Goal: Communication & Community: Answer question/provide support

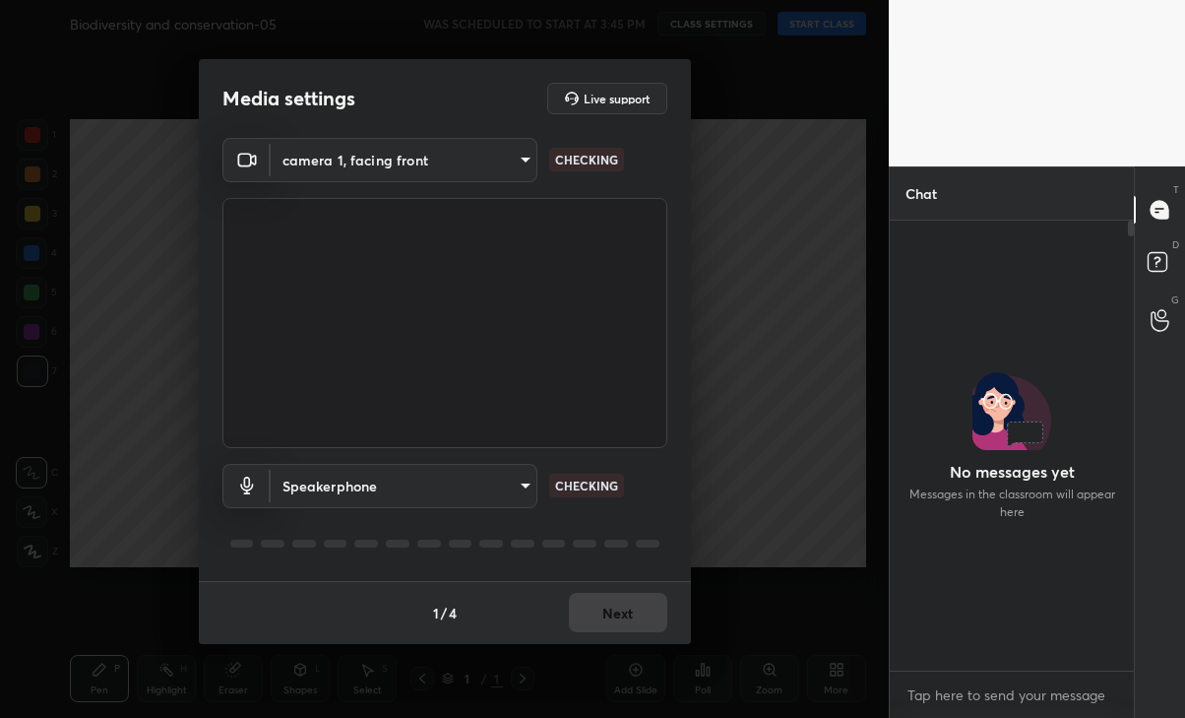
scroll to position [444, 238]
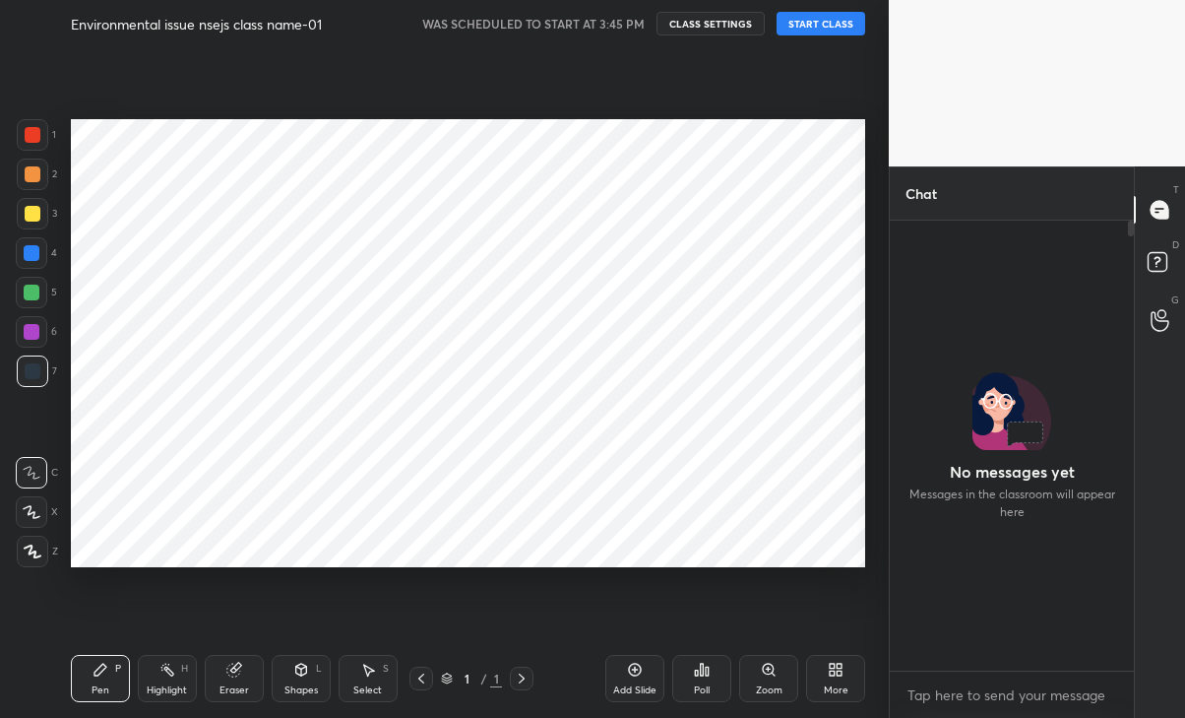
scroll to position [444, 238]
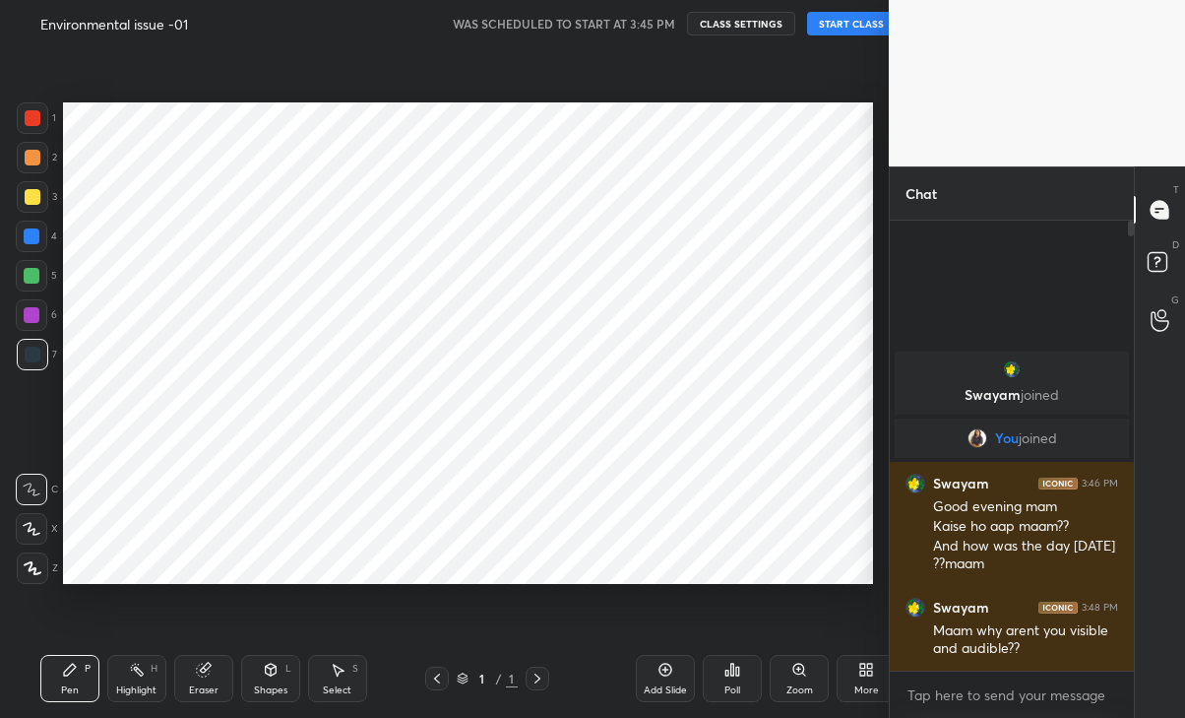
scroll to position [97833, 97613]
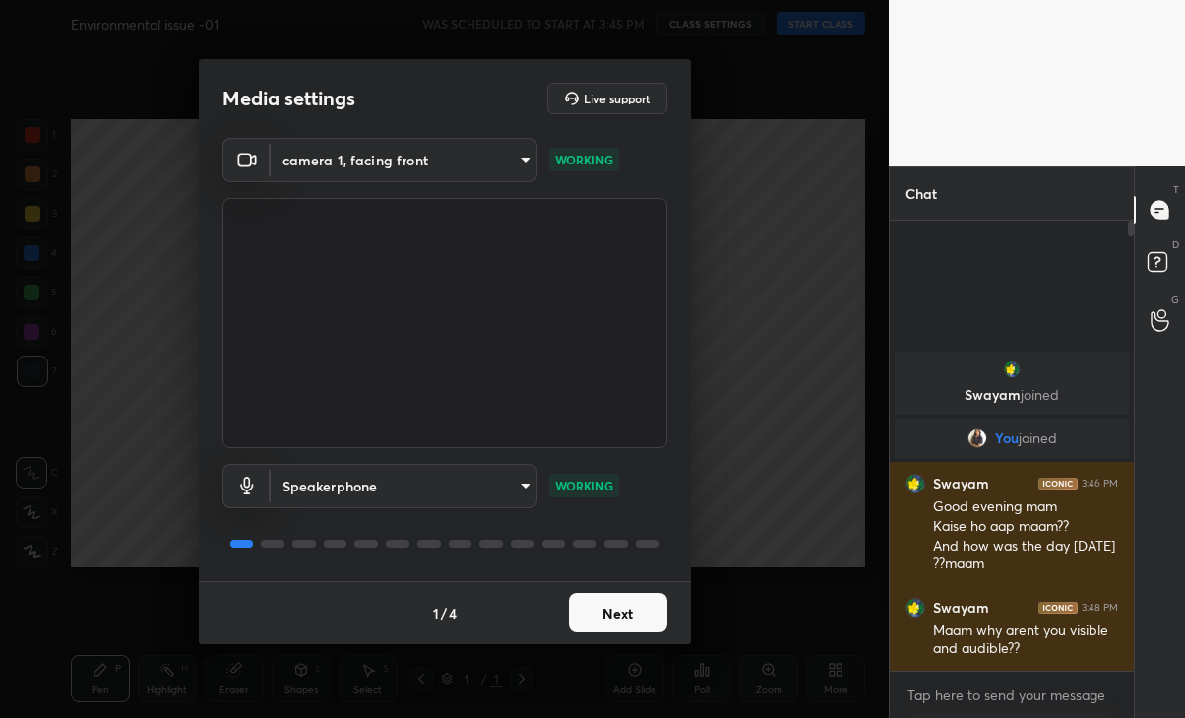
click at [608, 603] on button "Next" at bounding box center [618, 612] width 98 height 39
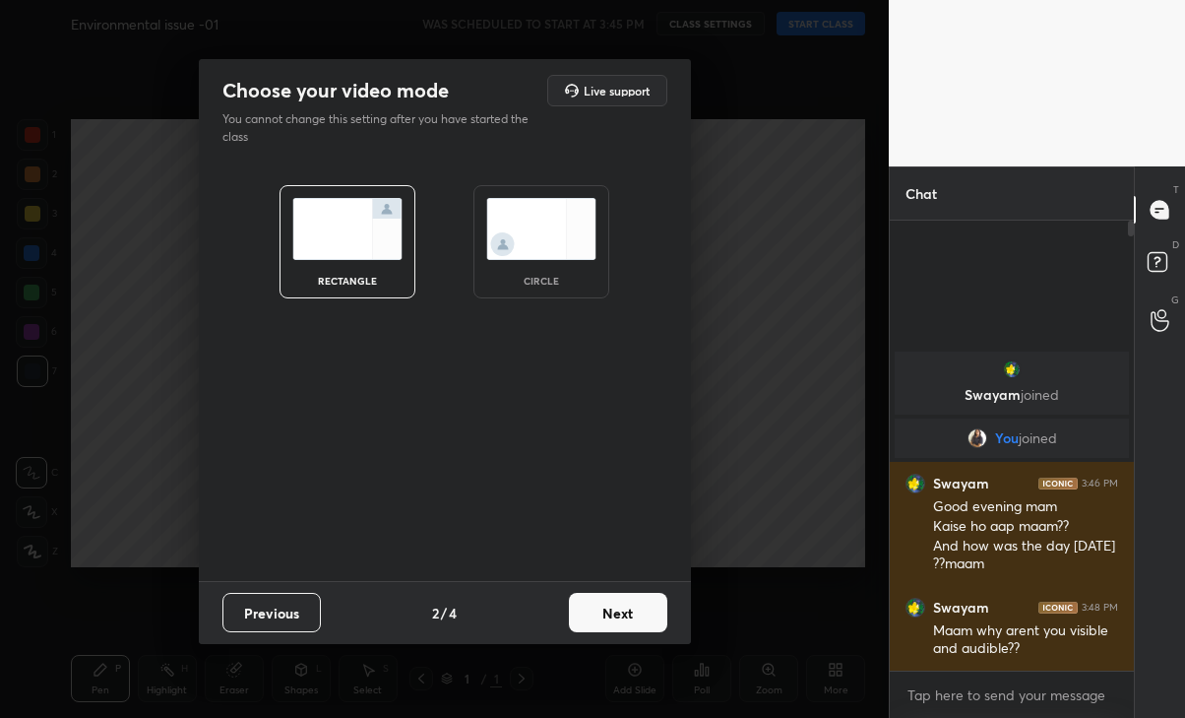
click at [617, 609] on button "Next" at bounding box center [618, 612] width 98 height 39
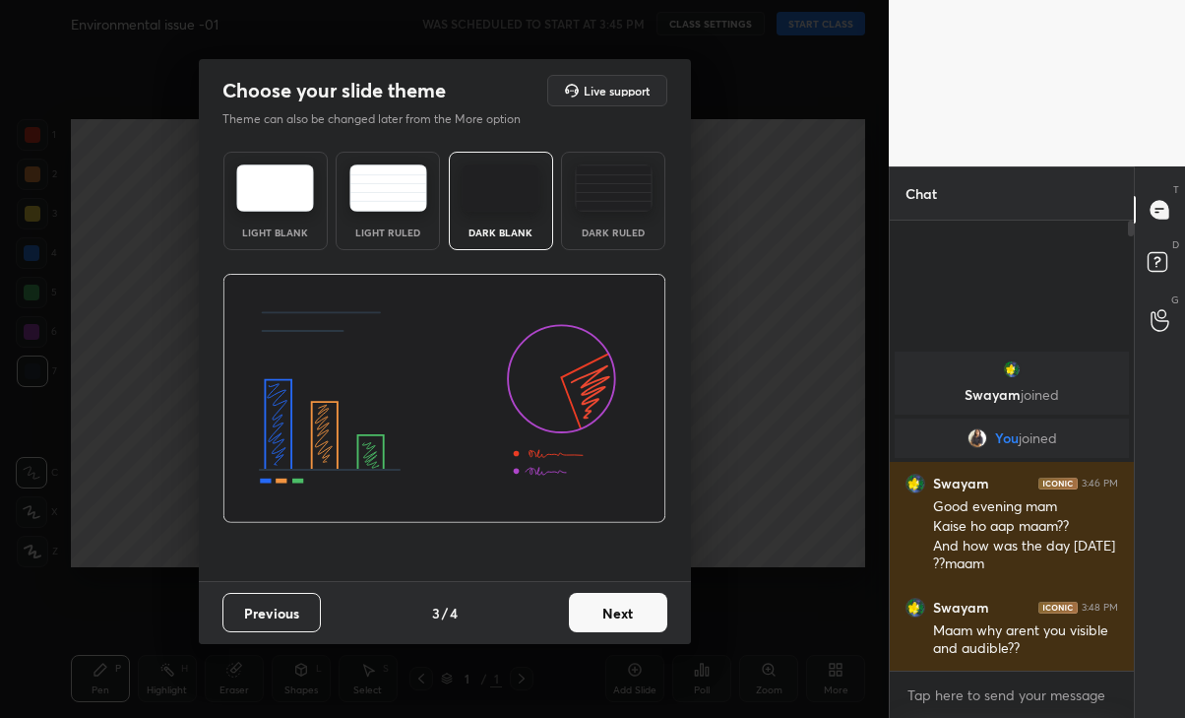
click at [631, 613] on button "Next" at bounding box center [618, 612] width 98 height 39
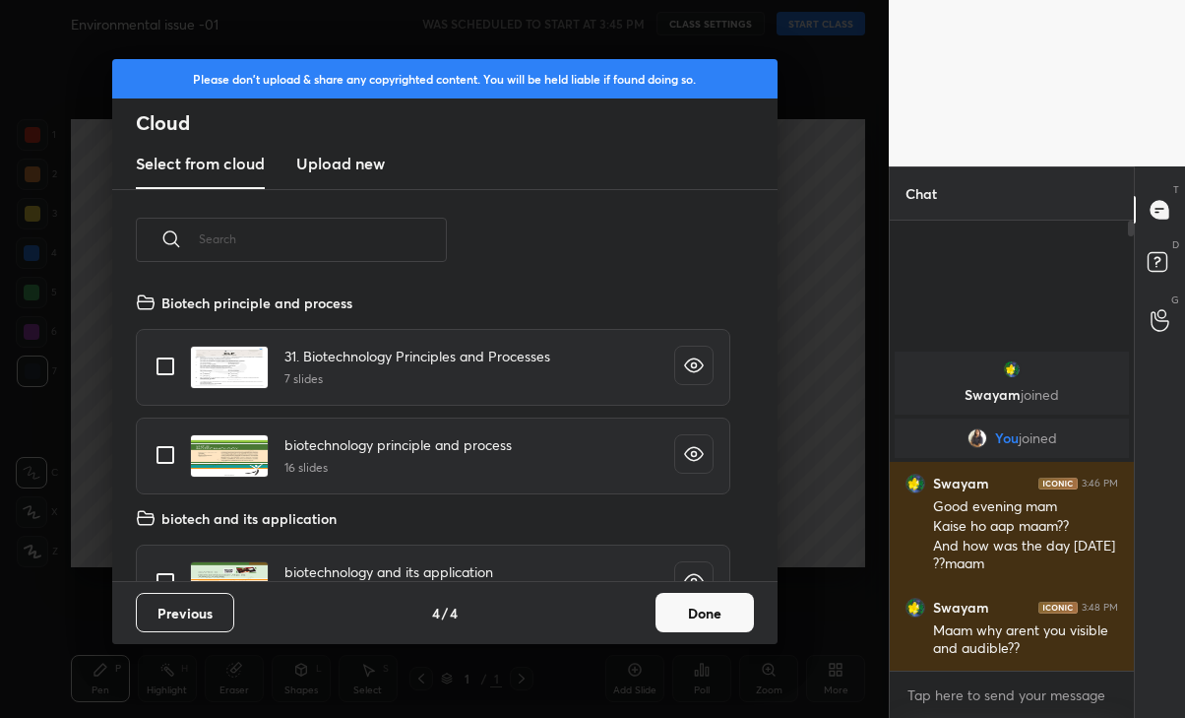
scroll to position [290, 631]
click at [729, 609] on button "Done" at bounding box center [705, 612] width 98 height 39
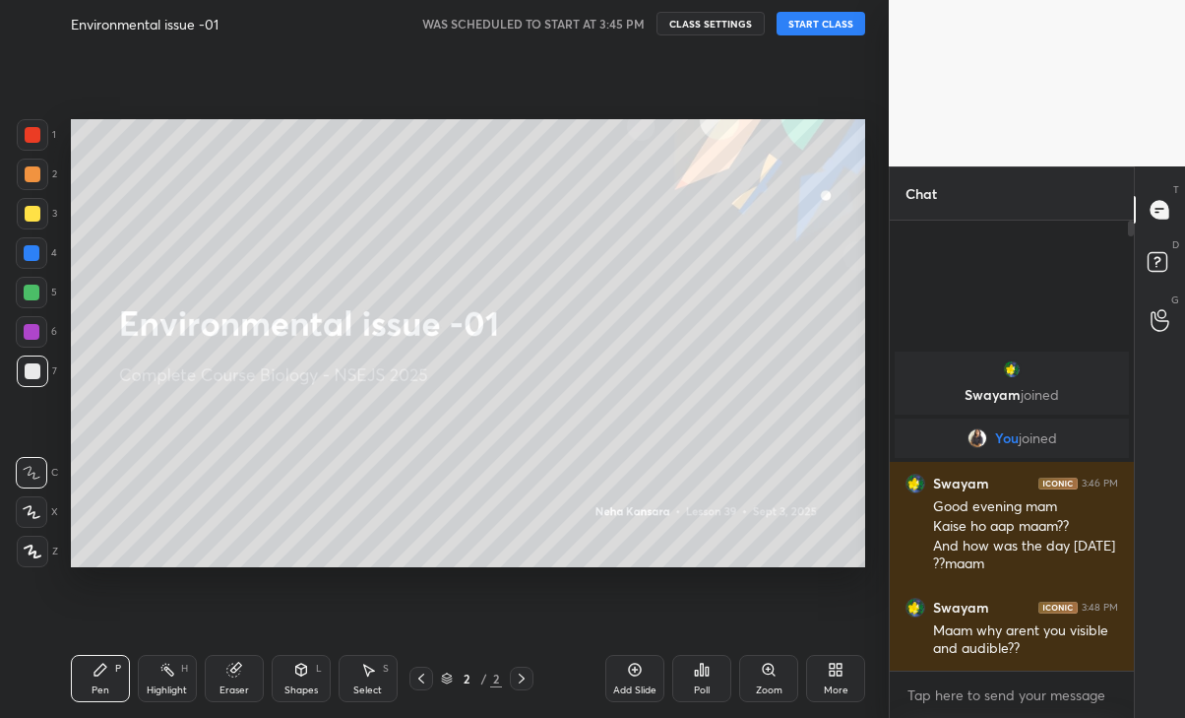
click at [833, 19] on button "START CLASS" at bounding box center [821, 24] width 89 height 24
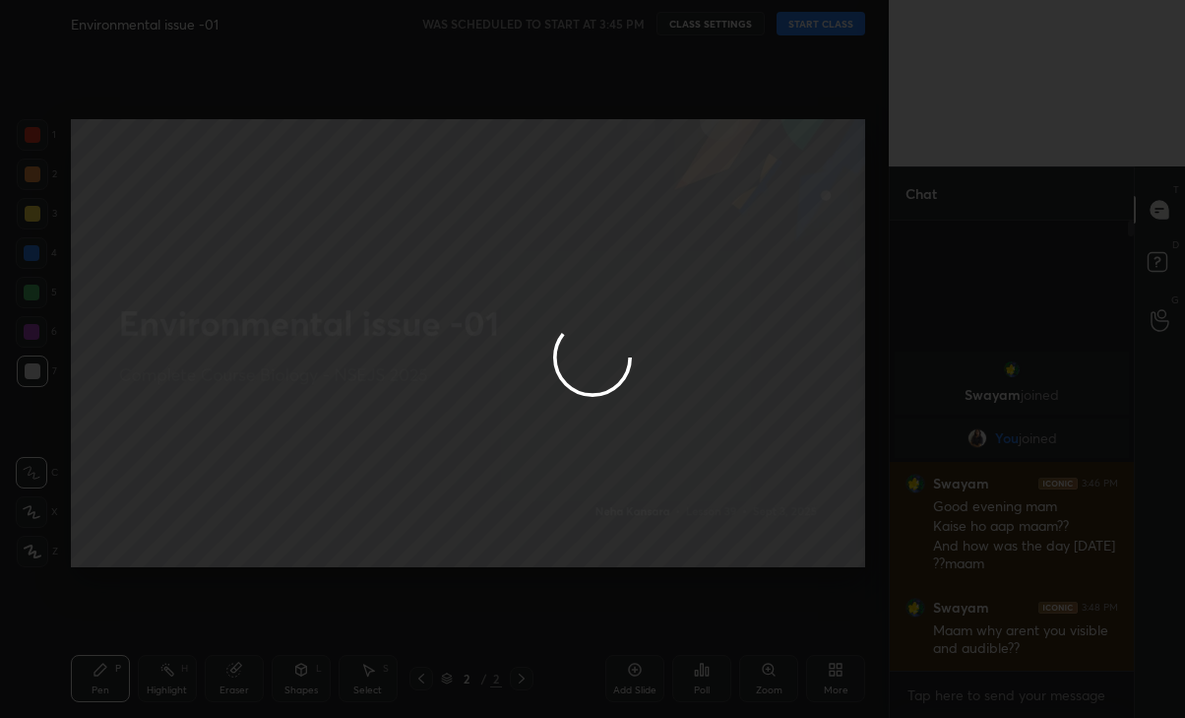
type textarea "x"
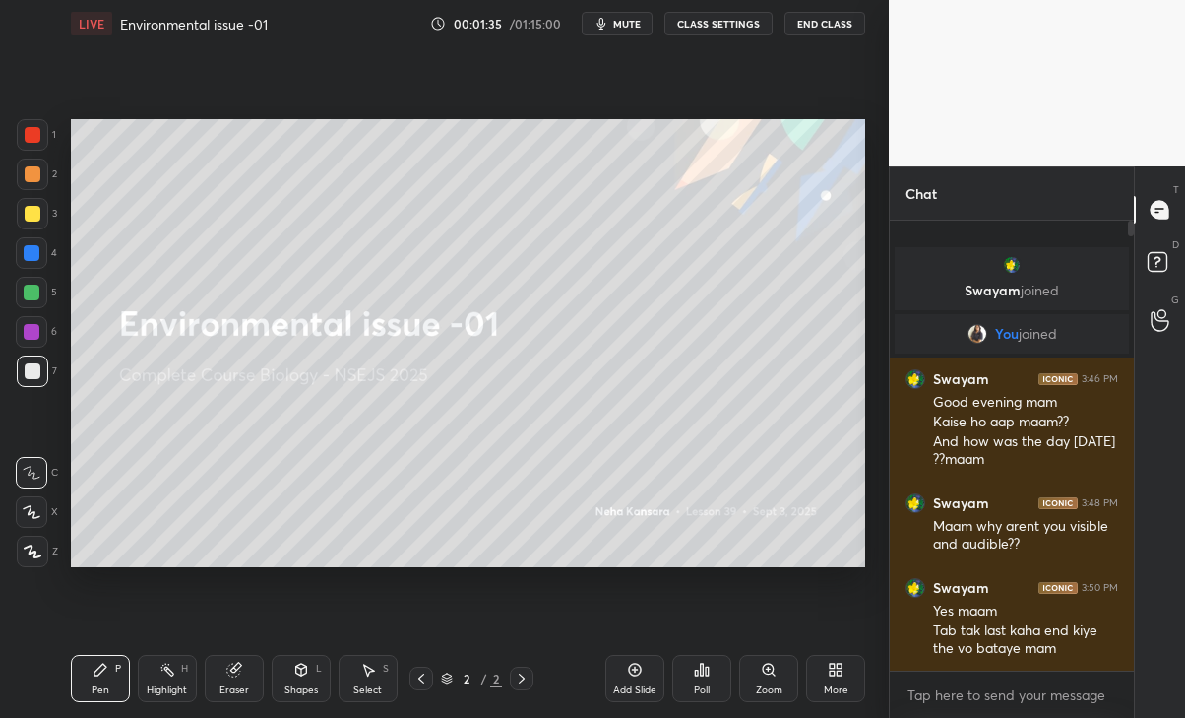
click at [637, 26] on span "mute" at bounding box center [627, 24] width 28 height 14
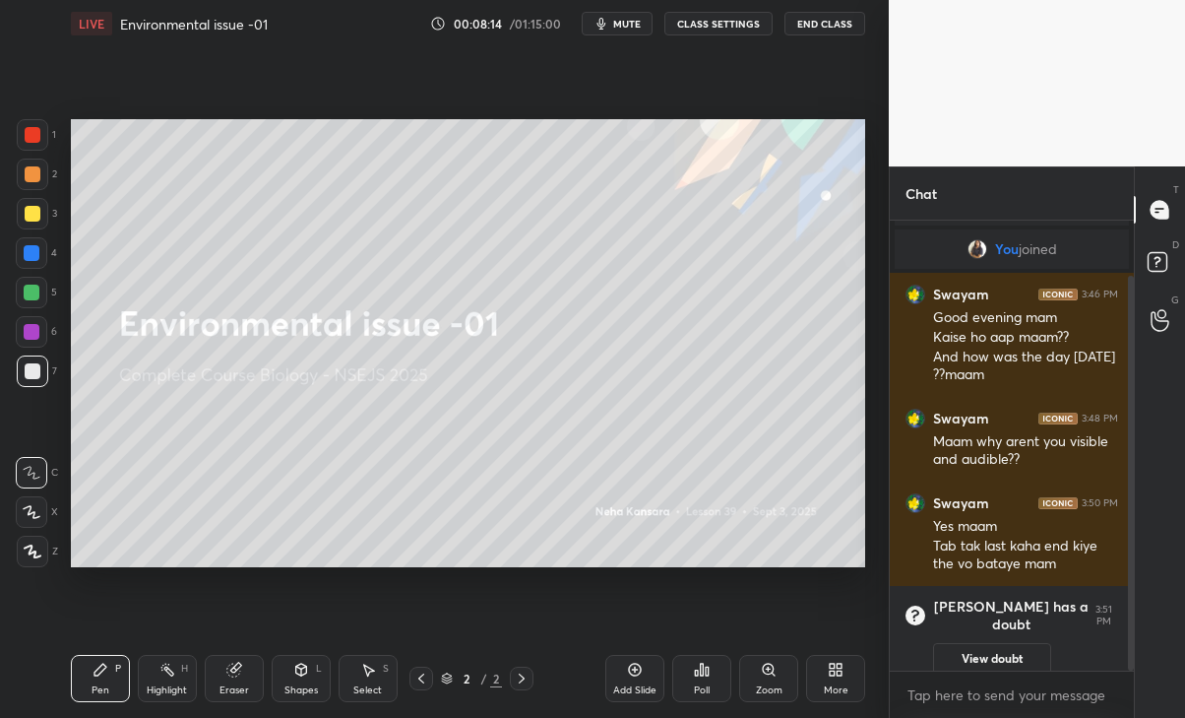
scroll to position [97833, 97613]
click at [1008, 643] on button "View doubt" at bounding box center [992, 658] width 118 height 31
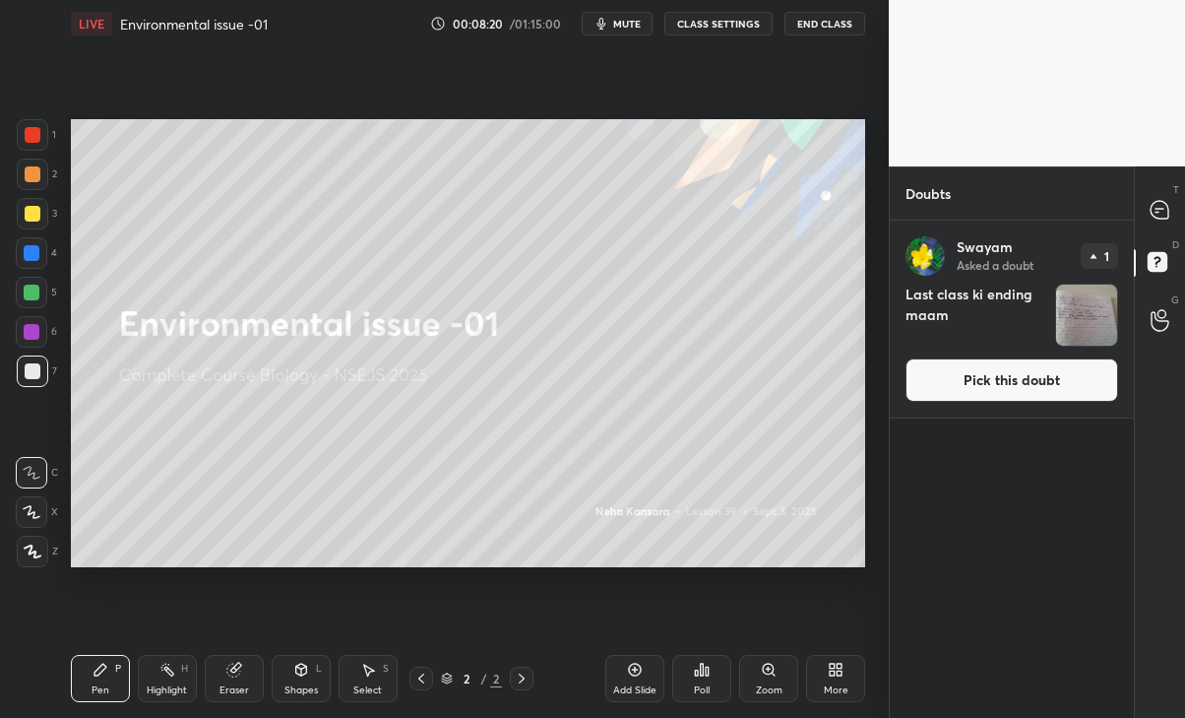
click at [1052, 384] on button "Pick this doubt" at bounding box center [1012, 379] width 213 height 43
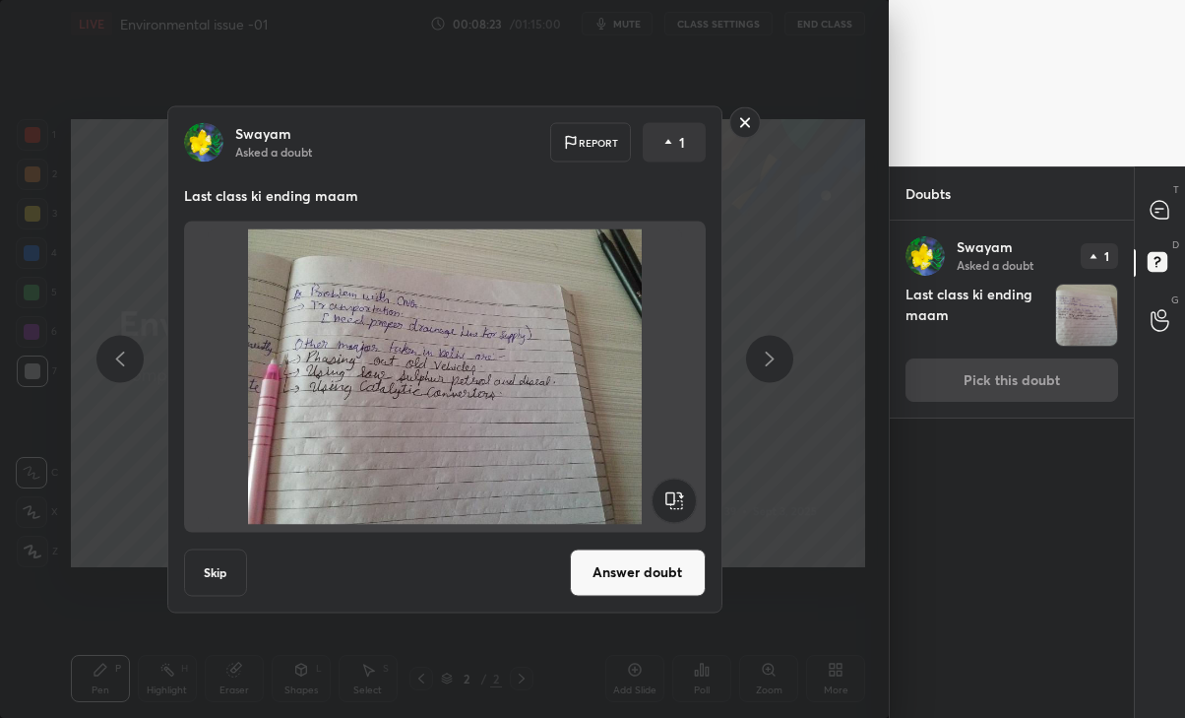
click at [655, 578] on button "Answer doubt" at bounding box center [638, 571] width 136 height 47
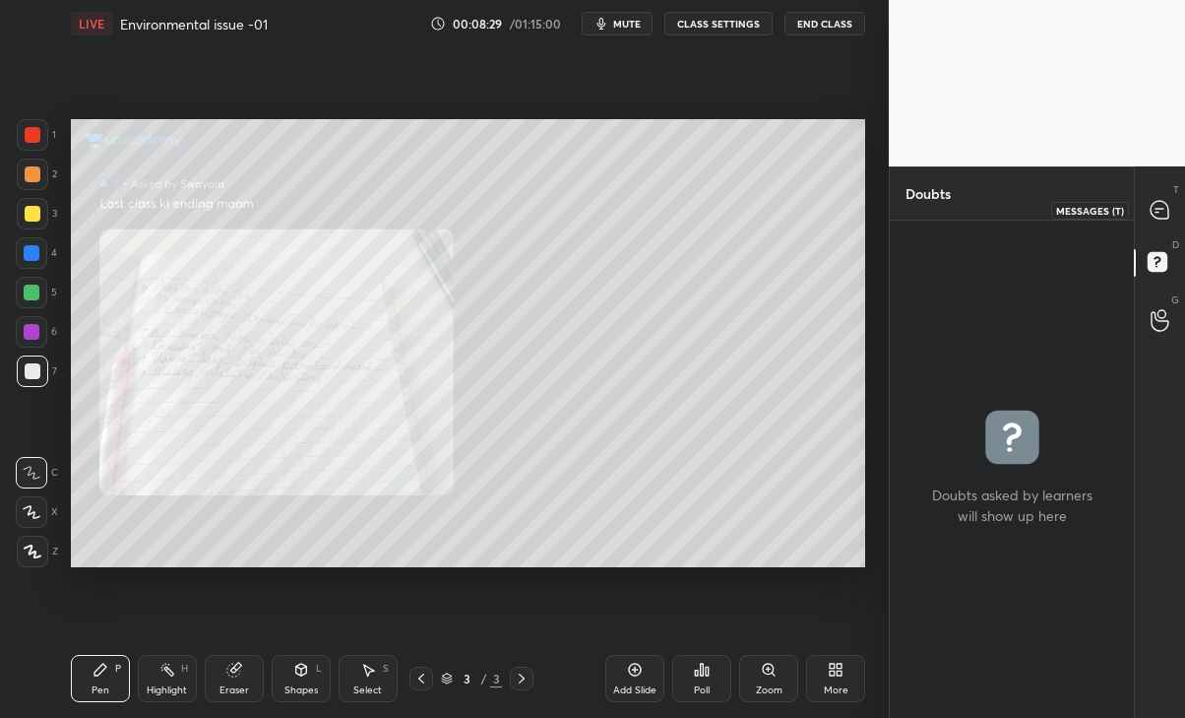
click at [1160, 205] on icon at bounding box center [1160, 210] width 18 height 18
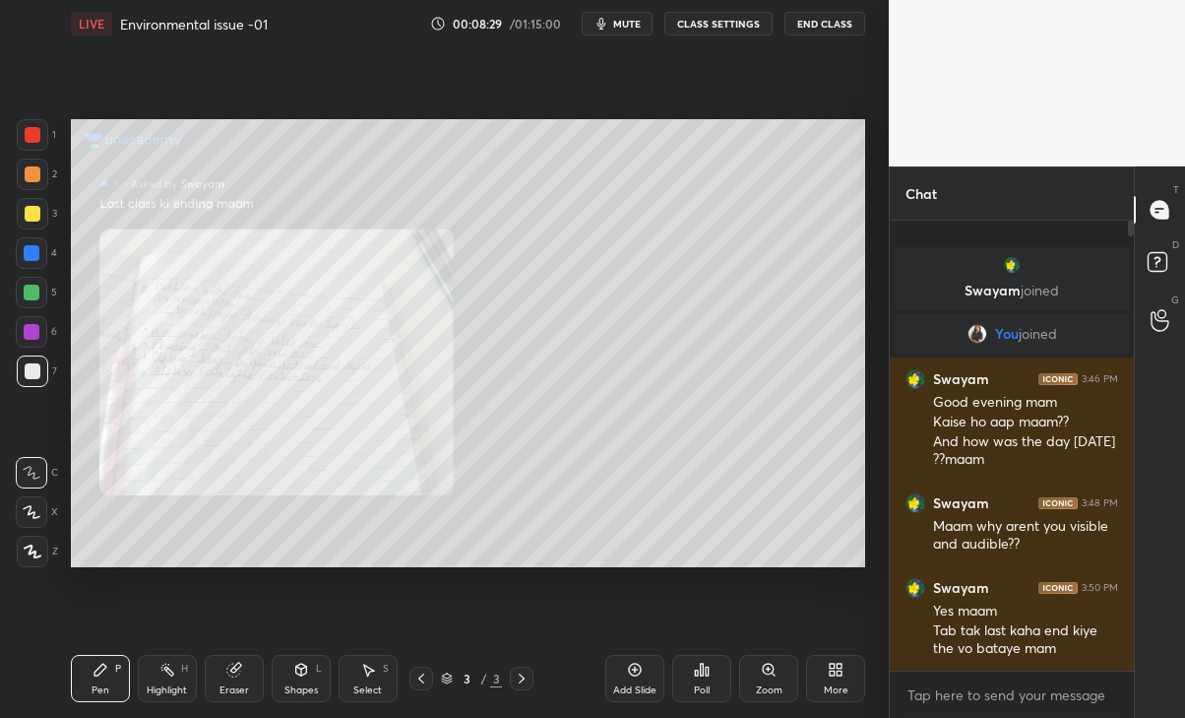
scroll to position [444, 238]
click at [631, 671] on icon at bounding box center [635, 669] width 16 height 16
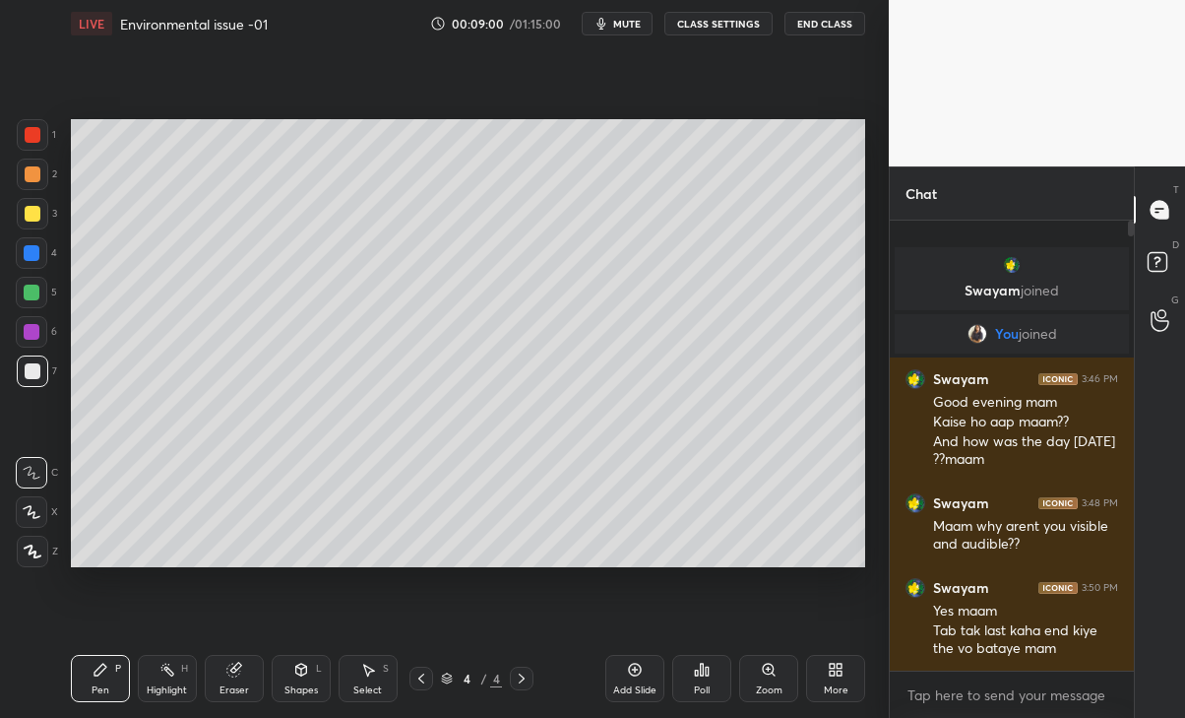
click at [31, 379] on div at bounding box center [33, 371] width 16 height 16
click at [26, 208] on div at bounding box center [33, 214] width 16 height 16
click at [37, 521] on div at bounding box center [31, 511] width 31 height 31
click at [229, 688] on div "Eraser" at bounding box center [234, 690] width 30 height 10
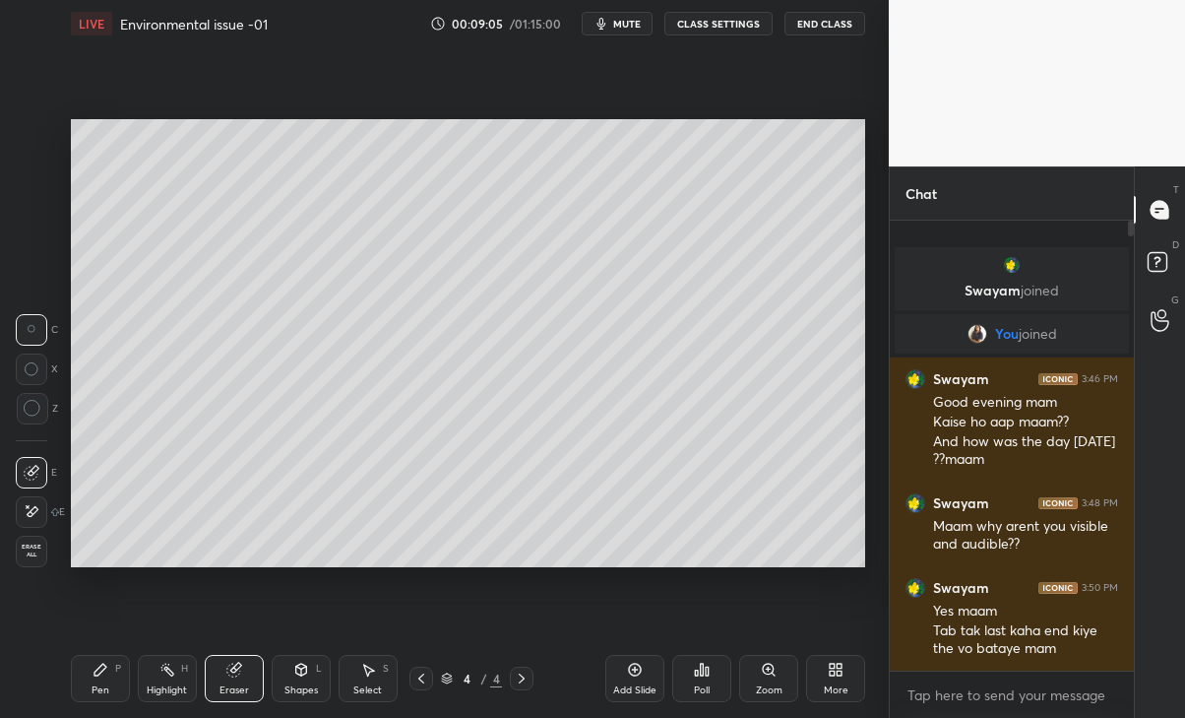
click at [104, 662] on icon at bounding box center [101, 669] width 16 height 16
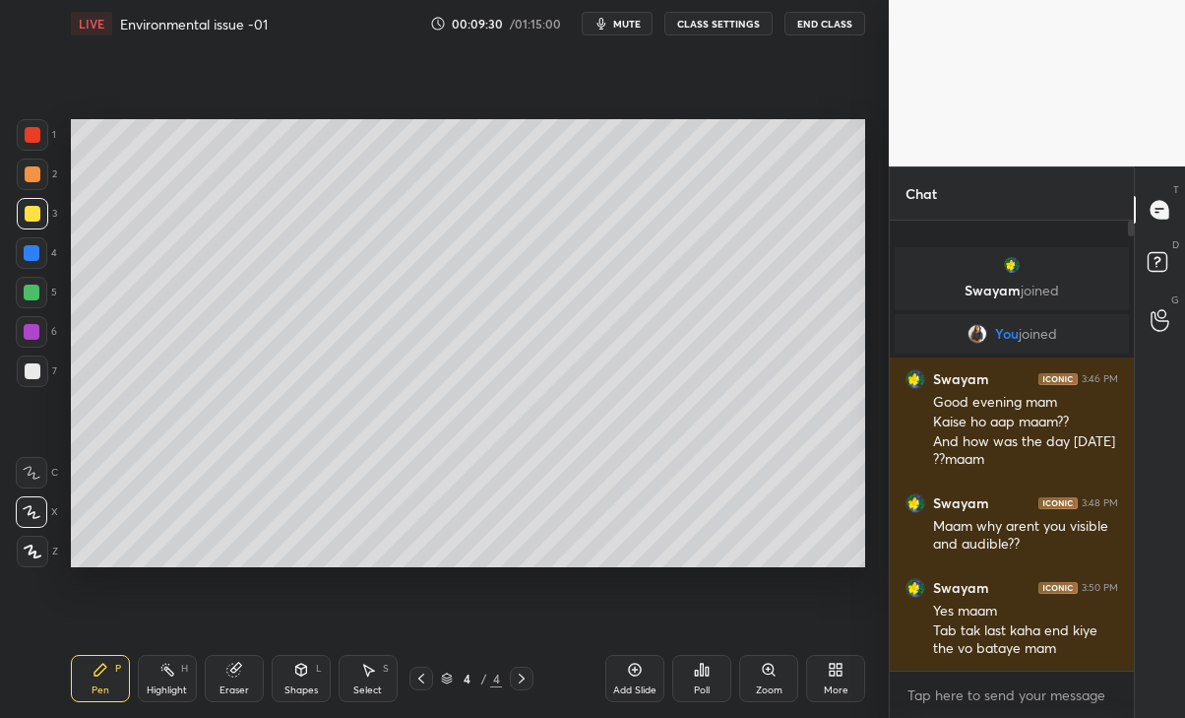
click at [245, 689] on div "Eraser" at bounding box center [234, 690] width 30 height 10
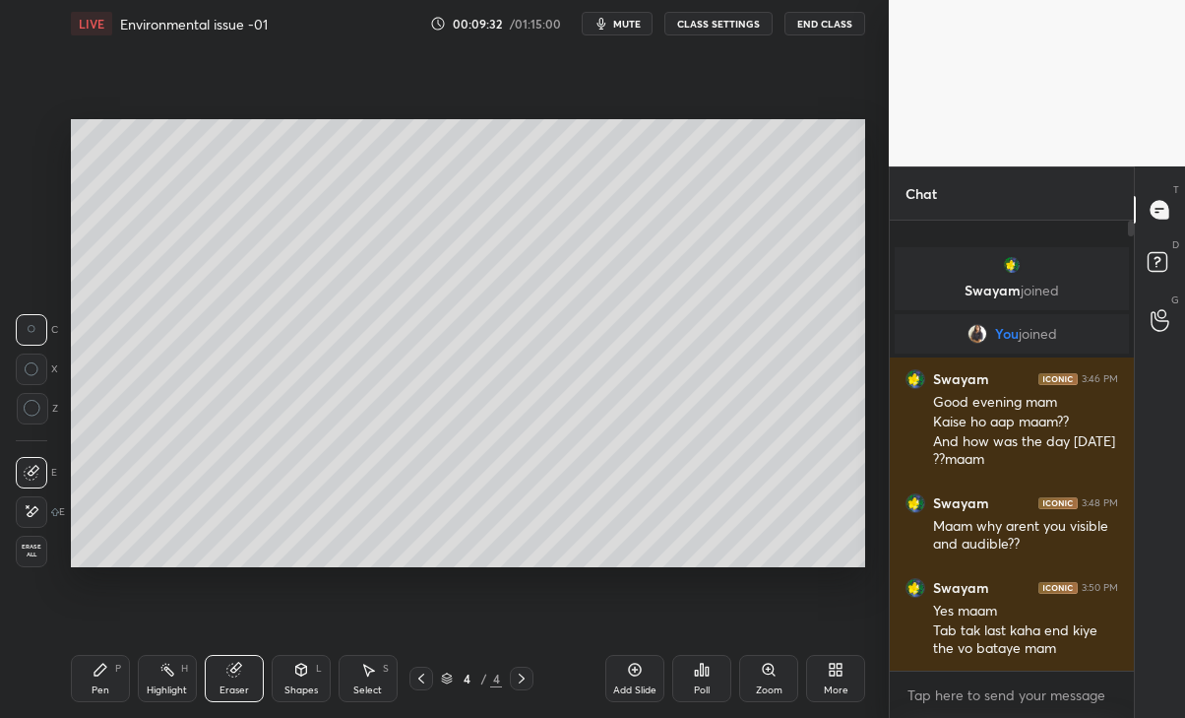
click at [103, 682] on div "Pen P" at bounding box center [100, 678] width 59 height 47
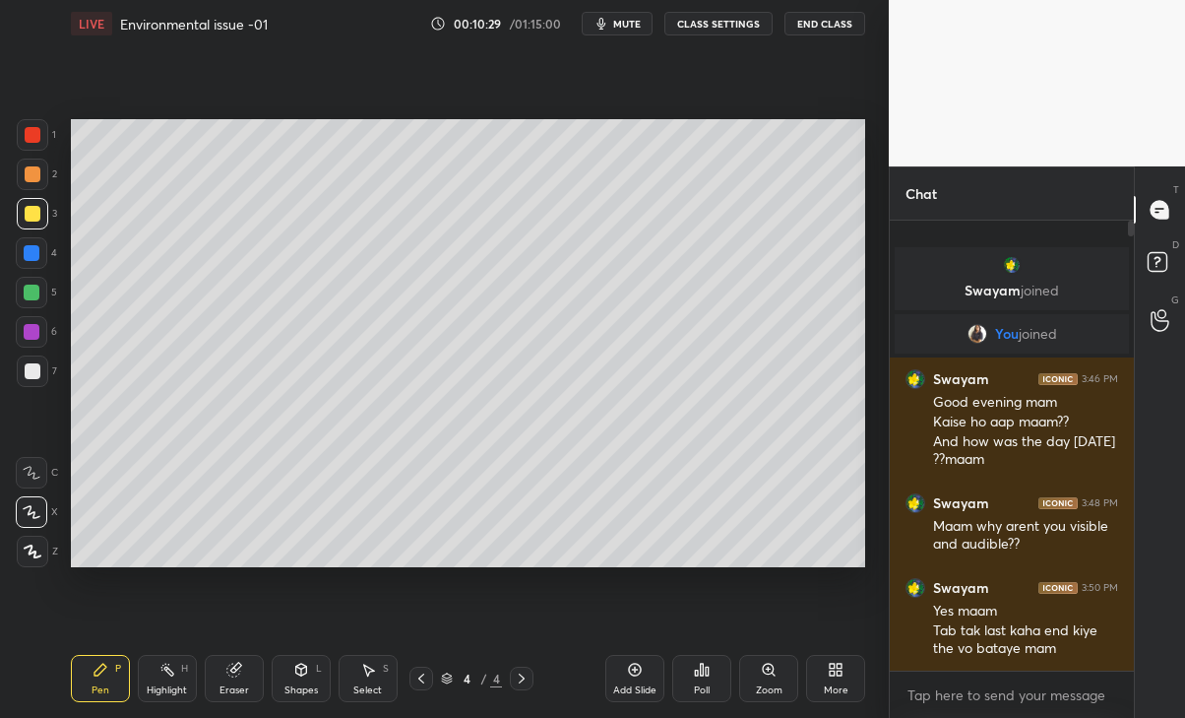
click at [27, 257] on div at bounding box center [32, 253] width 16 height 16
click at [25, 210] on div at bounding box center [33, 214] width 16 height 16
click at [35, 250] on div at bounding box center [32, 253] width 16 height 16
click at [31, 212] on div at bounding box center [33, 214] width 16 height 16
click at [391, 608] on div "Setting up your live class Poll for secs No correct answer Start poll" at bounding box center [468, 343] width 810 height 592
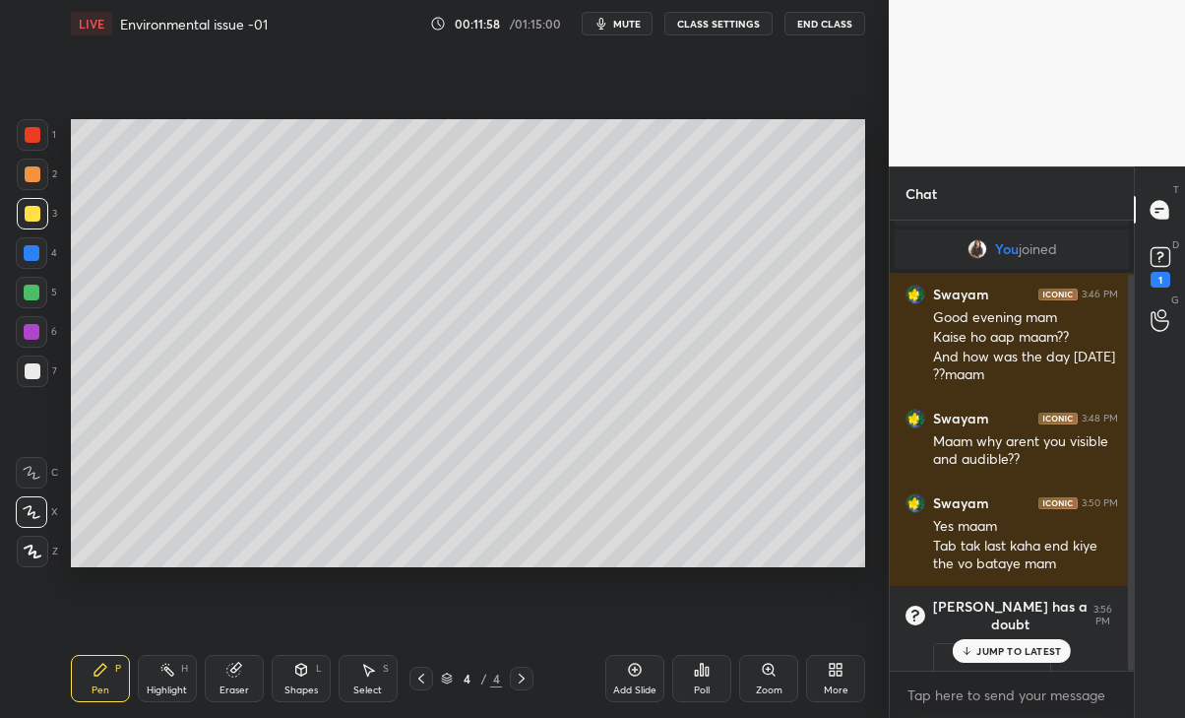
scroll to position [61, 0]
click at [1153, 259] on rect at bounding box center [1160, 257] width 19 height 19
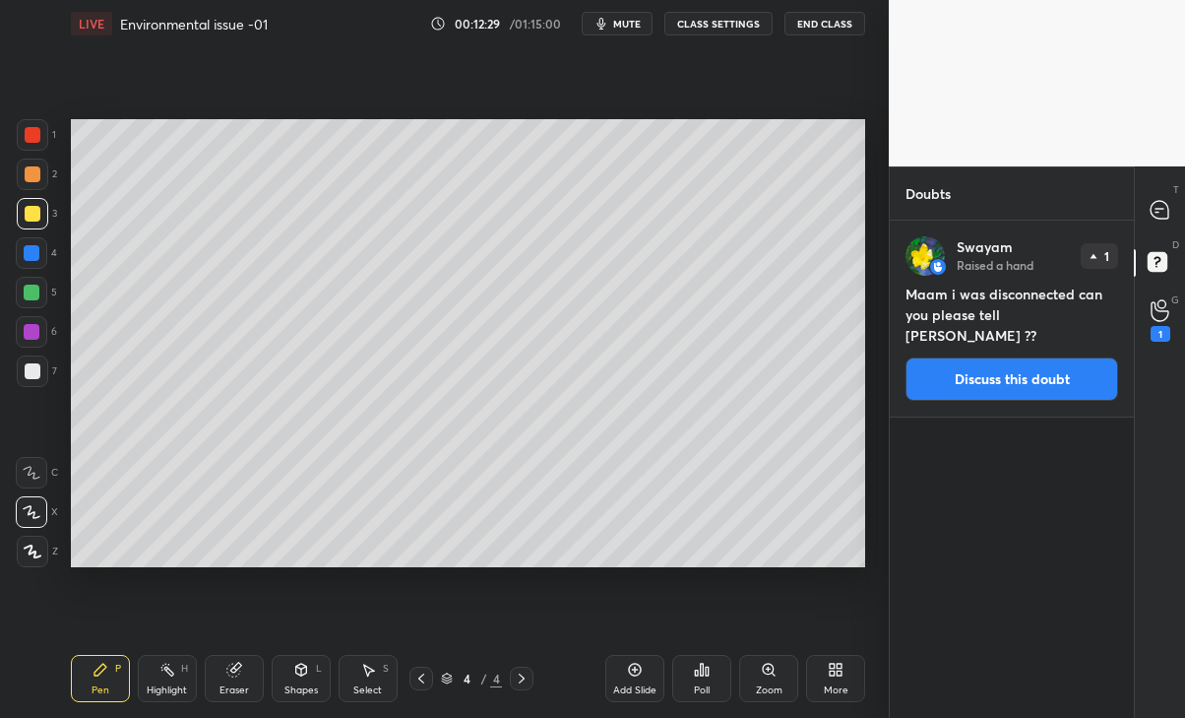
click at [1013, 382] on button "Discuss this doubt" at bounding box center [1012, 378] width 213 height 43
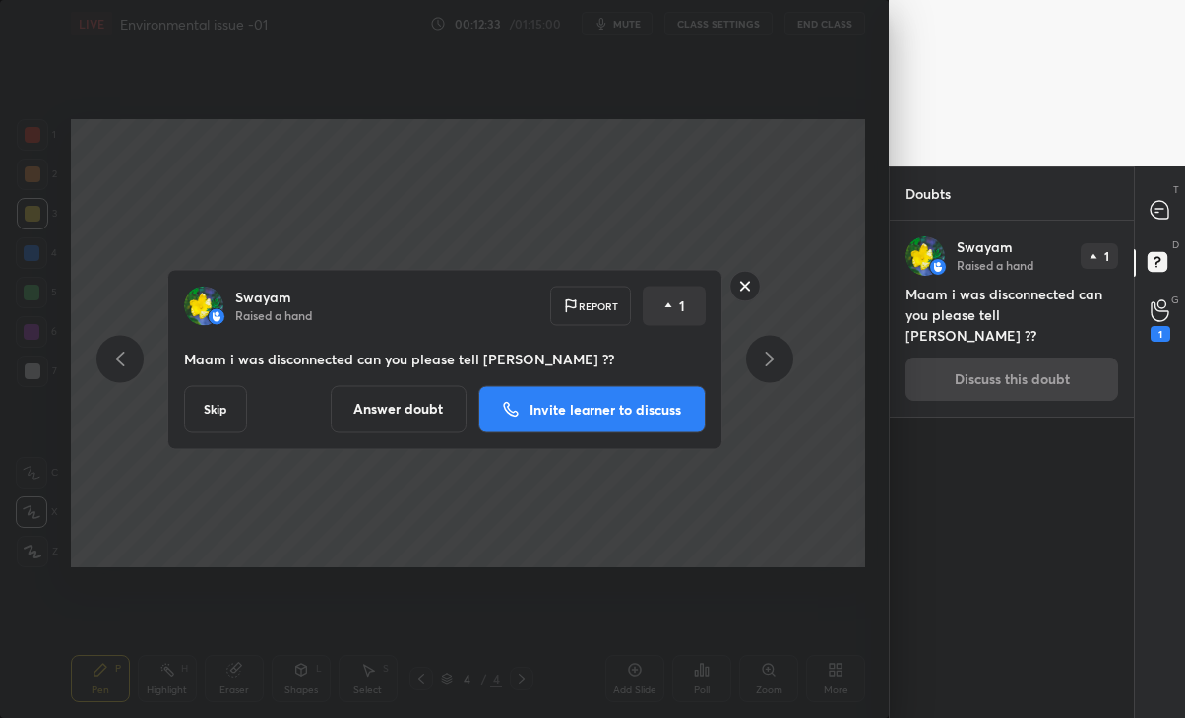
click at [399, 408] on button "Answer doubt" at bounding box center [399, 408] width 136 height 47
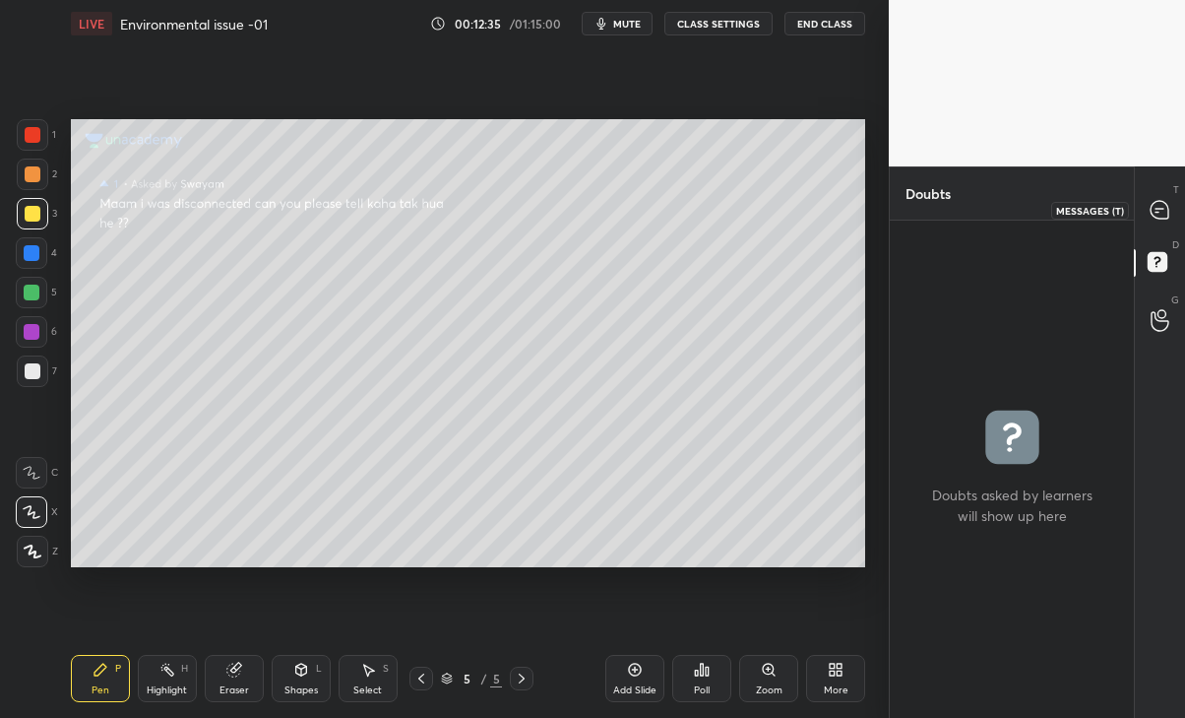
click at [1151, 212] on icon at bounding box center [1160, 210] width 18 height 18
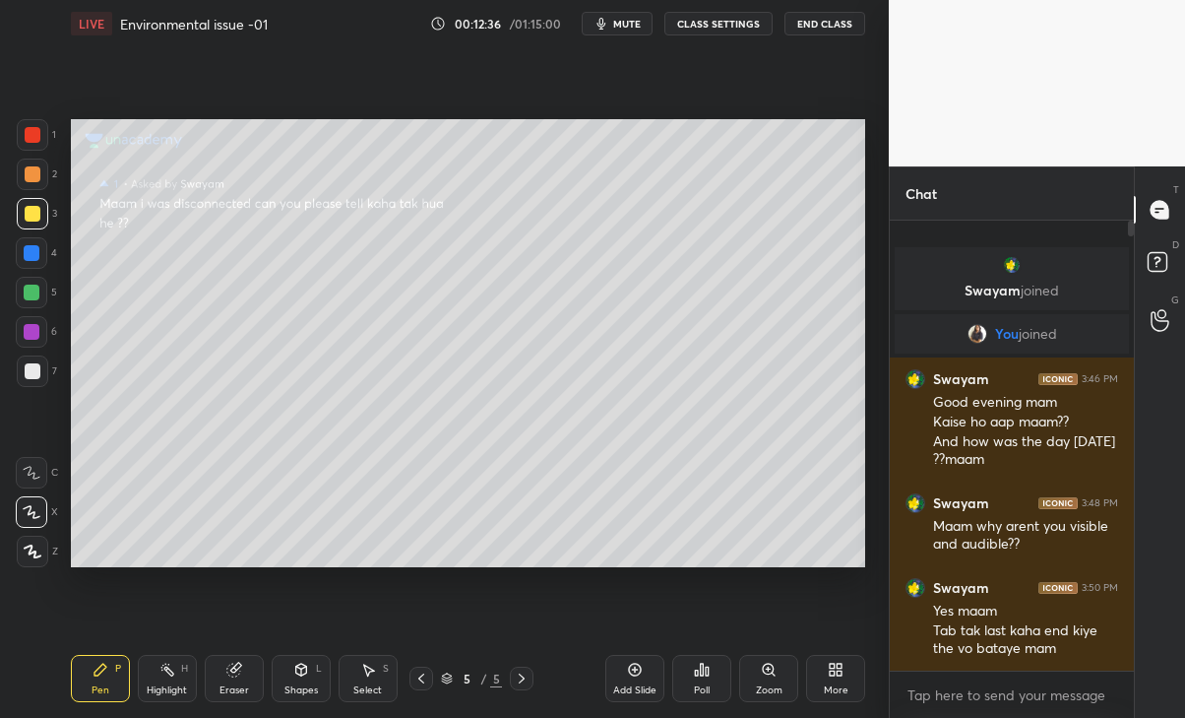
scroll to position [444, 238]
click at [900, 606] on div "Swayam 3:50 PM Yes maam Tab tak last kaha end kiye the vo bataye mam" at bounding box center [1012, 618] width 244 height 104
click at [1146, 328] on div "1" at bounding box center [1160, 319] width 39 height 35
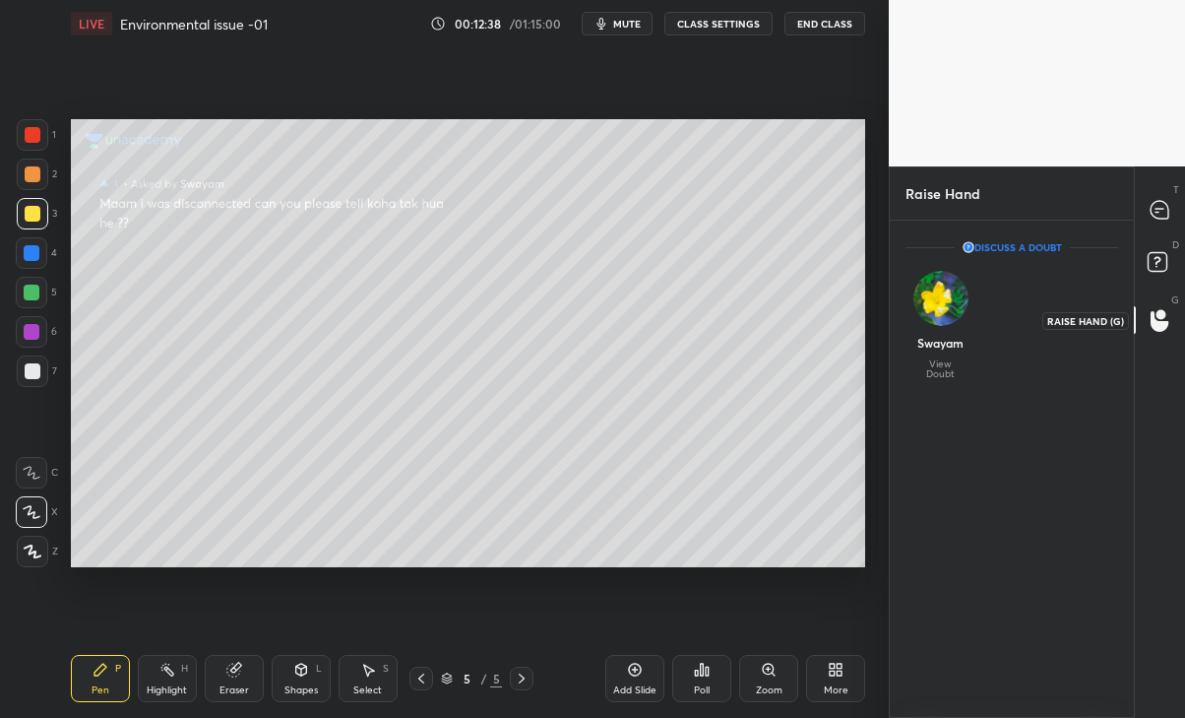
scroll to position [7, 6]
click at [954, 309] on img "grid" at bounding box center [940, 298] width 55 height 55
click at [945, 351] on div "Swayam" at bounding box center [940, 343] width 46 height 18
click at [950, 349] on div "Swayam" at bounding box center [940, 343] width 46 height 18
click at [1152, 216] on icon at bounding box center [1160, 210] width 21 height 21
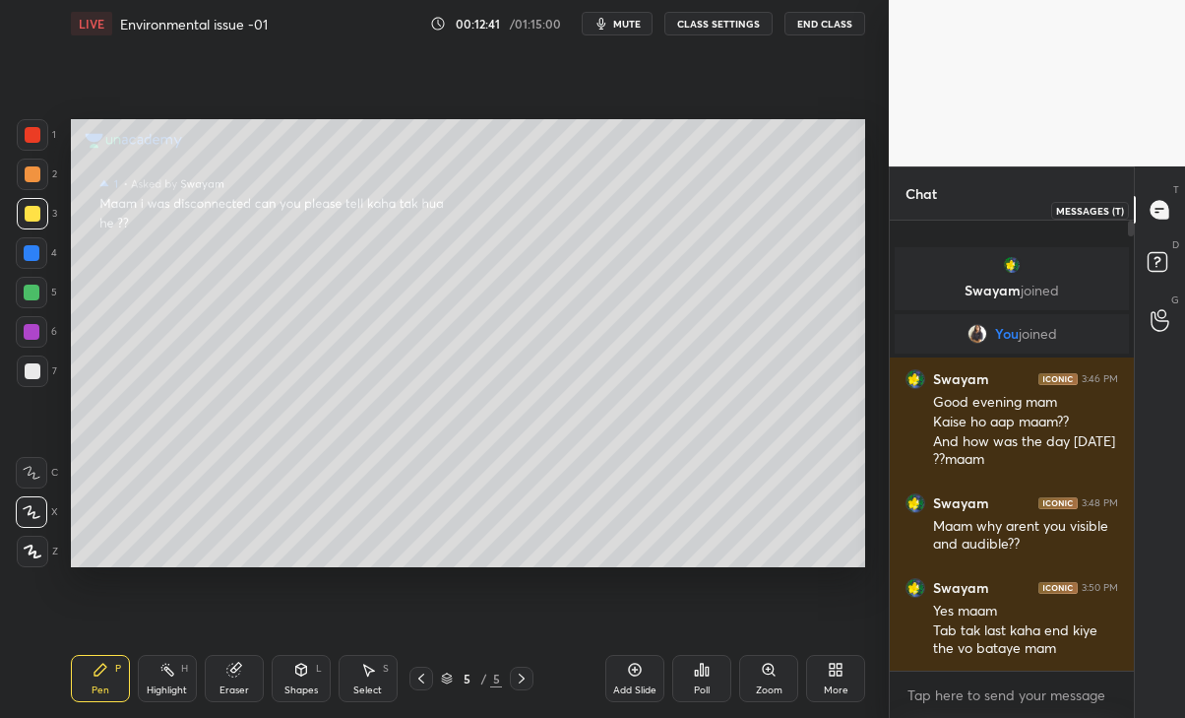
scroll to position [444, 238]
click at [416, 679] on icon at bounding box center [421, 678] width 16 height 16
click at [522, 674] on icon at bounding box center [522, 678] width 16 height 16
click at [412, 677] on div at bounding box center [421, 678] width 24 height 24
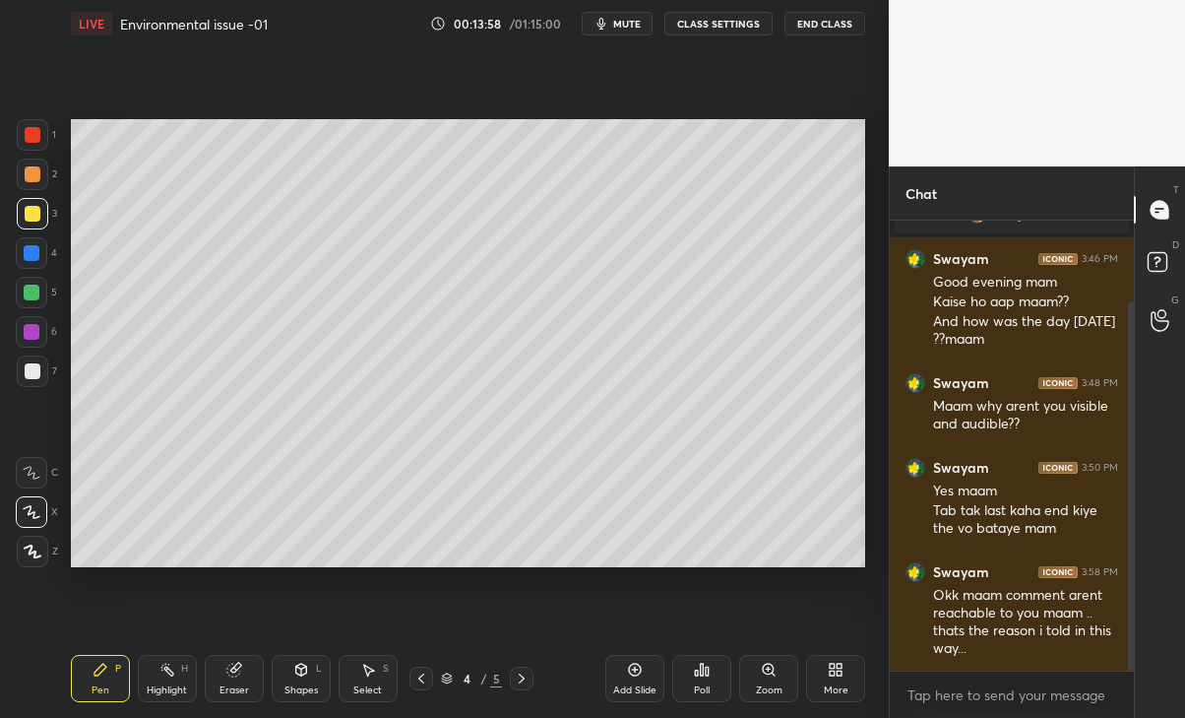
scroll to position [134, 0]
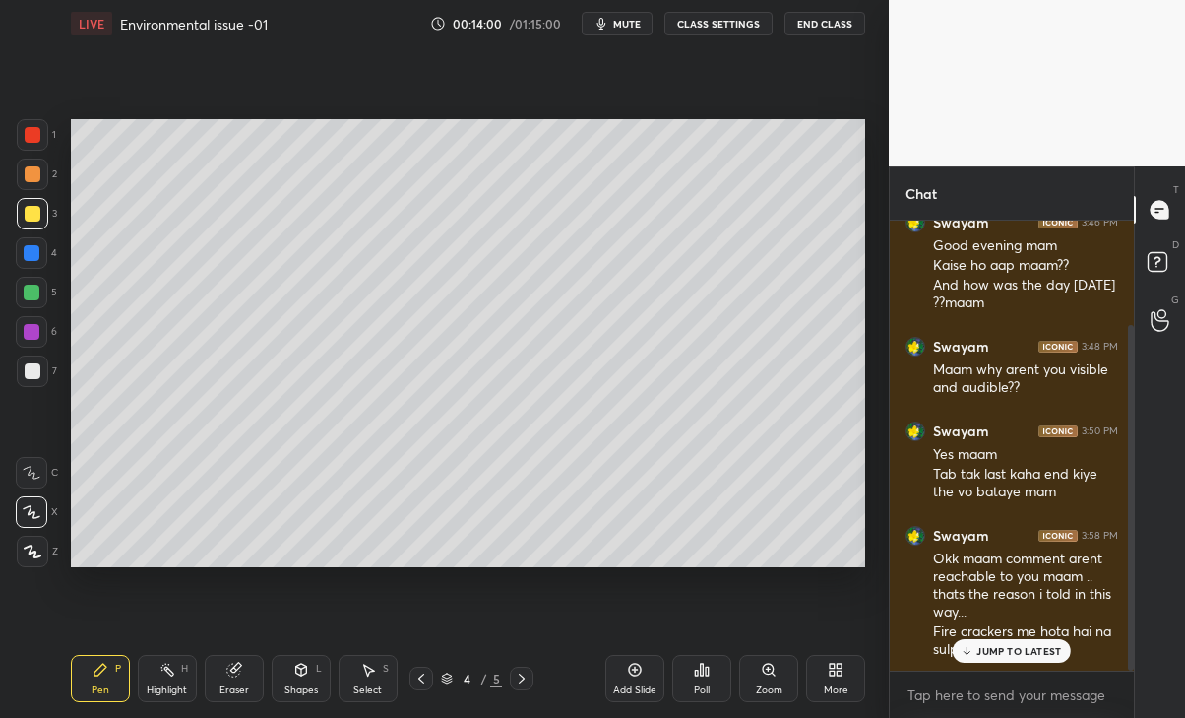
click at [1054, 650] on p "JUMP TO LATEST" at bounding box center [1018, 651] width 85 height 12
click at [840, 670] on icon at bounding box center [840, 672] width 5 height 5
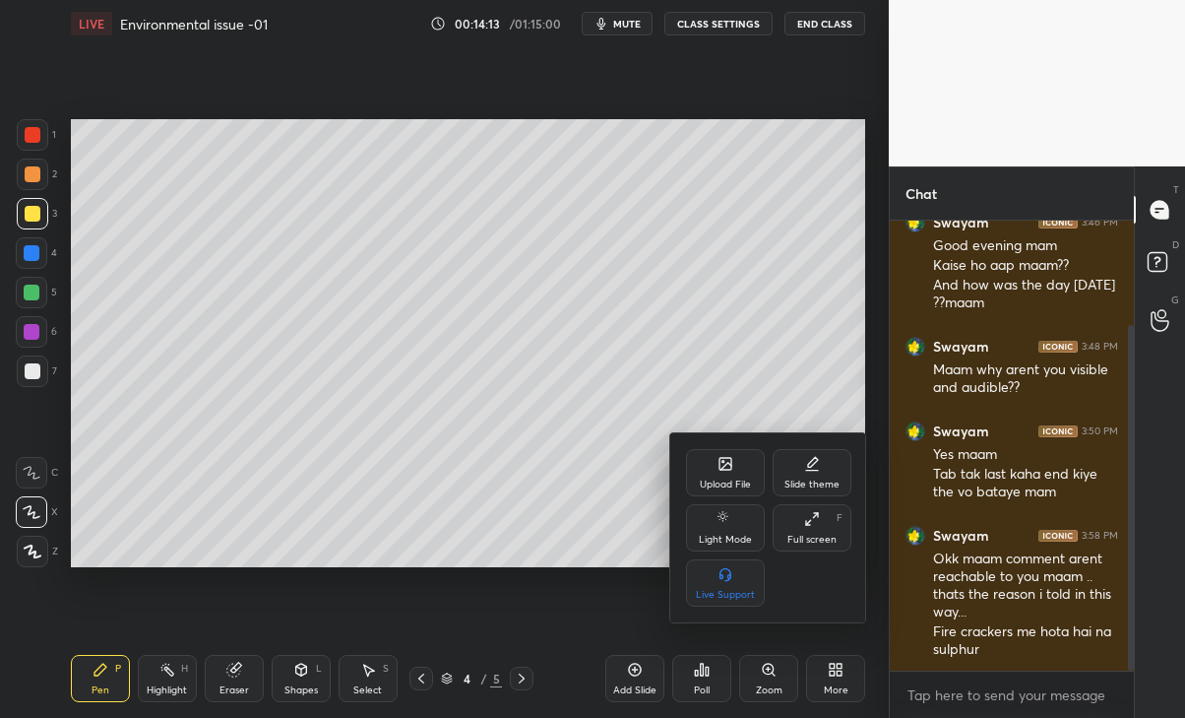
click at [735, 471] on div "Upload File" at bounding box center [725, 472] width 79 height 47
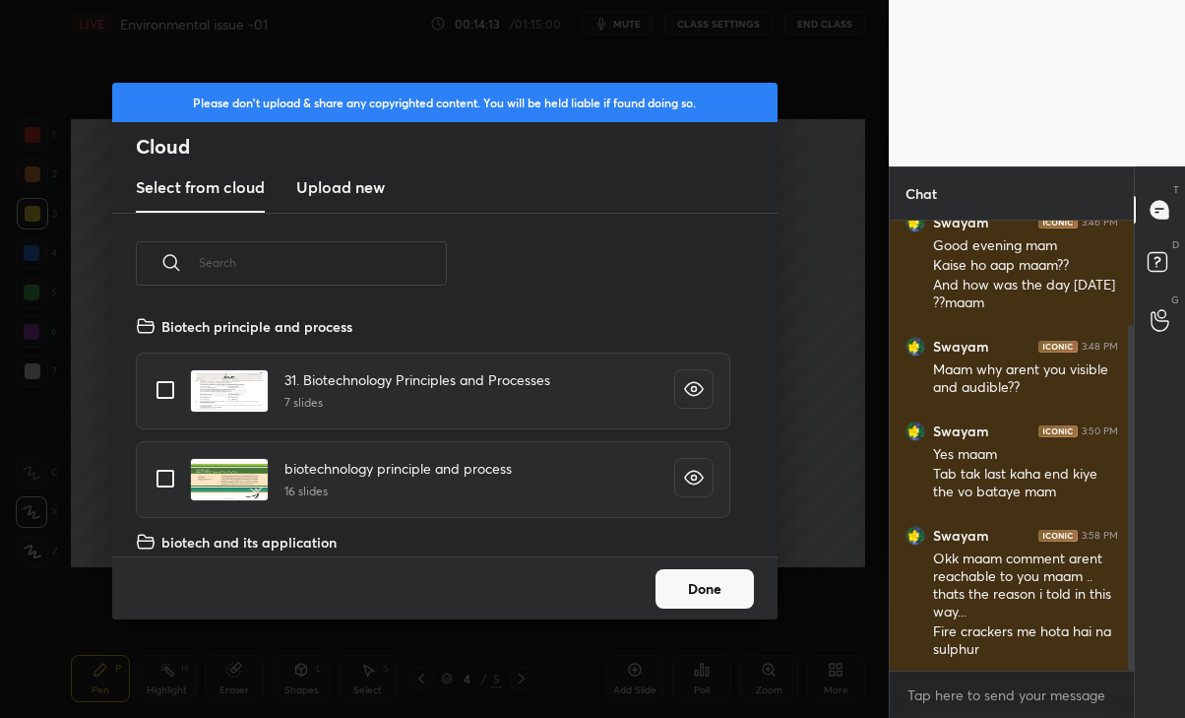
scroll to position [242, 631]
click at [381, 182] on h3 "Upload new" at bounding box center [340, 187] width 89 height 24
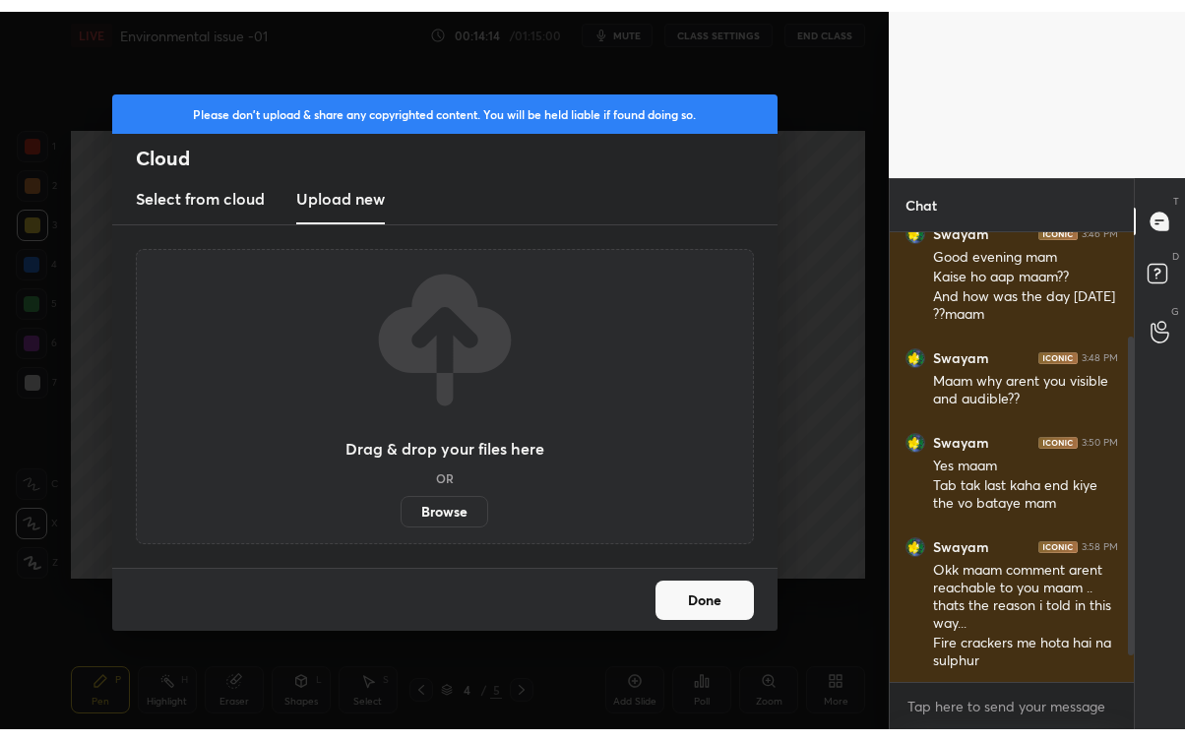
scroll to position [202, 0]
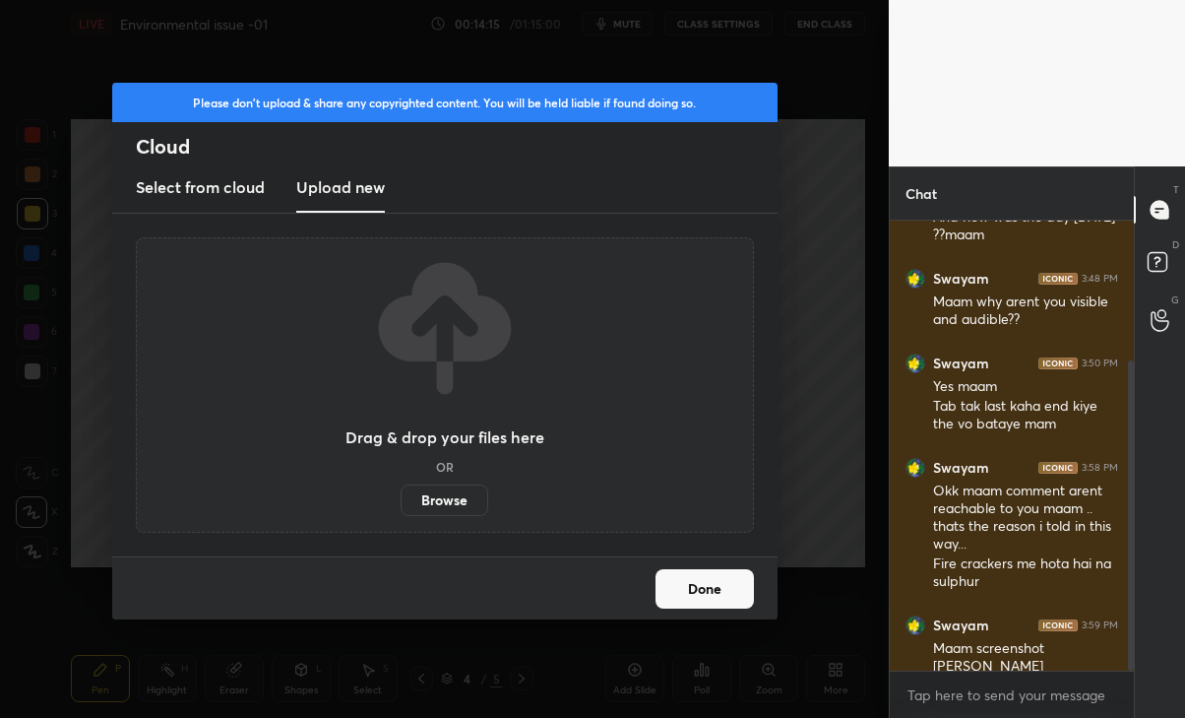
click at [436, 505] on label "Browse" at bounding box center [445, 499] width 88 height 31
click at [401, 505] on input "Browse" at bounding box center [401, 499] width 0 height 31
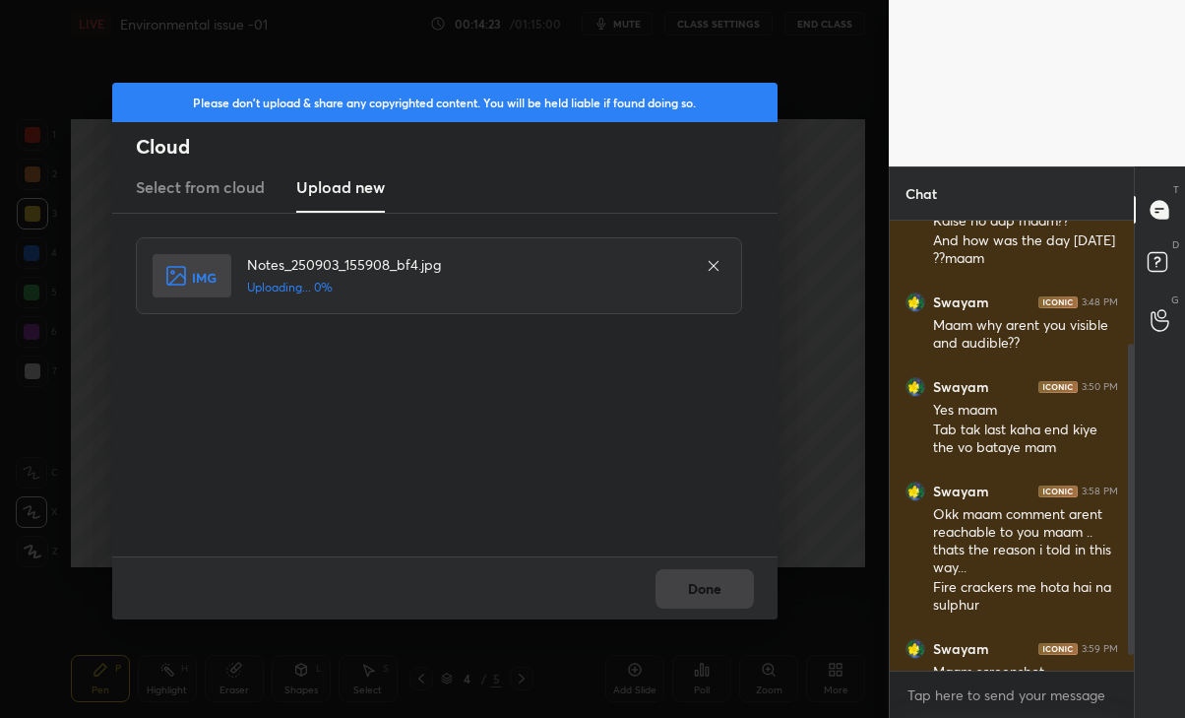
scroll to position [97833, 97613]
click at [708, 595] on button "Done" at bounding box center [705, 588] width 98 height 39
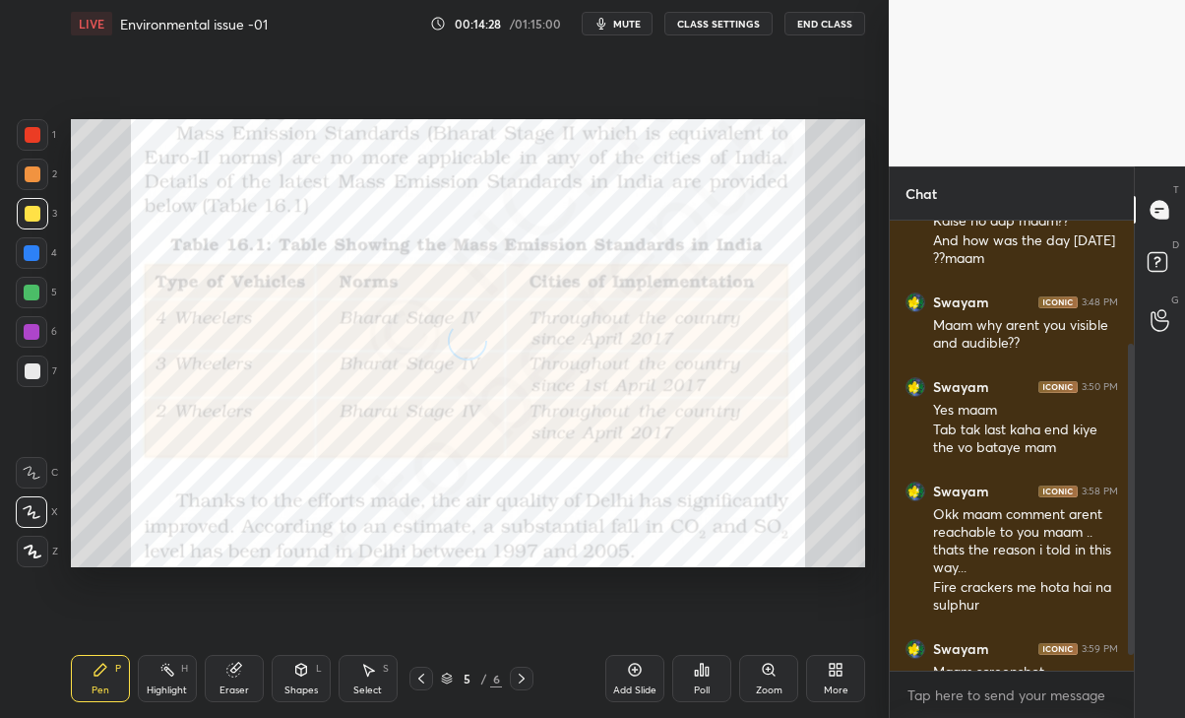
scroll to position [220, 0]
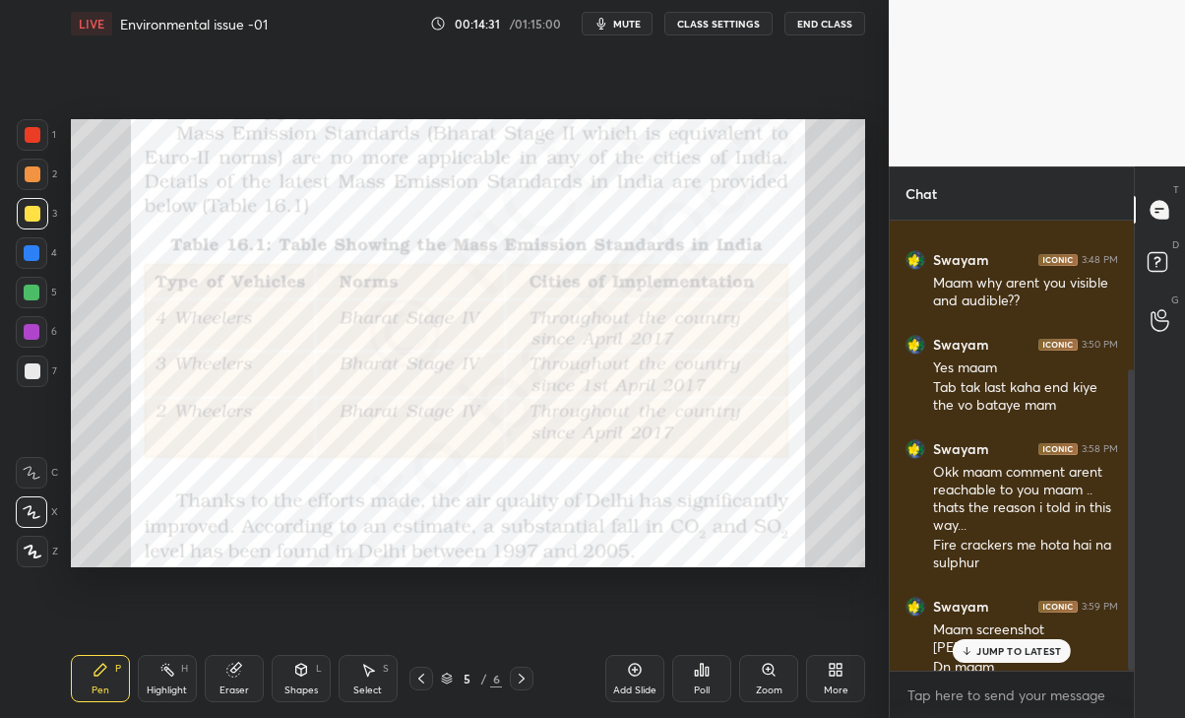
click at [1024, 648] on p "JUMP TO LATEST" at bounding box center [1018, 651] width 85 height 12
click at [15, 141] on div "1 2 3 4 5 6 7 C X Z C X Z E E Erase all H H" at bounding box center [31, 342] width 63 height 447
click at [232, 695] on div "Eraser" at bounding box center [234, 690] width 30 height 10
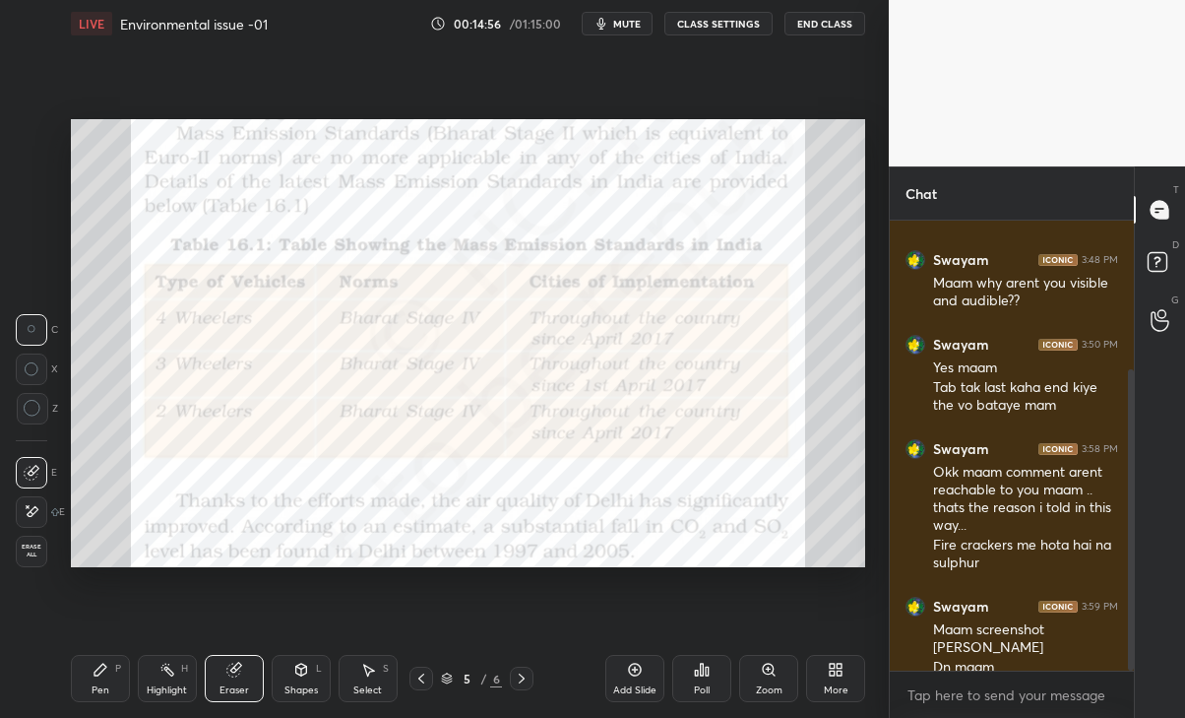
click at [109, 676] on div "Pen P" at bounding box center [100, 678] width 59 height 47
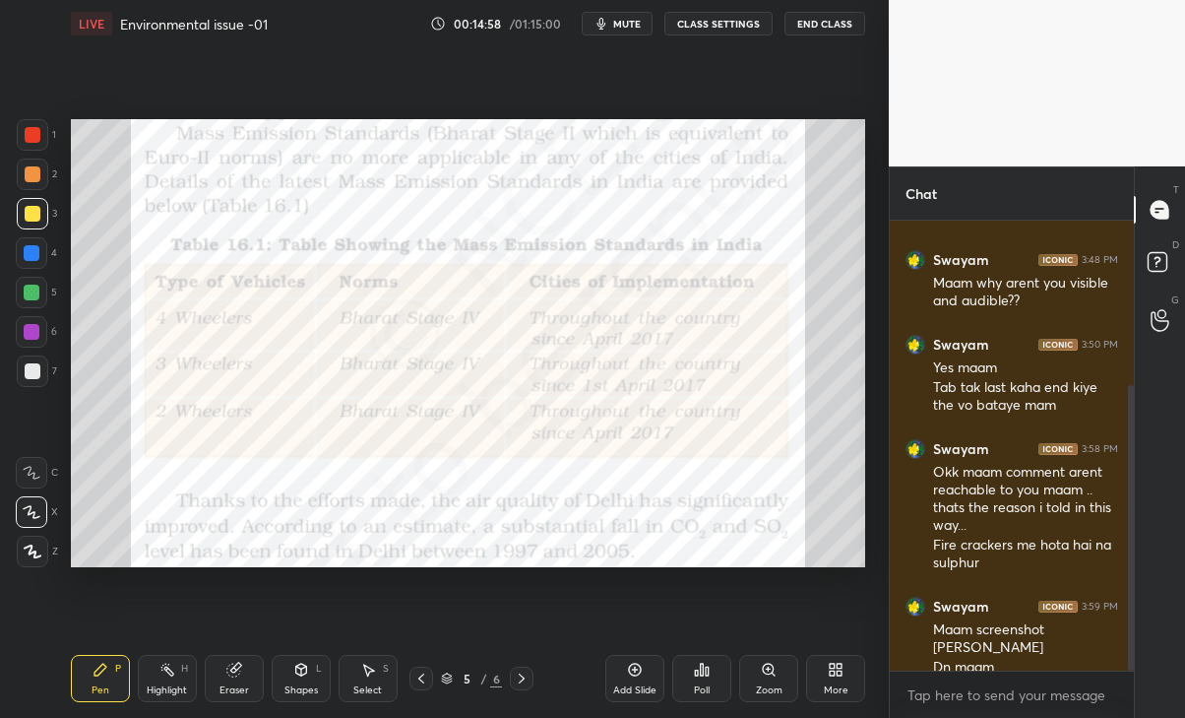
scroll to position [259, 0]
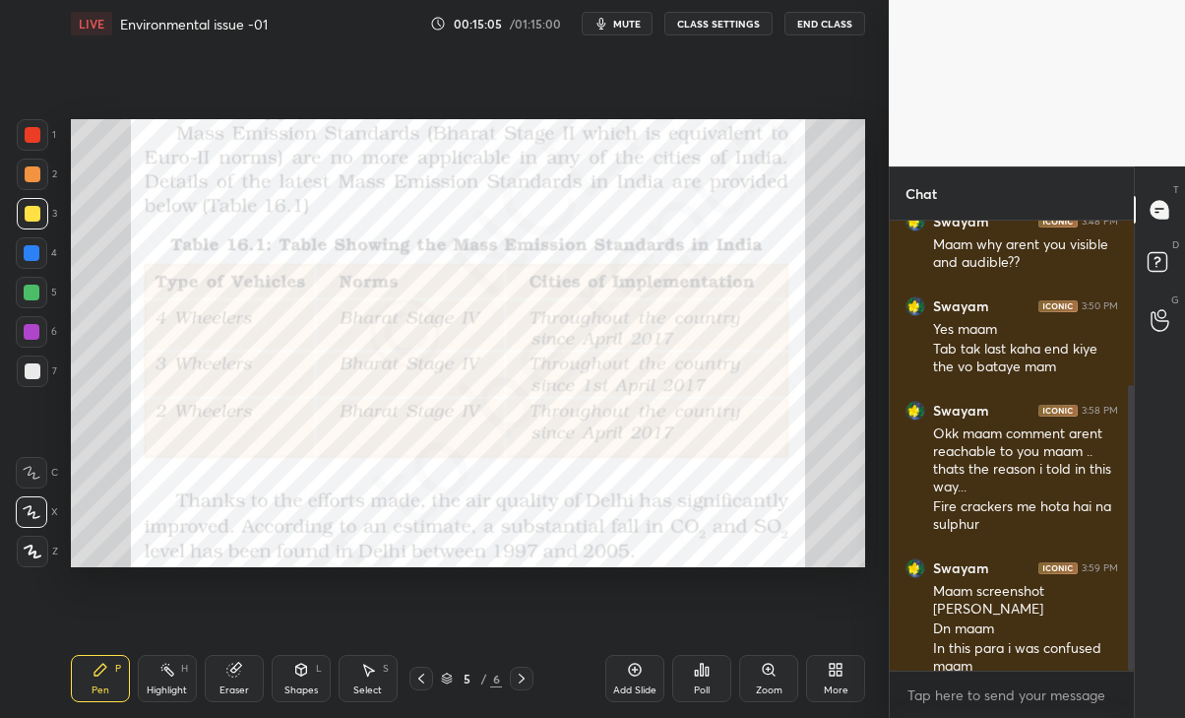
click at [29, 143] on div at bounding box center [32, 134] width 31 height 31
click at [237, 682] on div "Eraser" at bounding box center [234, 678] width 59 height 47
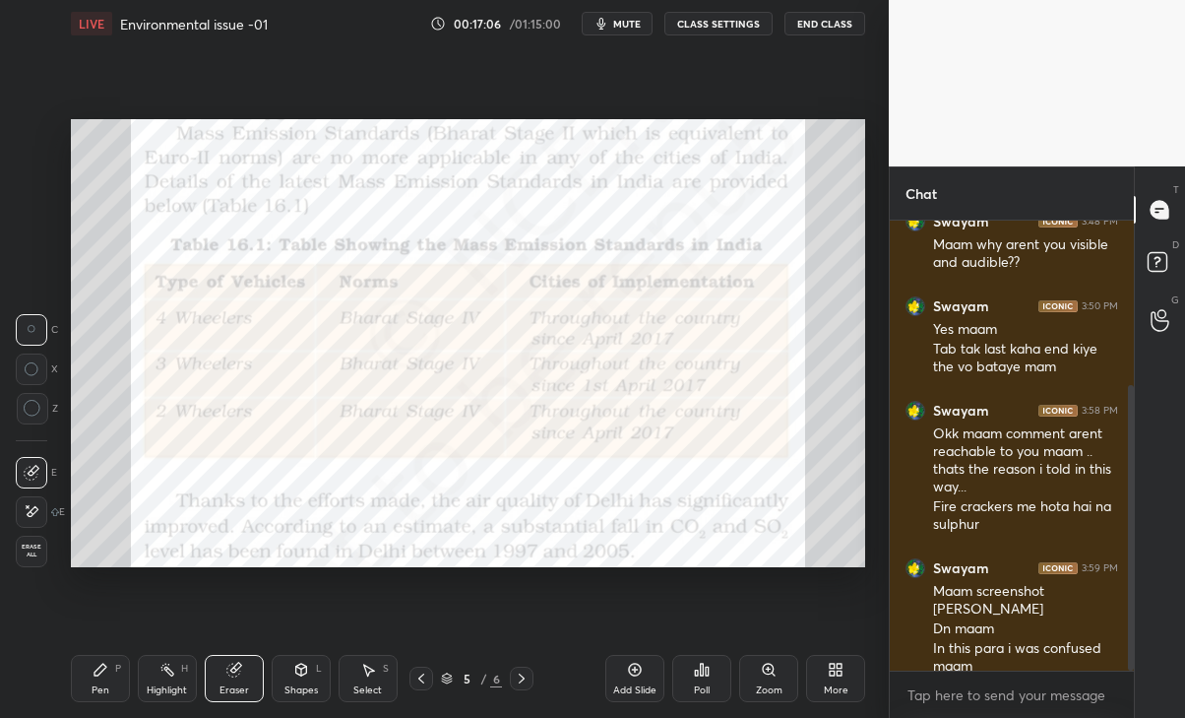
click at [27, 508] on icon at bounding box center [32, 511] width 16 height 17
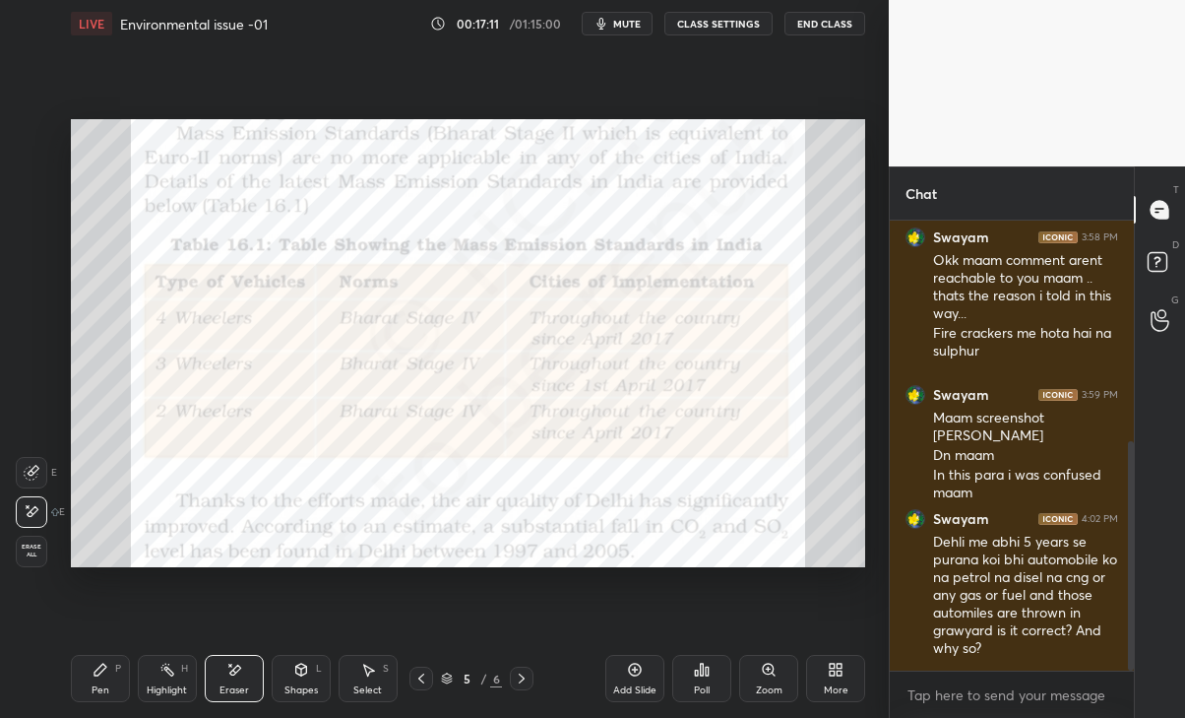
click at [99, 670] on icon at bounding box center [100, 669] width 12 height 12
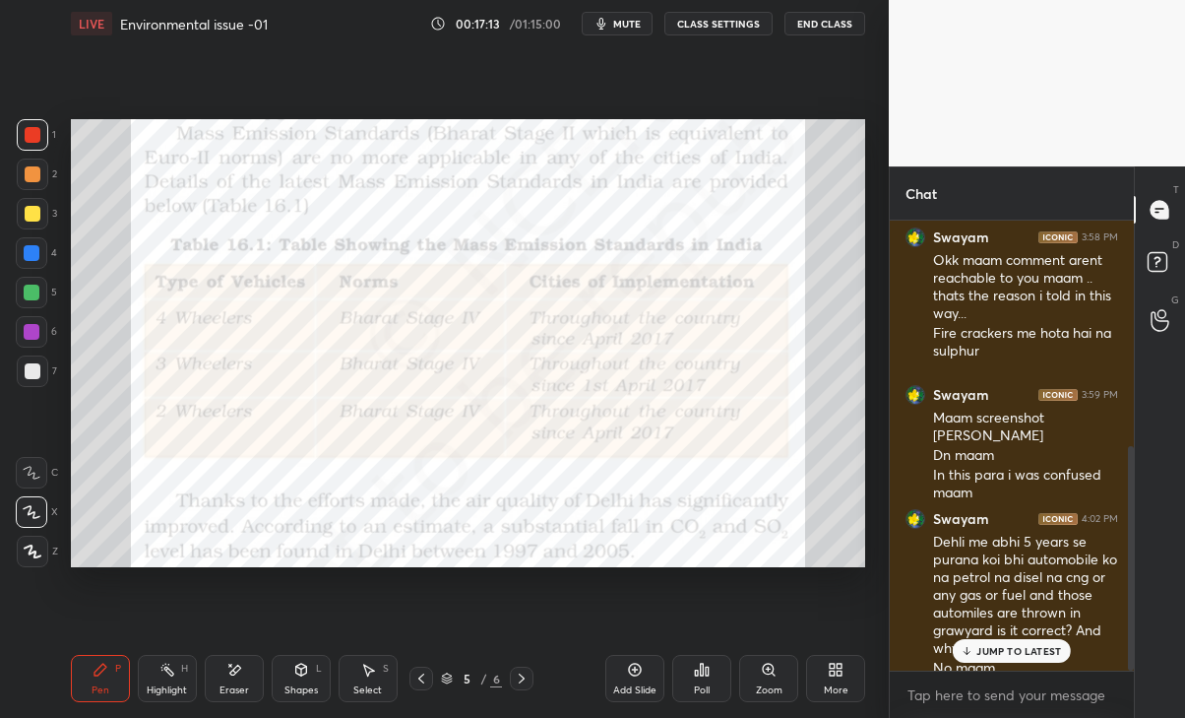
scroll to position [451, 0]
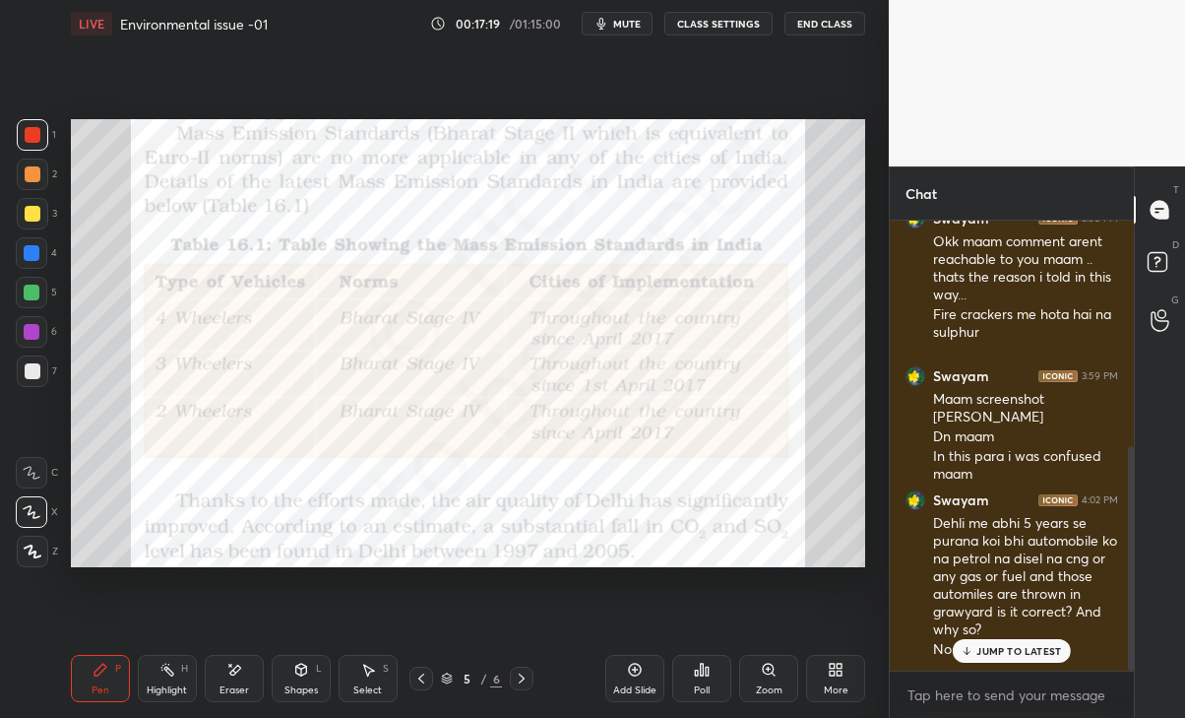
click at [1066, 648] on div "JUMP TO LATEST" at bounding box center [1012, 651] width 118 height 24
click at [648, 682] on div "Add Slide" at bounding box center [634, 678] width 59 height 47
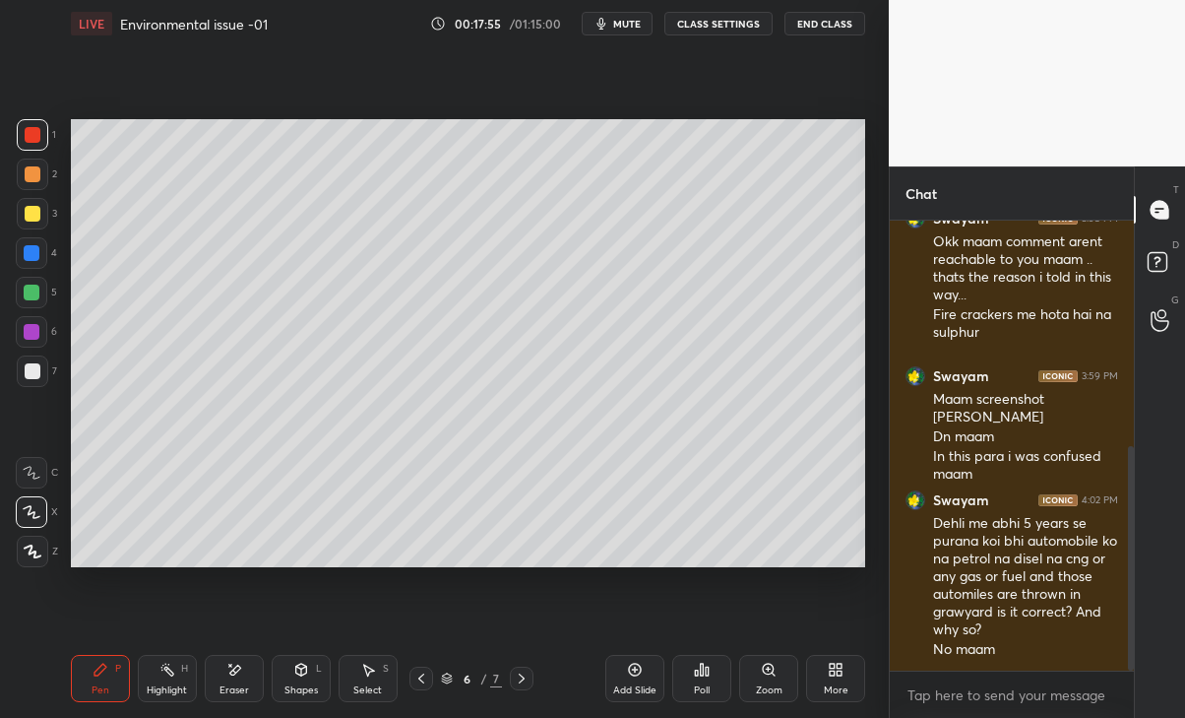
click at [40, 286] on div at bounding box center [31, 292] width 31 height 31
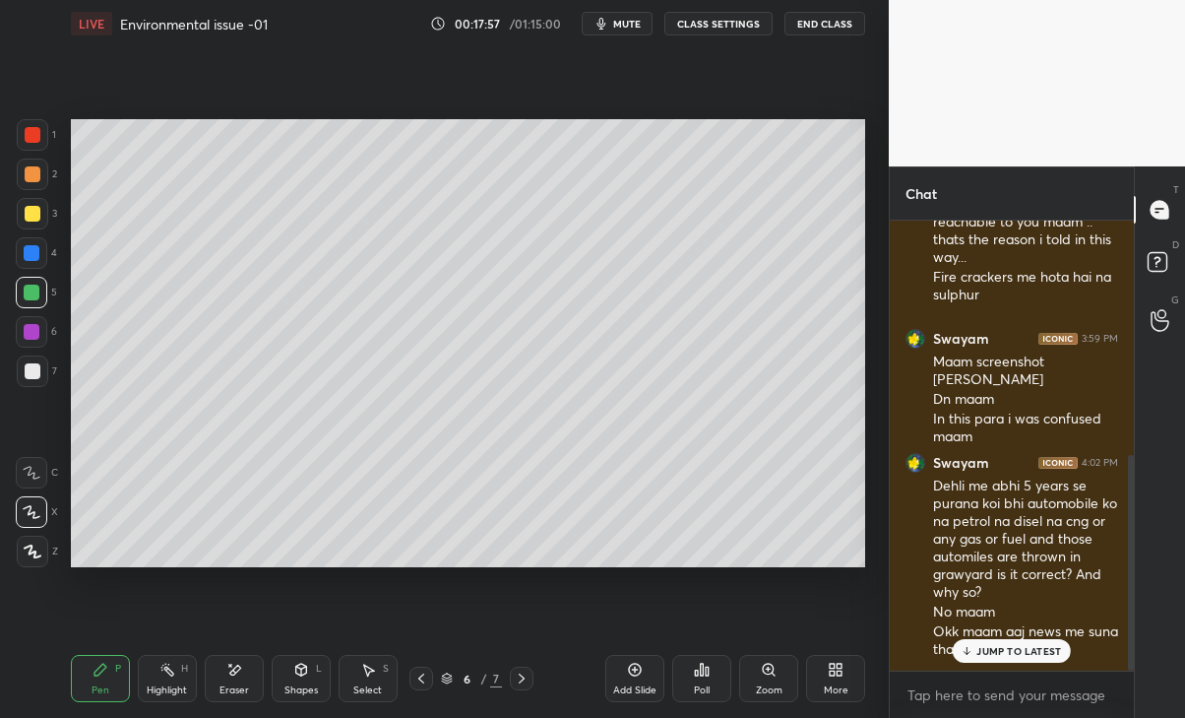
click at [1057, 657] on div "JUMP TO LATEST" at bounding box center [1012, 651] width 118 height 24
click at [31, 219] on div at bounding box center [33, 214] width 16 height 16
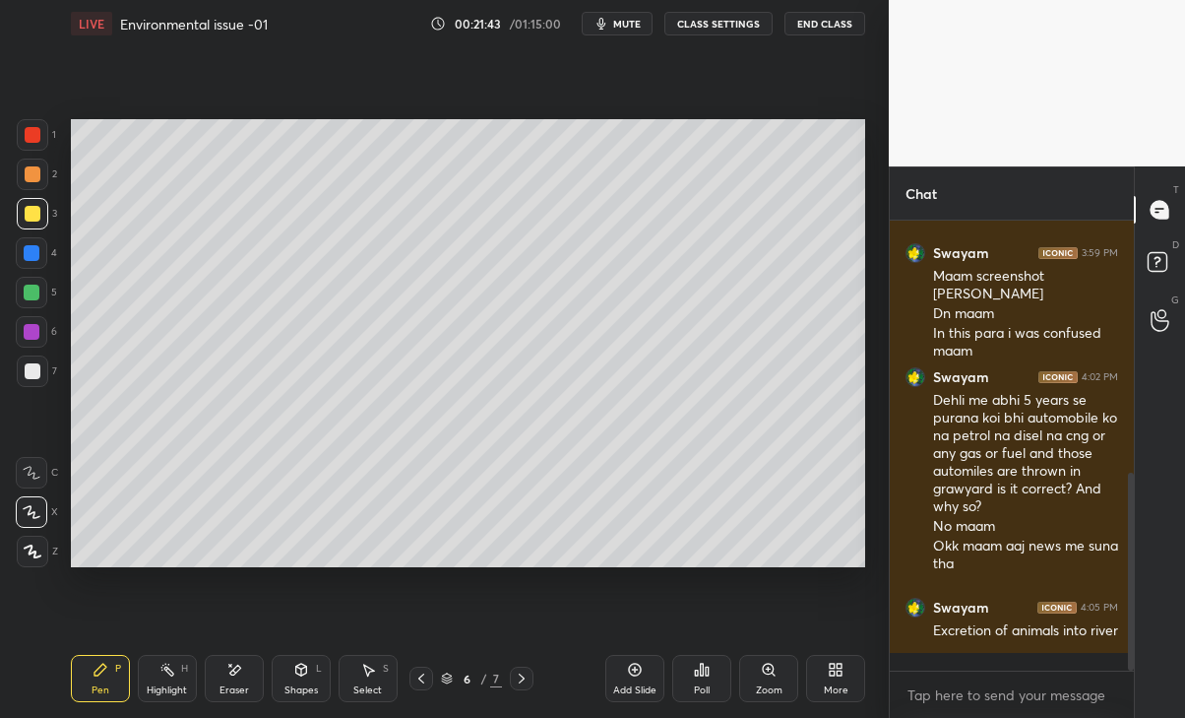
click at [250, 676] on div "Eraser" at bounding box center [234, 678] width 59 height 47
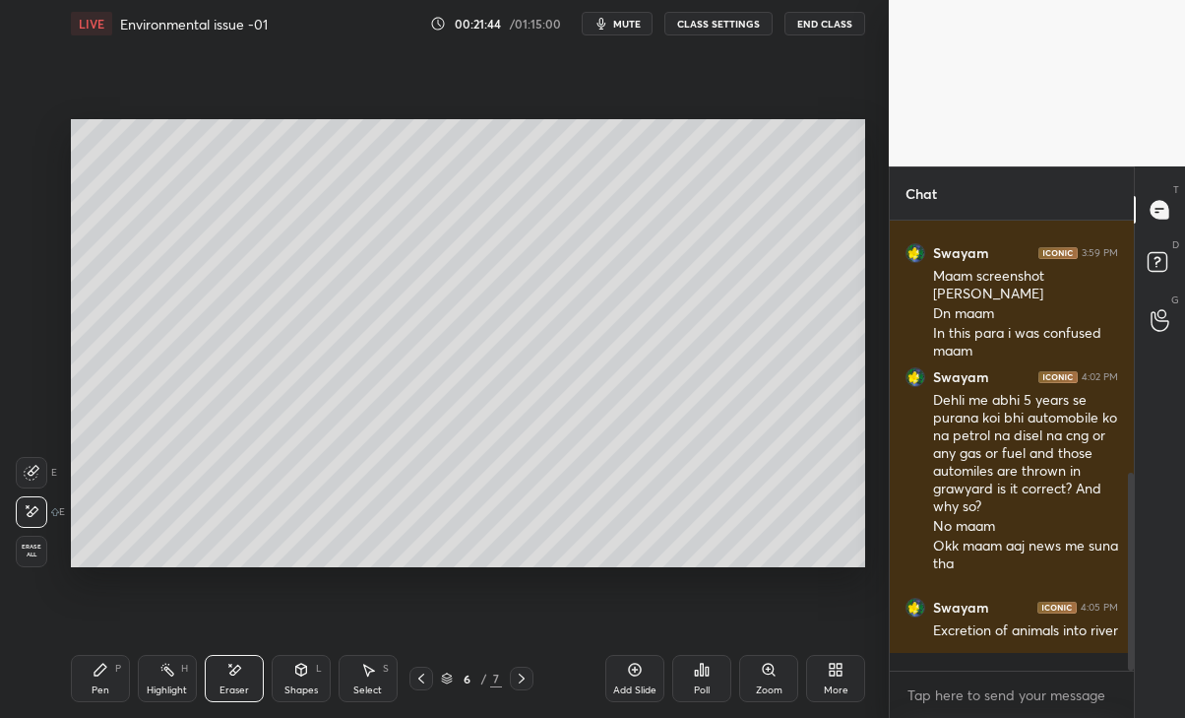
click at [93, 688] on div "Pen" at bounding box center [101, 690] width 18 height 10
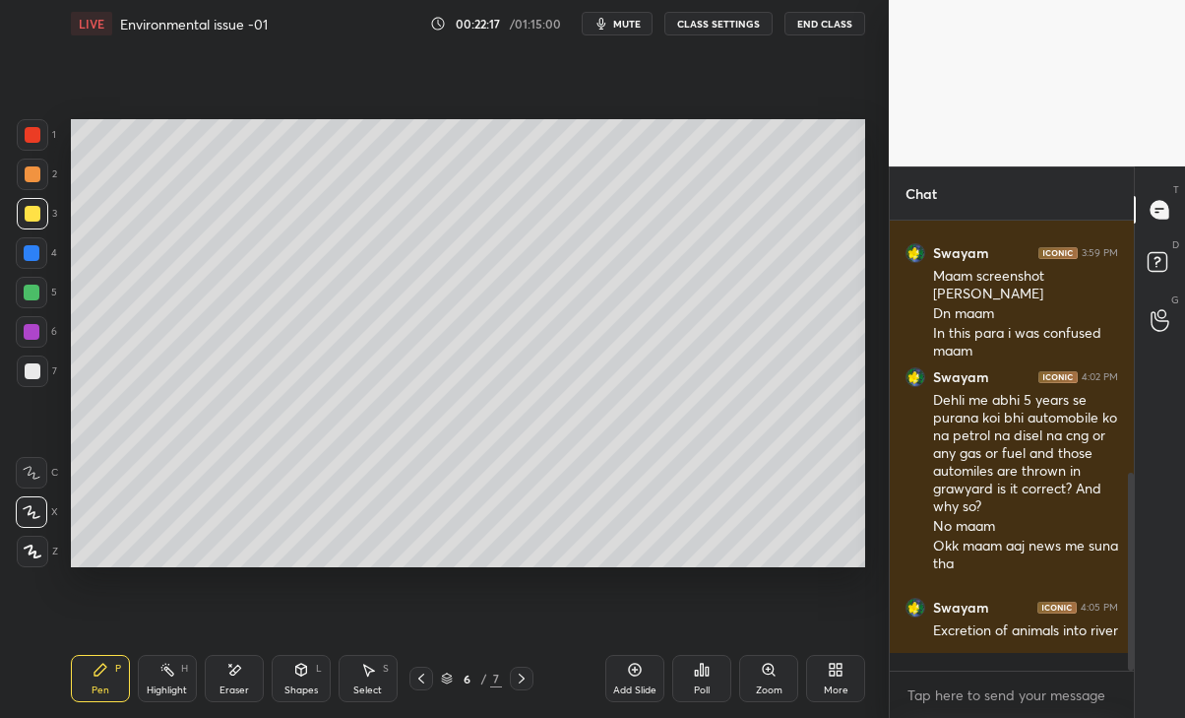
click at [848, 672] on div "More" at bounding box center [835, 678] width 59 height 47
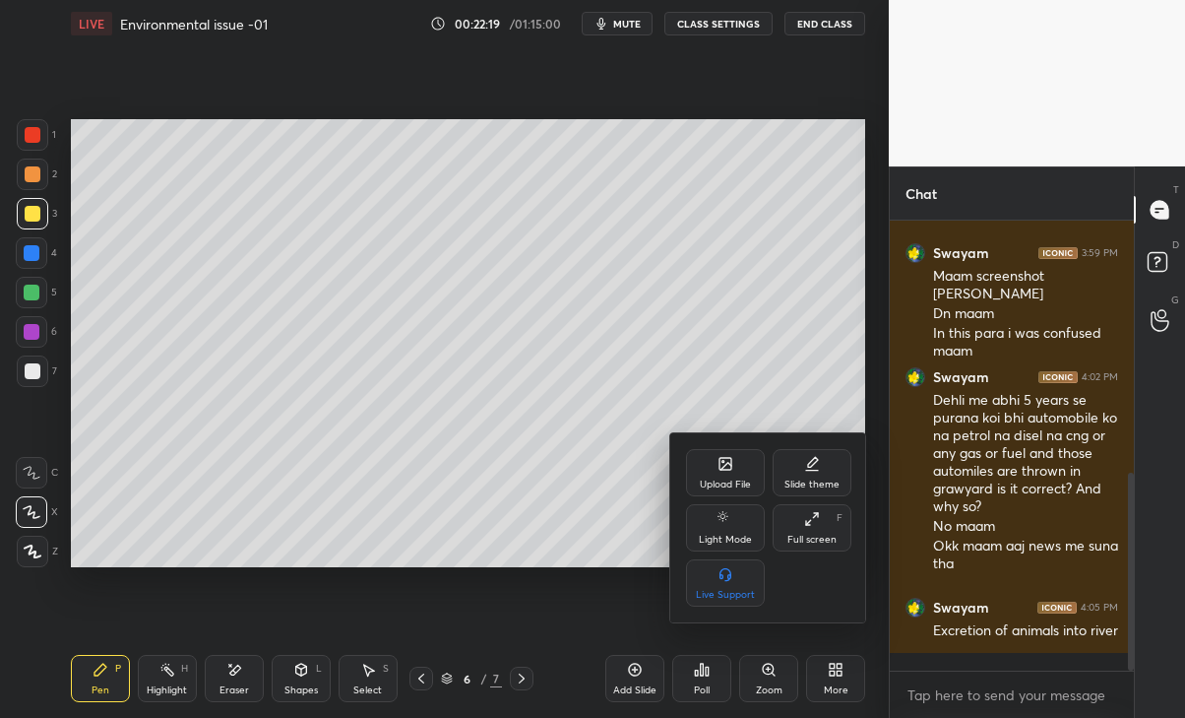
click at [731, 476] on div "Upload File" at bounding box center [725, 472] width 79 height 47
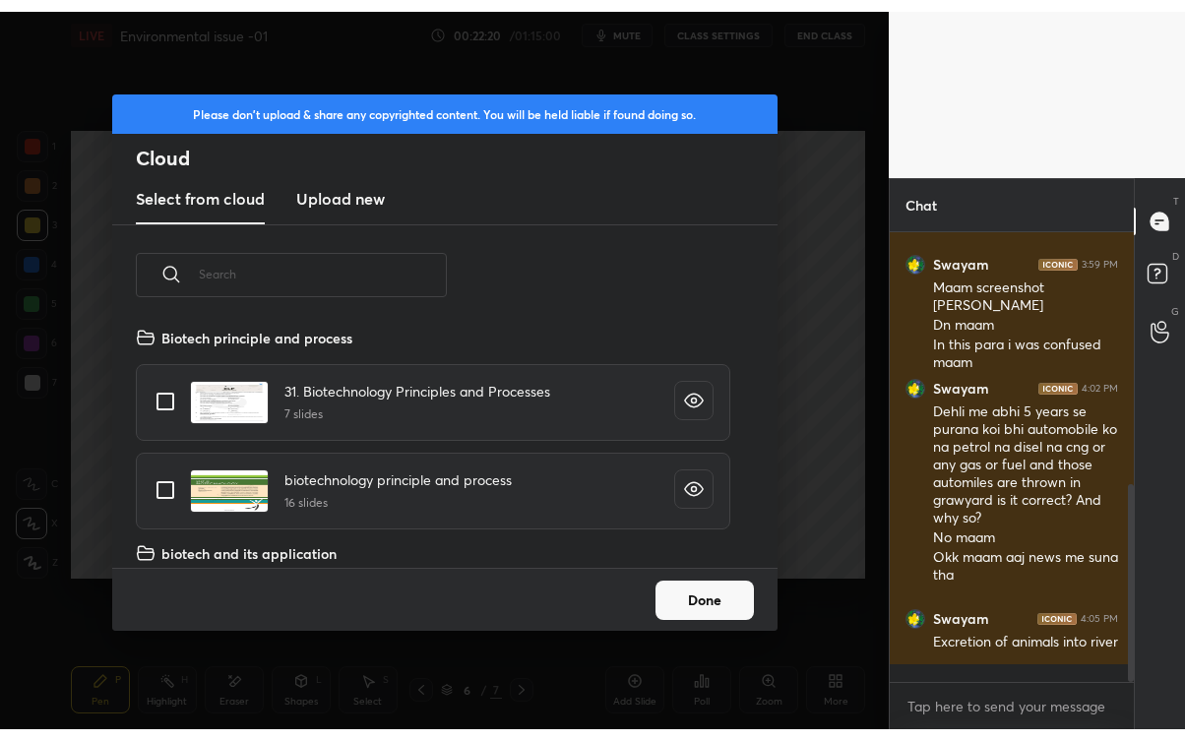
scroll to position [242, 631]
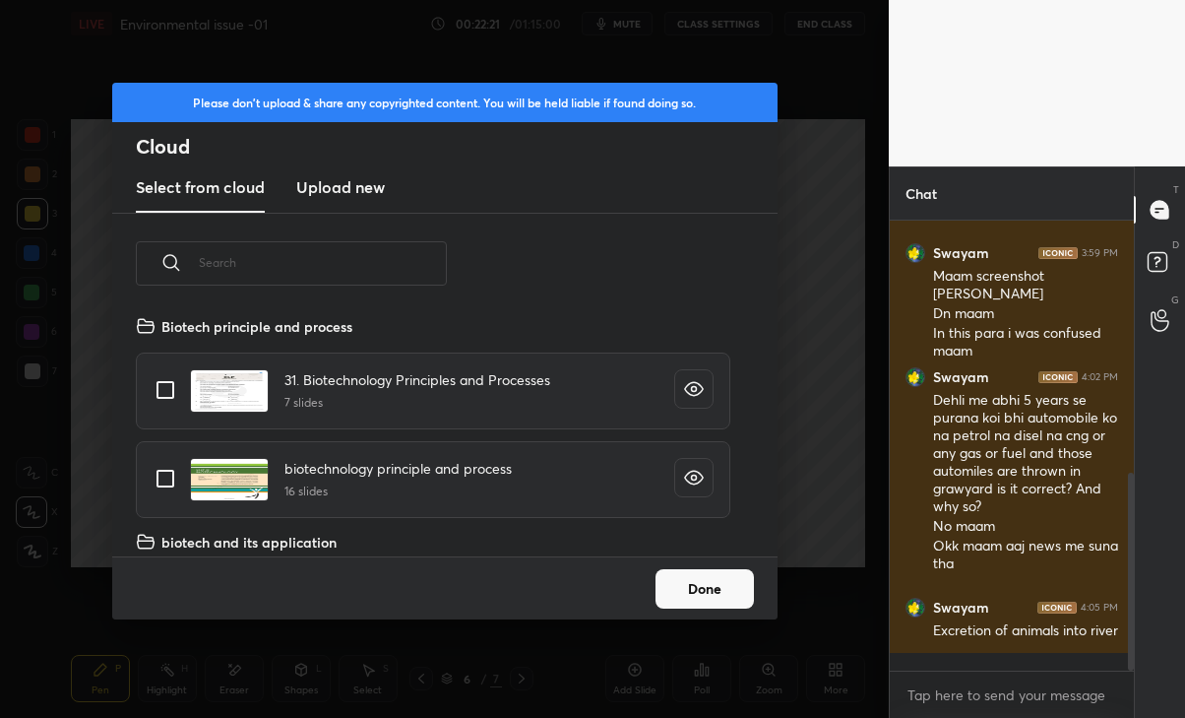
click at [367, 196] on h3 "Upload new" at bounding box center [340, 187] width 89 height 24
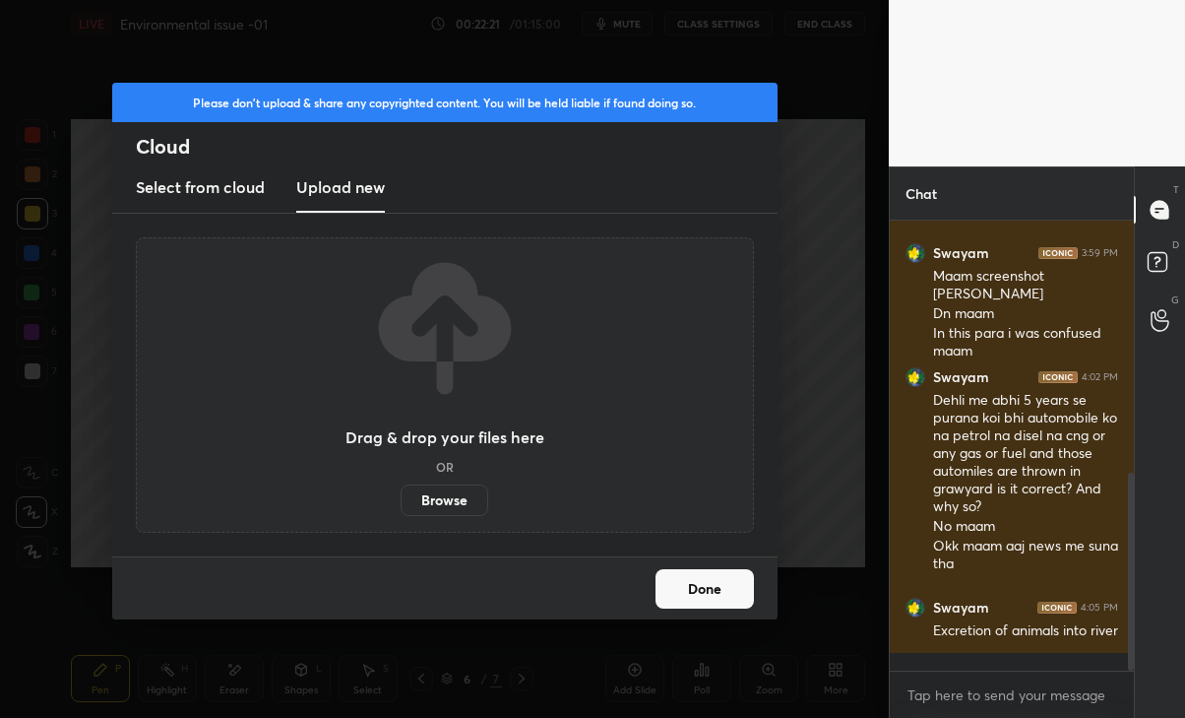
click at [462, 502] on label "Browse" at bounding box center [445, 499] width 88 height 31
click at [401, 502] on input "Browse" at bounding box center [401, 499] width 0 height 31
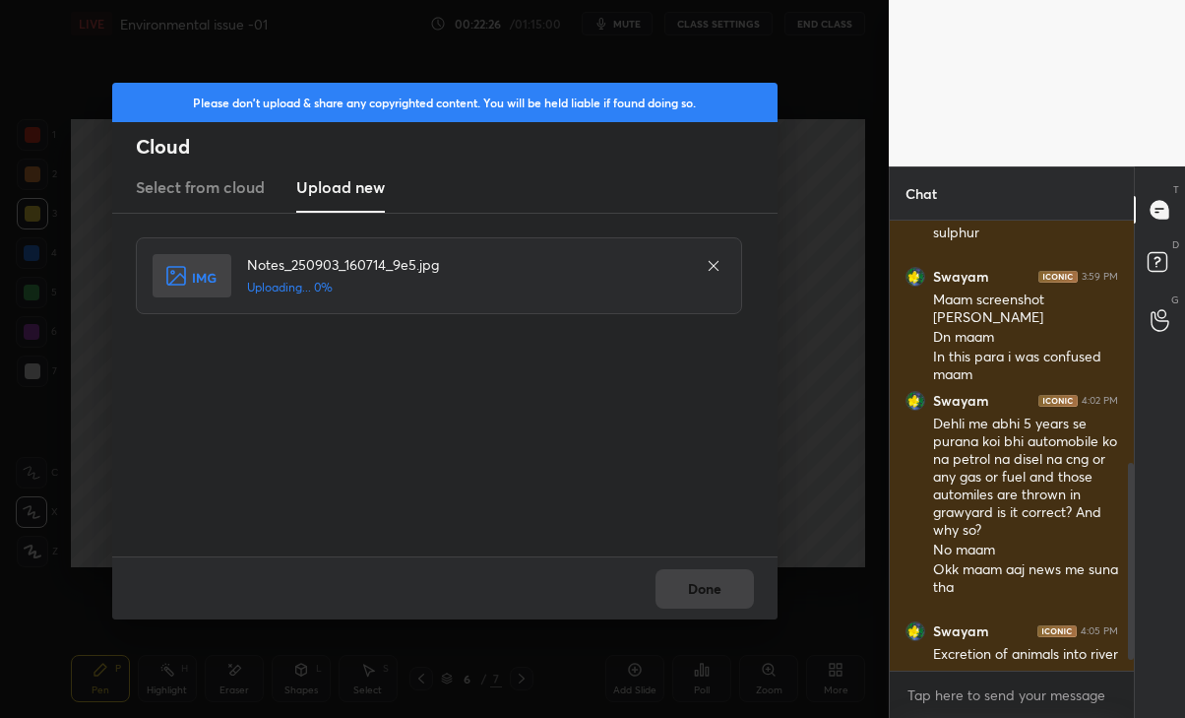
scroll to position [97833, 97613]
click at [706, 578] on button "Done" at bounding box center [705, 588] width 98 height 39
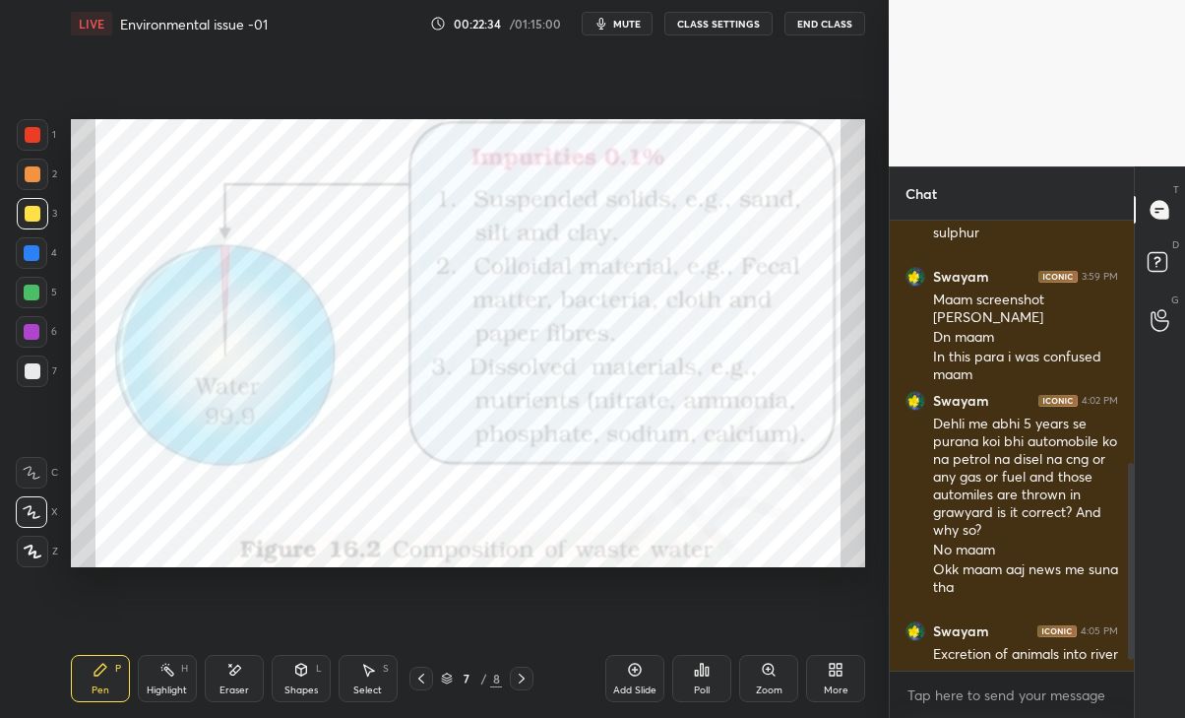
click at [419, 677] on icon at bounding box center [421, 678] width 6 height 10
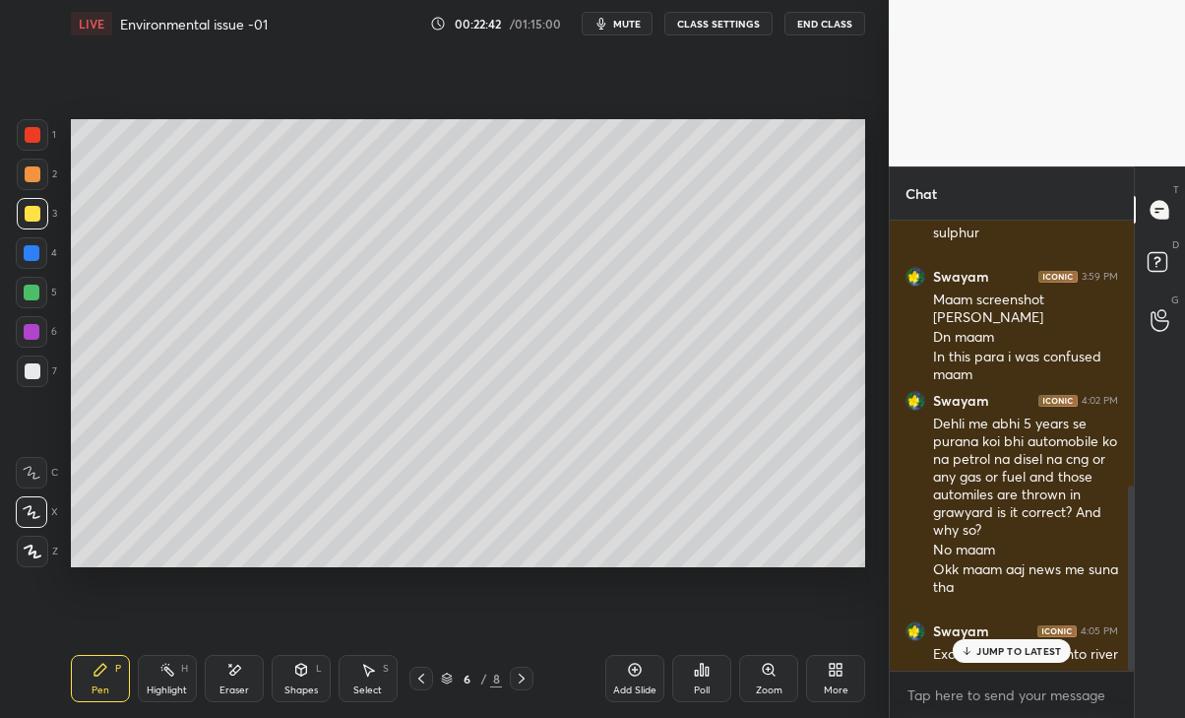
scroll to position [640, 0]
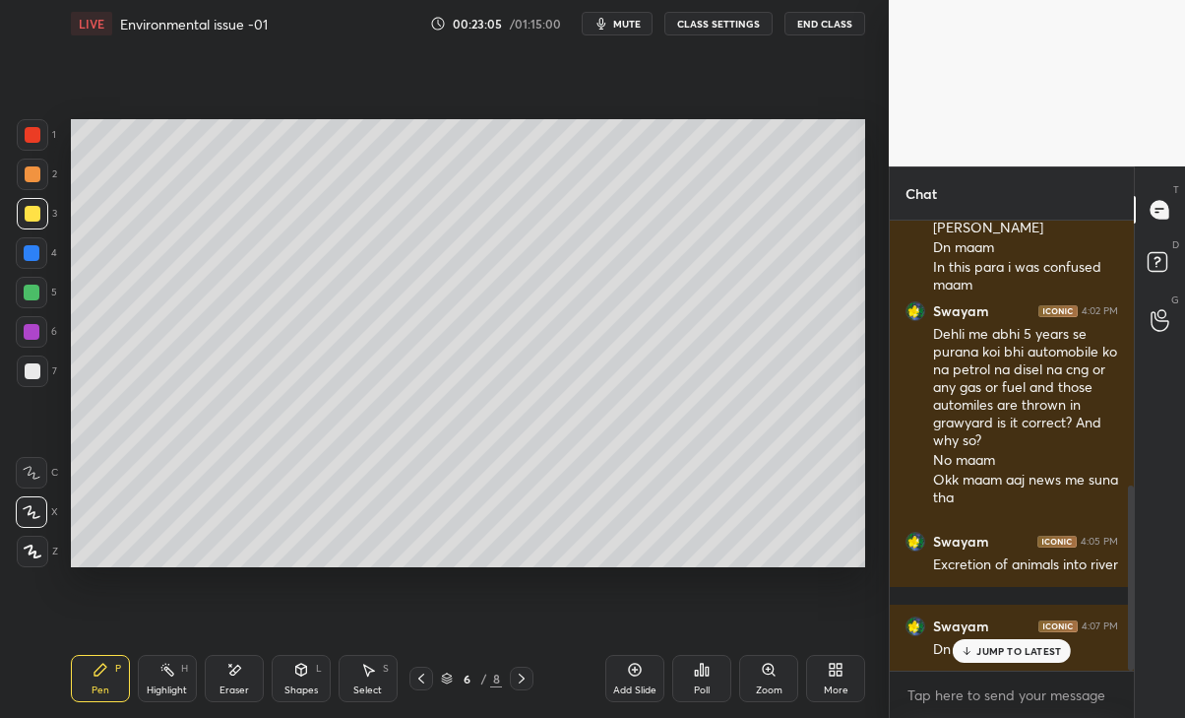
click at [516, 687] on div at bounding box center [522, 678] width 24 height 24
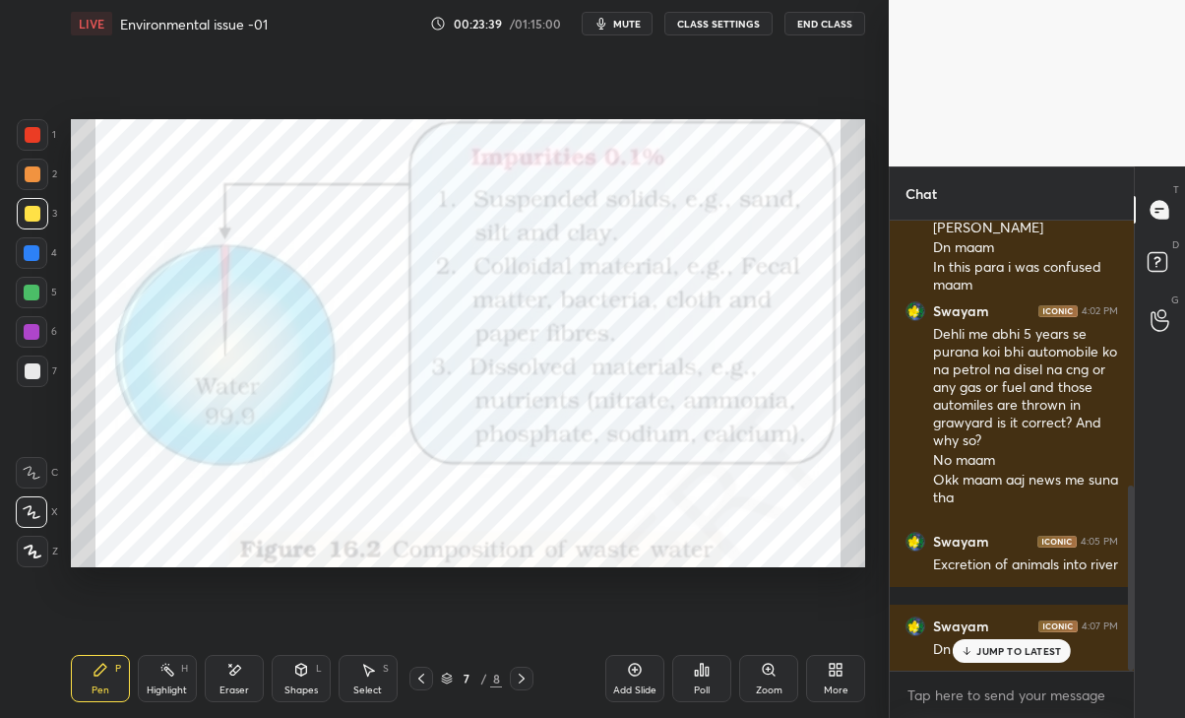
click at [645, 664] on div "Add Slide" at bounding box center [634, 678] width 59 height 47
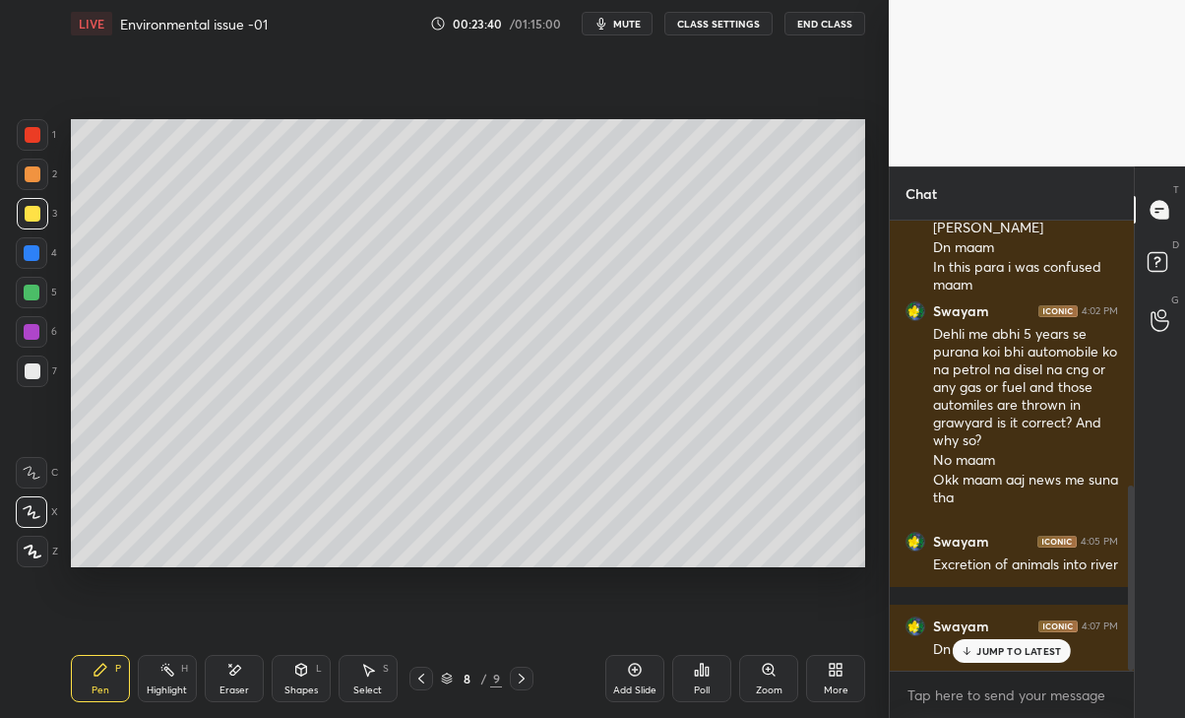
click at [994, 643] on div "JUMP TO LATEST" at bounding box center [1012, 651] width 118 height 24
click at [31, 156] on div "1" at bounding box center [36, 138] width 39 height 39
click at [30, 187] on div at bounding box center [32, 173] width 31 height 31
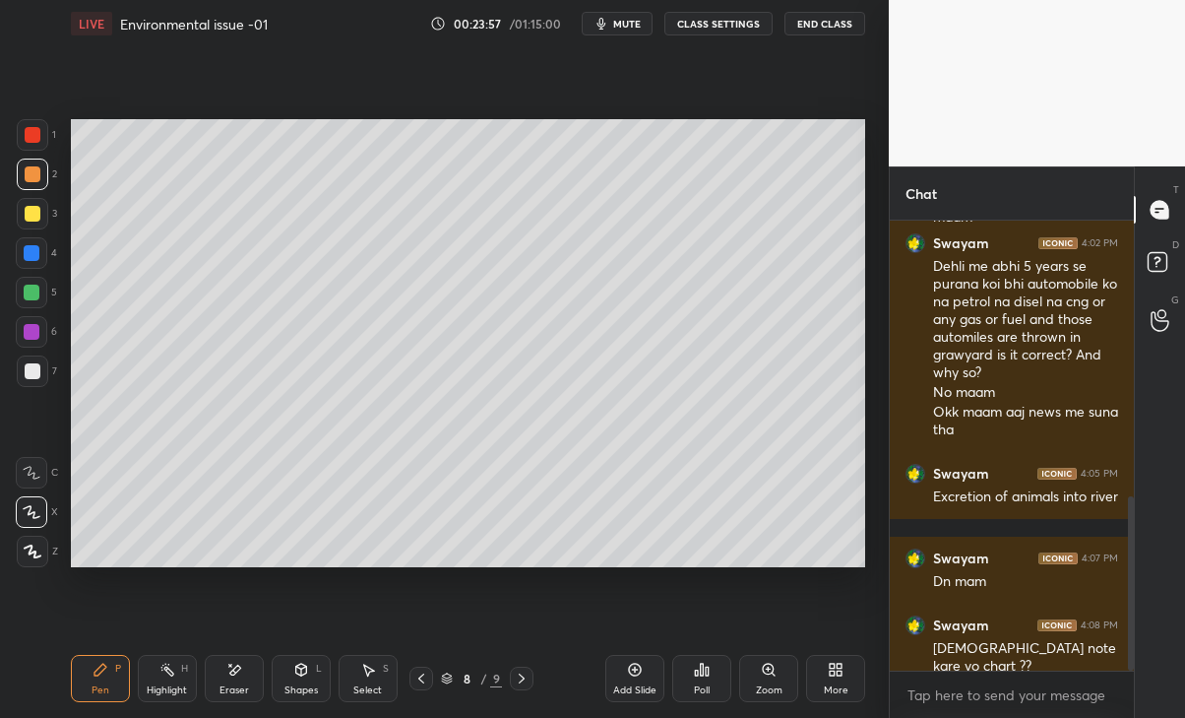
click at [238, 672] on icon at bounding box center [234, 669] width 16 height 17
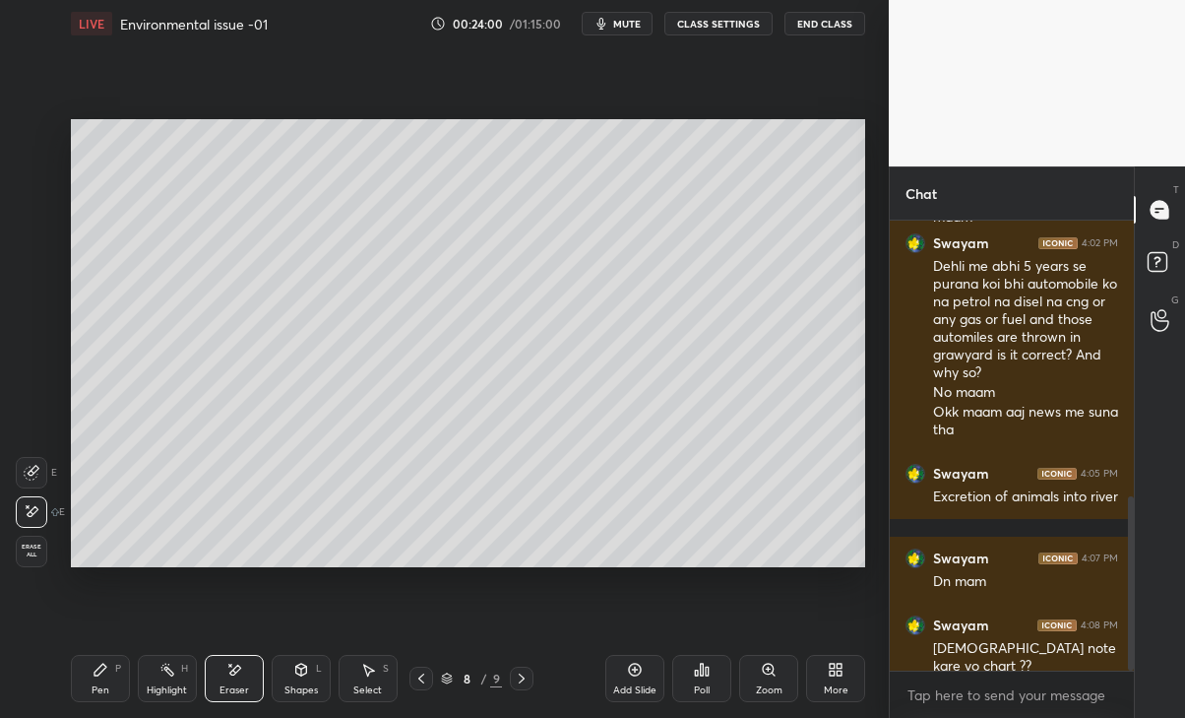
click at [114, 679] on div "Pen P" at bounding box center [100, 678] width 59 height 47
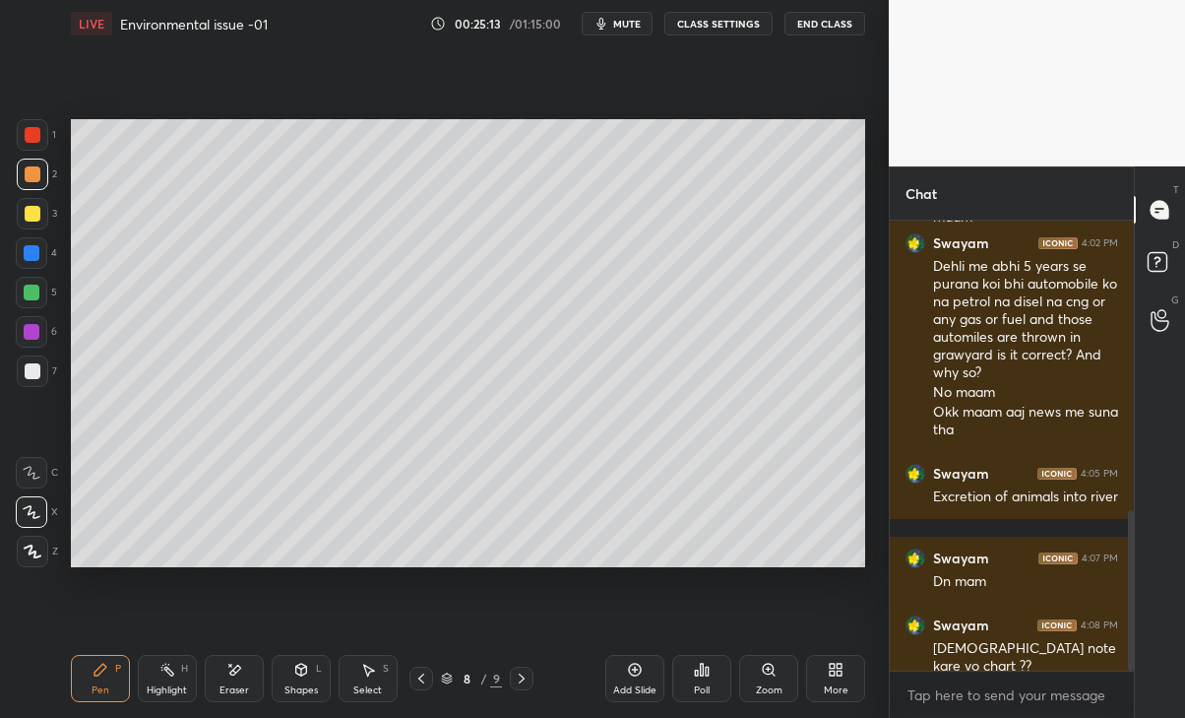
scroll to position [810, 0]
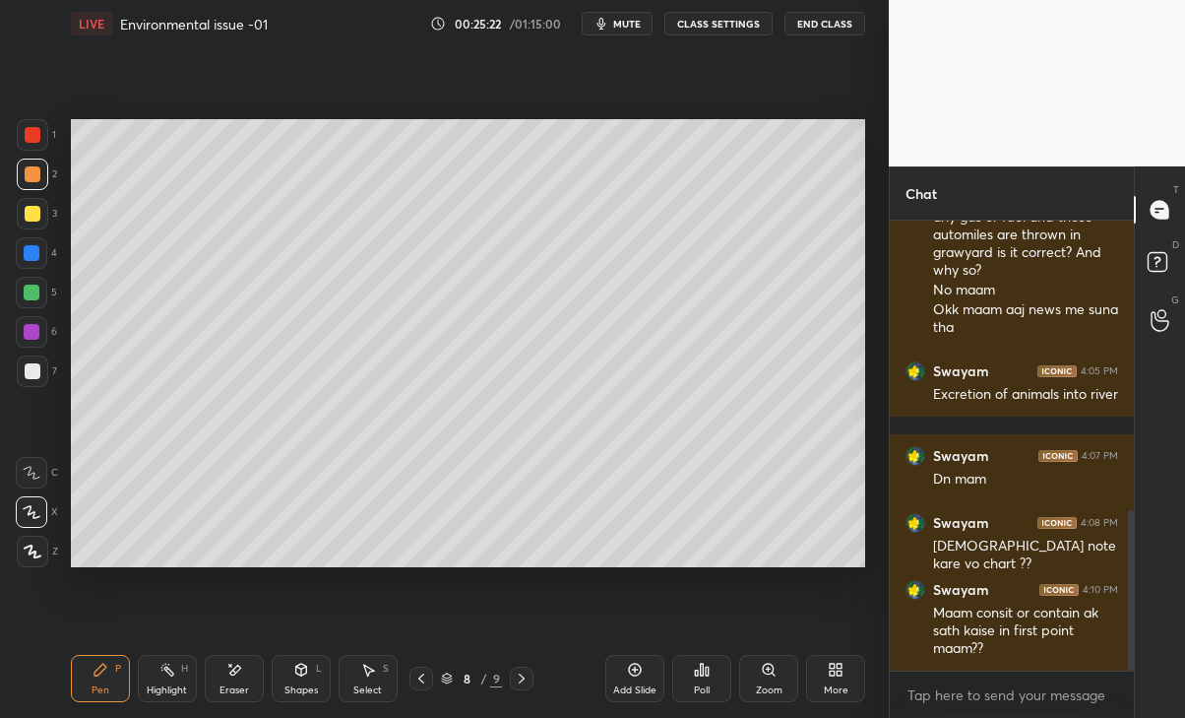
click at [239, 683] on div "Eraser" at bounding box center [234, 678] width 59 height 47
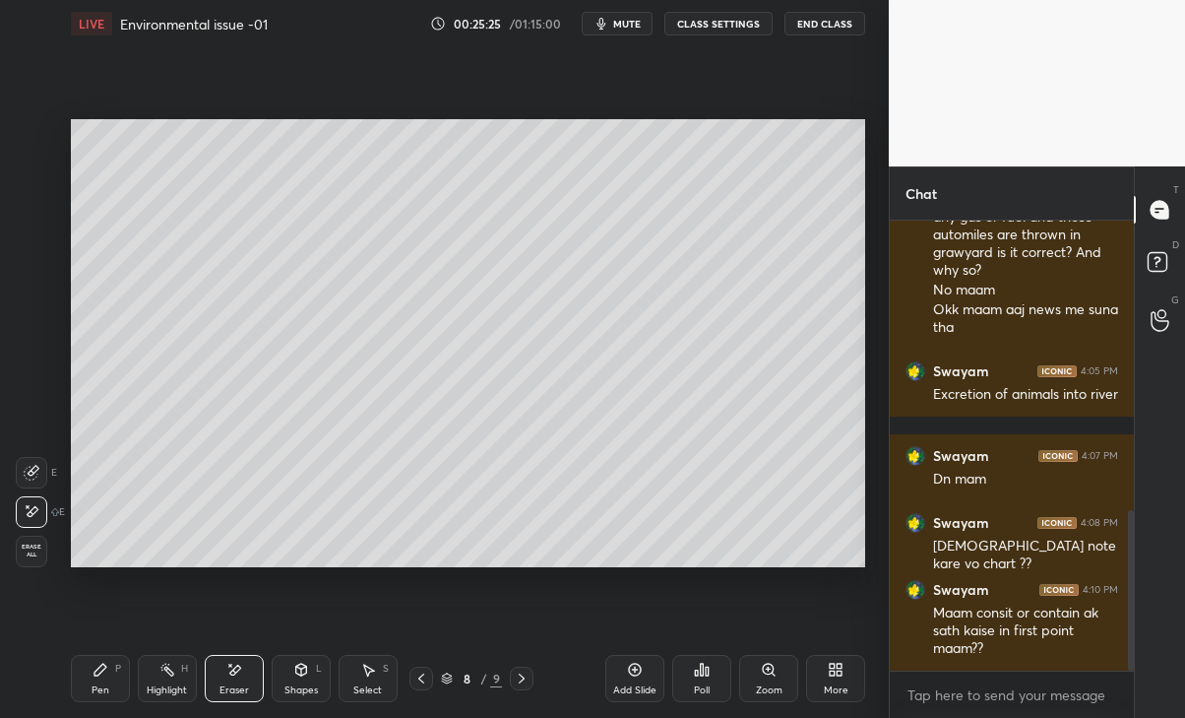
click at [95, 685] on div "Pen" at bounding box center [101, 690] width 18 height 10
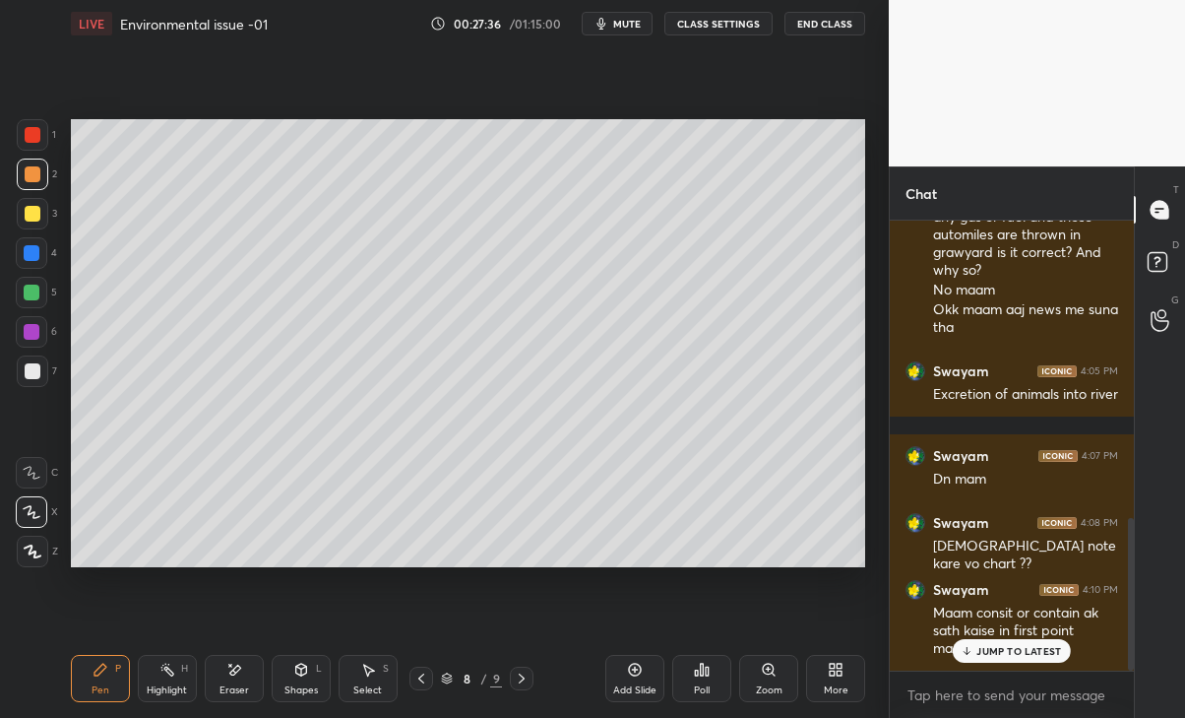
scroll to position [876, 0]
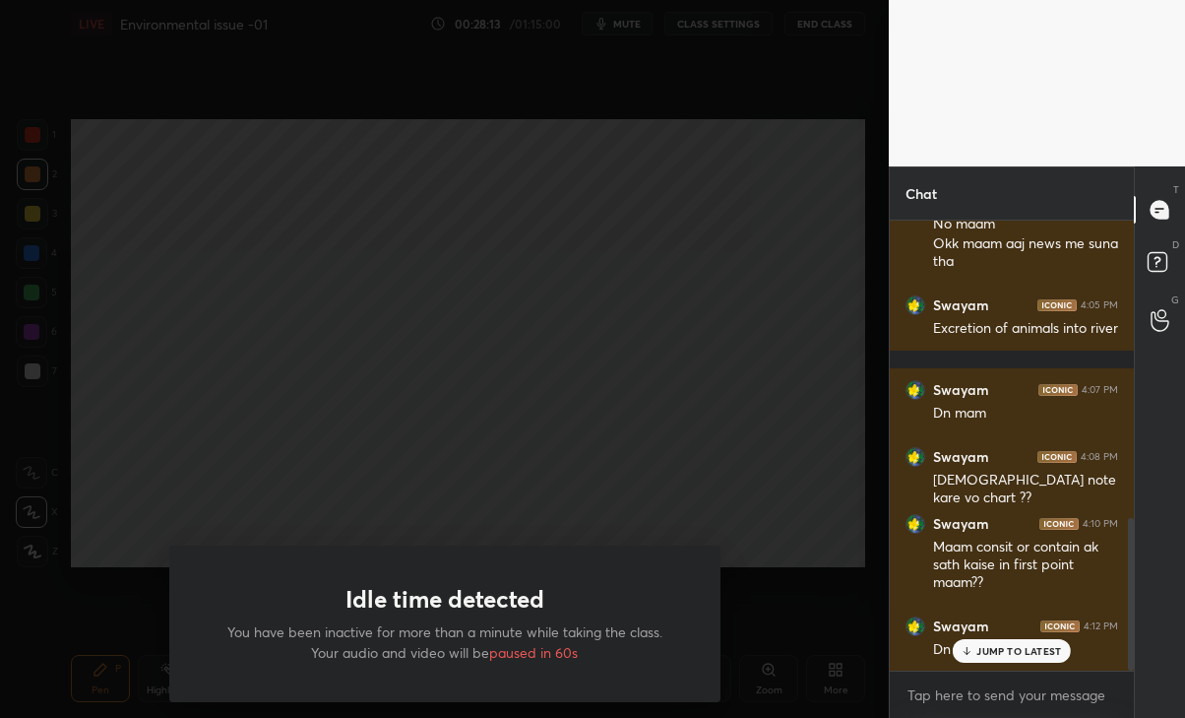
click at [516, 464] on div "Idle time detected You have been inactive for more than a minute while taking t…" at bounding box center [444, 359] width 889 height 718
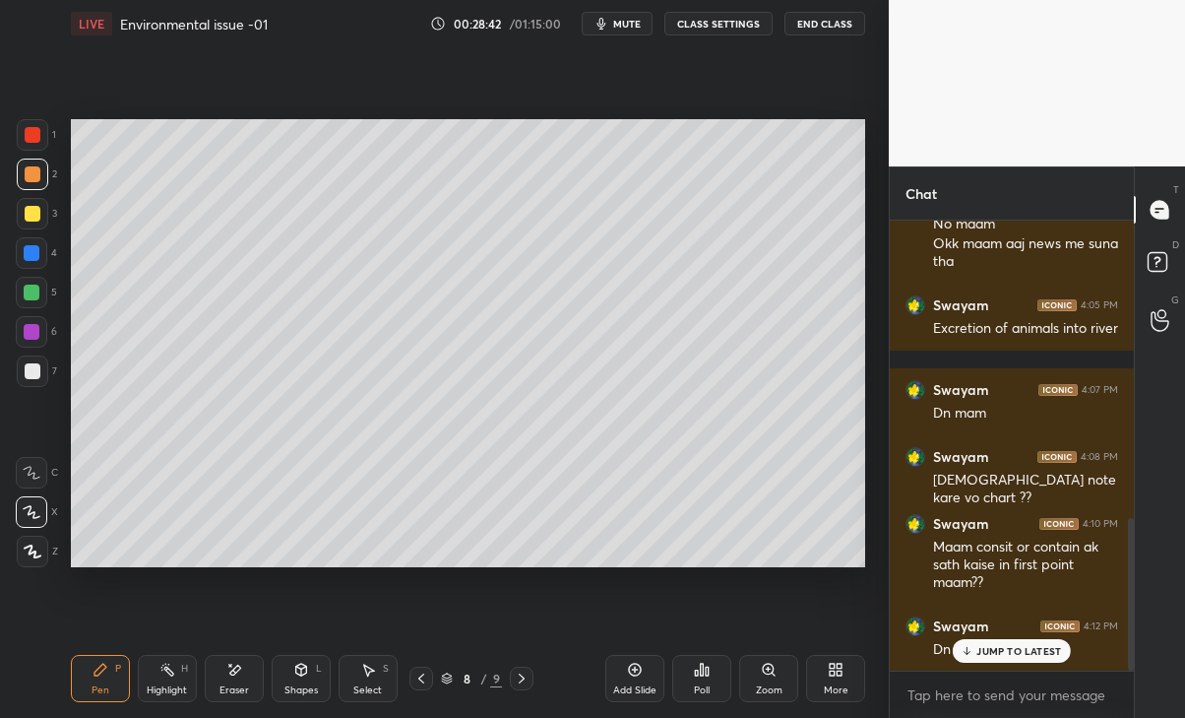
click at [1006, 654] on p "JUMP TO LATEST" at bounding box center [1018, 651] width 85 height 12
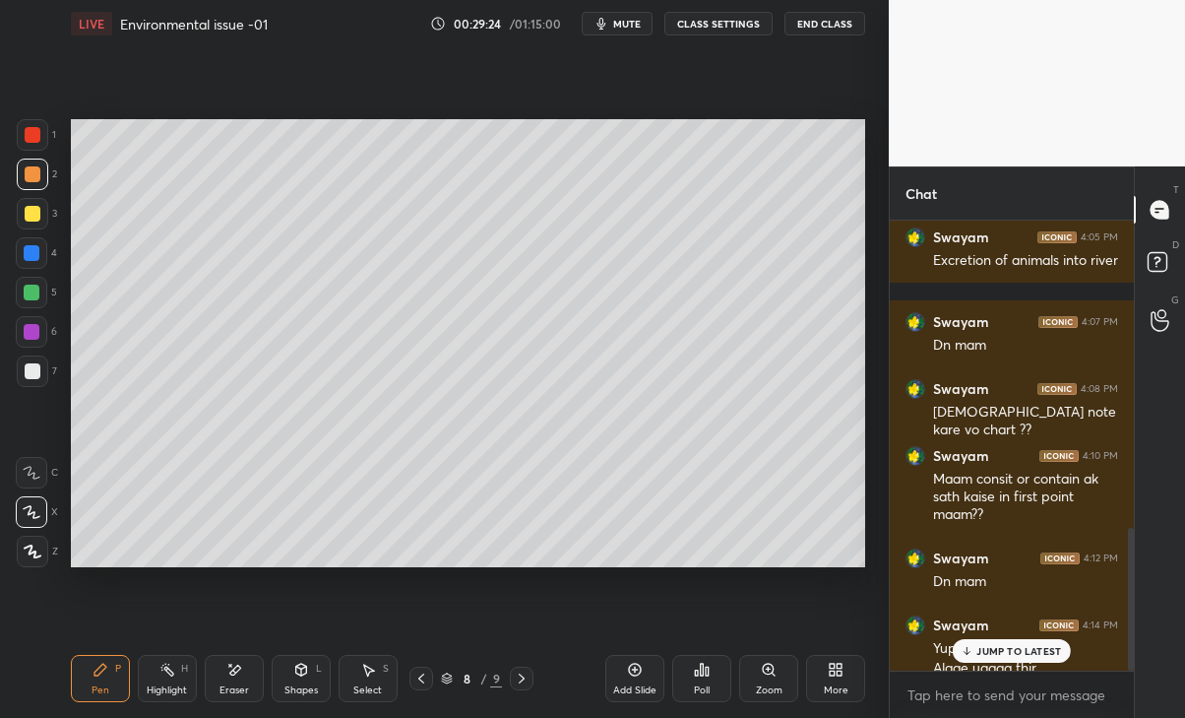
scroll to position [963, 0]
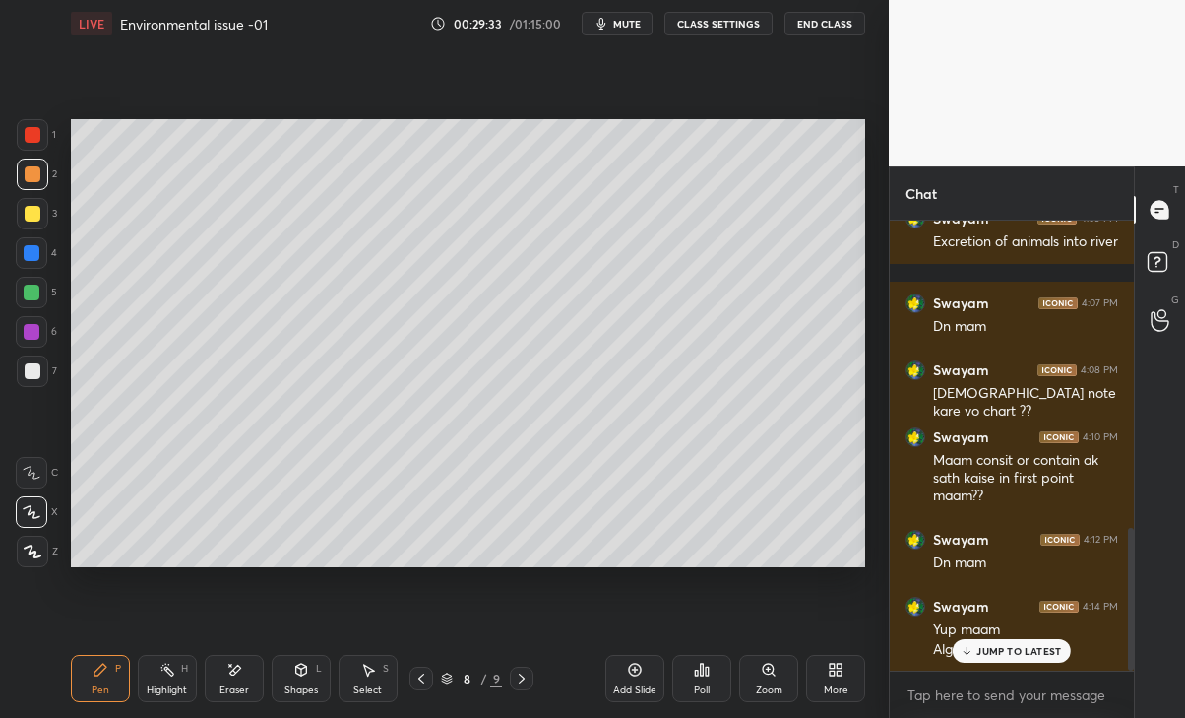
click at [626, 686] on div "Add Slide" at bounding box center [634, 690] width 43 height 10
click at [1030, 651] on p "JUMP TO LATEST" at bounding box center [1018, 651] width 85 height 12
click at [30, 207] on div at bounding box center [33, 214] width 16 height 16
click at [231, 687] on div "Eraser" at bounding box center [234, 690] width 30 height 10
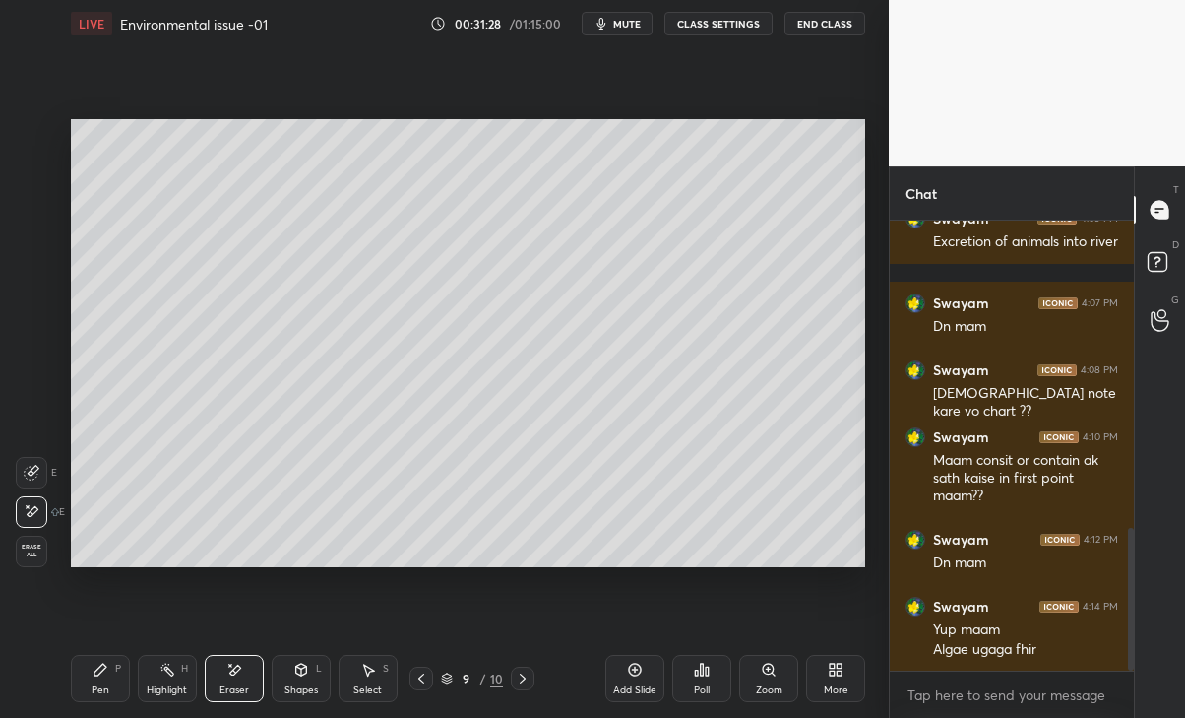
click at [98, 682] on div "Pen P" at bounding box center [100, 678] width 59 height 47
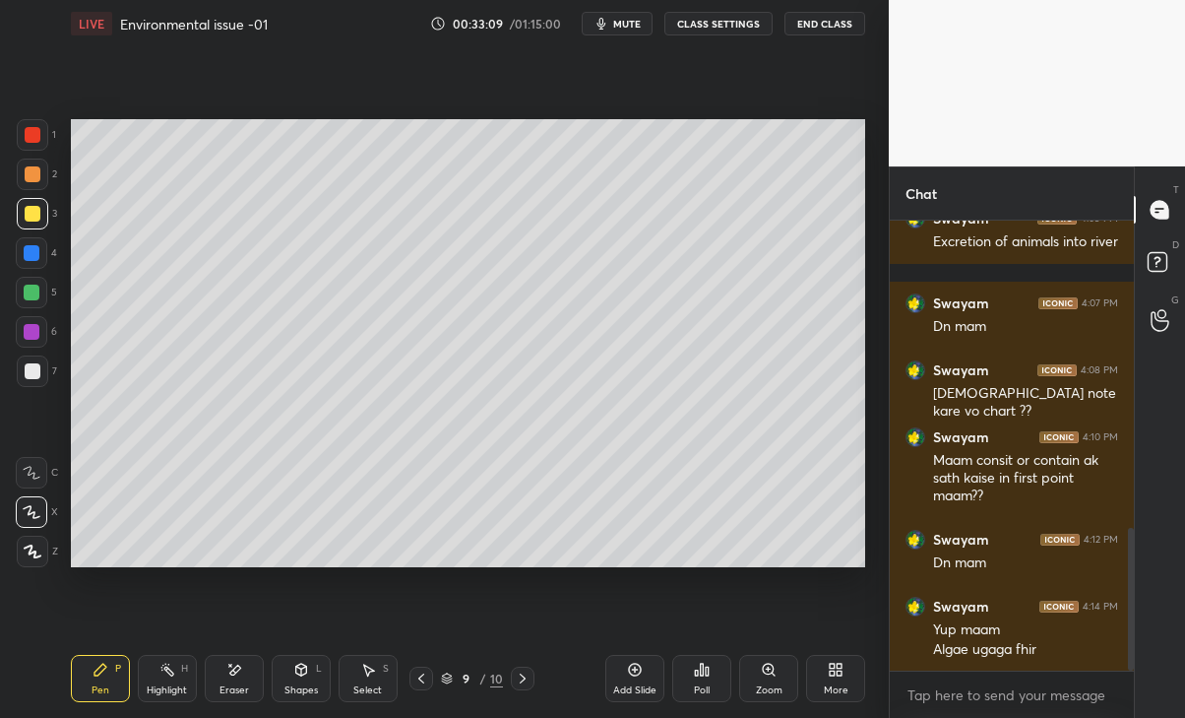
scroll to position [1031, 0]
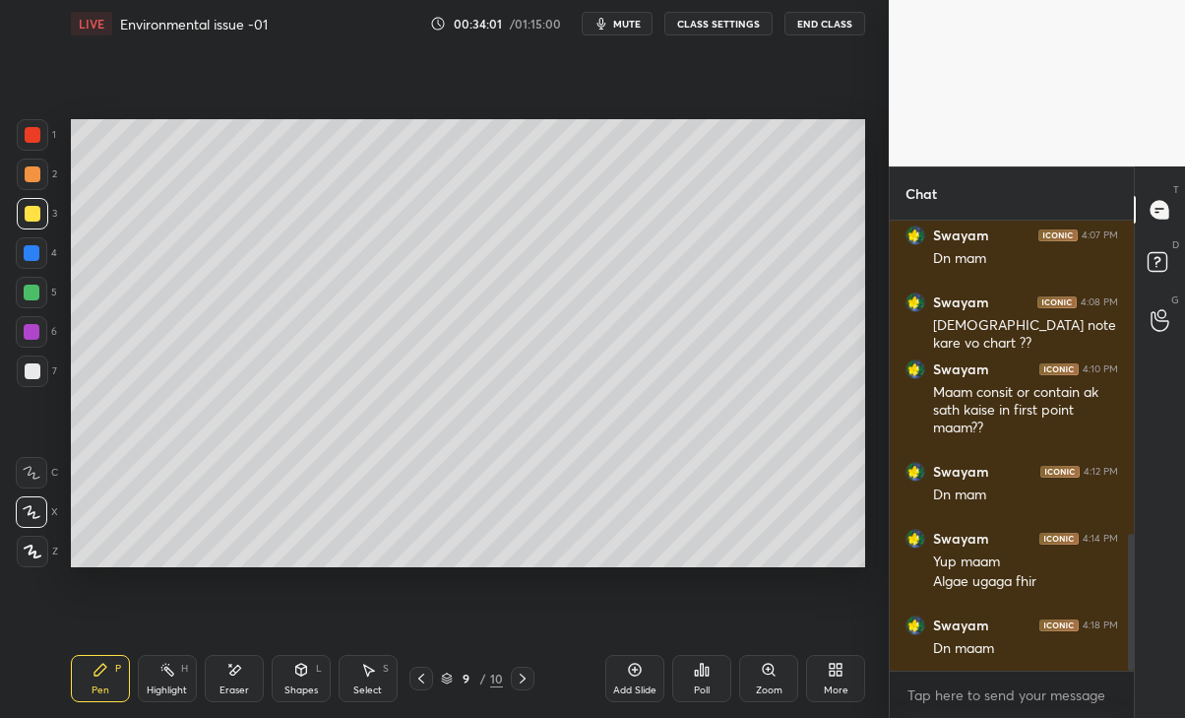
click at [241, 661] on icon at bounding box center [234, 669] width 16 height 17
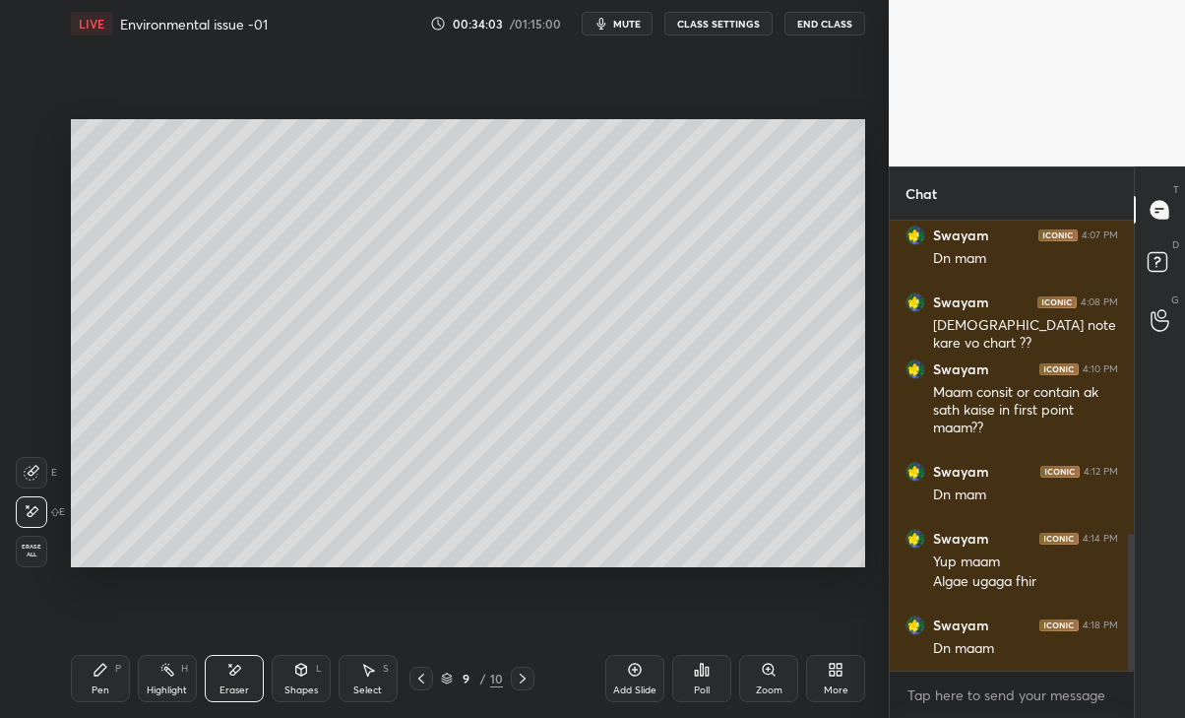
click at [96, 670] on icon at bounding box center [100, 669] width 12 height 12
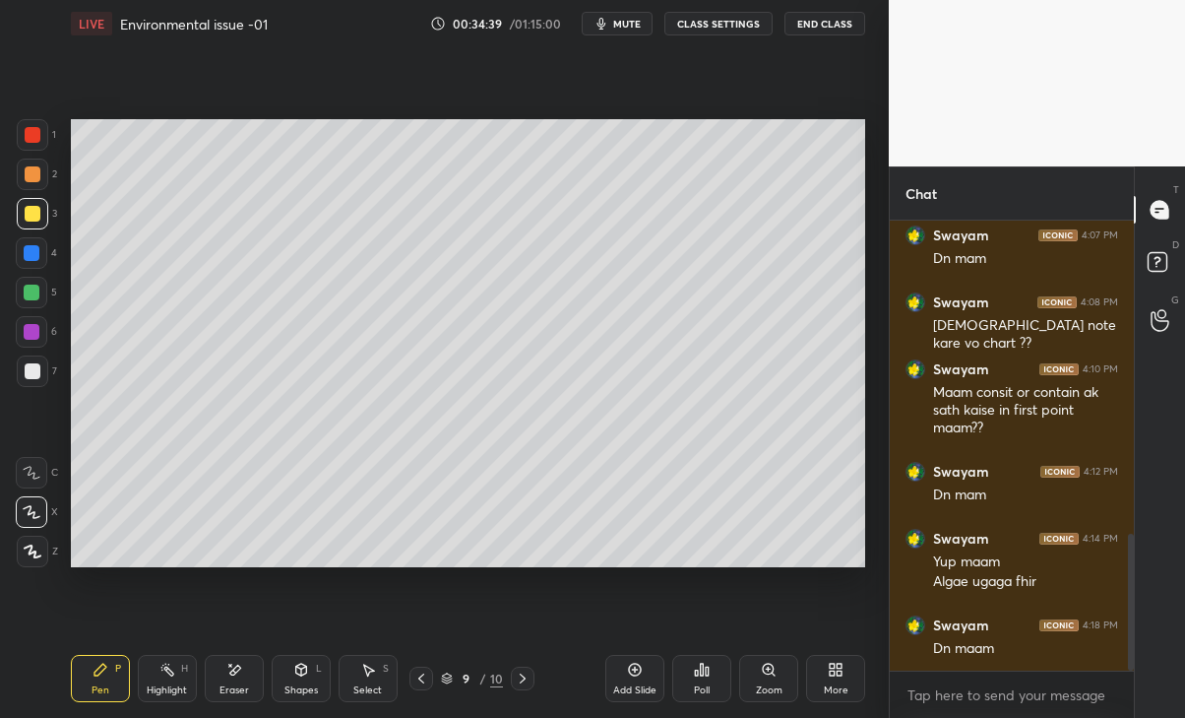
click at [243, 677] on div "Eraser" at bounding box center [234, 678] width 59 height 47
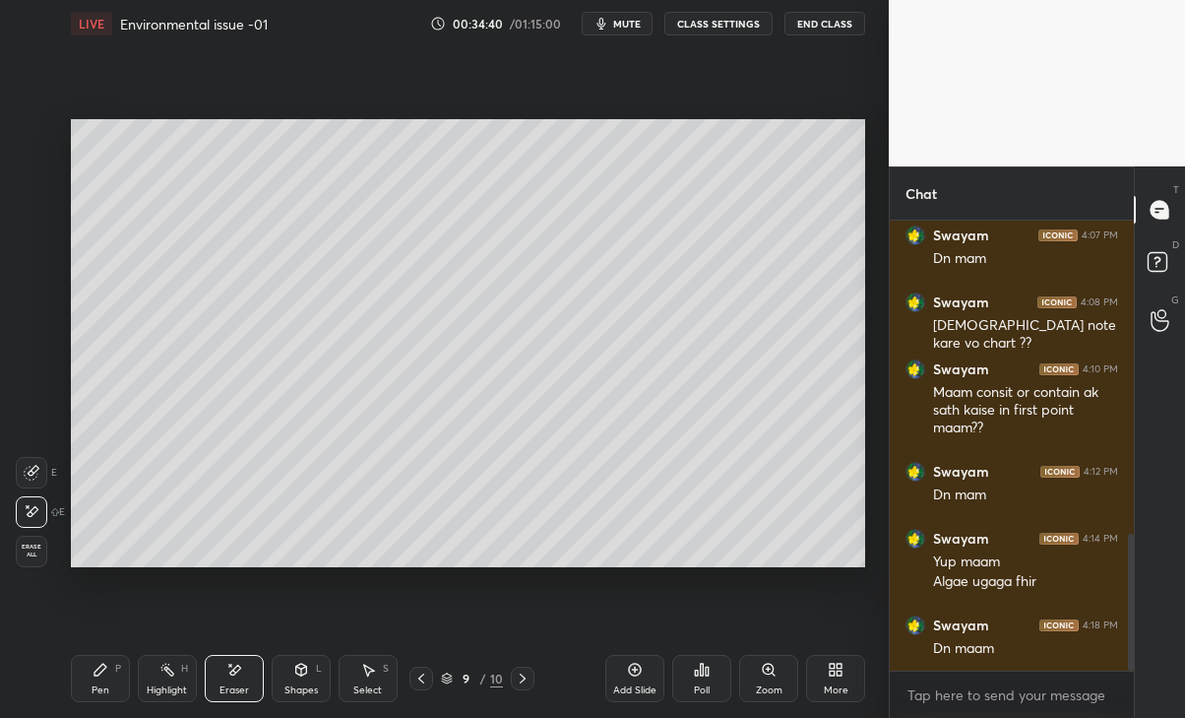
click at [117, 689] on div "Pen P" at bounding box center [100, 678] width 59 height 47
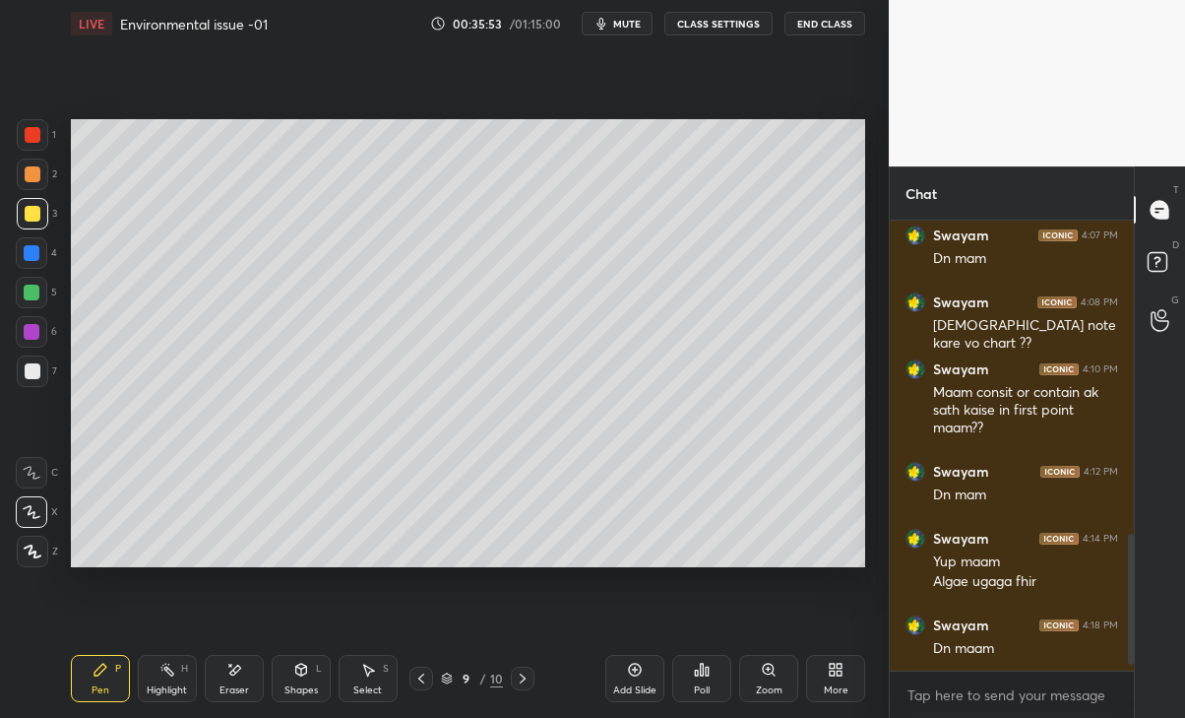
scroll to position [1096, 0]
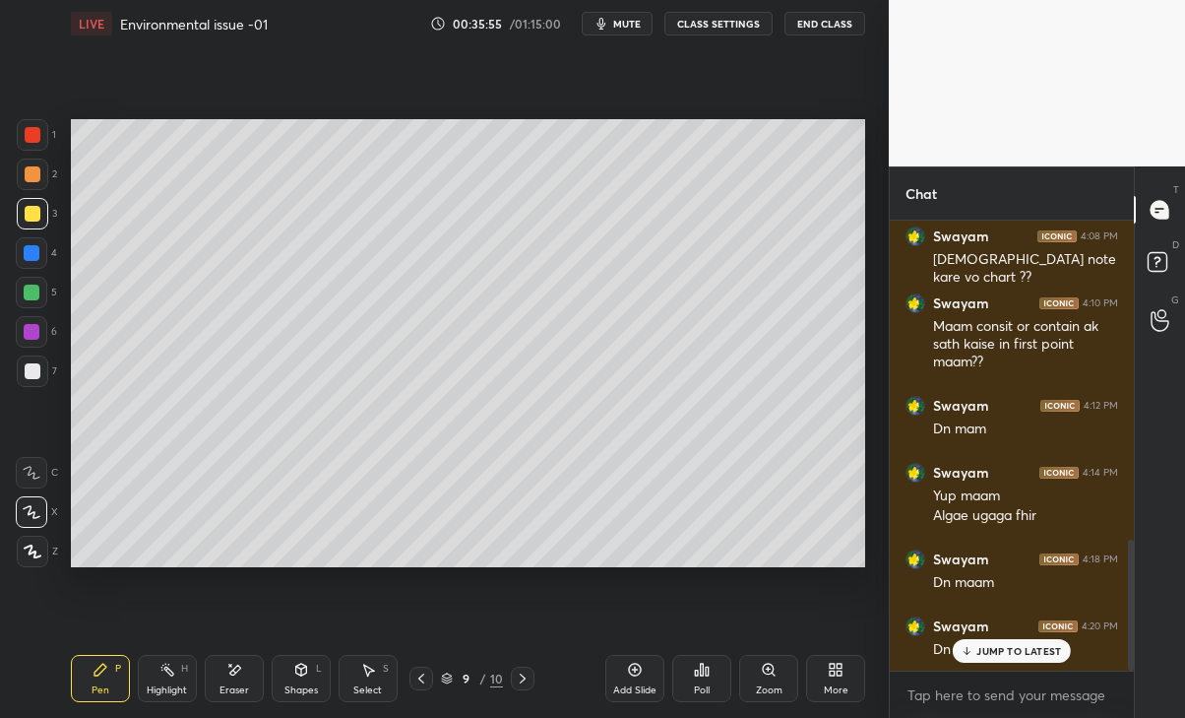
click at [831, 677] on div "More" at bounding box center [835, 678] width 59 height 47
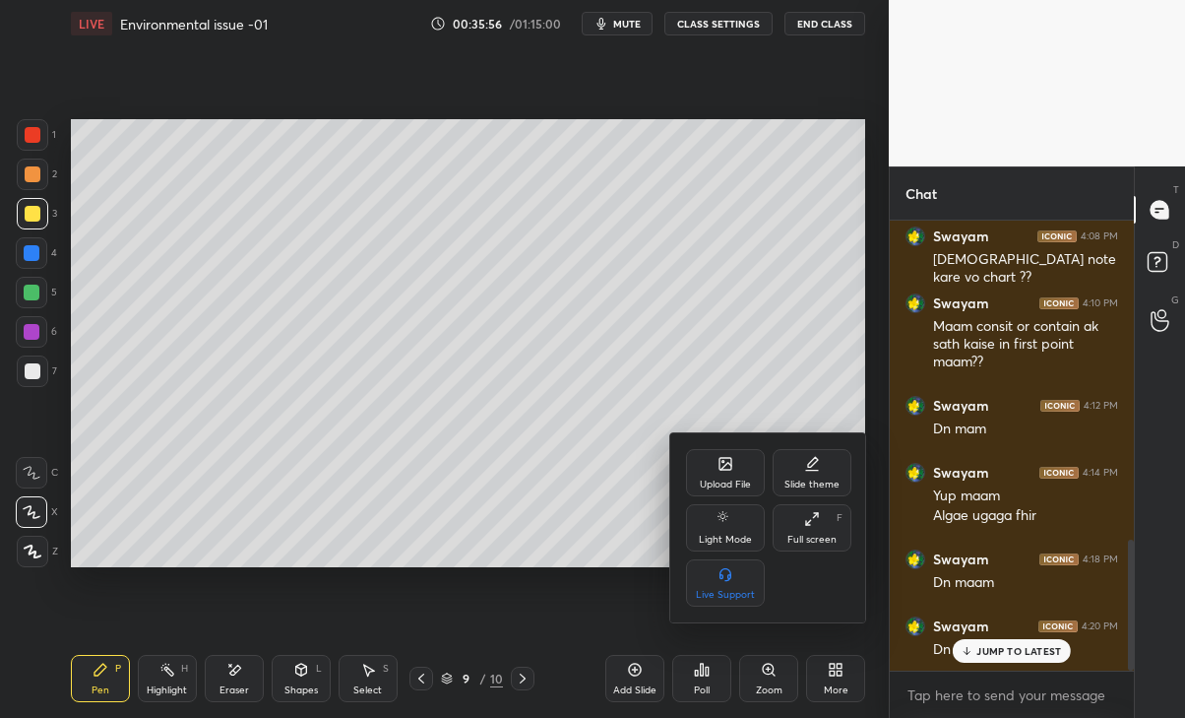
click at [737, 475] on div "Upload File" at bounding box center [725, 472] width 79 height 47
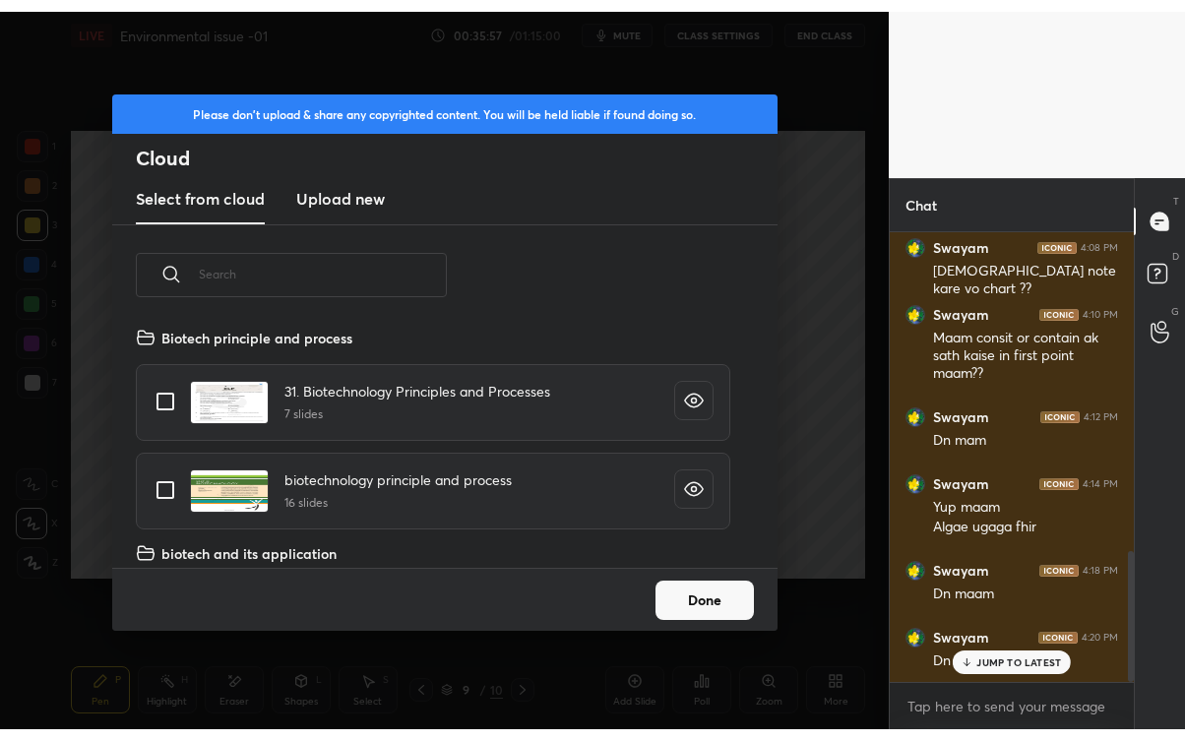
scroll to position [242, 631]
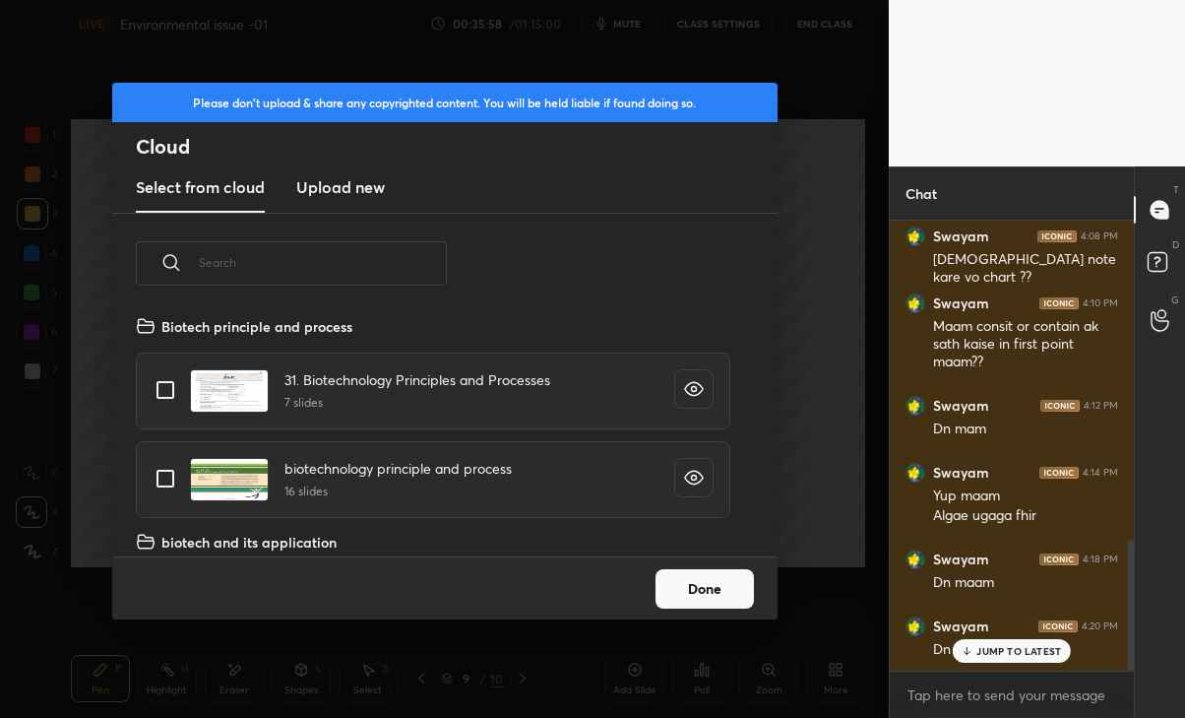
click at [360, 182] on h3 "Upload new" at bounding box center [340, 187] width 89 height 24
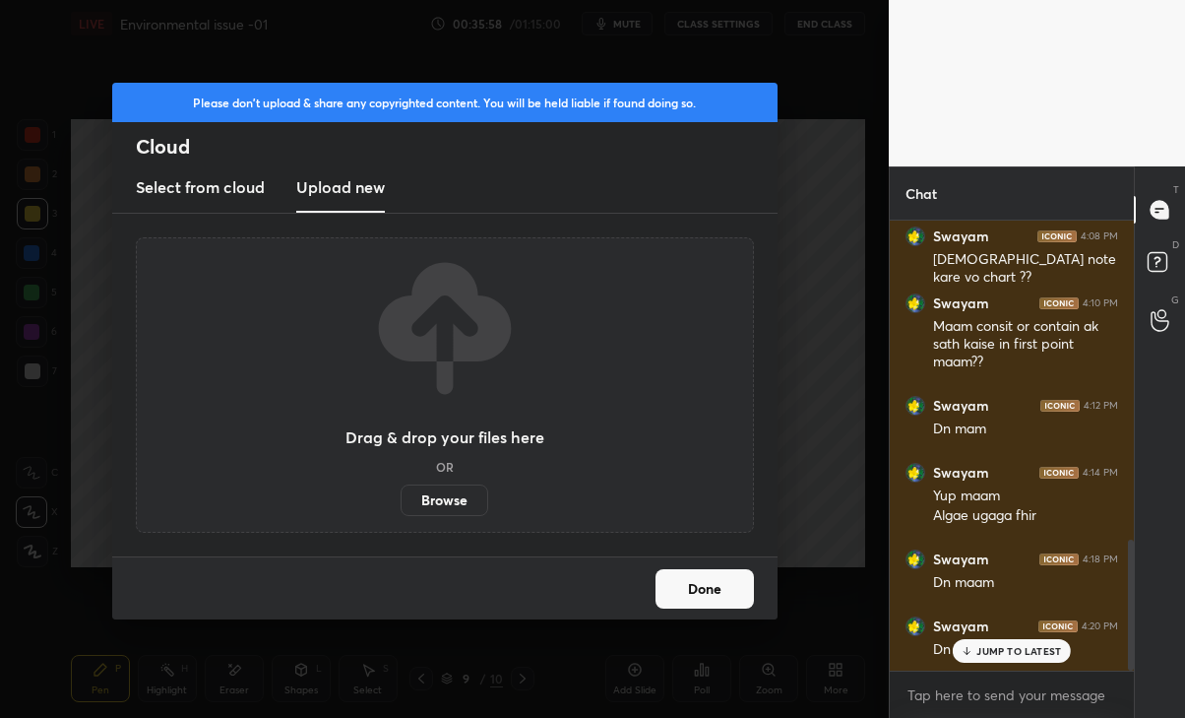
click at [444, 508] on label "Browse" at bounding box center [445, 499] width 88 height 31
click at [401, 508] on input "Browse" at bounding box center [401, 499] width 0 height 31
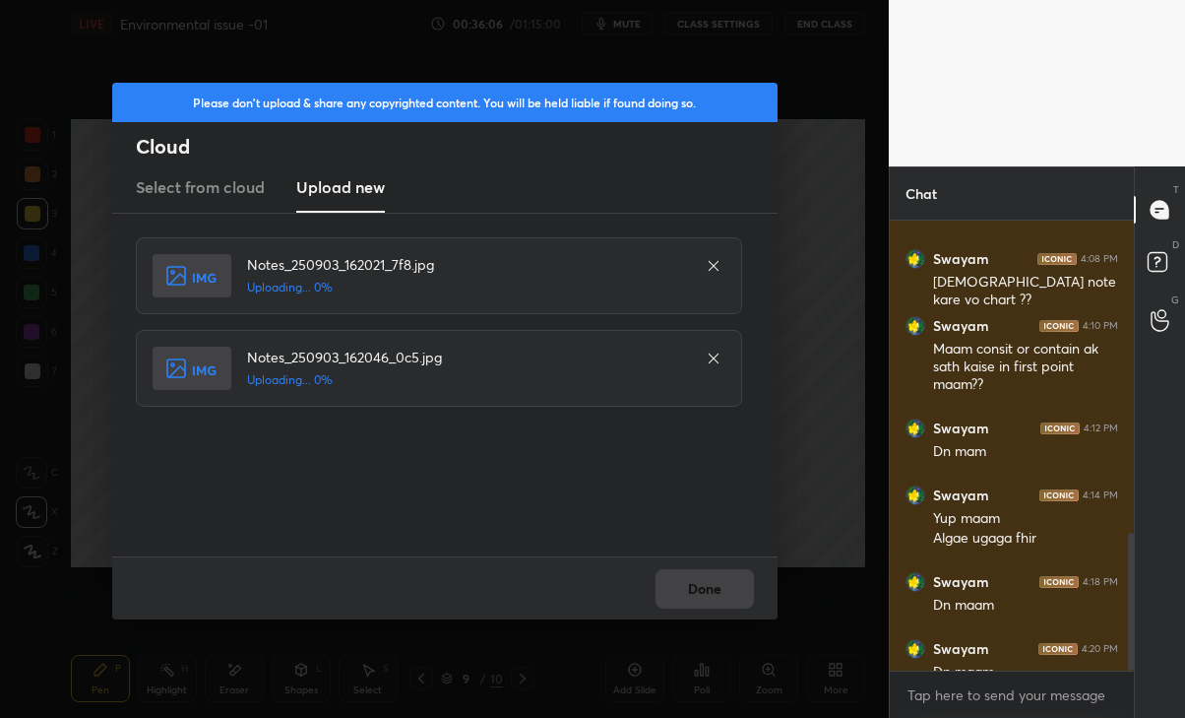
scroll to position [97833, 97613]
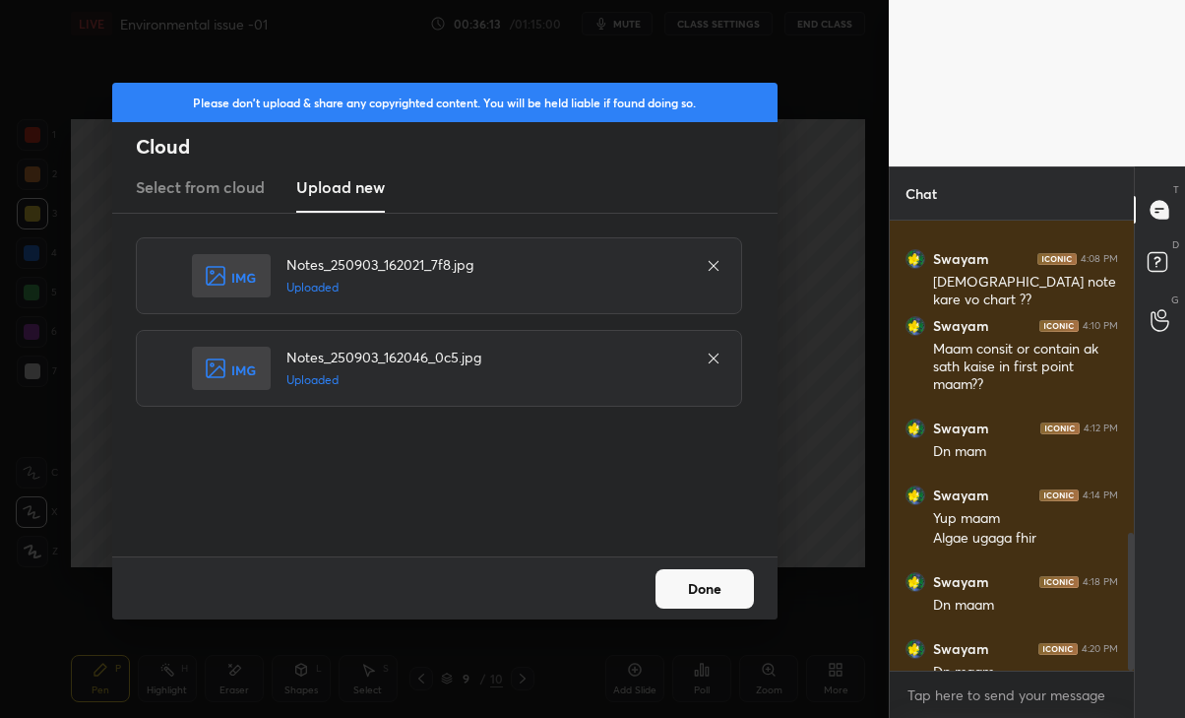
click at [727, 583] on button "Done" at bounding box center [705, 588] width 98 height 39
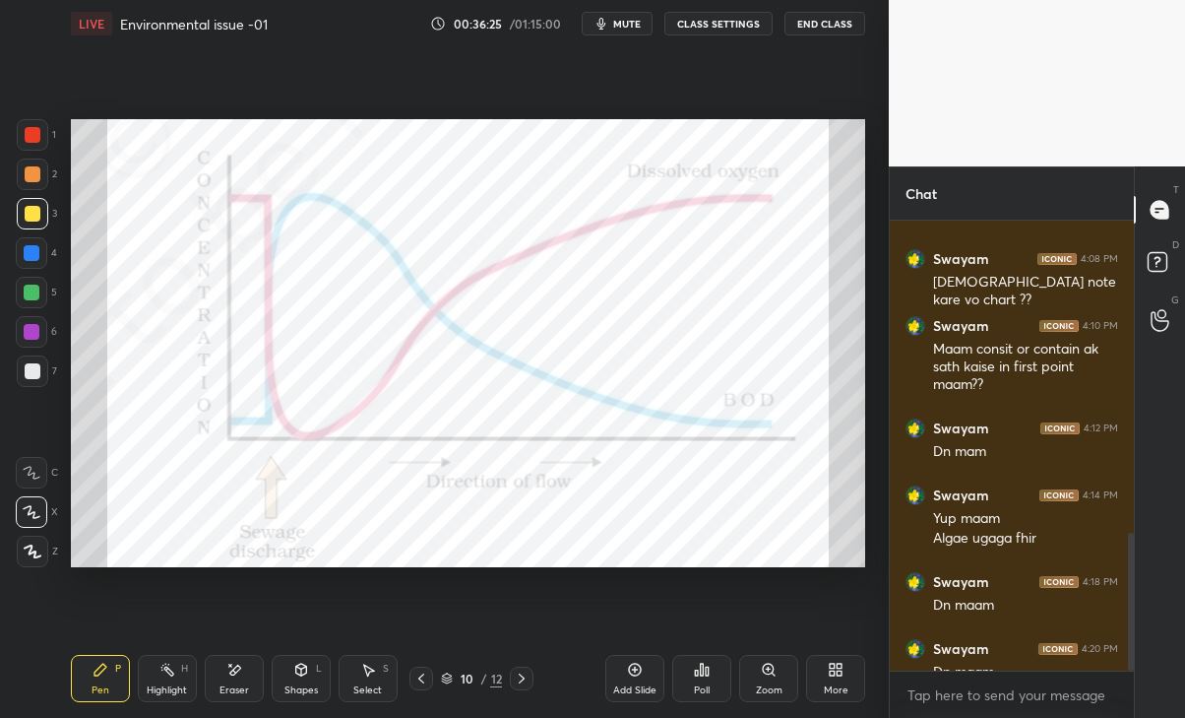
scroll to position [1097, 0]
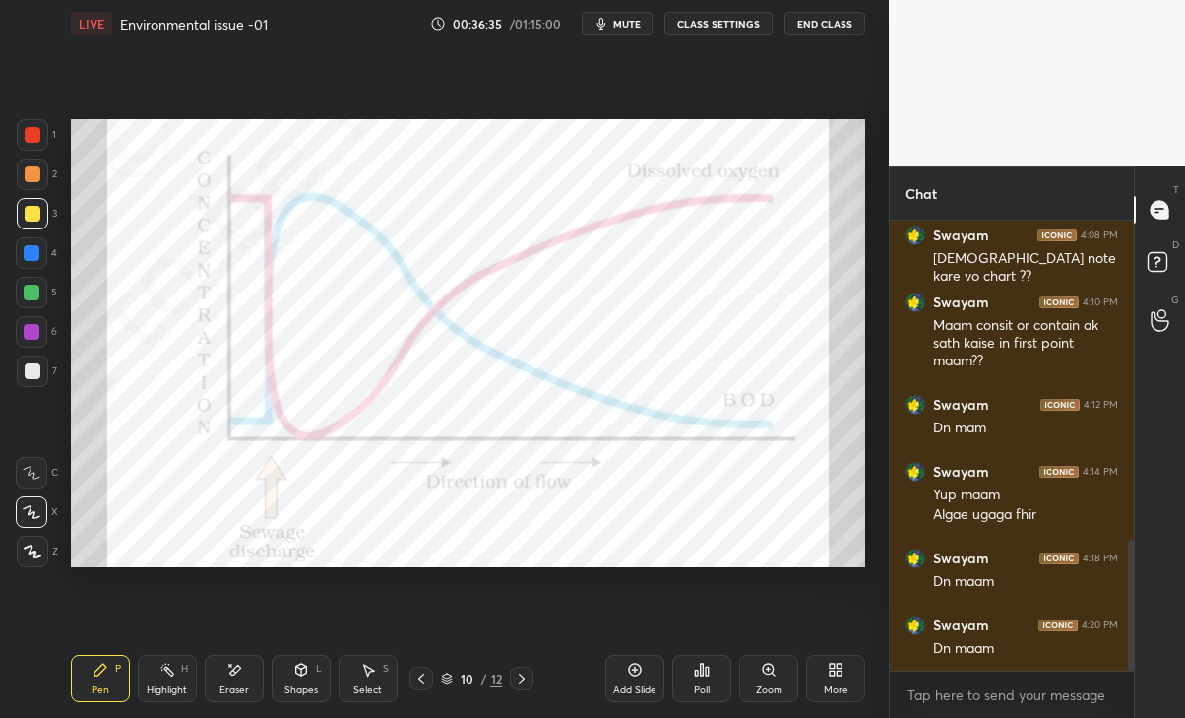
click at [241, 671] on icon at bounding box center [234, 669] width 16 height 17
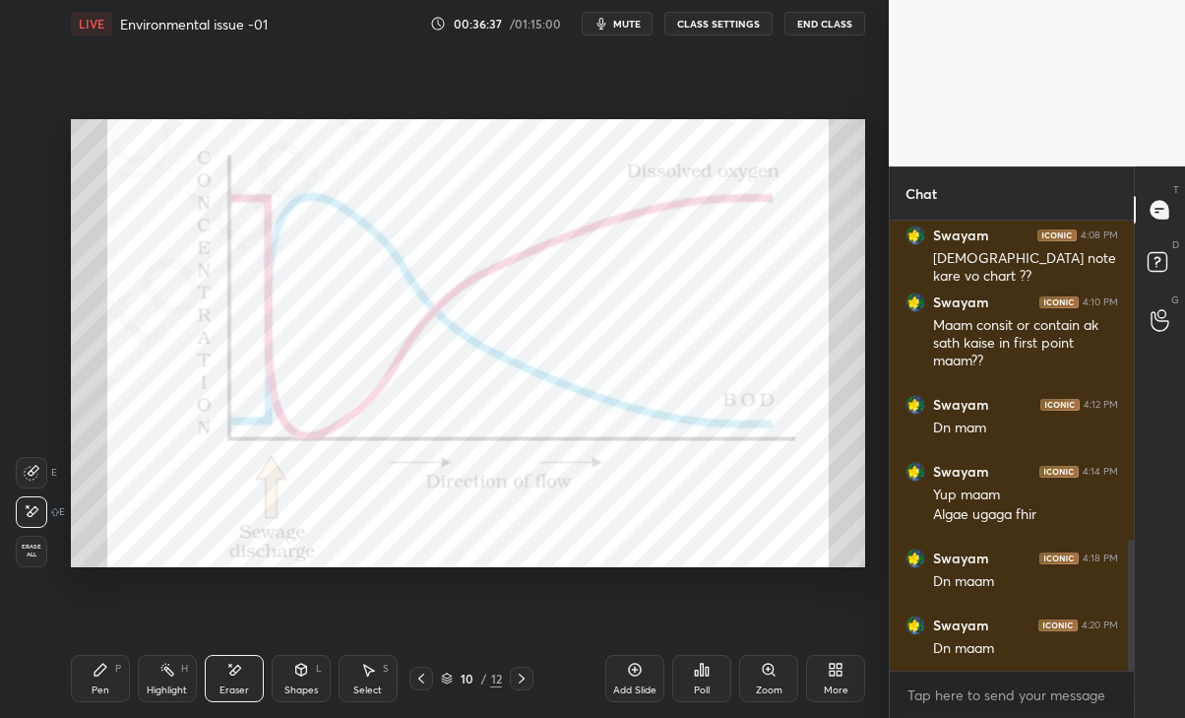
click at [86, 683] on div "Pen P" at bounding box center [100, 678] width 59 height 47
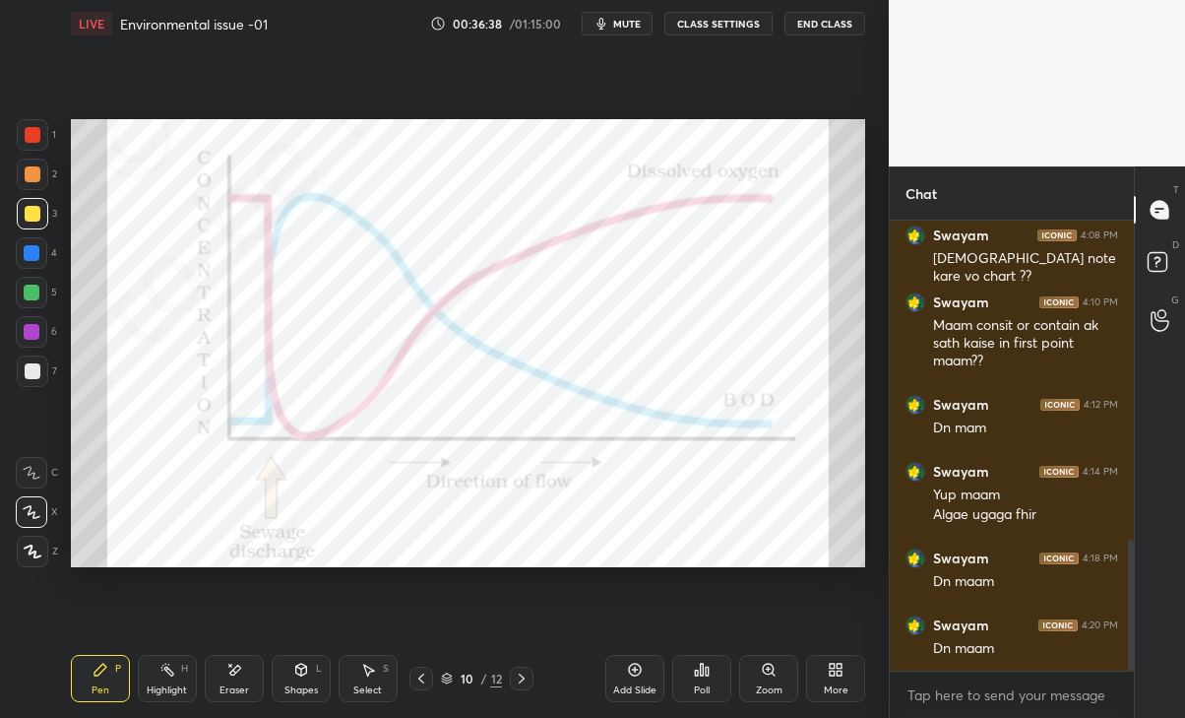
click at [37, 144] on div at bounding box center [32, 134] width 31 height 31
click at [236, 676] on icon at bounding box center [234, 669] width 16 height 17
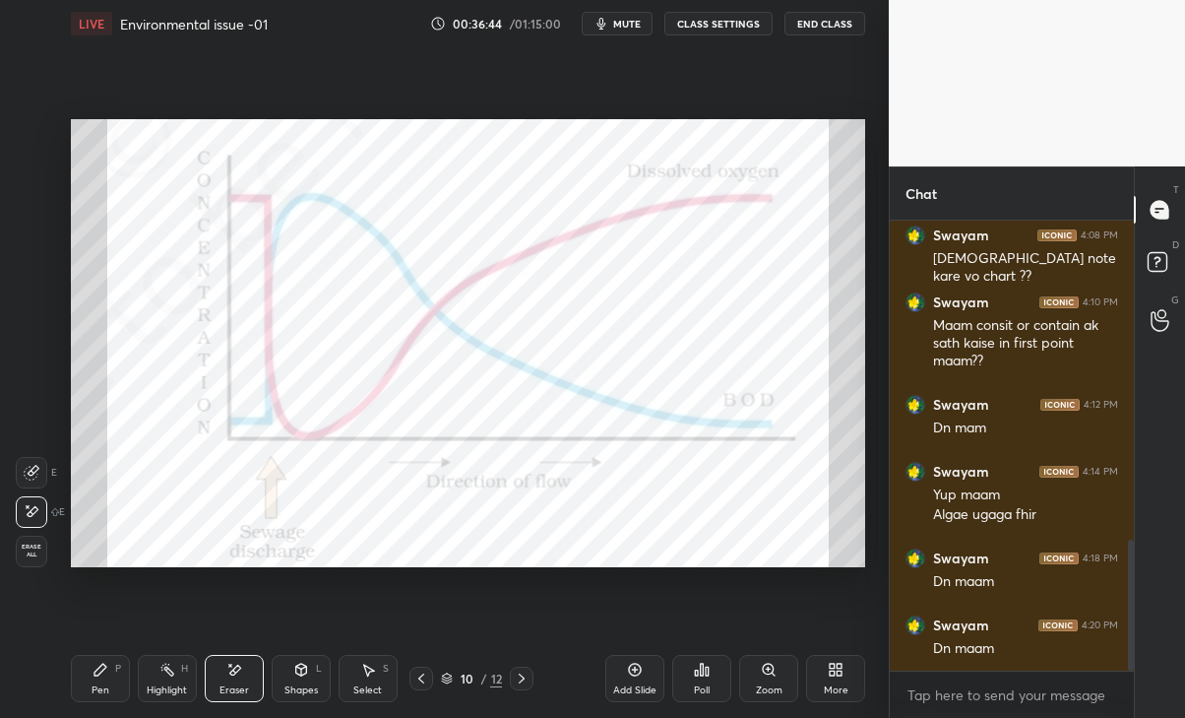
click at [87, 678] on div "Pen P" at bounding box center [100, 678] width 59 height 47
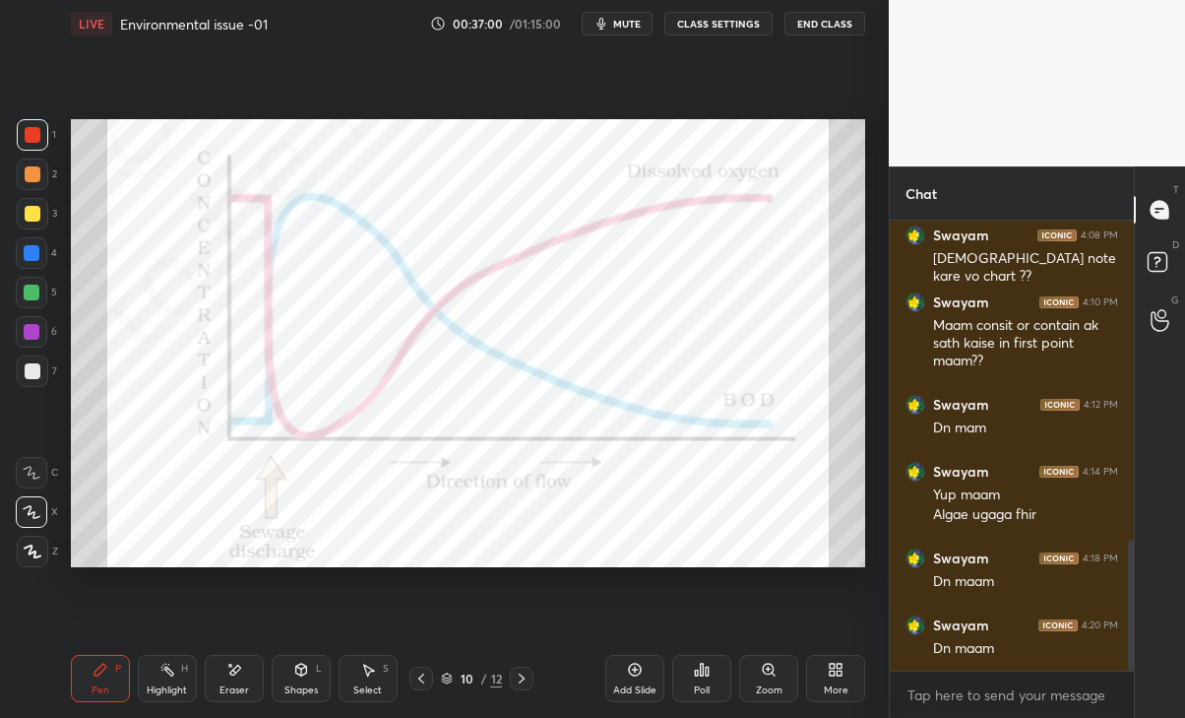
click at [229, 665] on icon at bounding box center [229, 664] width 2 height 2
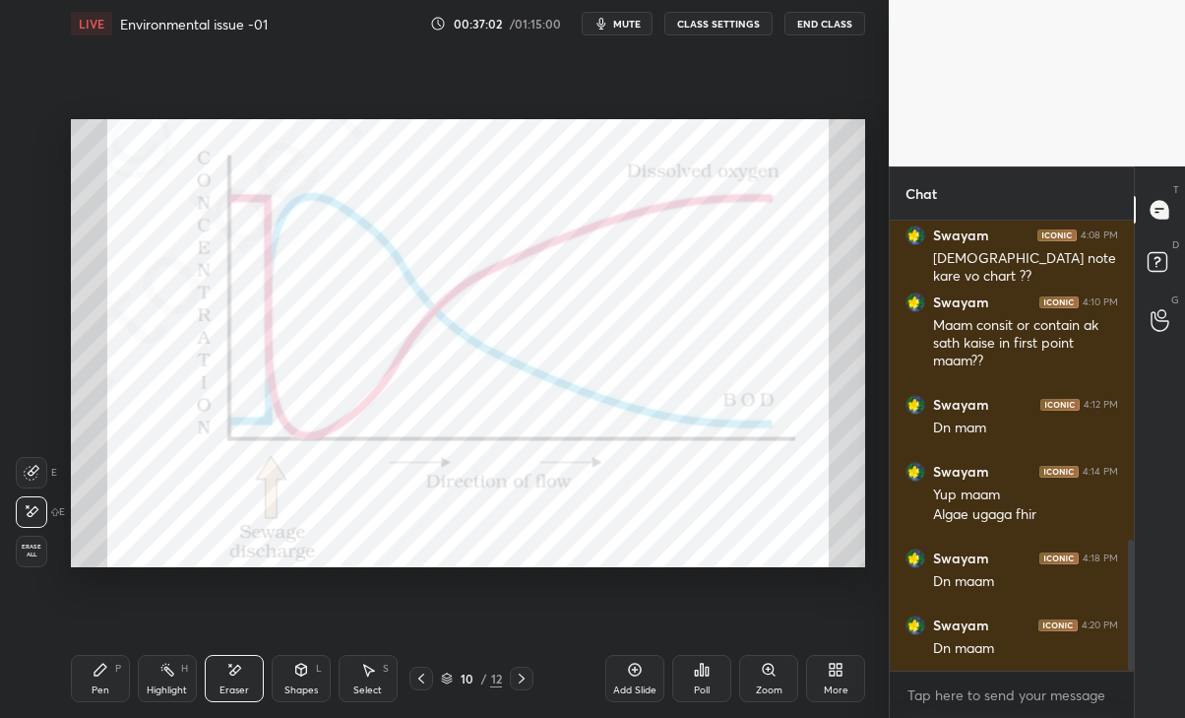
click at [84, 688] on div "Pen P" at bounding box center [100, 678] width 59 height 47
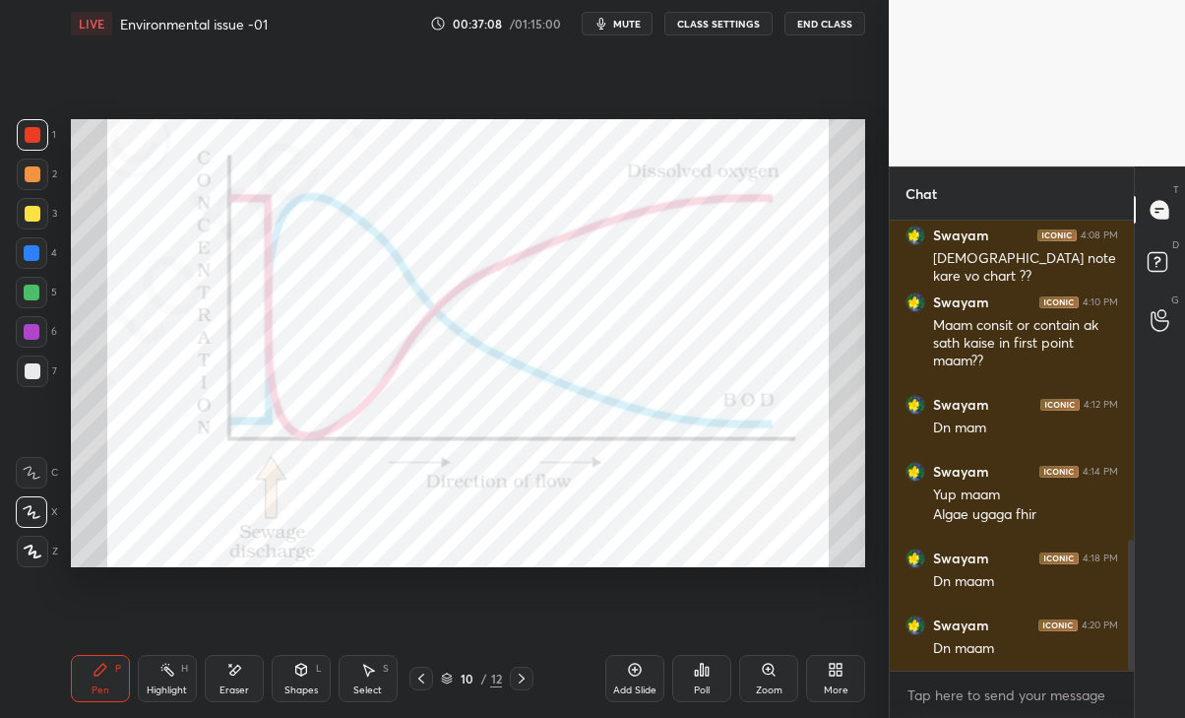
click at [214, 695] on div "Eraser" at bounding box center [234, 678] width 59 height 47
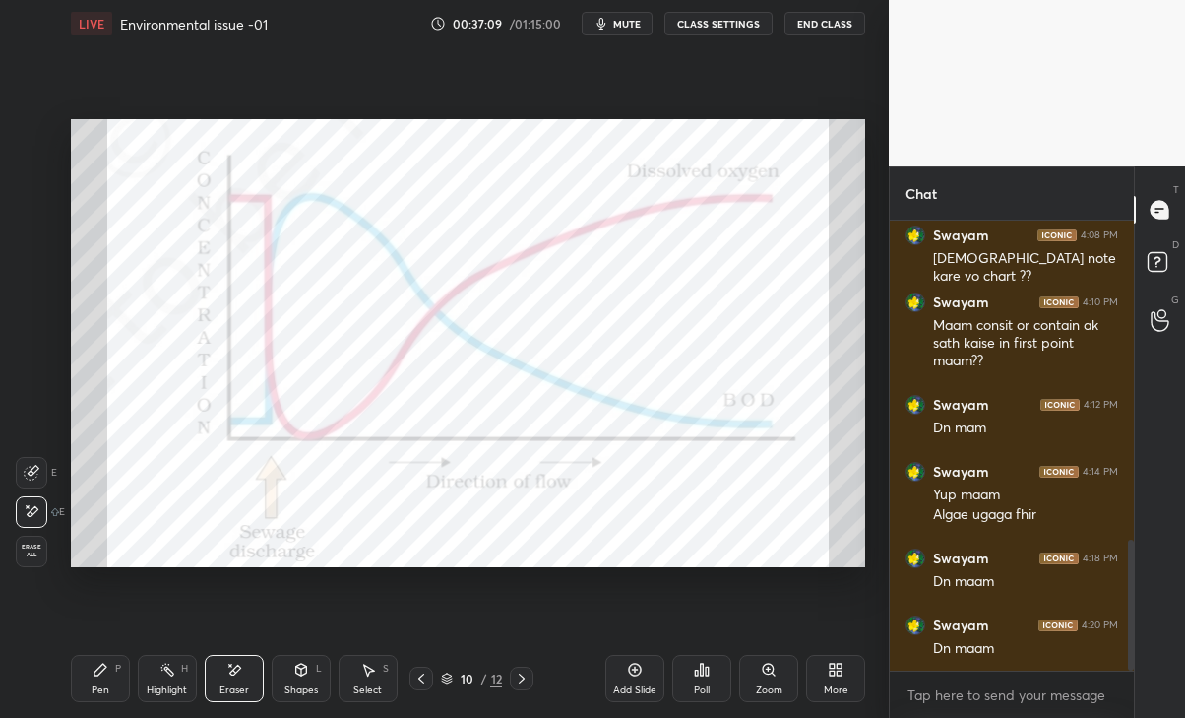
click at [87, 685] on div "Pen P" at bounding box center [100, 678] width 59 height 47
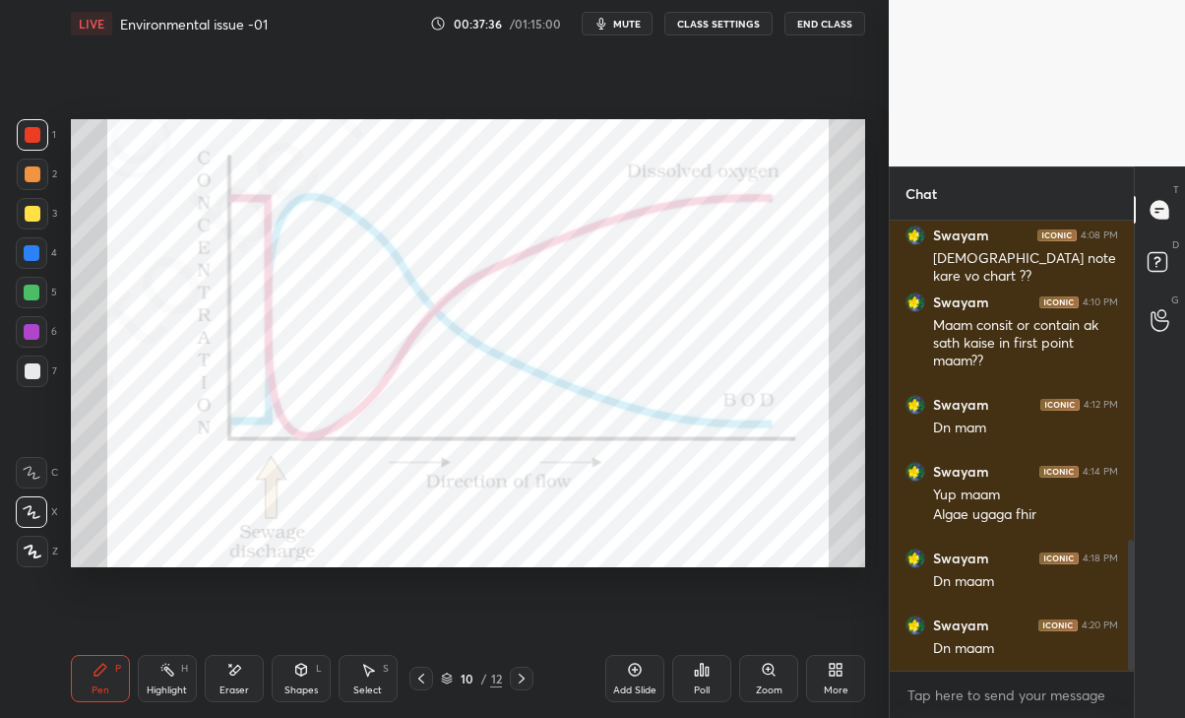
click at [218, 688] on div "Eraser" at bounding box center [234, 678] width 59 height 47
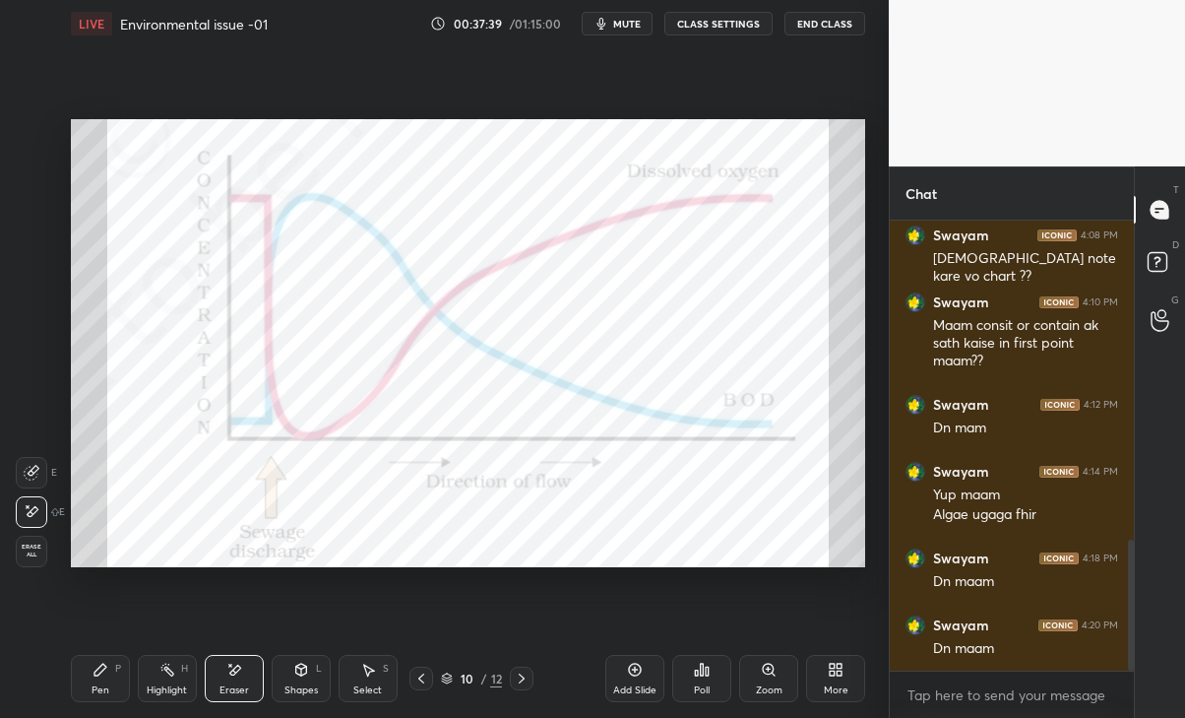
click at [114, 681] on div "Pen P" at bounding box center [100, 678] width 59 height 47
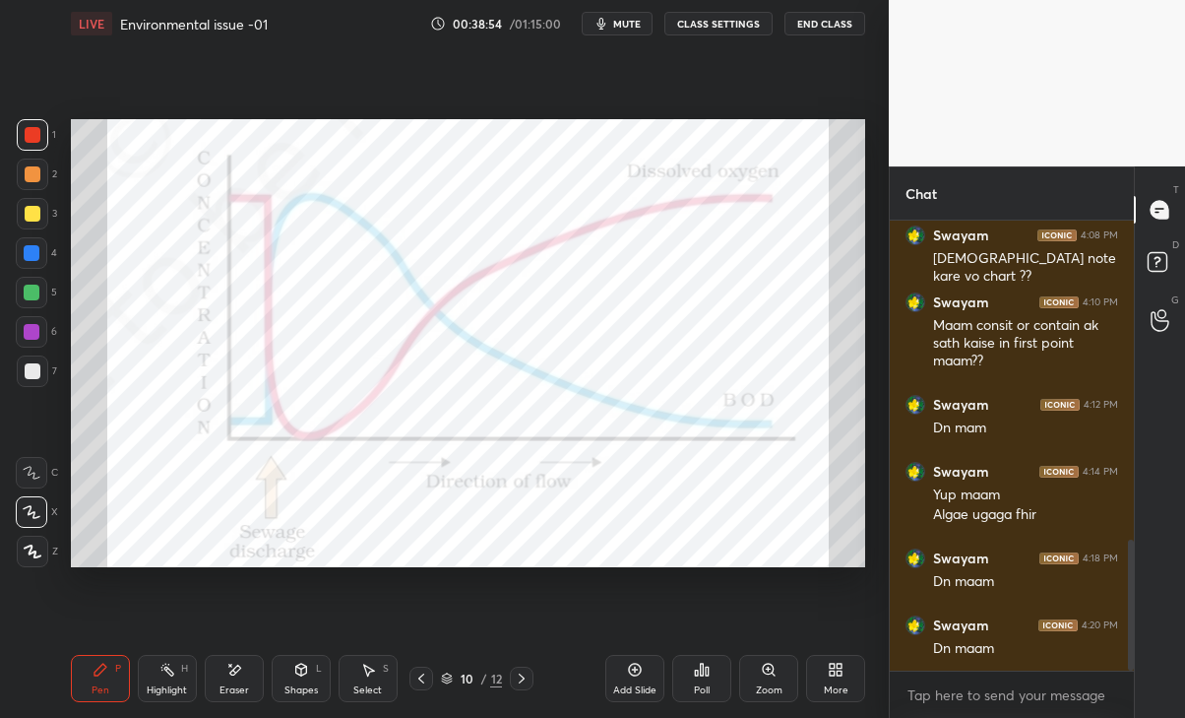
click at [616, 29] on button "mute" at bounding box center [617, 24] width 71 height 24
click at [638, 20] on span "unmute" at bounding box center [625, 24] width 42 height 14
click at [524, 676] on icon at bounding box center [522, 678] width 16 height 16
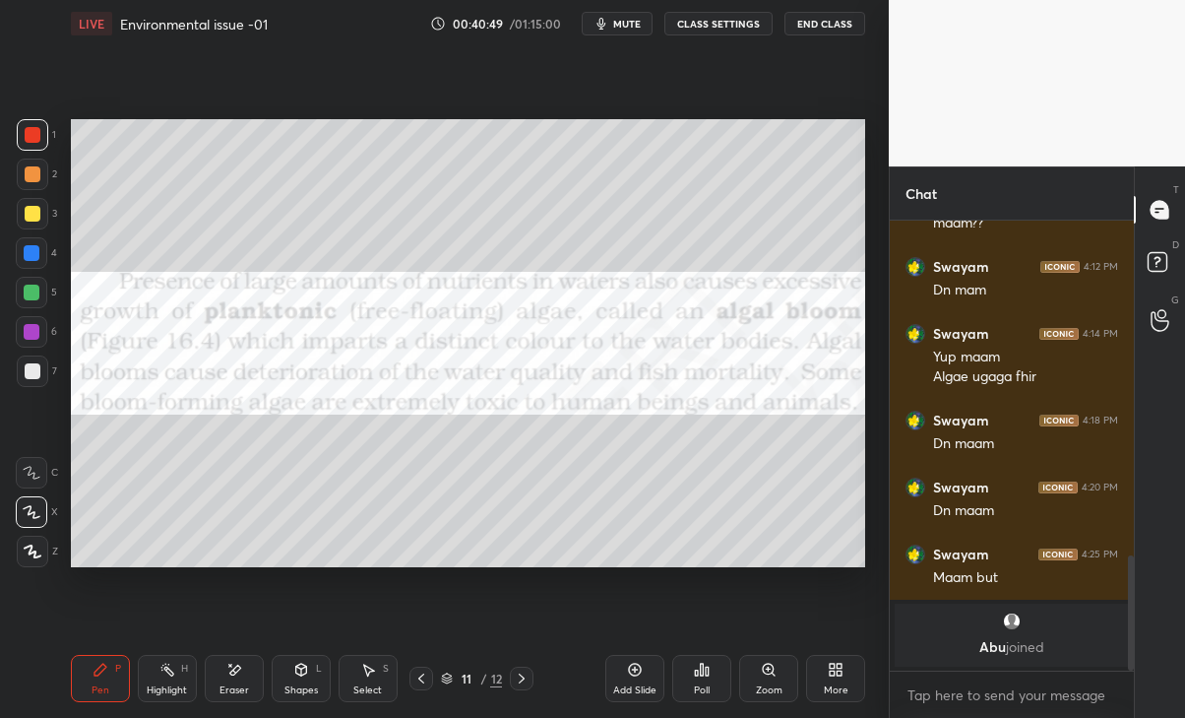
scroll to position [1301, 0]
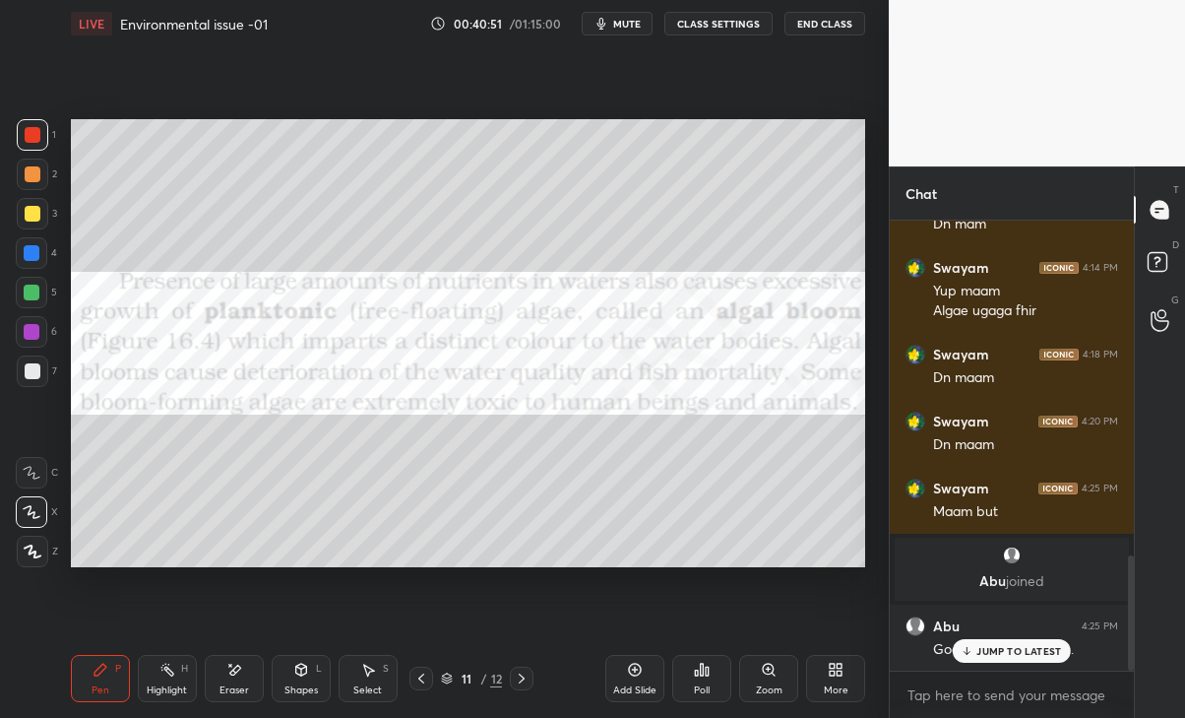
click at [991, 662] on div "Abu 4:25 PM Good evening ma'am.." at bounding box center [1012, 637] width 244 height 67
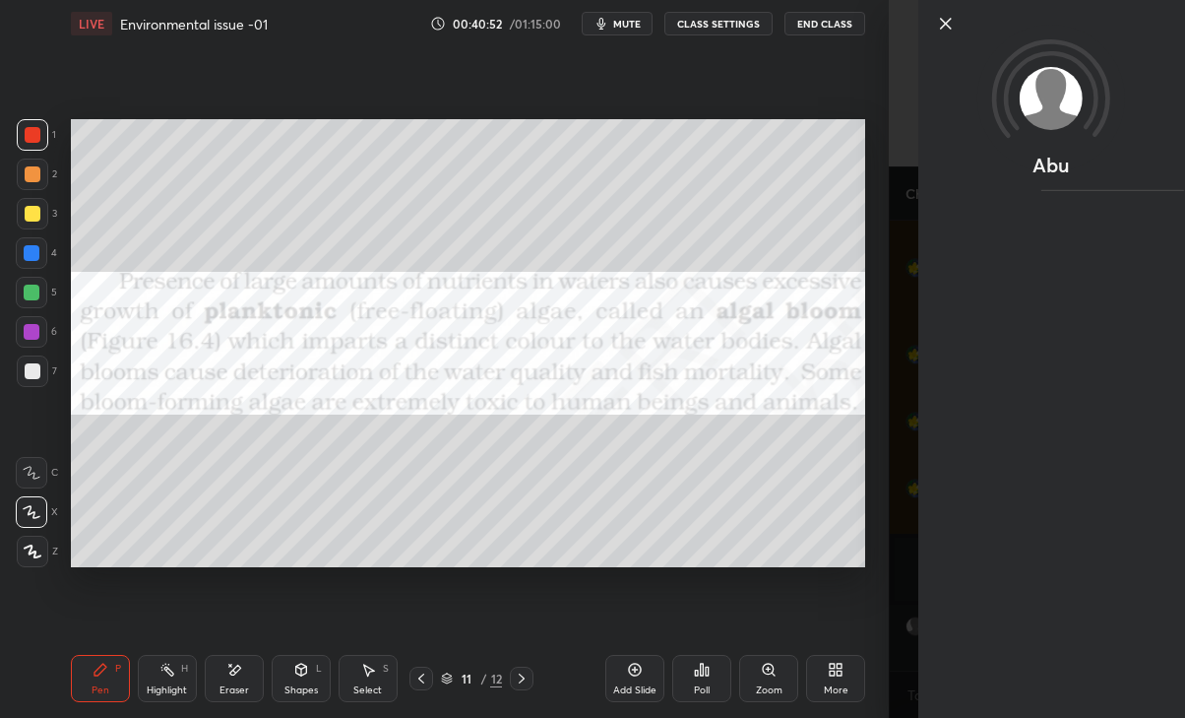
click at [811, 632] on div "Add Slide Poll Zoom More" at bounding box center [735, 678] width 260 height 110
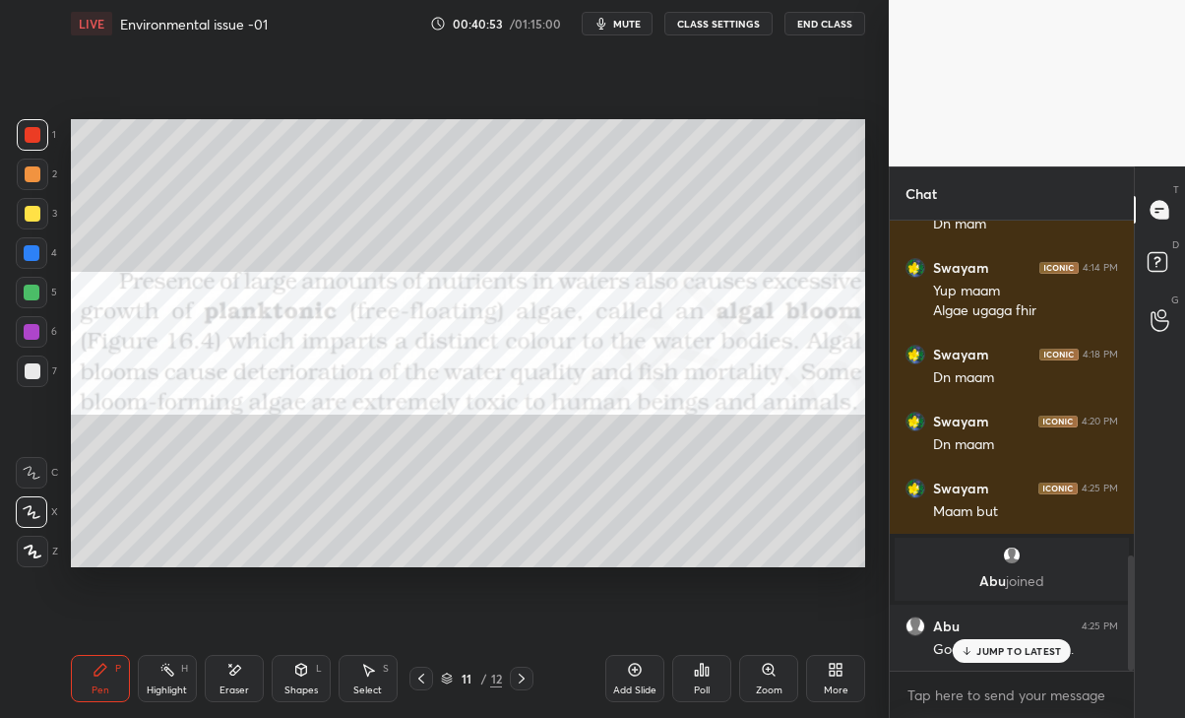
click at [978, 668] on div "Abu 4:25 PM Good evening ma'am.." at bounding box center [1012, 637] width 244 height 67
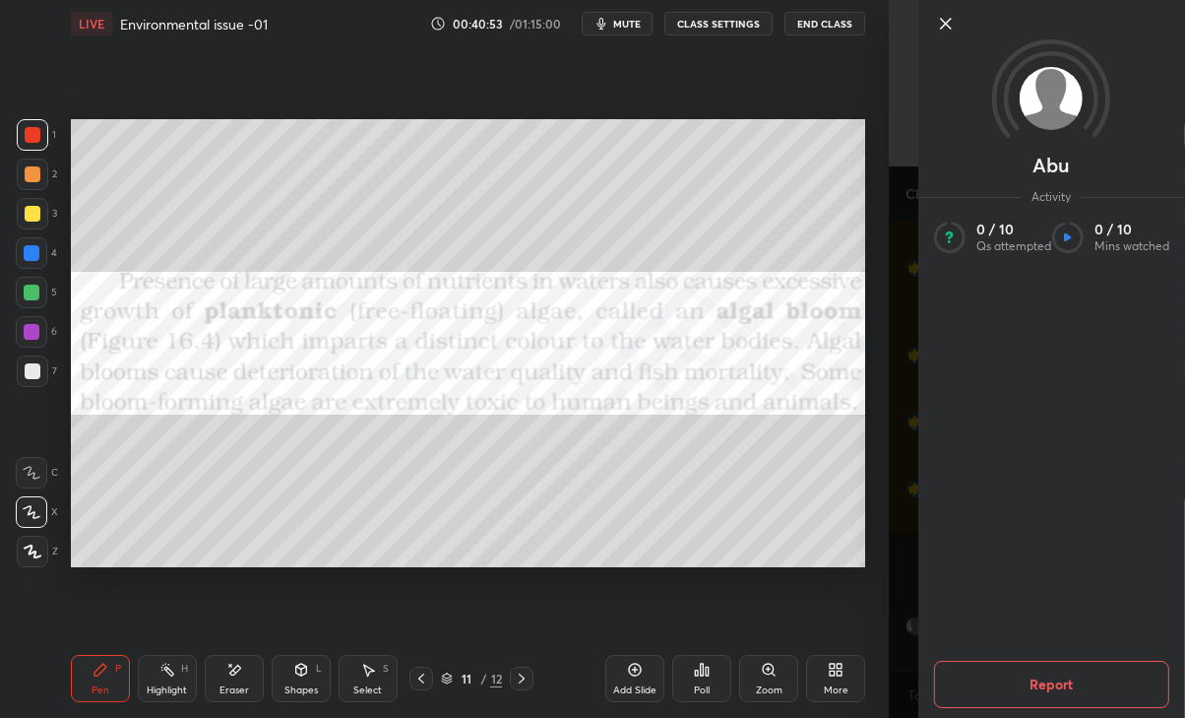
click at [990, 662] on button "Report" at bounding box center [1051, 683] width 235 height 47
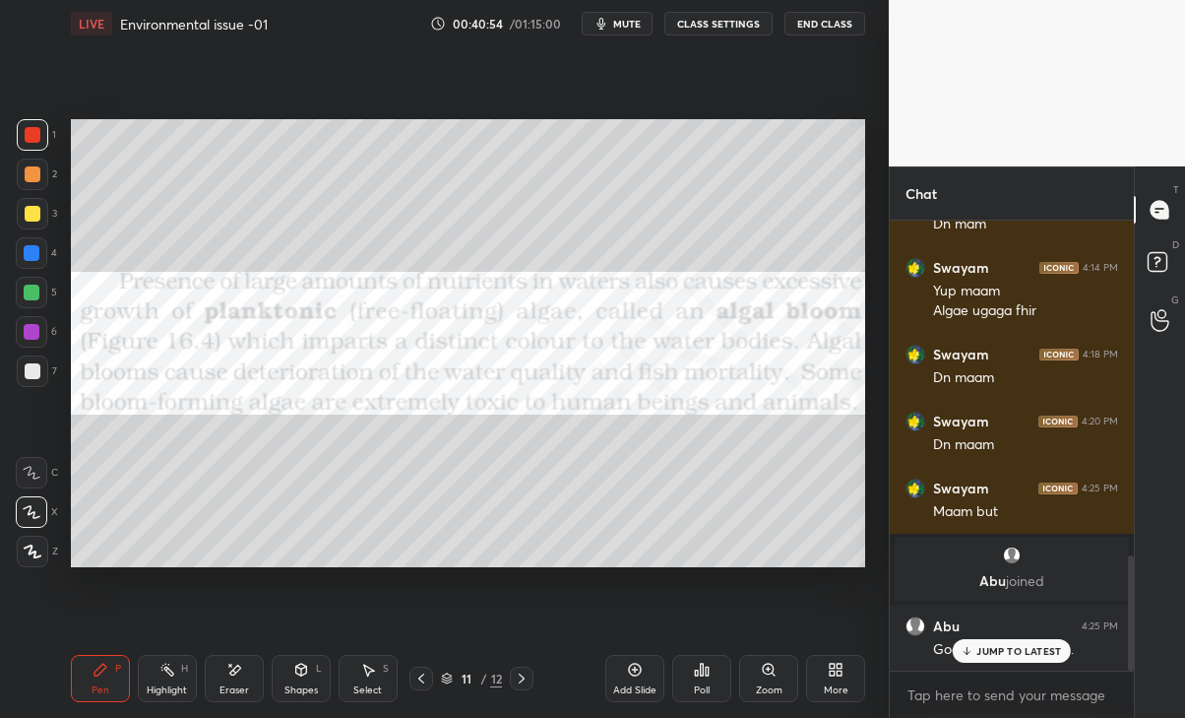
click at [802, 582] on div "Setting up your live class Poll for secs No correct answer Start poll" at bounding box center [468, 343] width 810 height 592
click at [994, 650] on p "JUMP TO LATEST" at bounding box center [1018, 651] width 85 height 12
click at [1005, 647] on div "Good evening ma'am.." at bounding box center [1025, 650] width 185 height 20
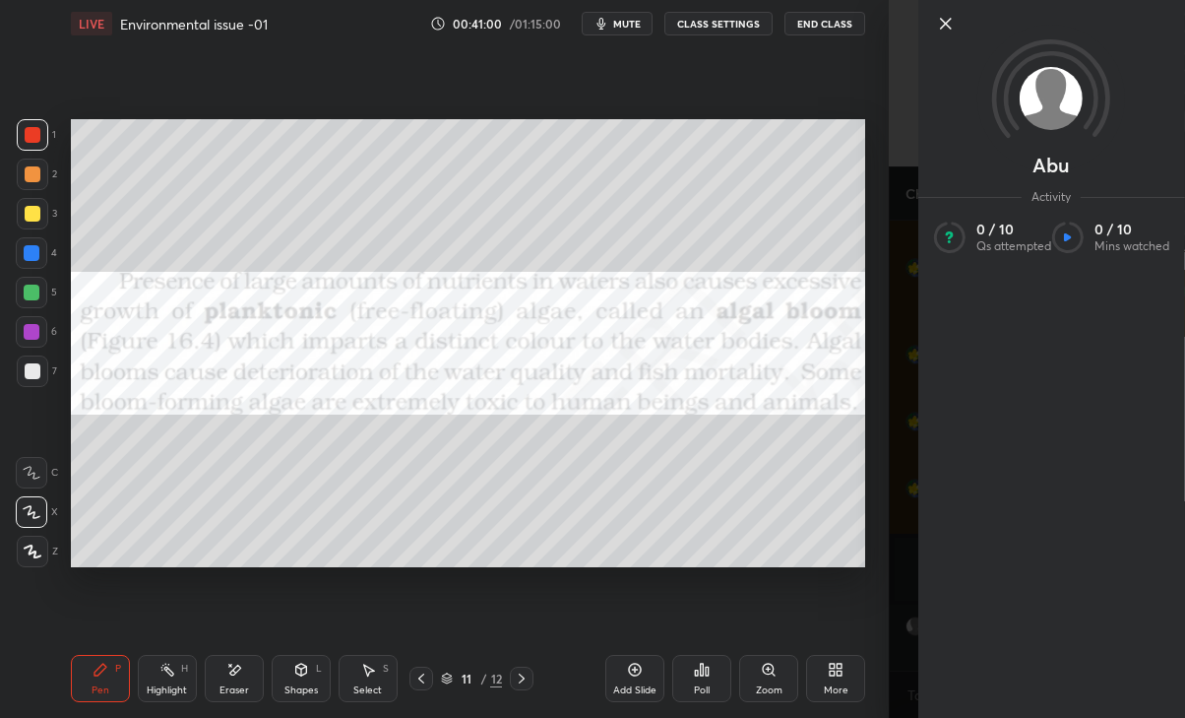
click at [771, 575] on div "Setting up your live class Poll for secs No correct answer Start poll" at bounding box center [468, 343] width 810 height 592
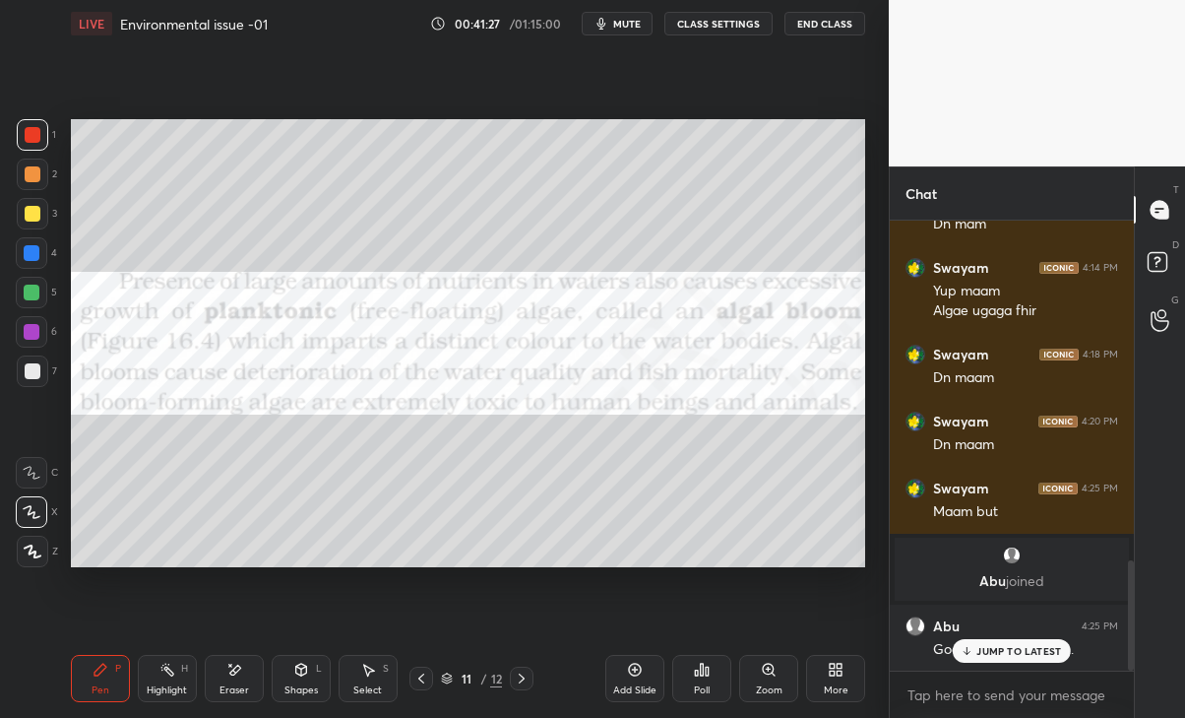
scroll to position [1386, 0]
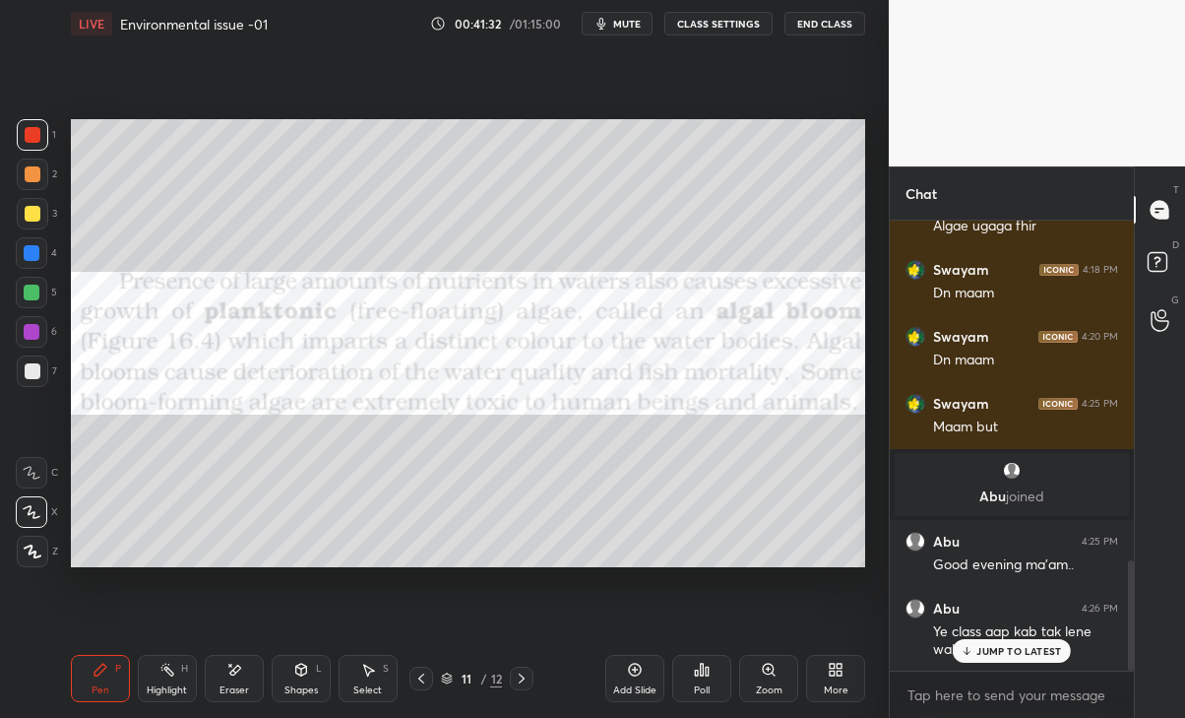
click at [630, 678] on div "Add Slide" at bounding box center [634, 678] width 59 height 47
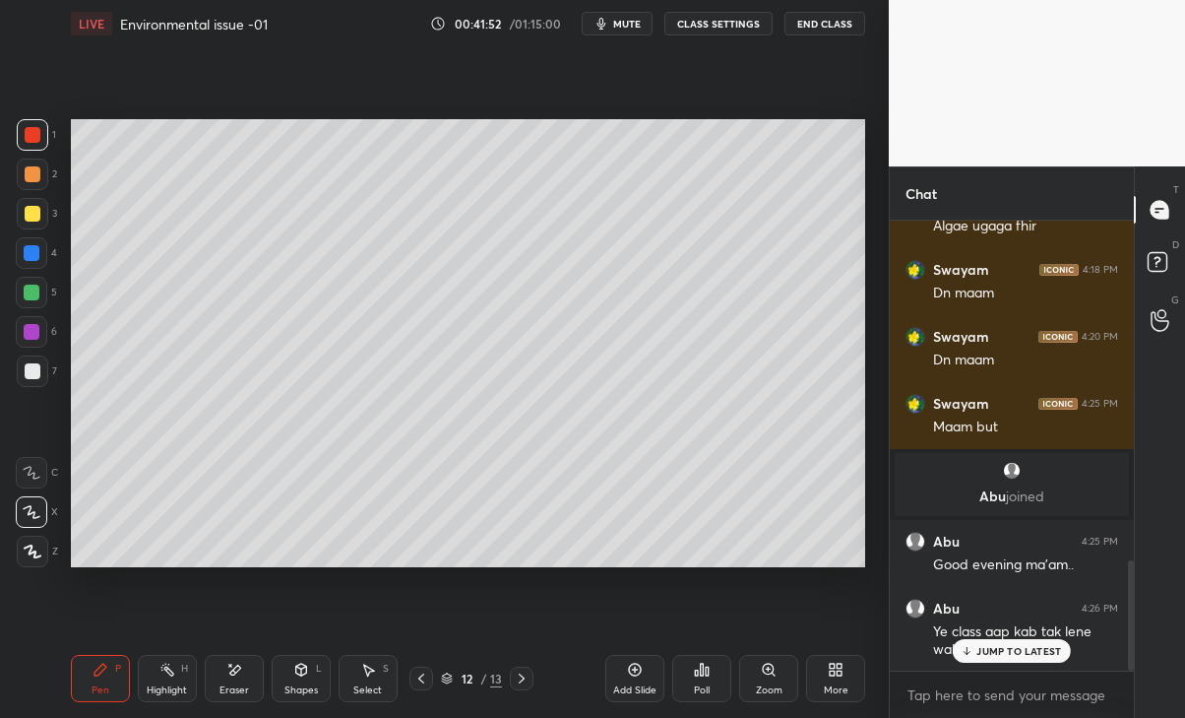
click at [238, 683] on div "Eraser" at bounding box center [234, 678] width 59 height 47
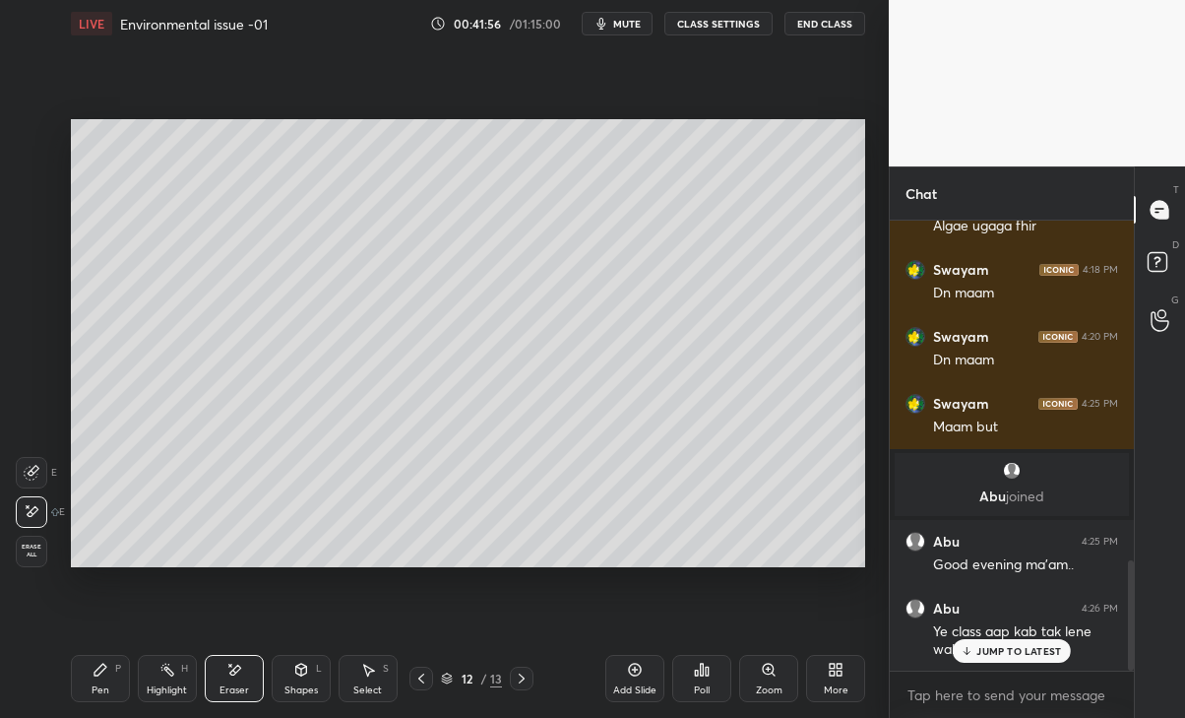
click at [110, 672] on div "Pen P" at bounding box center [100, 678] width 59 height 47
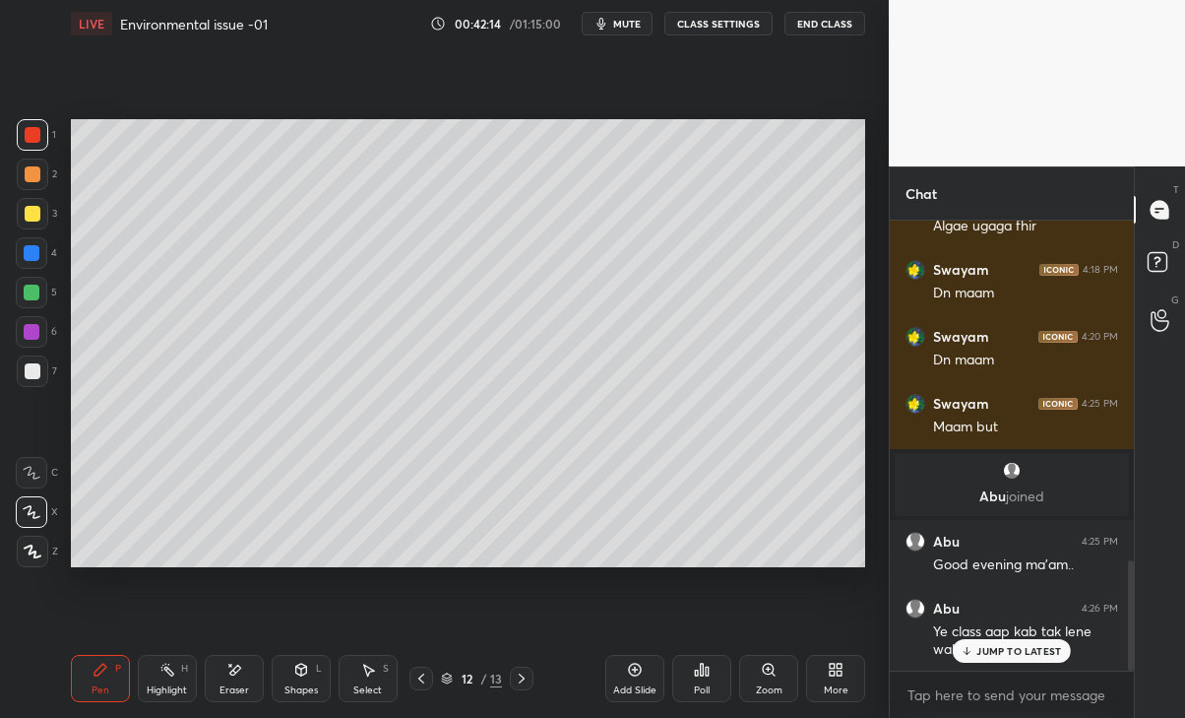
click at [44, 203] on div at bounding box center [32, 213] width 31 height 31
click at [1044, 650] on p "JUMP TO LATEST" at bounding box center [1018, 651] width 85 height 12
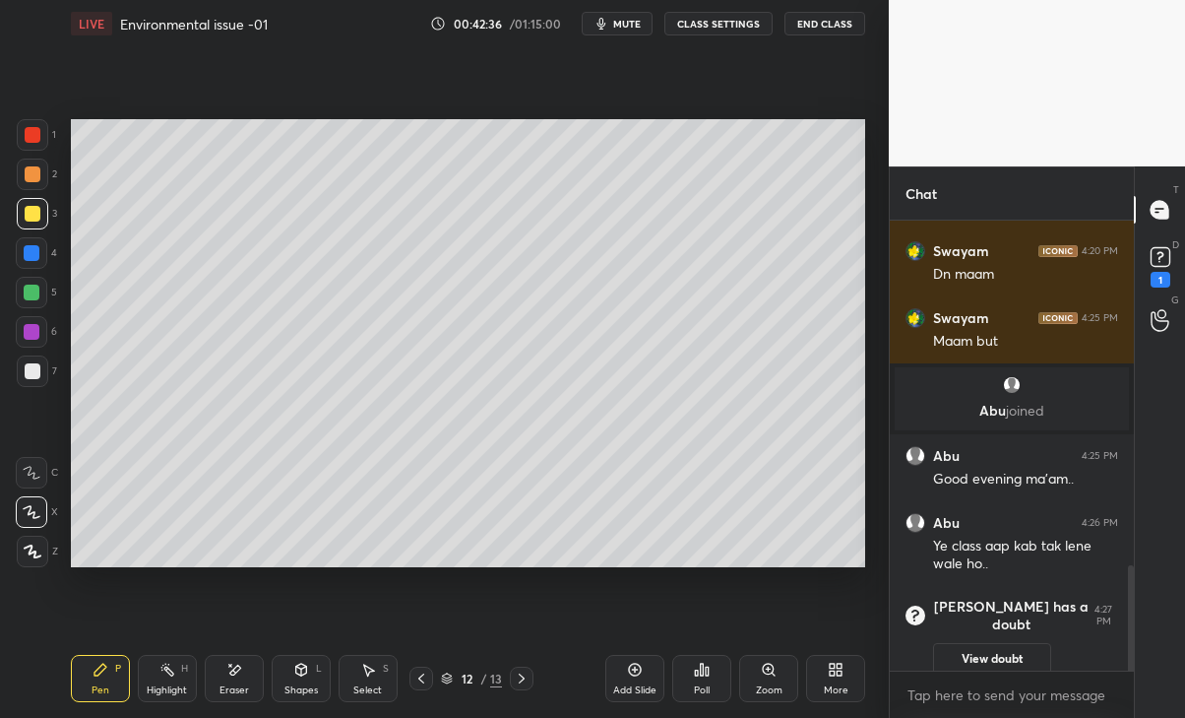
click at [1005, 643] on button "View doubt" at bounding box center [992, 658] width 118 height 31
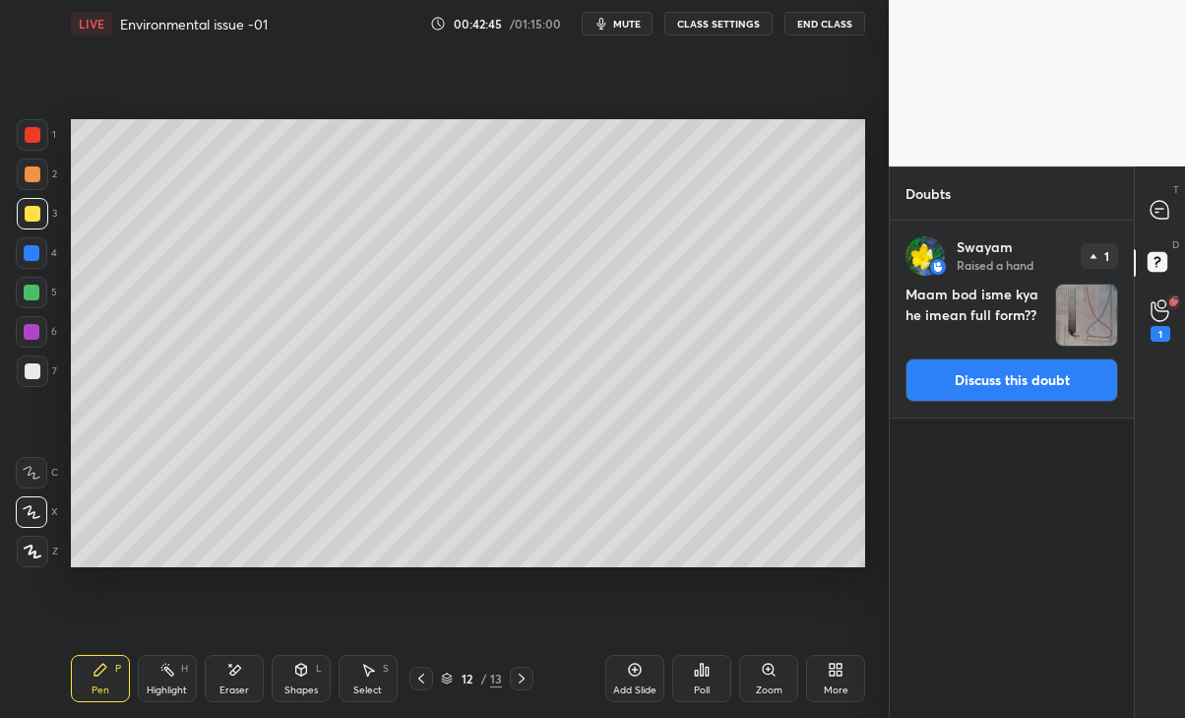
click at [1023, 376] on button "Discuss this doubt" at bounding box center [1012, 379] width 213 height 43
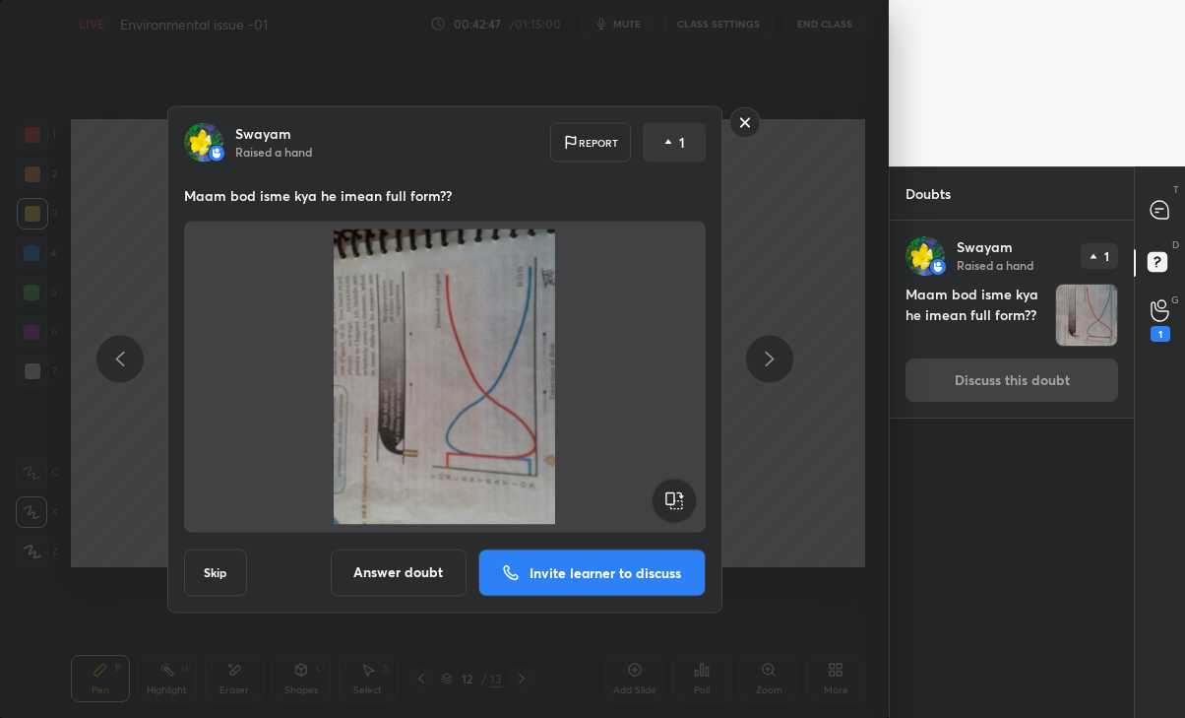
click at [405, 573] on button "Answer doubt" at bounding box center [399, 571] width 136 height 47
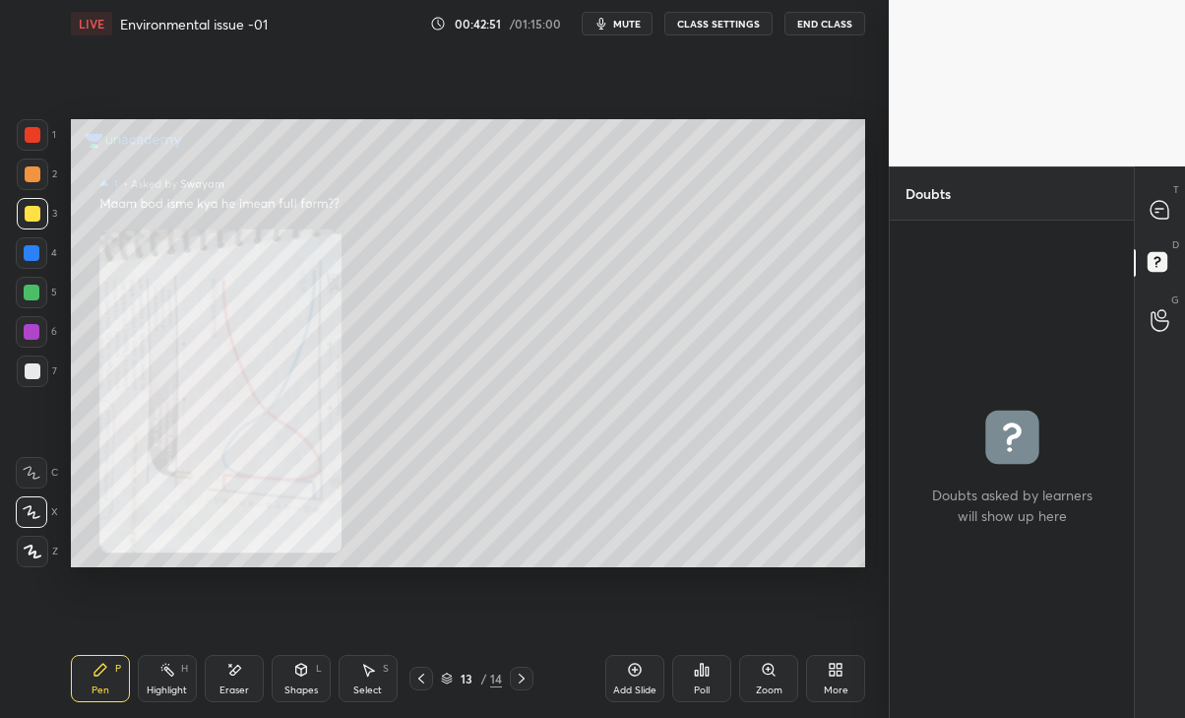
click at [427, 671] on icon at bounding box center [421, 678] width 16 height 16
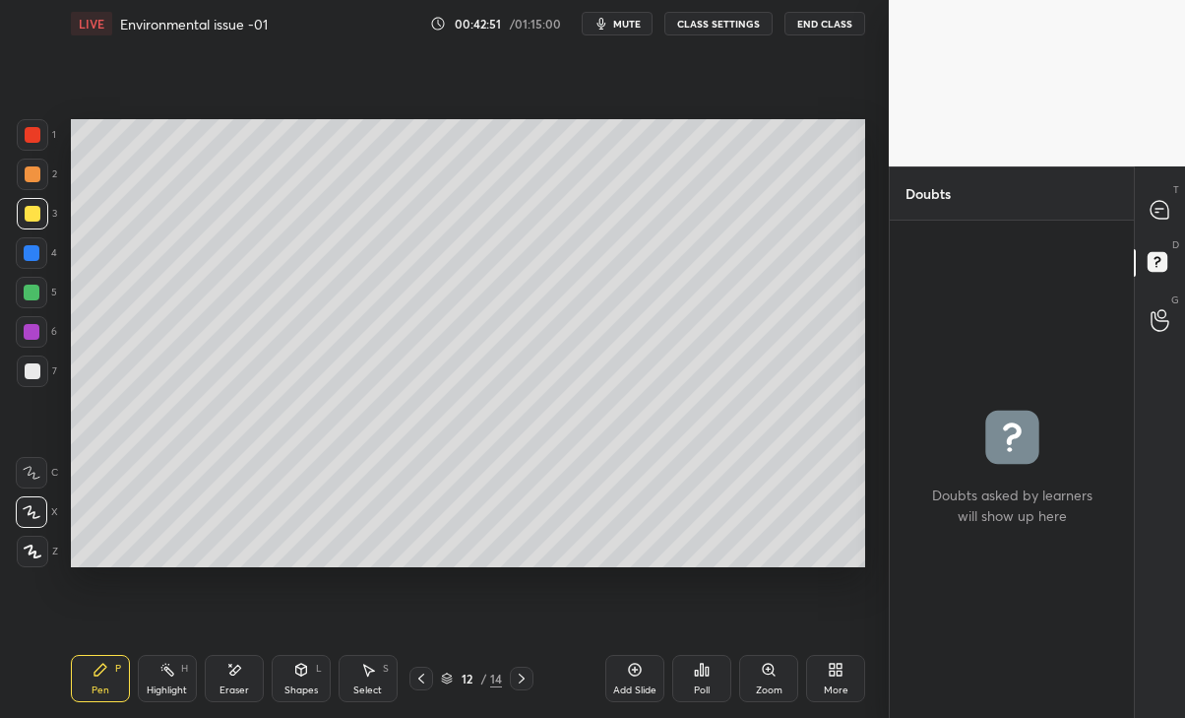
click at [419, 682] on icon at bounding box center [421, 678] width 16 height 16
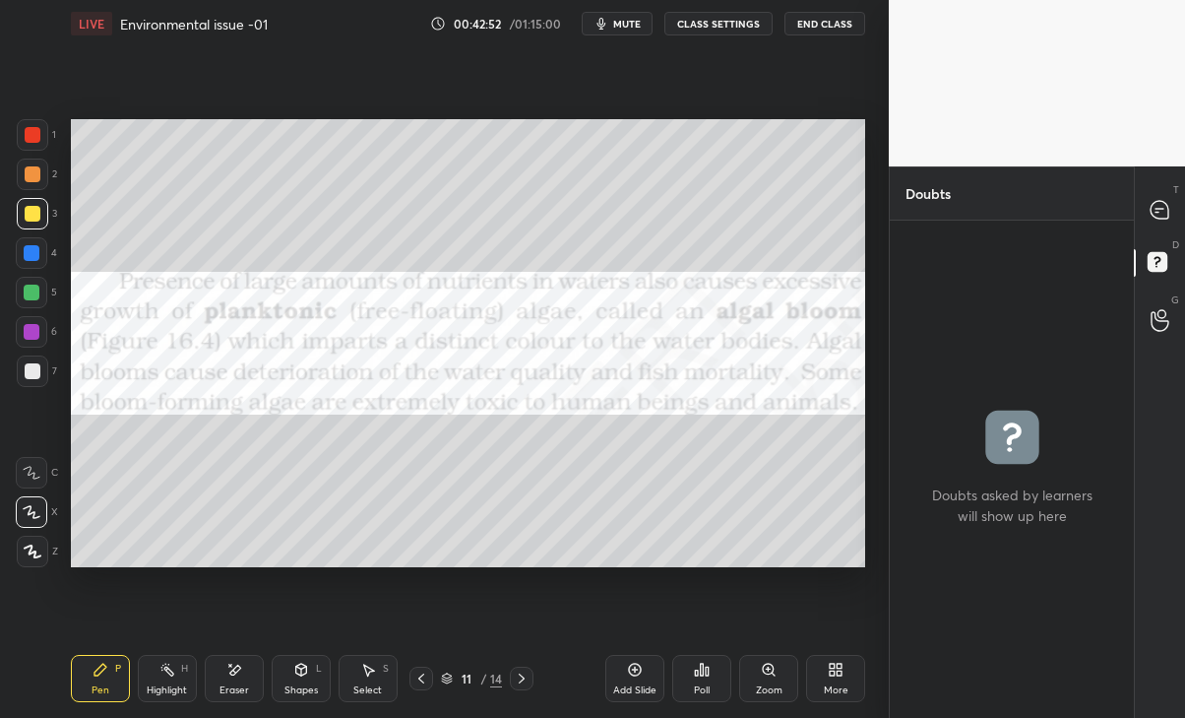
click at [412, 682] on div at bounding box center [421, 678] width 24 height 24
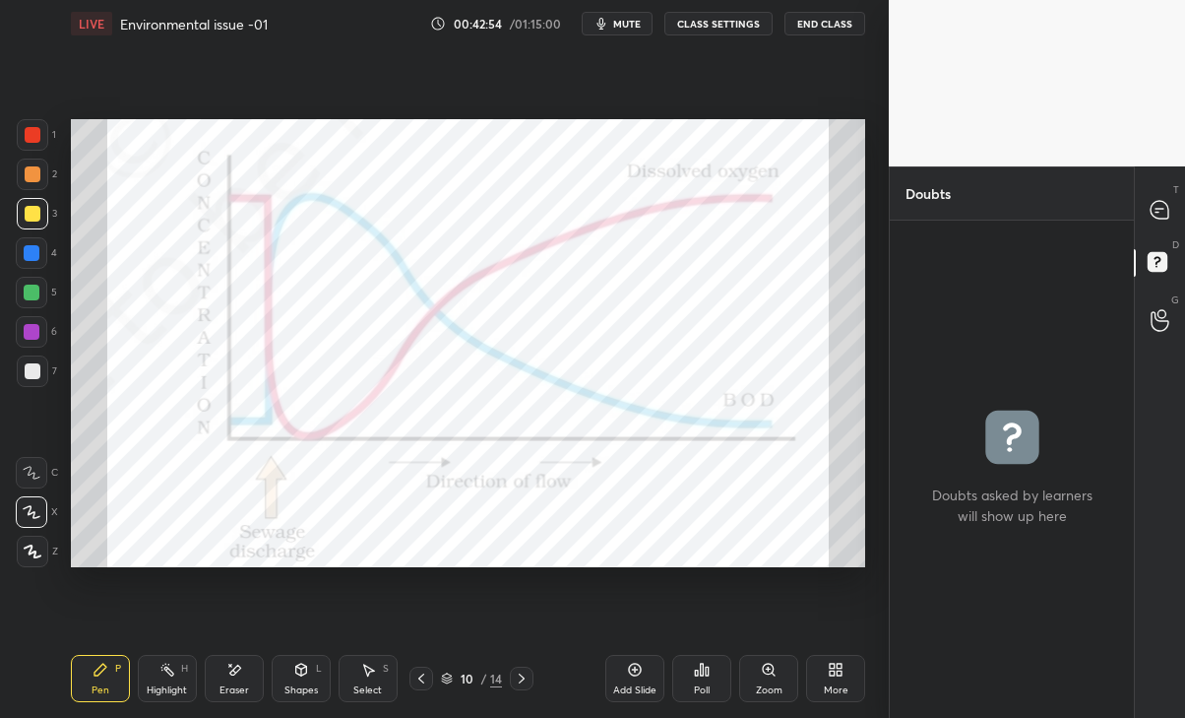
click at [421, 673] on icon at bounding box center [421, 678] width 16 height 16
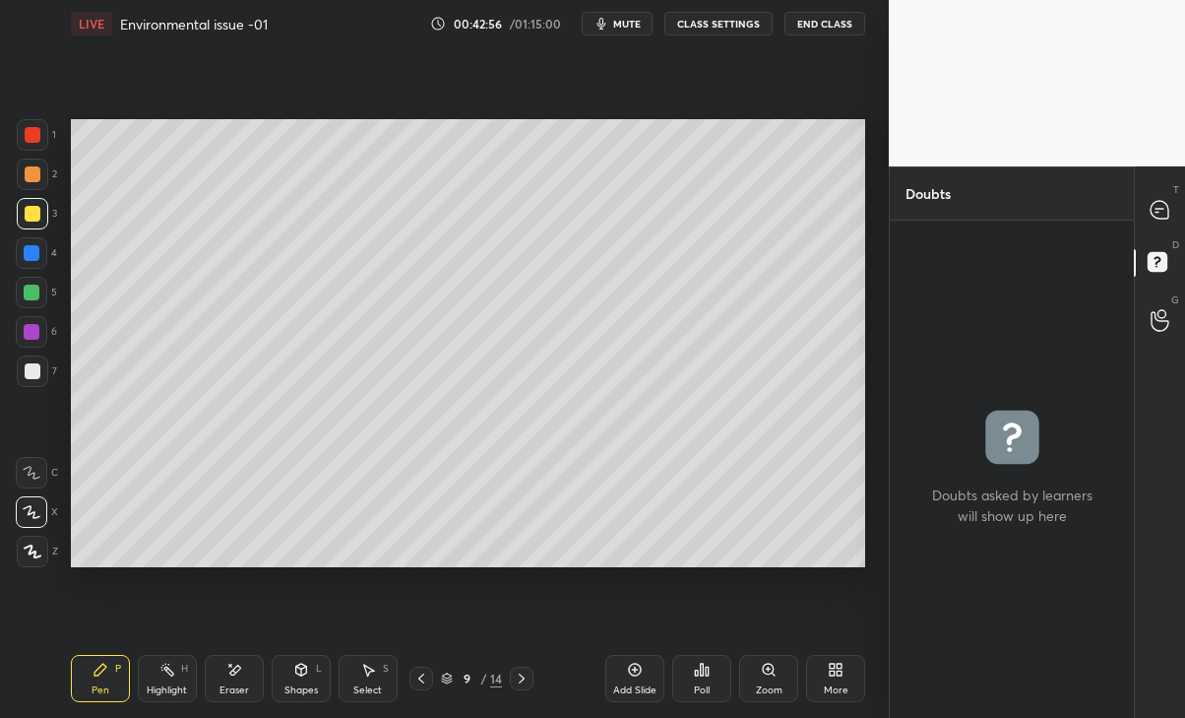
click at [1165, 198] on div at bounding box center [1160, 209] width 39 height 35
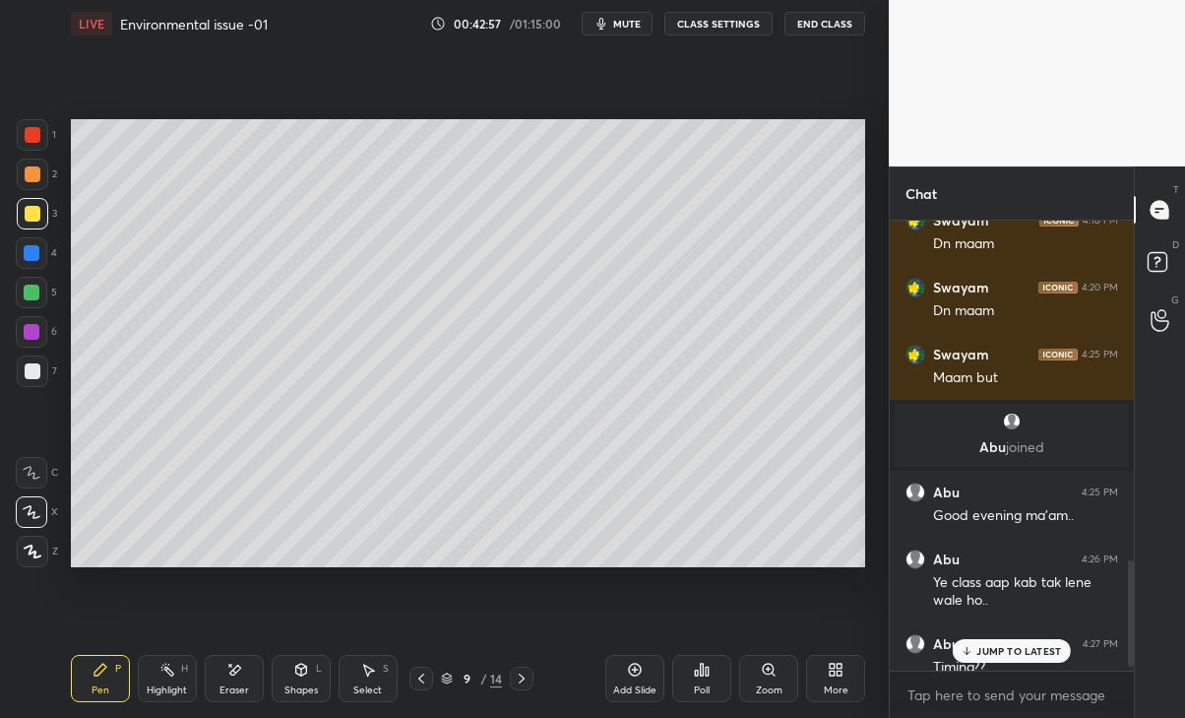
scroll to position [444, 238]
click at [1029, 645] on p "JUMP TO LATEST" at bounding box center [1018, 651] width 85 height 12
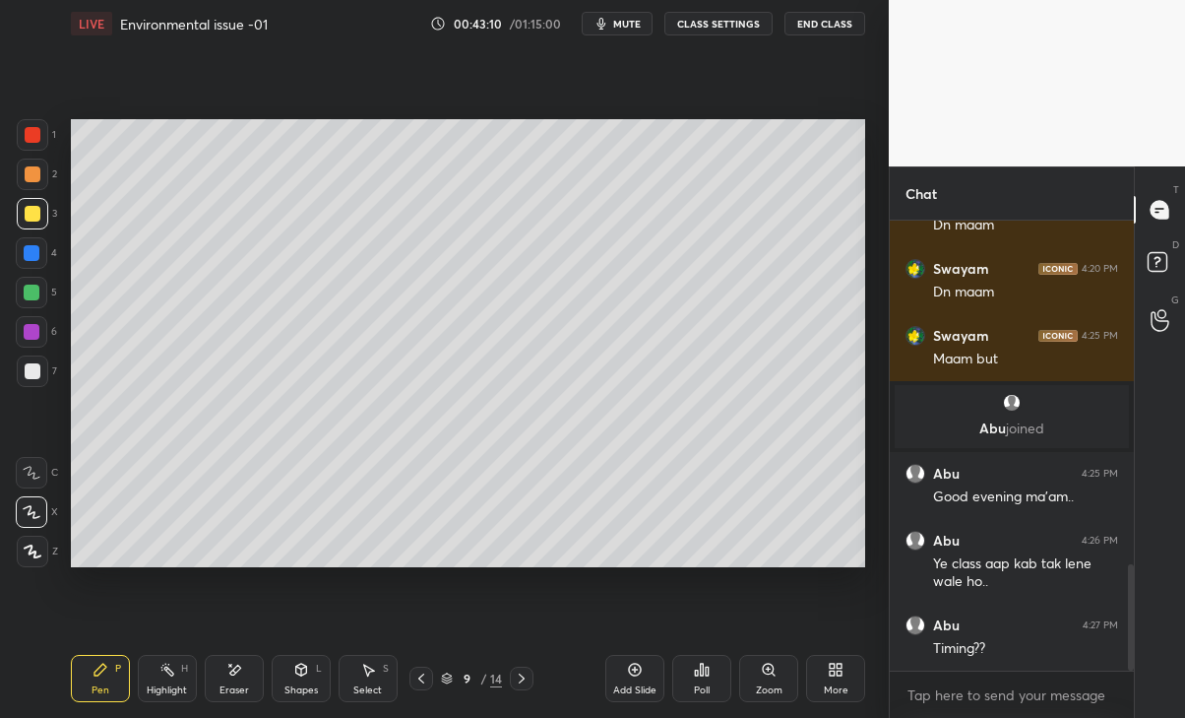
click at [523, 676] on icon at bounding box center [522, 678] width 6 height 10
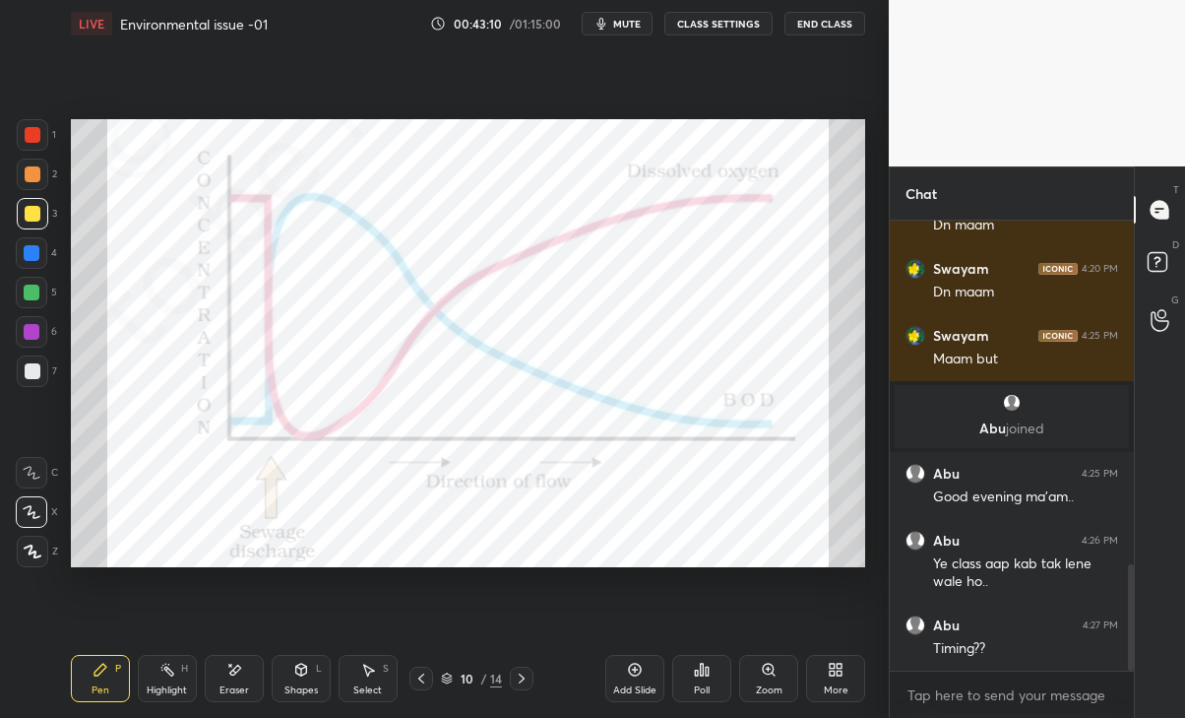
click at [527, 675] on icon at bounding box center [522, 678] width 16 height 16
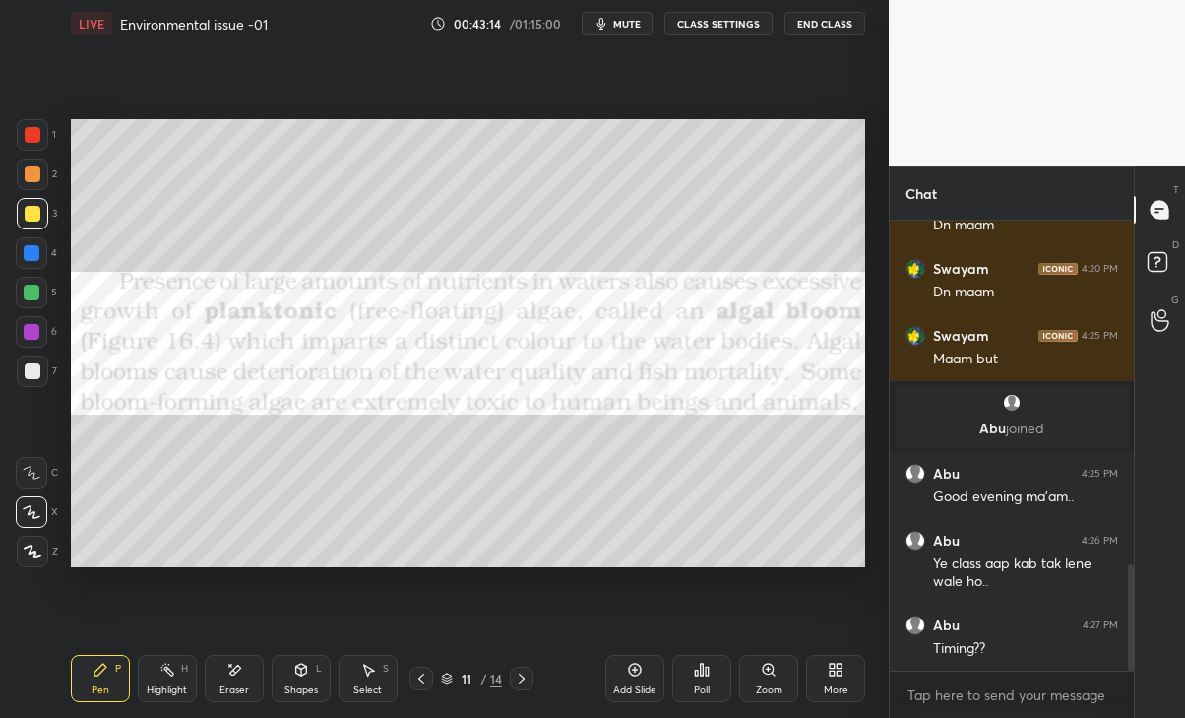
scroll to position [1520, 0]
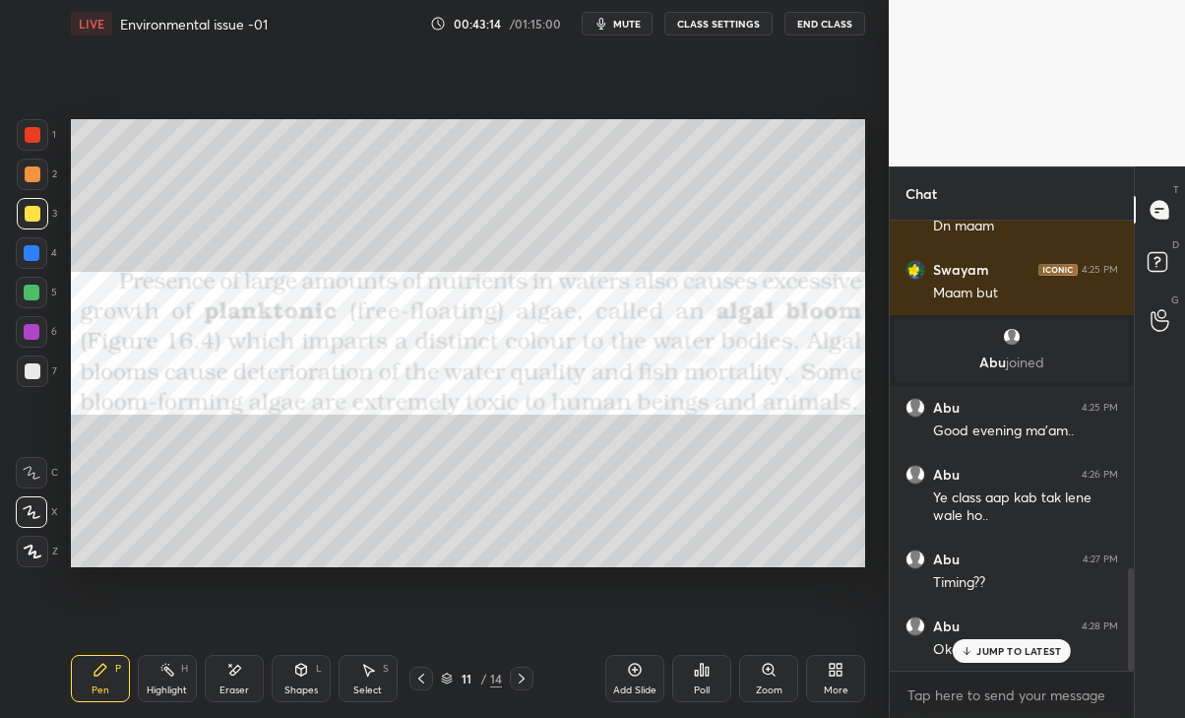
click at [512, 675] on div at bounding box center [522, 678] width 24 height 24
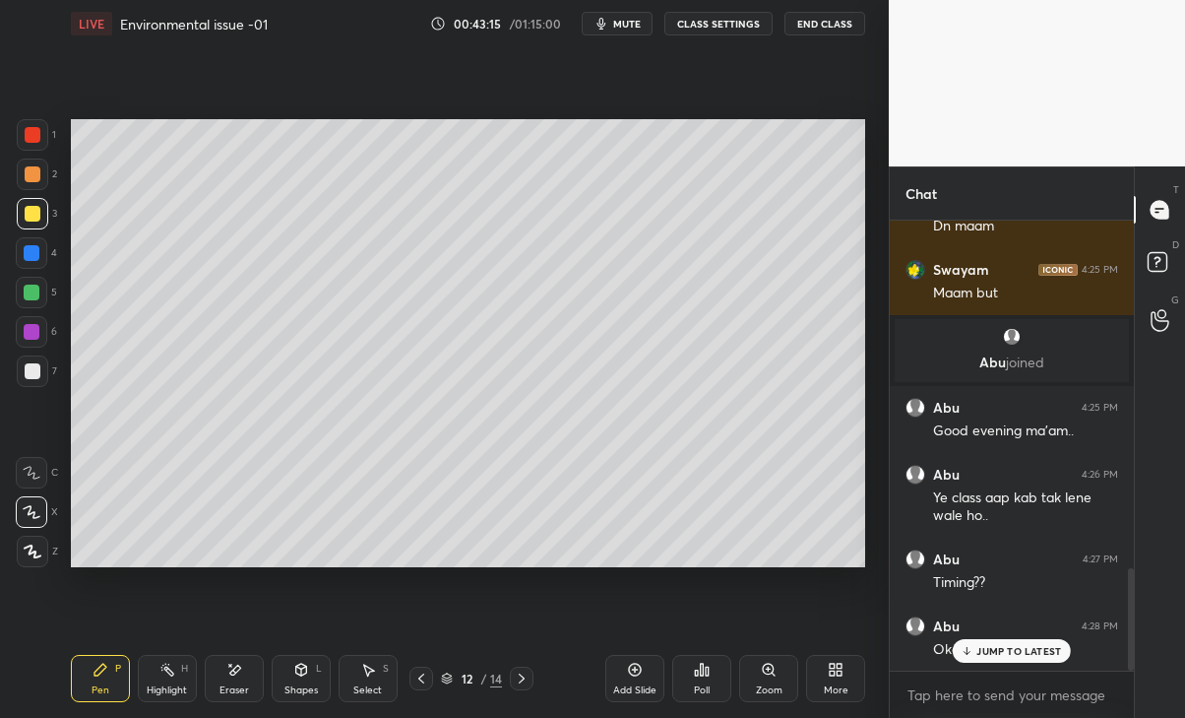
click at [1007, 653] on p "JUMP TO LATEST" at bounding box center [1018, 651] width 85 height 12
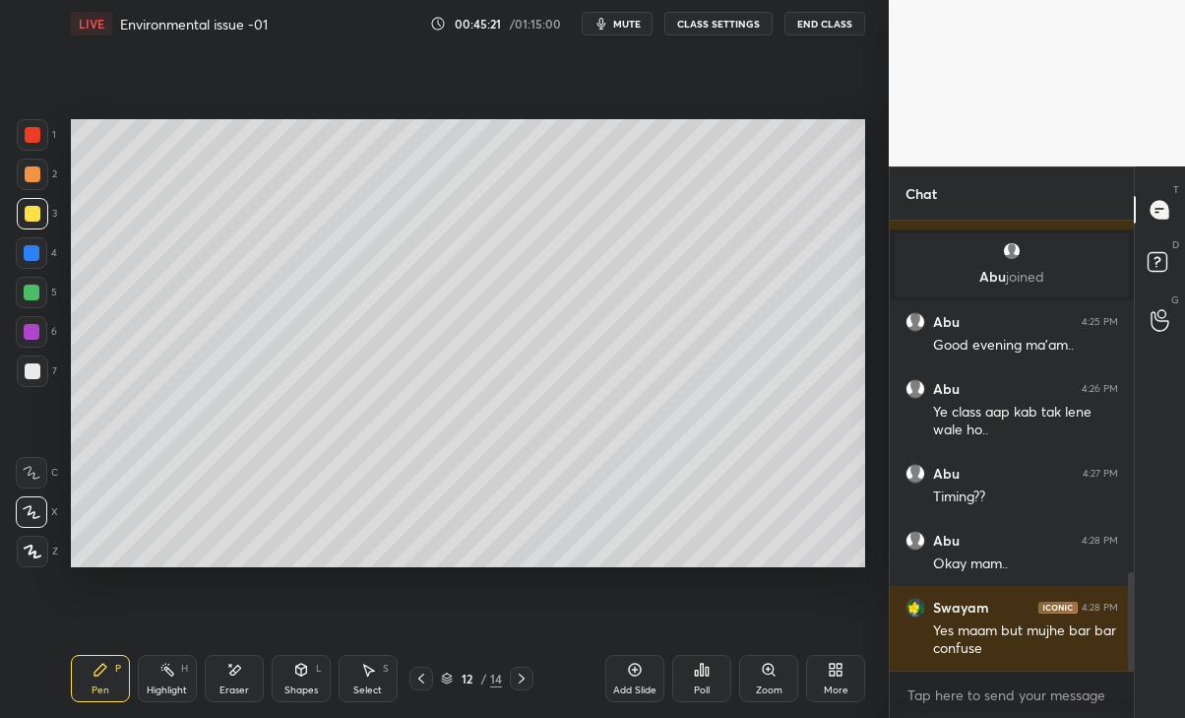
scroll to position [1671, 0]
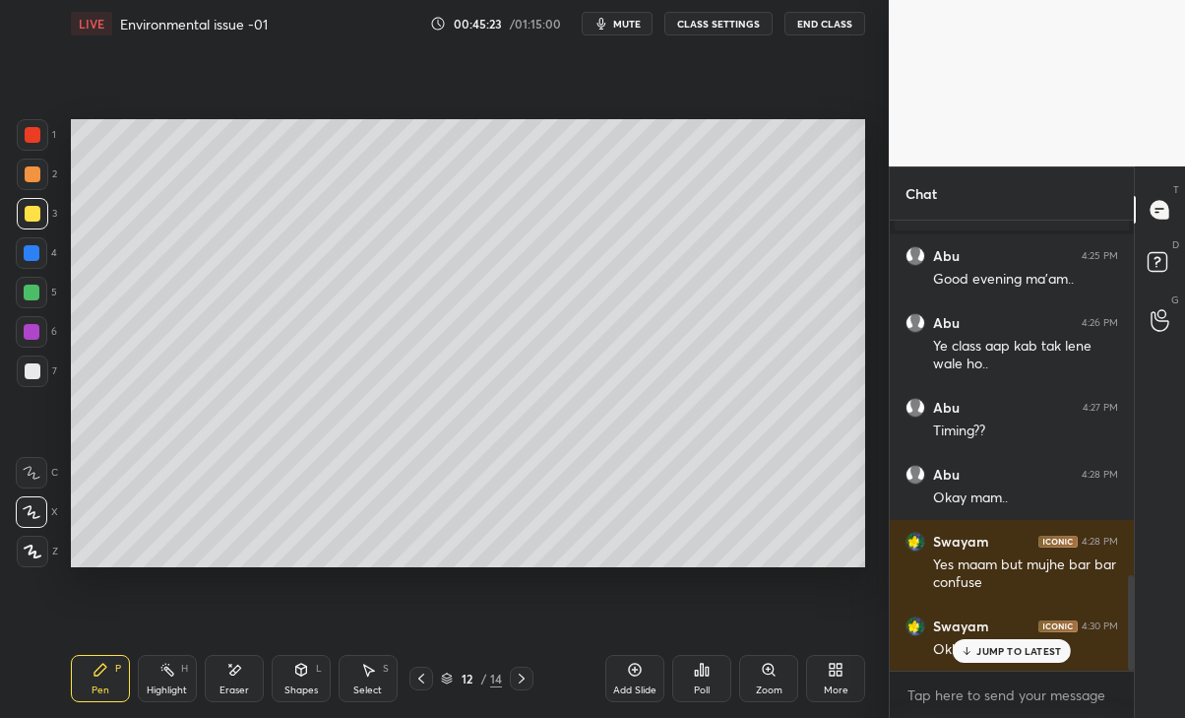
click at [1024, 643] on div "JUMP TO LATEST" at bounding box center [1012, 651] width 118 height 24
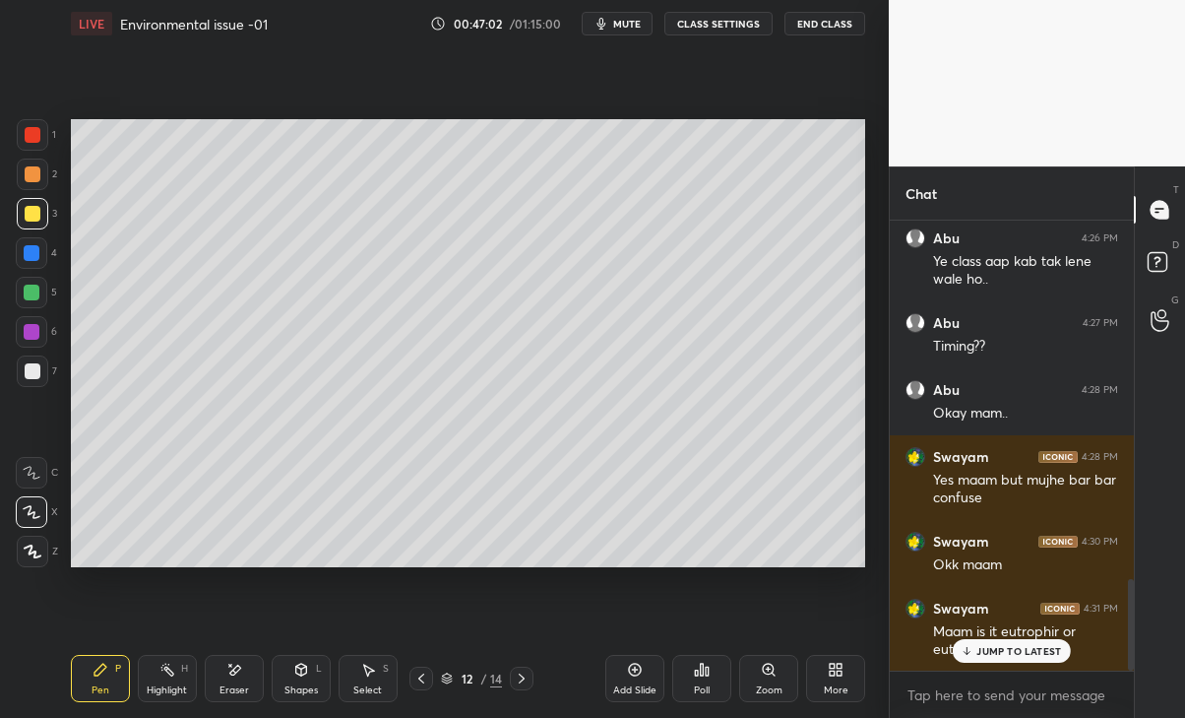
click at [1034, 650] on p "JUMP TO LATEST" at bounding box center [1018, 651] width 85 height 12
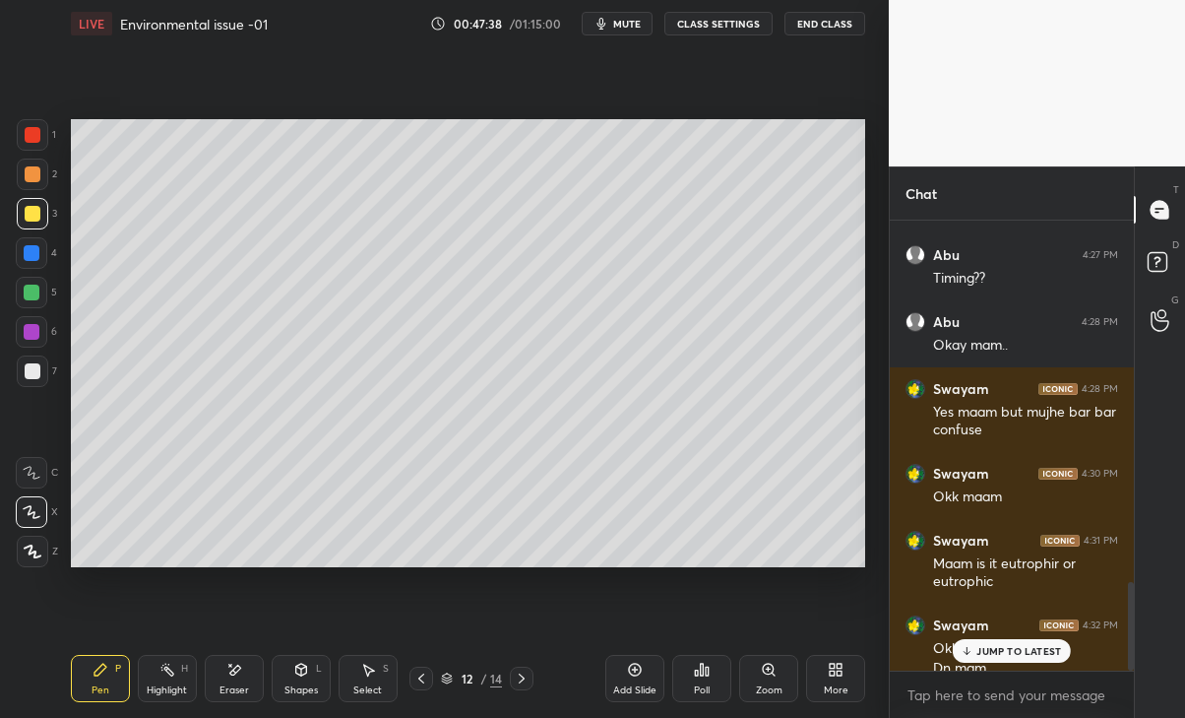
scroll to position [1843, 0]
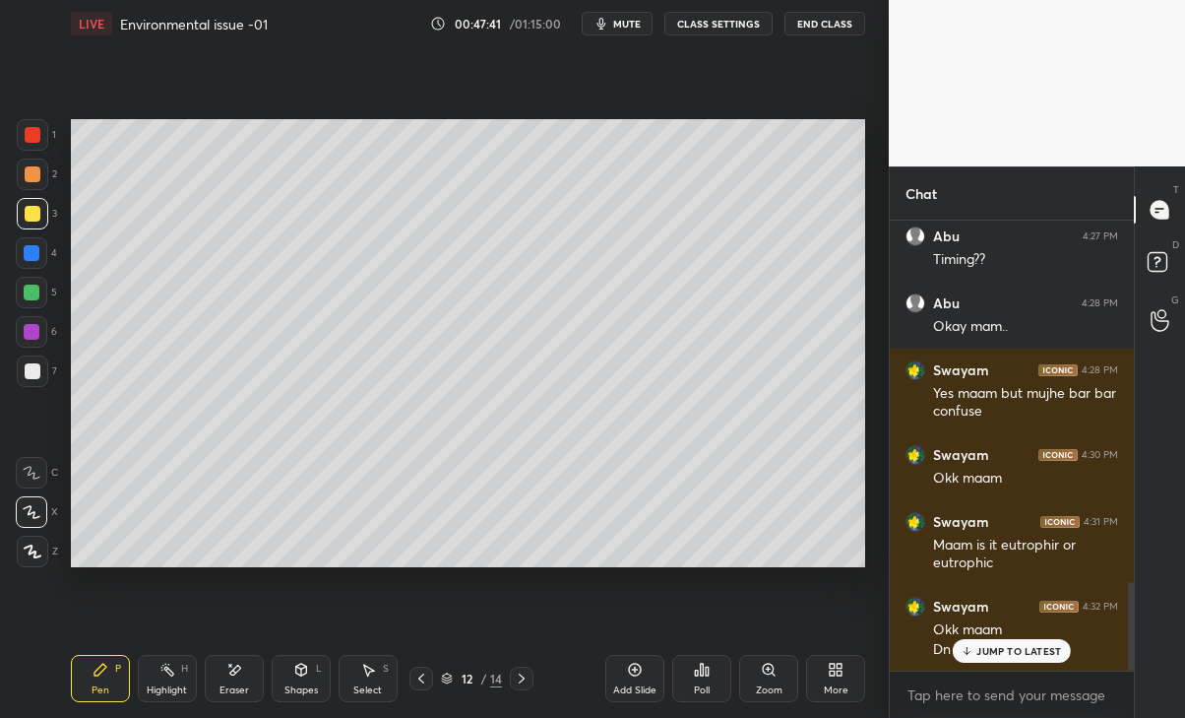
click at [635, 693] on div "Add Slide" at bounding box center [634, 690] width 43 height 10
click at [33, 182] on div at bounding box center [33, 174] width 16 height 16
click at [232, 675] on icon at bounding box center [234, 669] width 16 height 17
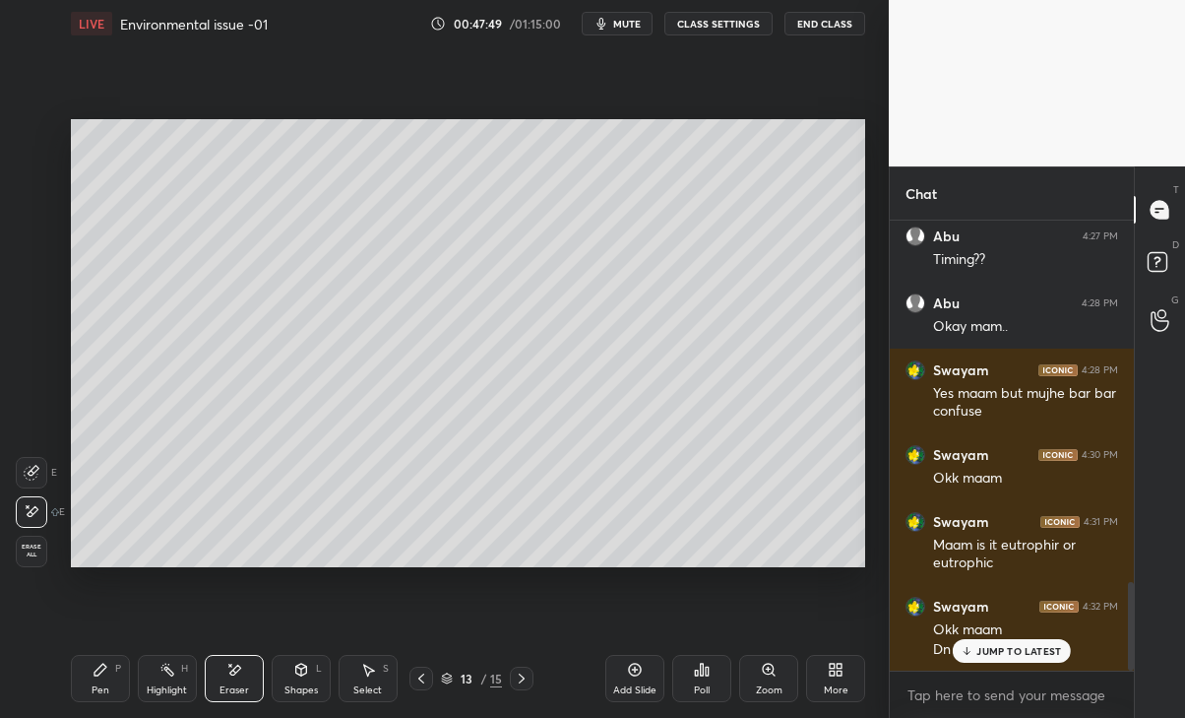
click at [81, 685] on div "Pen P" at bounding box center [100, 678] width 59 height 47
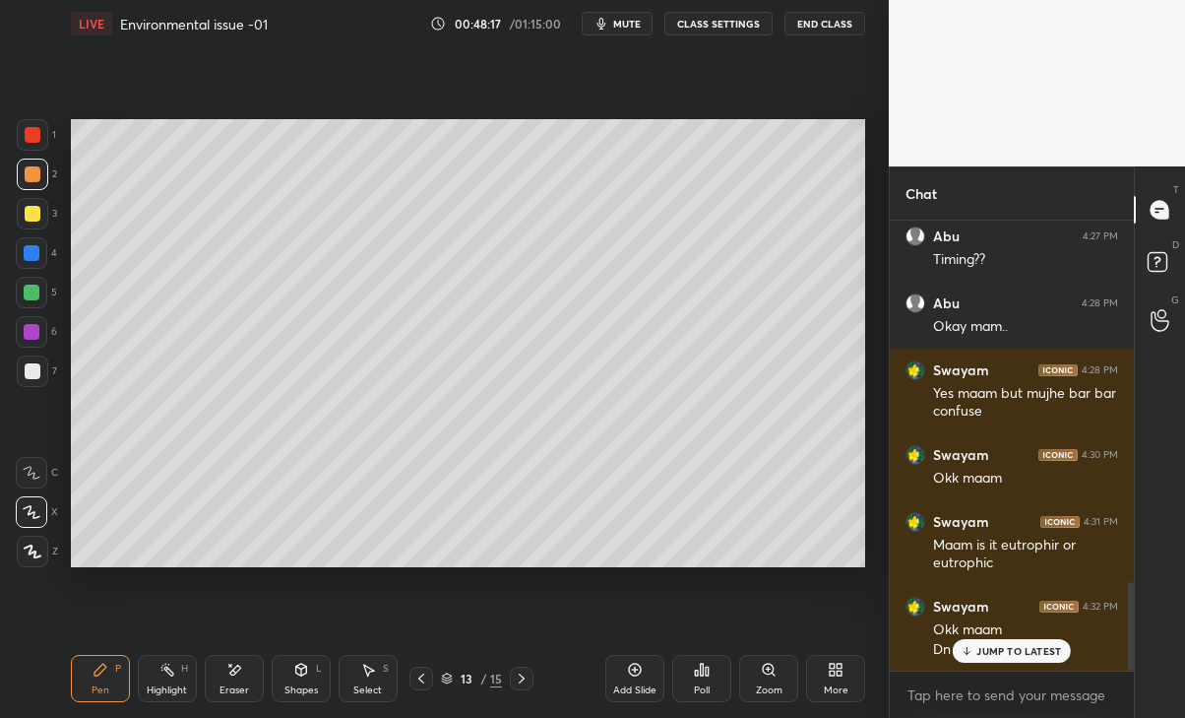
click at [26, 215] on div at bounding box center [33, 214] width 16 height 16
click at [234, 690] on div "Eraser" at bounding box center [234, 690] width 30 height 10
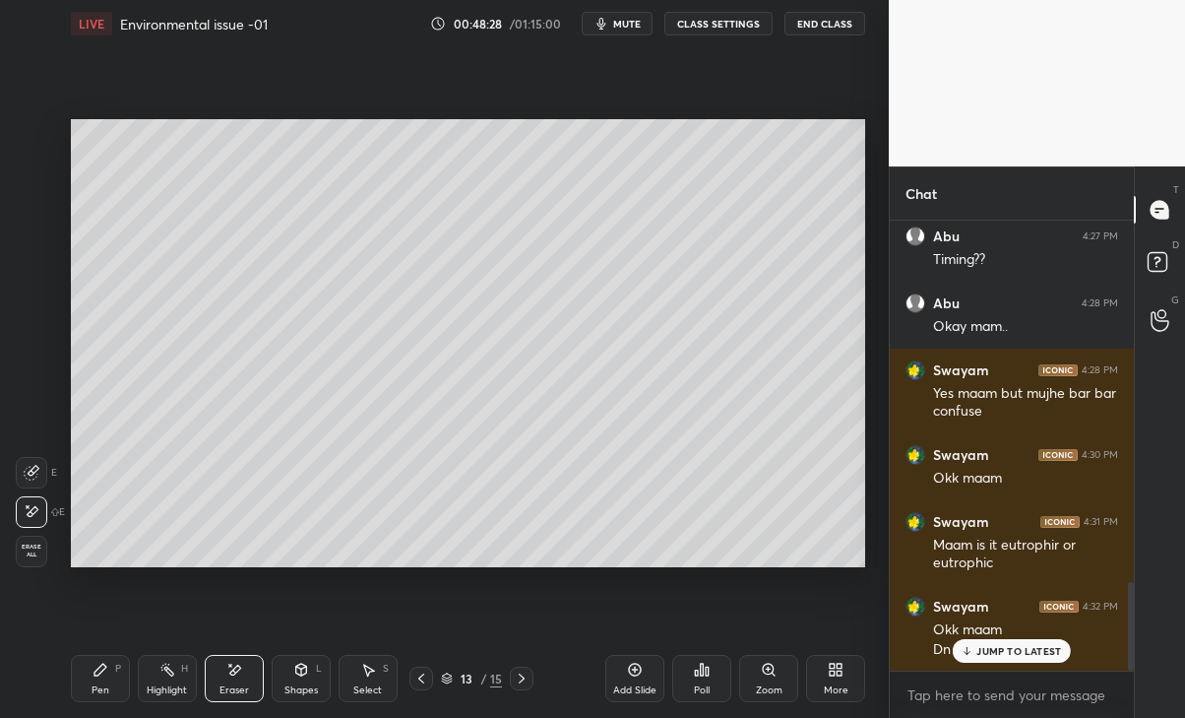
click at [100, 695] on div "Pen" at bounding box center [101, 690] width 18 height 10
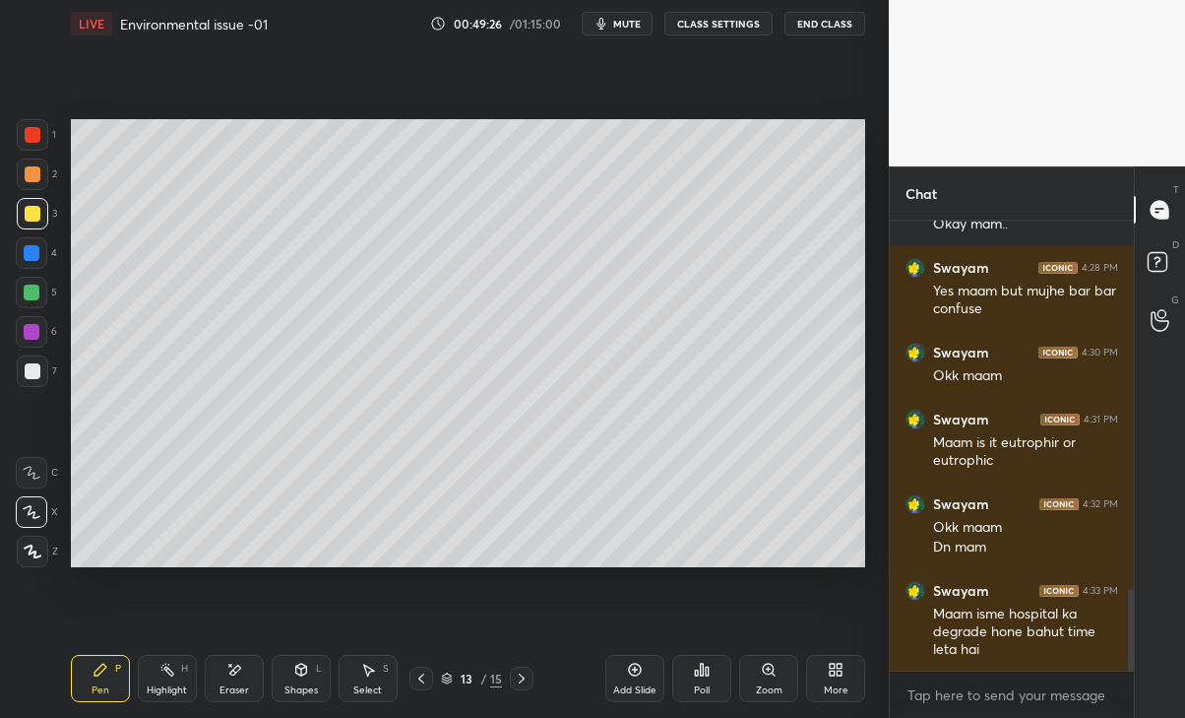
scroll to position [2030, 0]
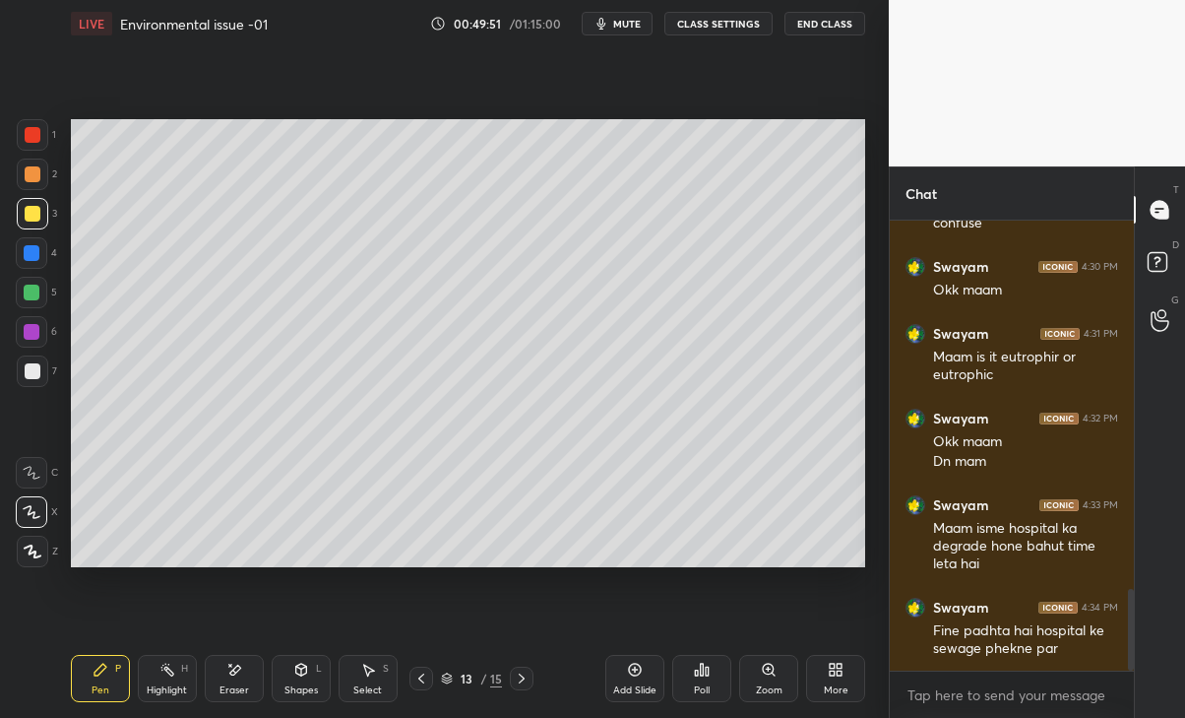
click at [242, 679] on div "Eraser" at bounding box center [234, 678] width 59 height 47
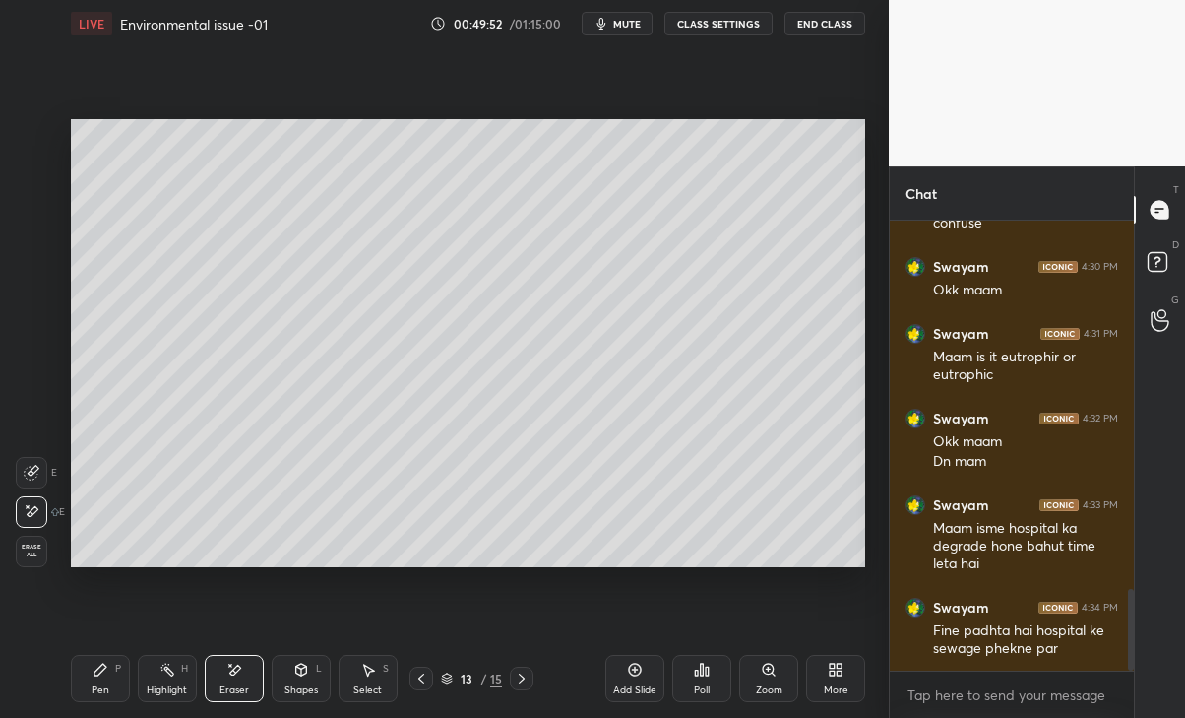
click at [100, 680] on div "Pen P" at bounding box center [100, 678] width 59 height 47
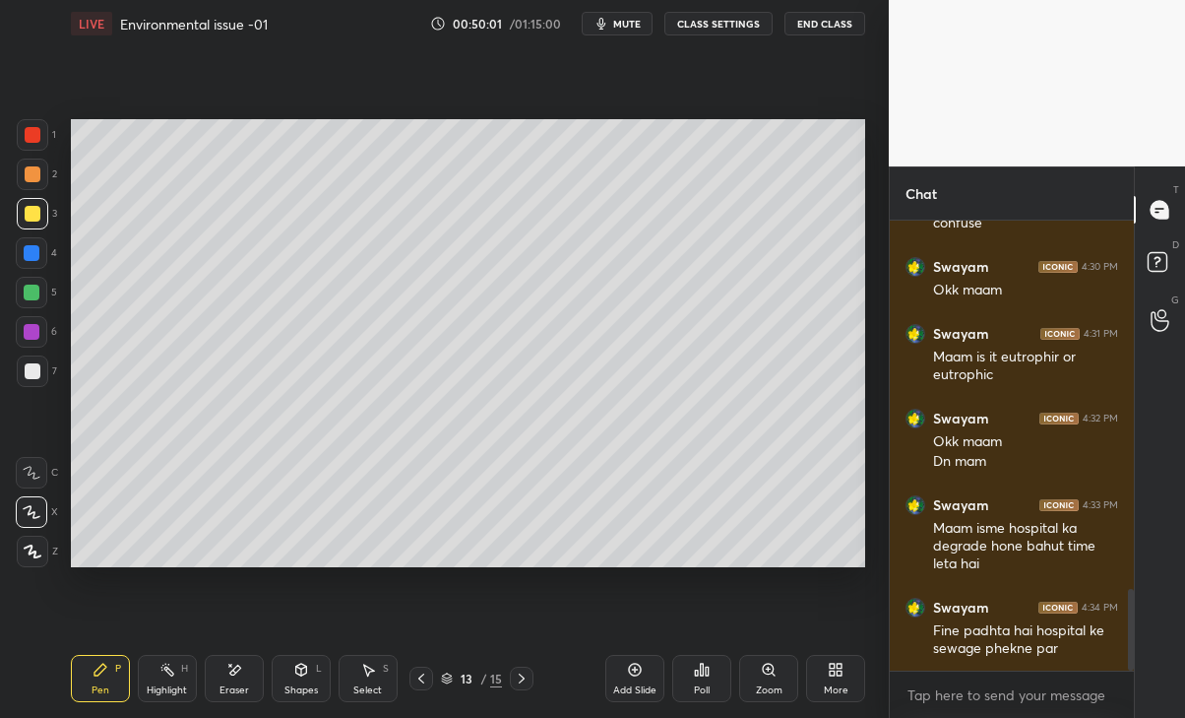
click at [35, 253] on div at bounding box center [32, 253] width 16 height 16
click at [655, 627] on div "Add Slide Poll Zoom More" at bounding box center [735, 678] width 260 height 110
click at [34, 208] on div at bounding box center [33, 214] width 16 height 16
click at [36, 246] on div at bounding box center [32, 253] width 16 height 16
click at [38, 293] on div at bounding box center [32, 292] width 16 height 16
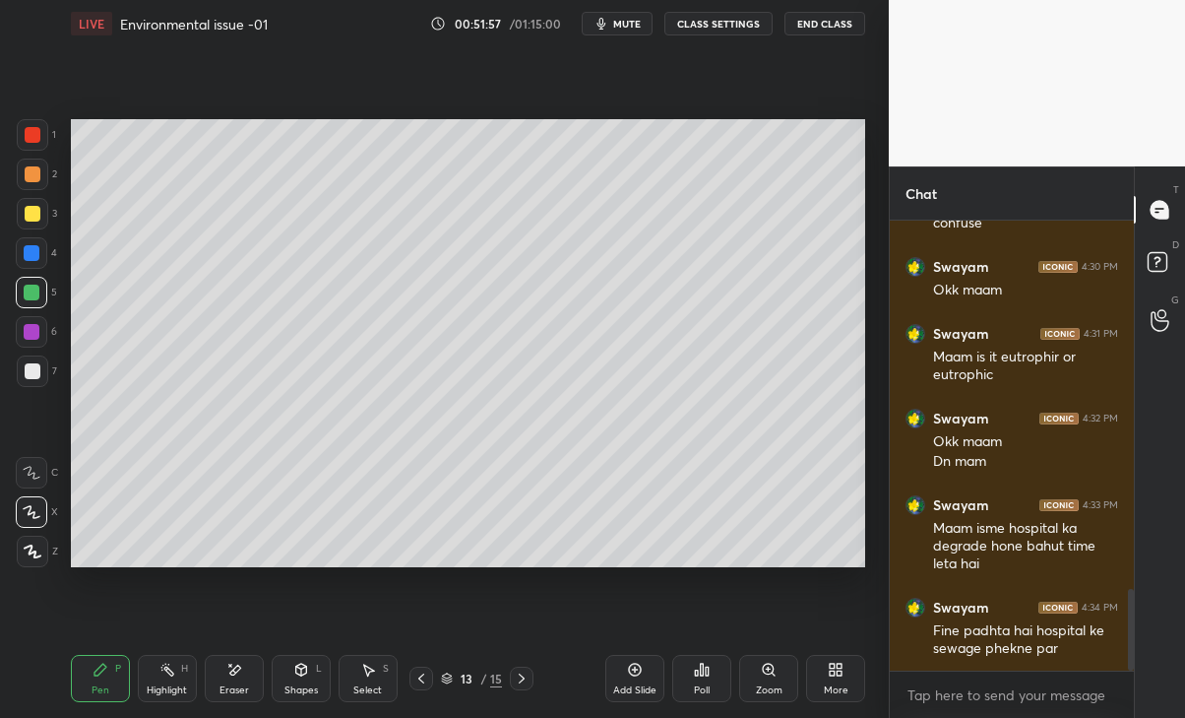
click at [246, 672] on div "Eraser" at bounding box center [234, 678] width 59 height 47
click at [100, 680] on div "Pen P" at bounding box center [100, 678] width 59 height 47
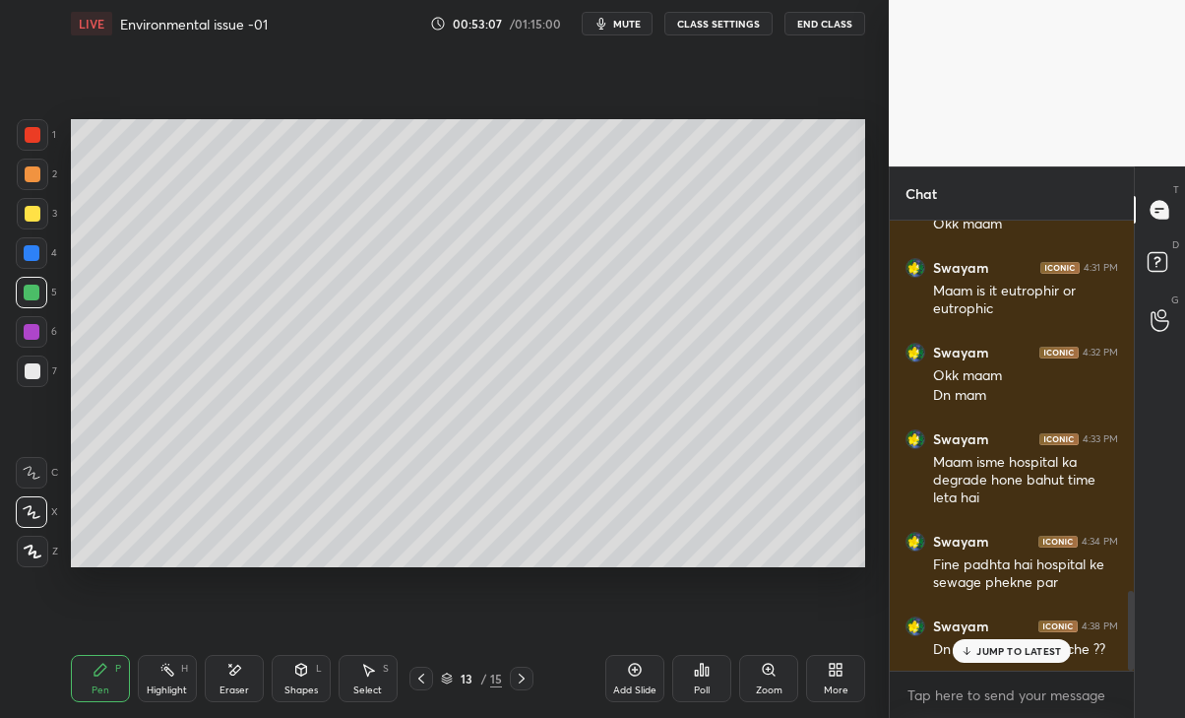
click at [1031, 645] on p "JUMP TO LATEST" at bounding box center [1018, 651] width 85 height 12
click at [634, 685] on div "Add Slide" at bounding box center [634, 690] width 43 height 10
click at [32, 250] on div at bounding box center [32, 253] width 16 height 16
click at [27, 215] on div at bounding box center [33, 214] width 16 height 16
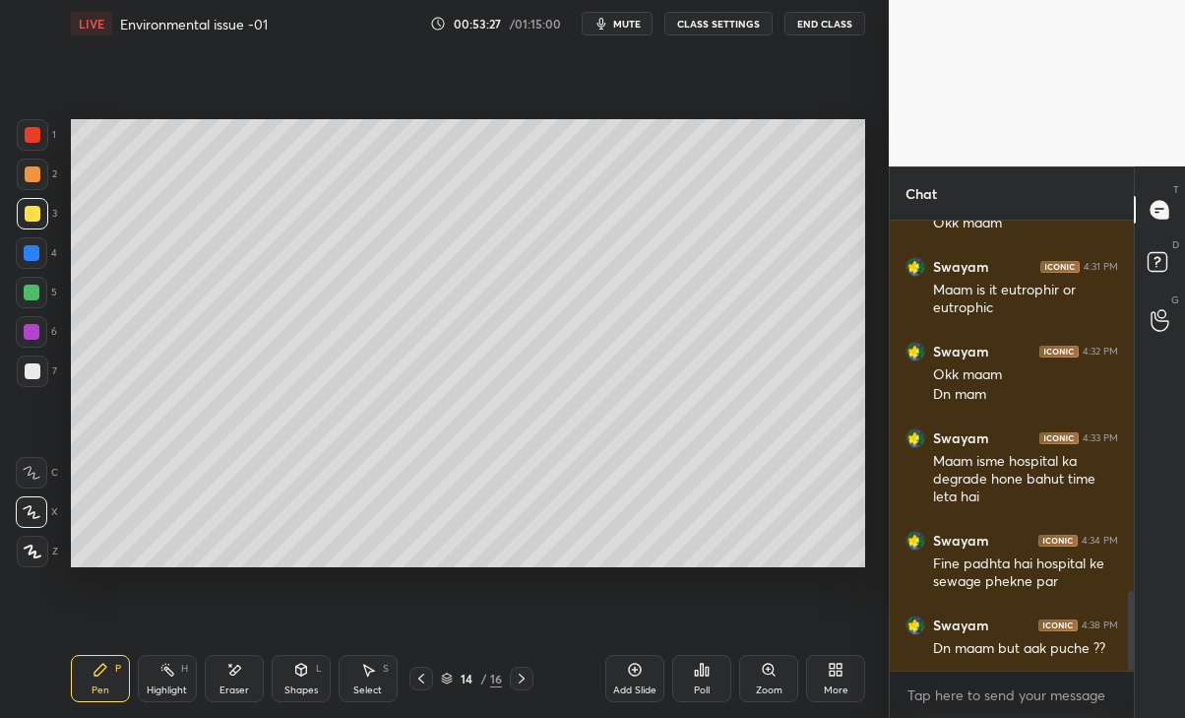
click at [28, 144] on div at bounding box center [32, 134] width 31 height 31
click at [216, 686] on div "Eraser" at bounding box center [234, 678] width 59 height 47
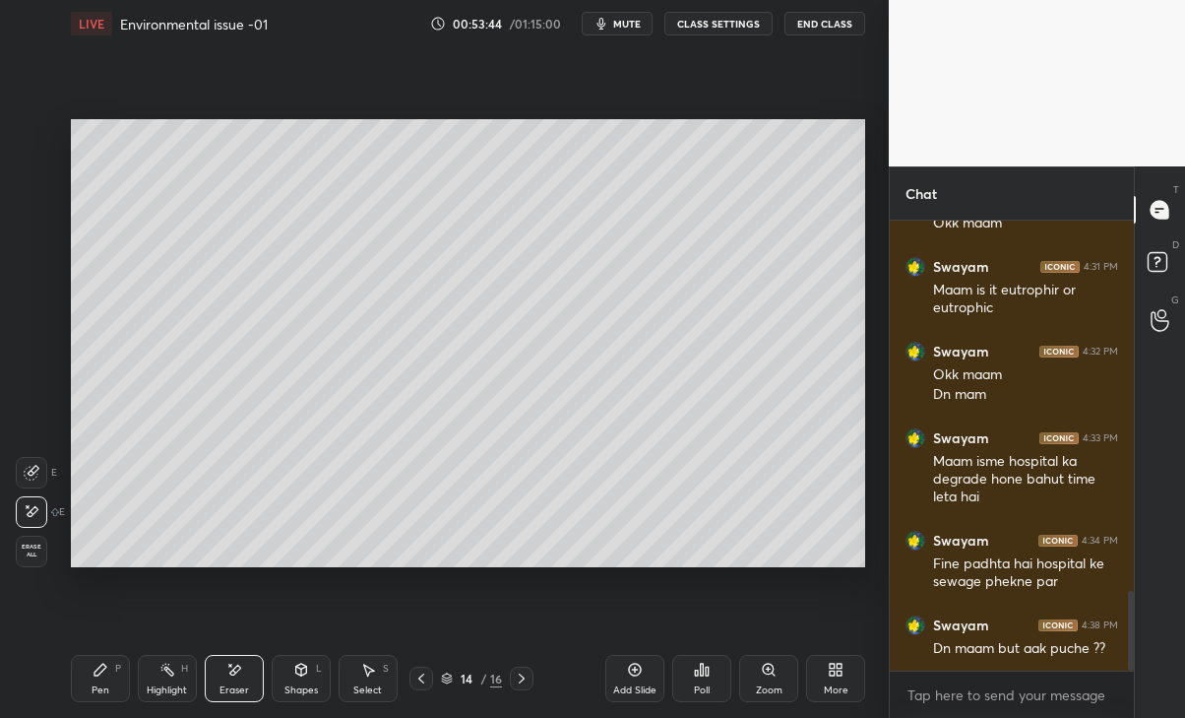
click at [91, 686] on div "Pen P" at bounding box center [100, 678] width 59 height 47
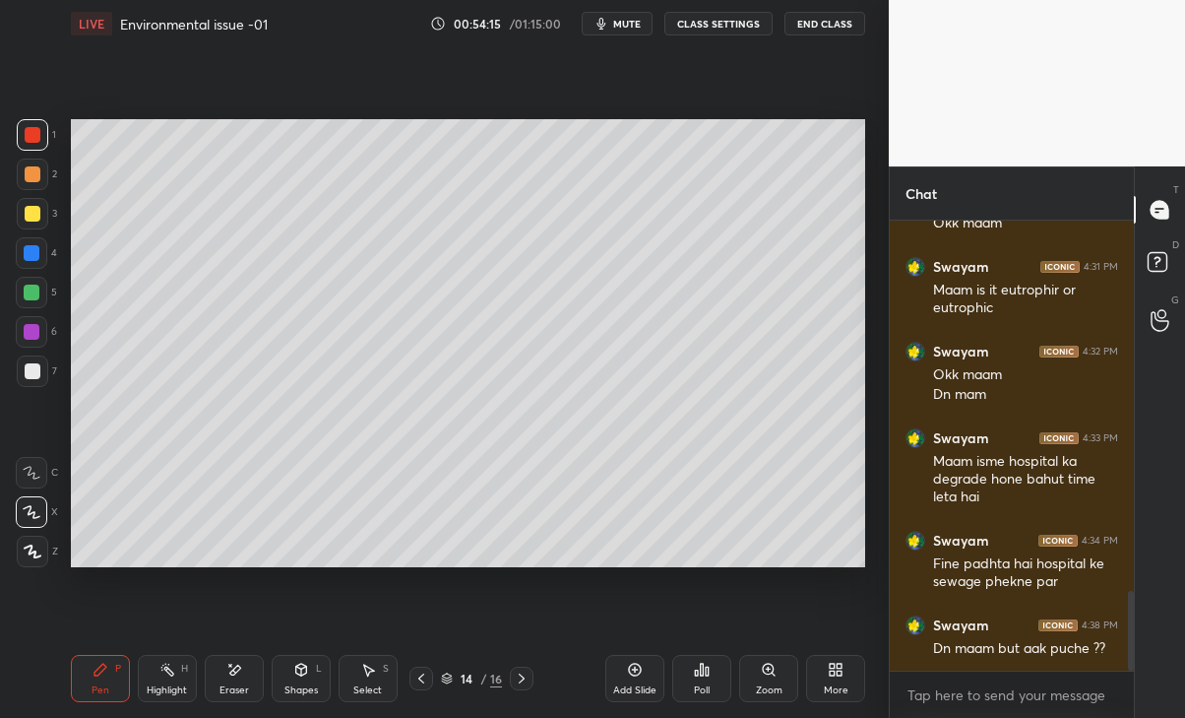
click at [46, 208] on div at bounding box center [32, 213] width 31 height 31
click at [32, 213] on div at bounding box center [33, 214] width 16 height 16
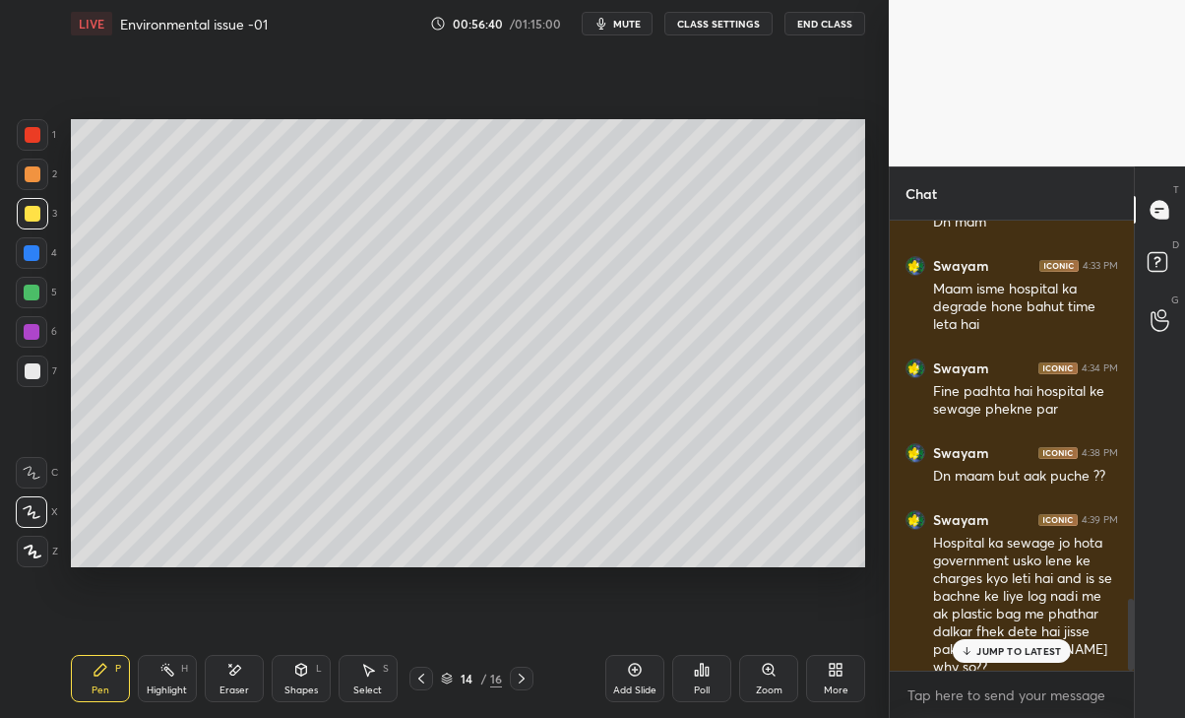
scroll to position [2372, 0]
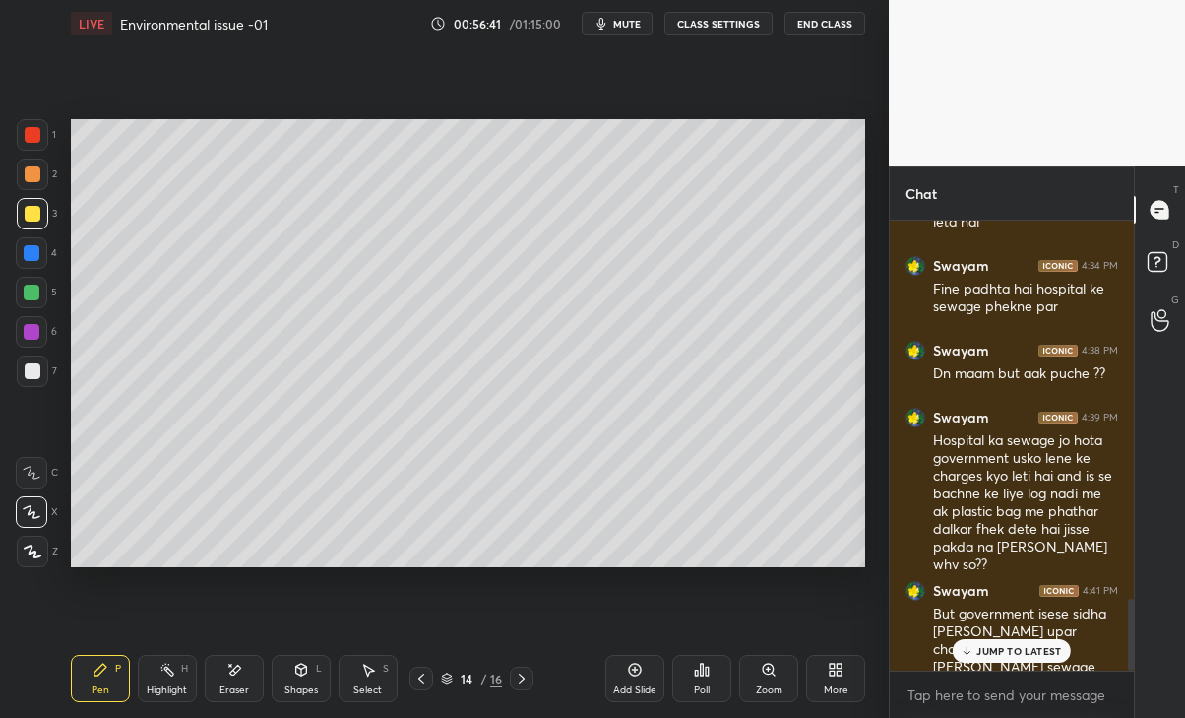
click at [832, 665] on icon at bounding box center [832, 665] width 5 height 5
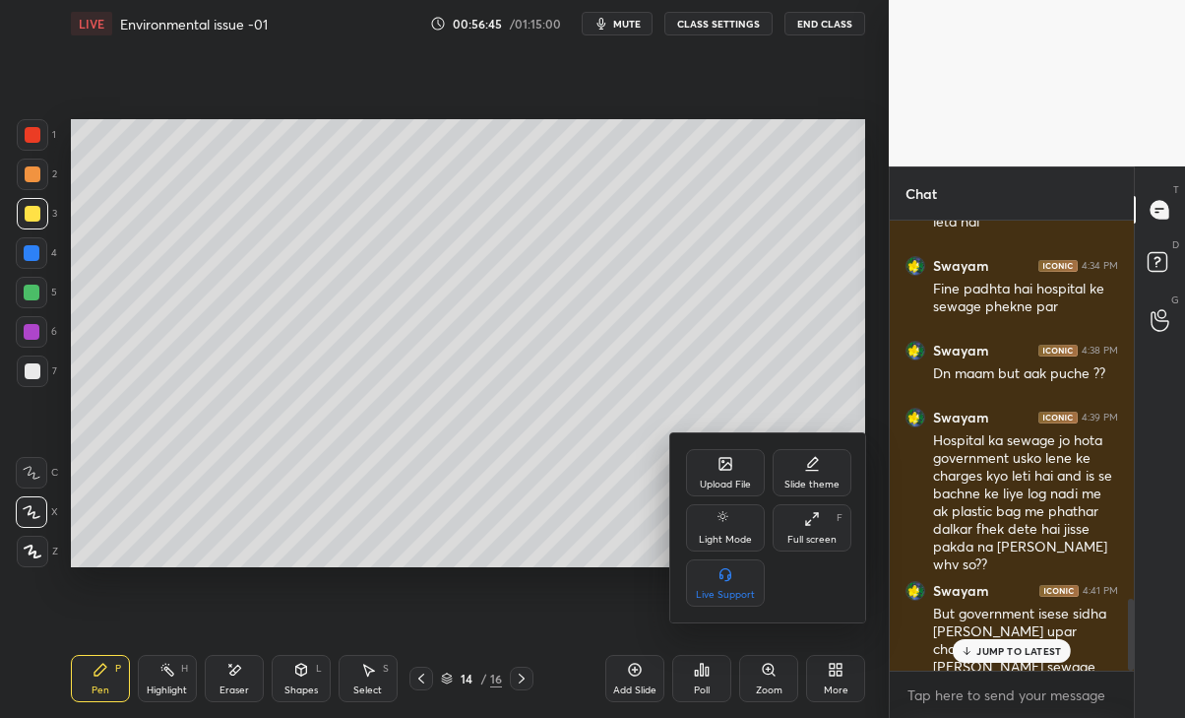
click at [1031, 648] on div at bounding box center [592, 359] width 1185 height 718
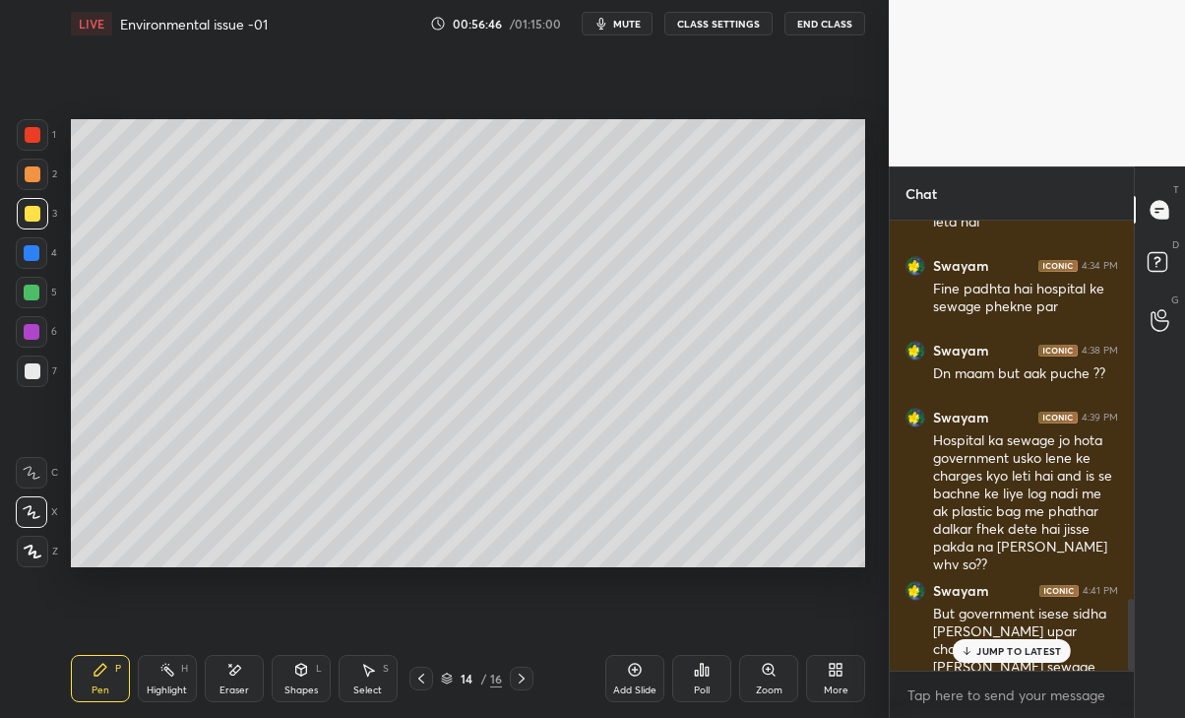
click at [1031, 653] on p "JUMP TO LATEST" at bounding box center [1018, 651] width 85 height 12
click at [837, 676] on icon at bounding box center [836, 669] width 16 height 16
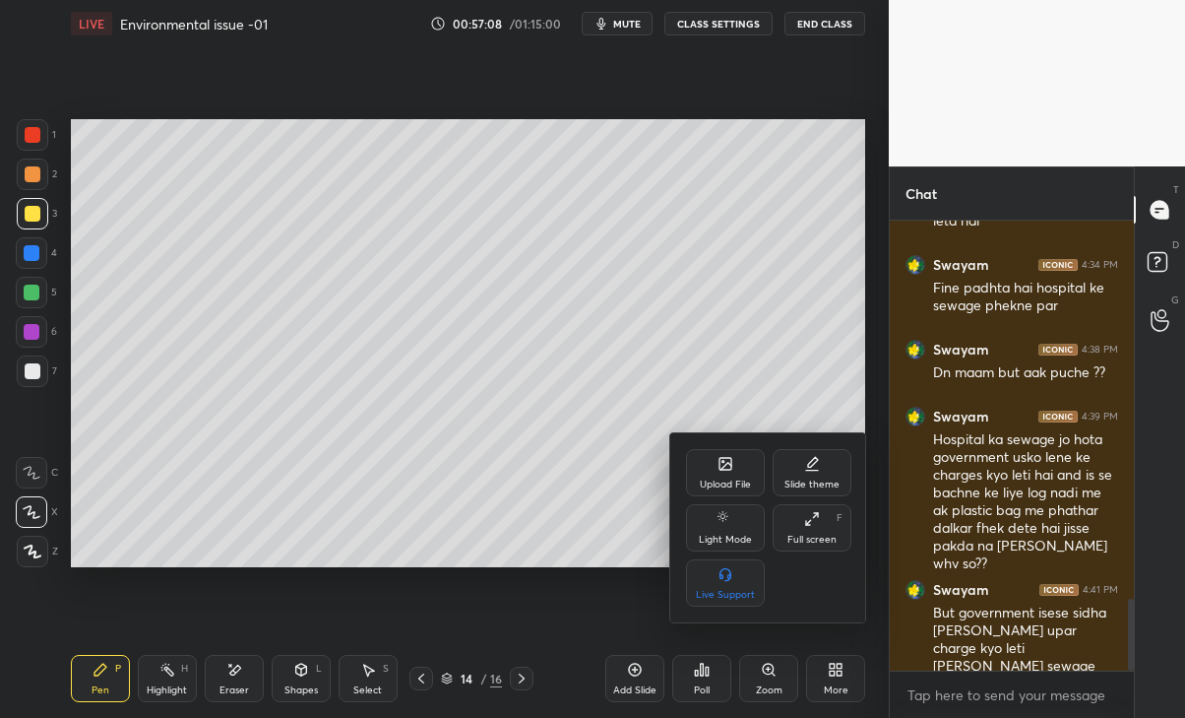
click at [740, 470] on div "Upload File" at bounding box center [725, 472] width 79 height 47
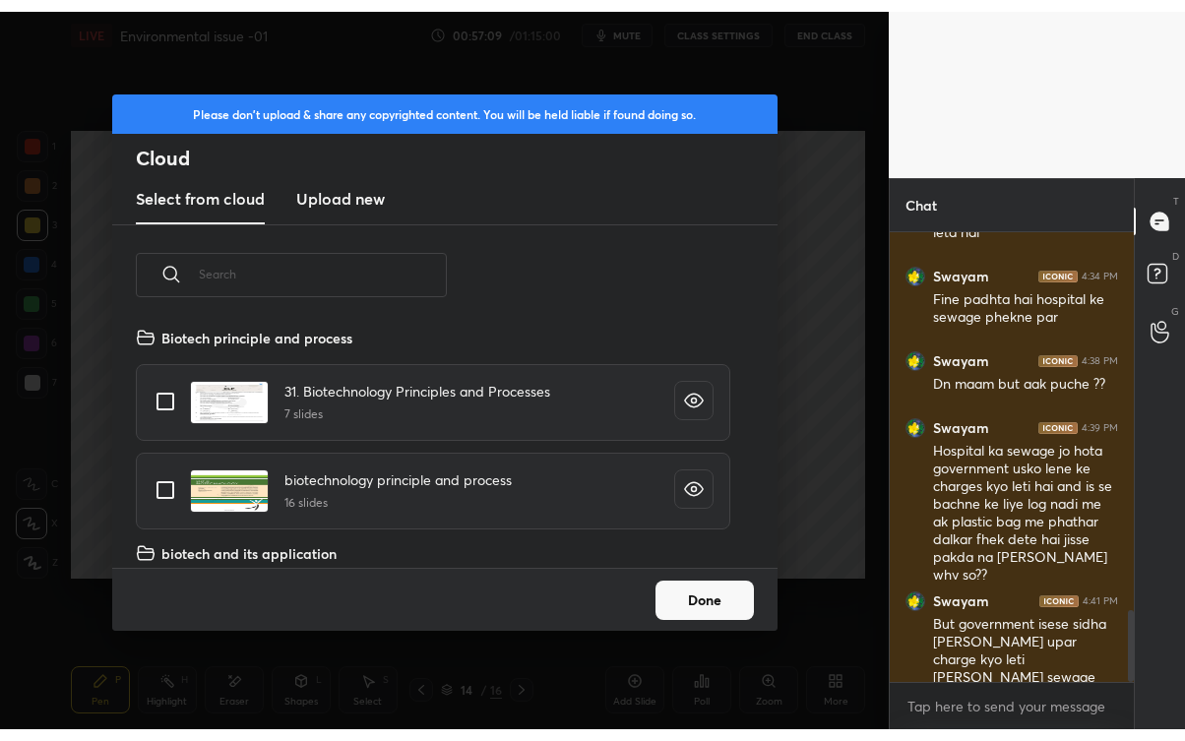
scroll to position [242, 631]
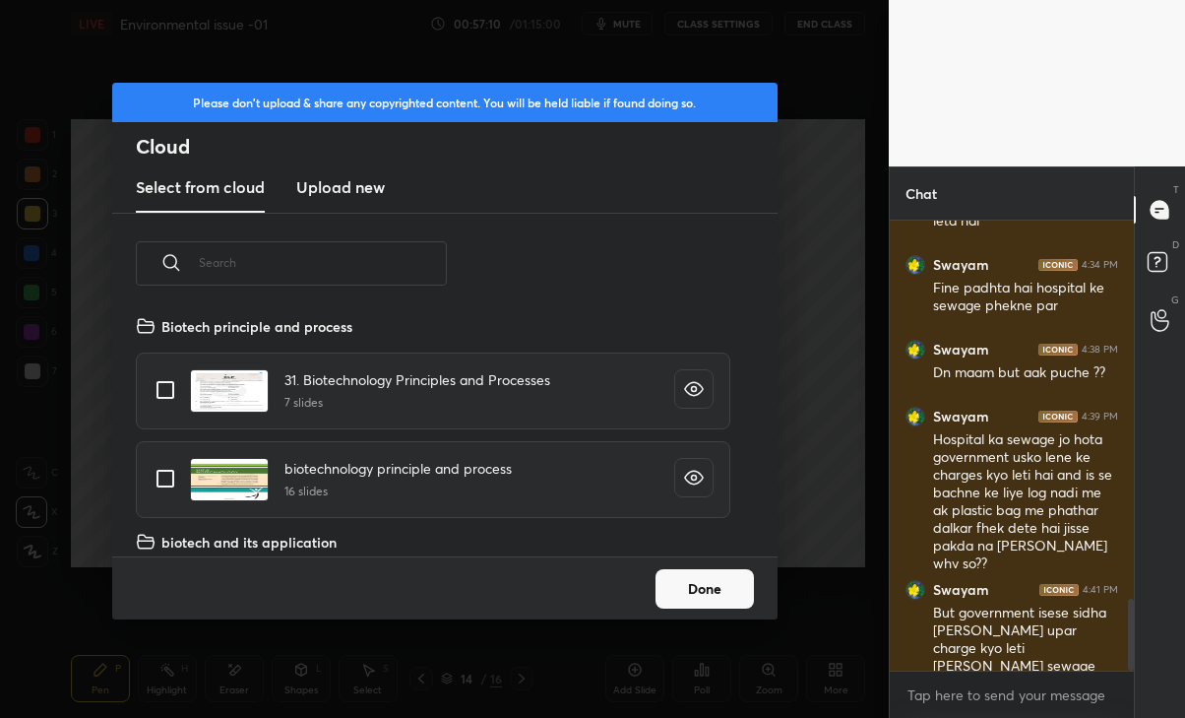
click at [367, 193] on h3 "Upload new" at bounding box center [340, 187] width 89 height 24
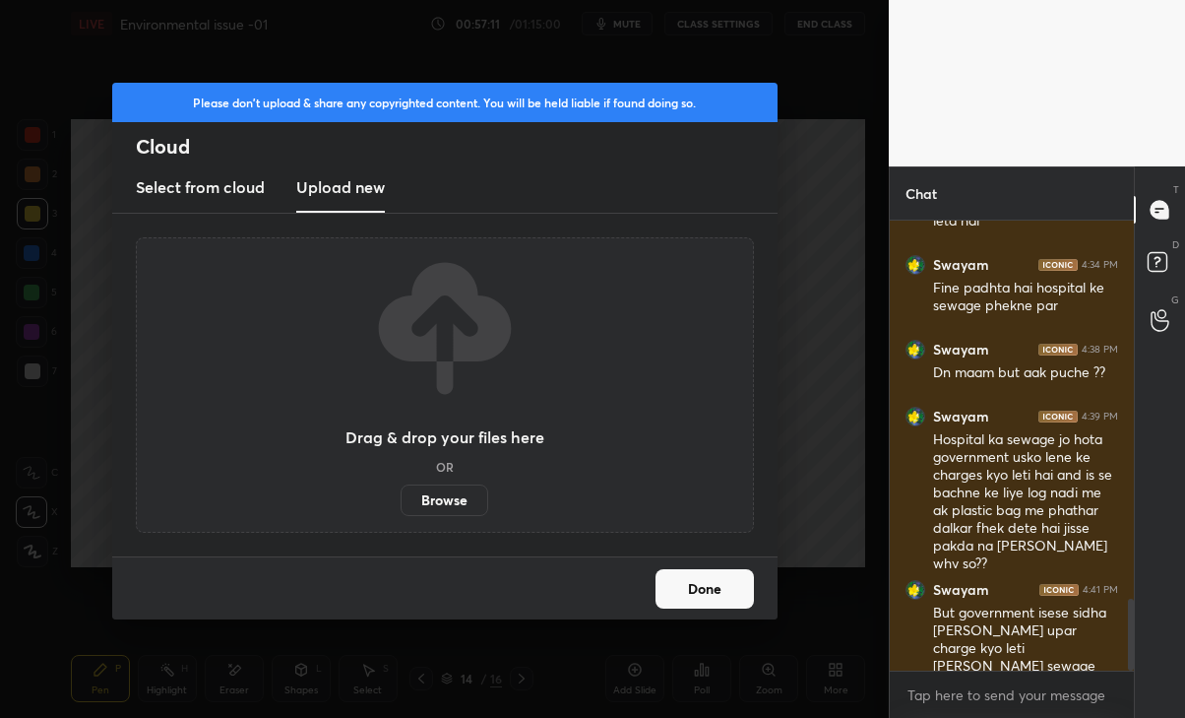
click at [452, 498] on label "Browse" at bounding box center [445, 499] width 88 height 31
click at [401, 498] on input "Browse" at bounding box center [401, 499] width 0 height 31
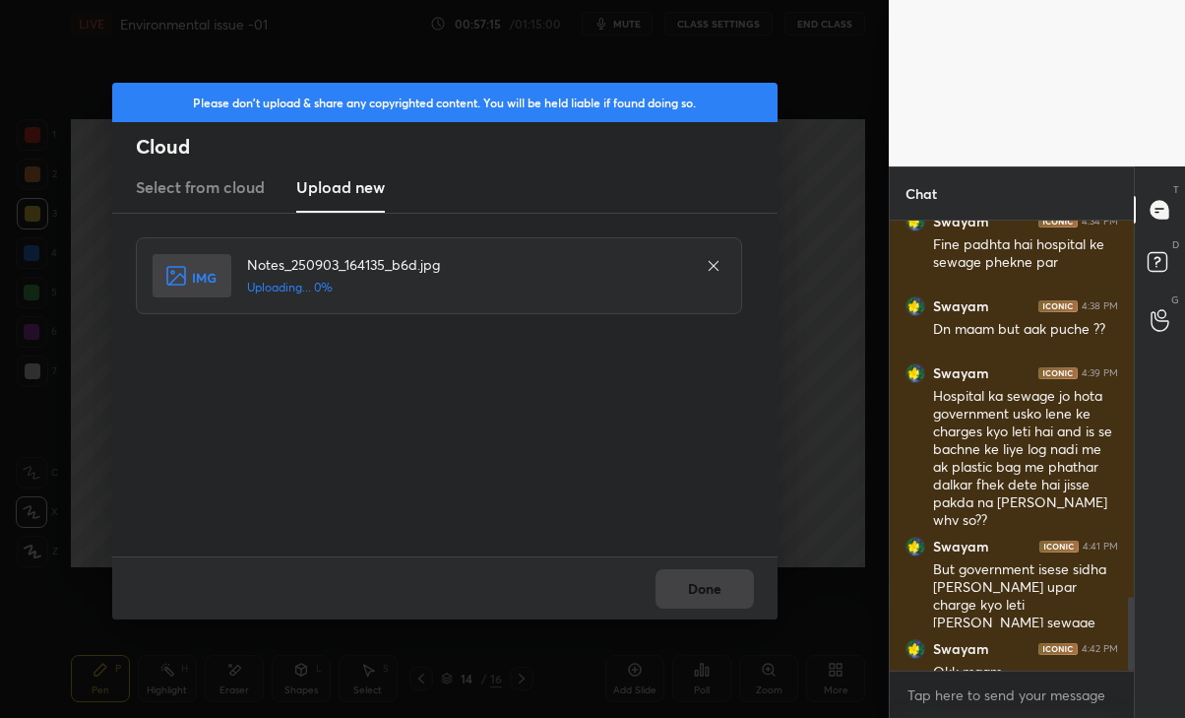
scroll to position [97833, 97613]
click at [725, 590] on button "Done" at bounding box center [705, 588] width 98 height 39
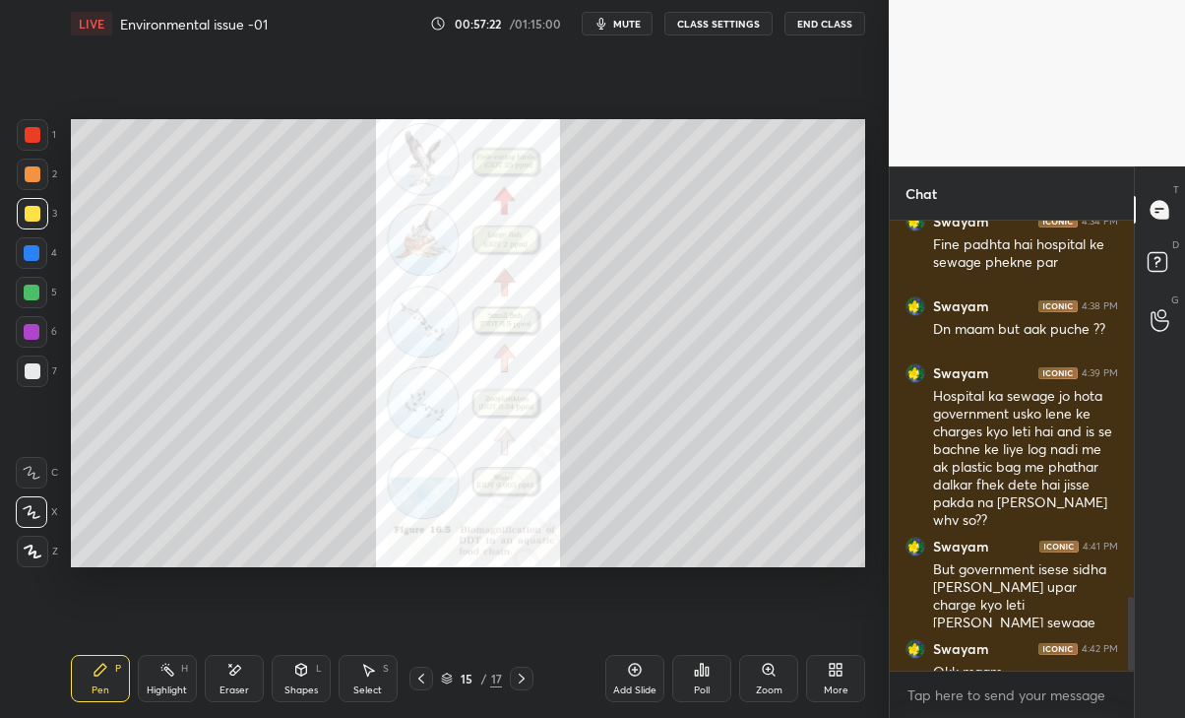
click at [410, 678] on div at bounding box center [421, 678] width 24 height 24
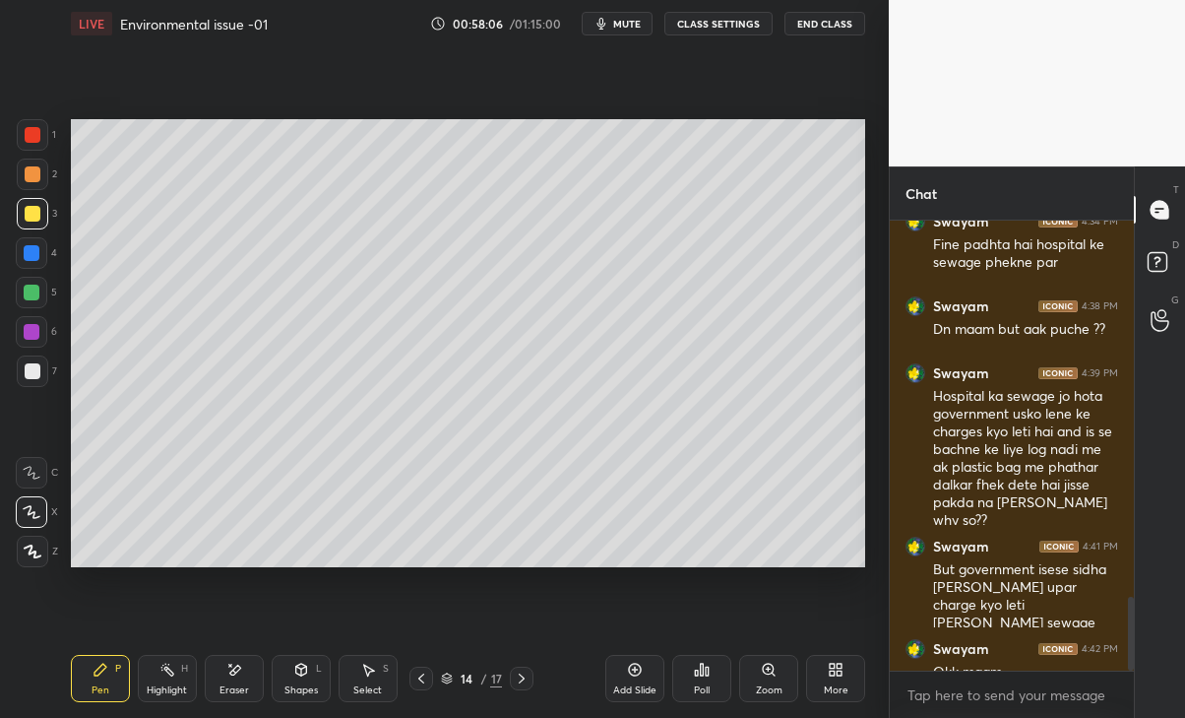
click at [524, 675] on icon at bounding box center [522, 678] width 16 height 16
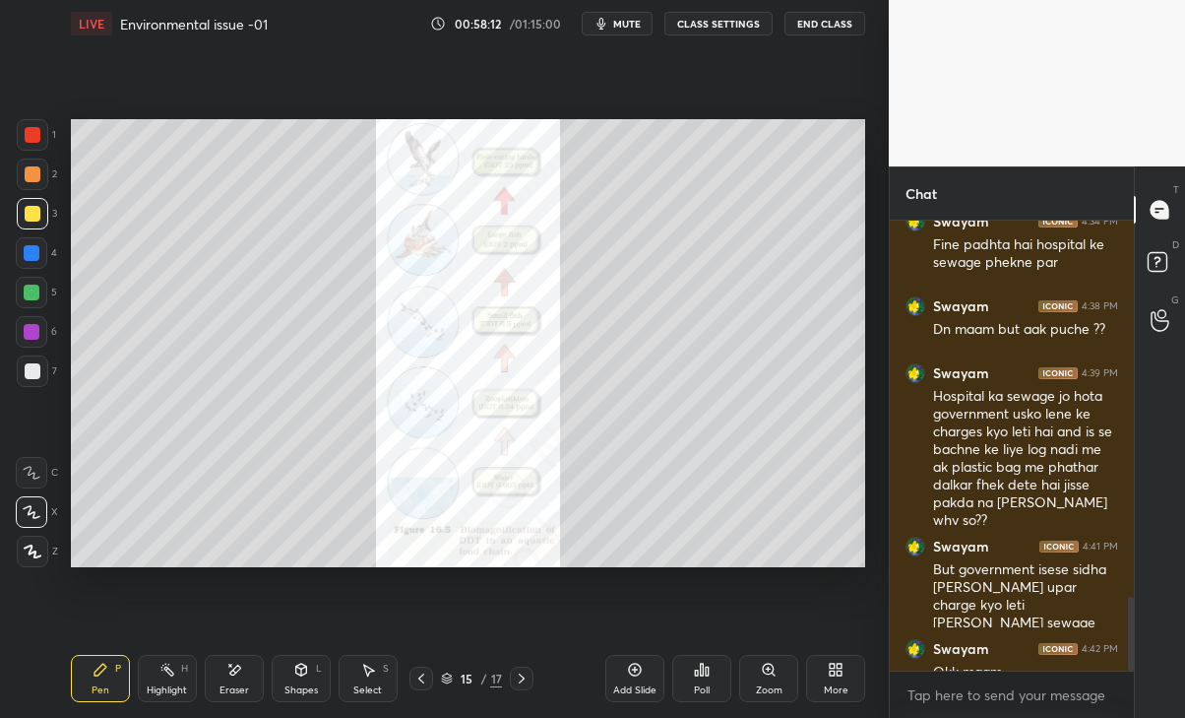
click at [20, 139] on div at bounding box center [32, 134] width 31 height 31
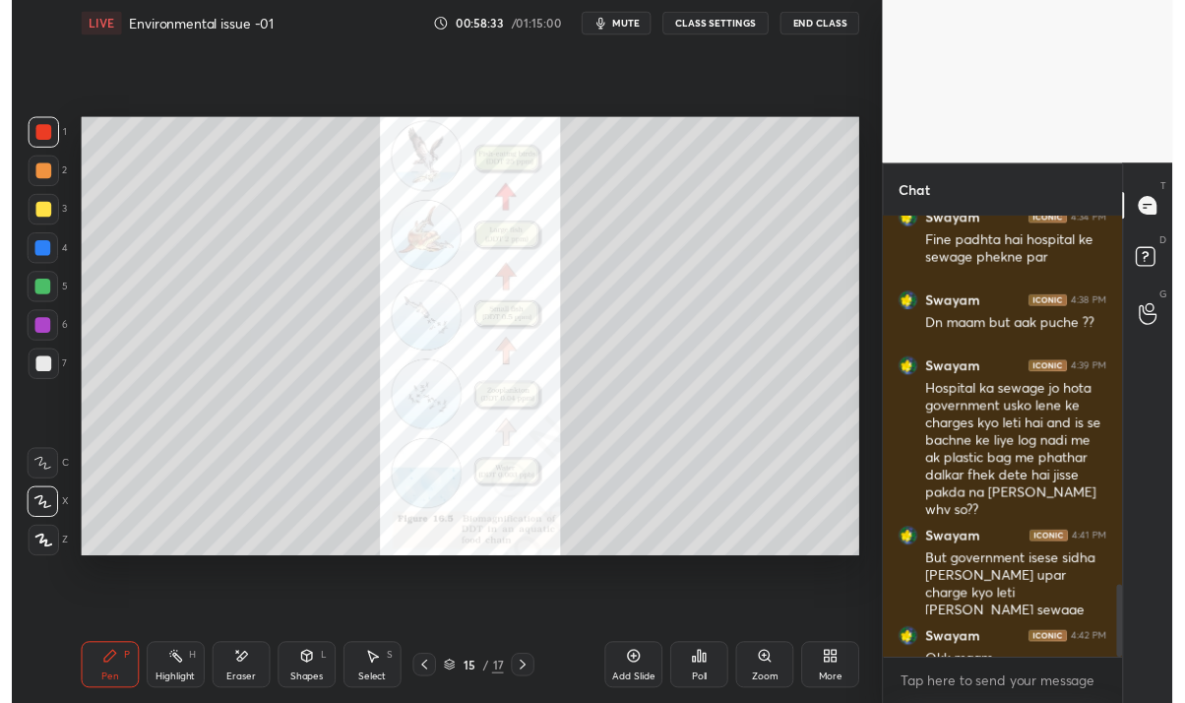
scroll to position [2506, 0]
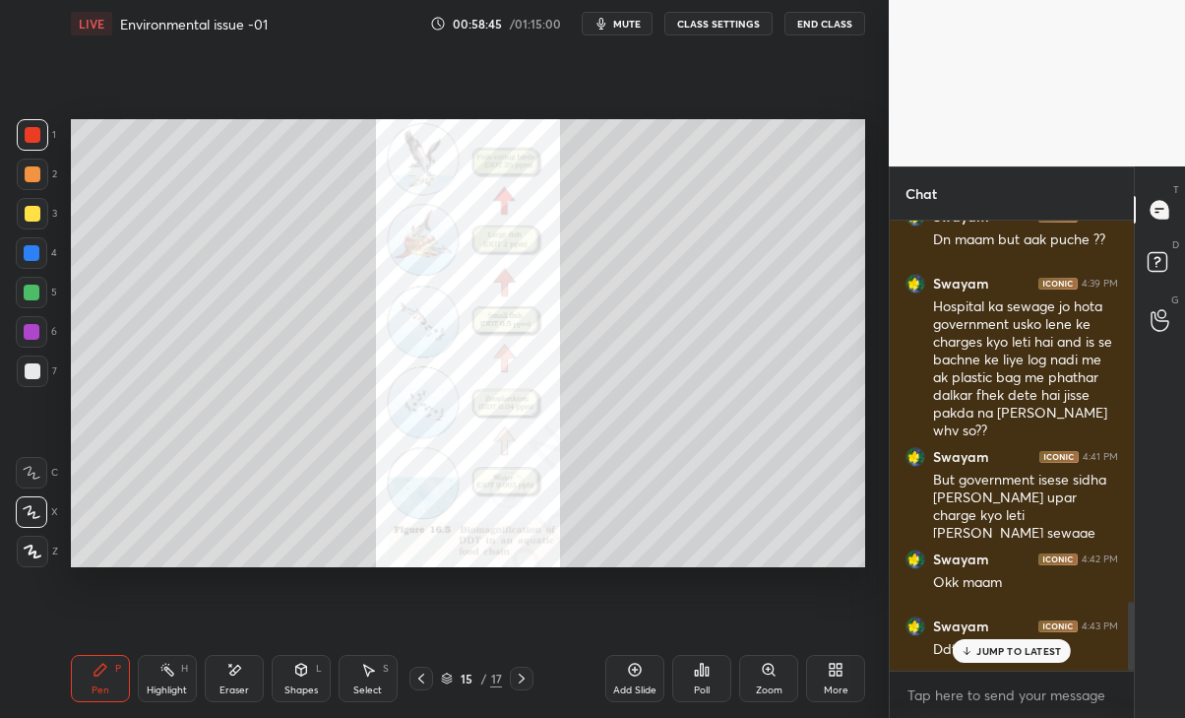
click at [1039, 653] on p "JUMP TO LATEST" at bounding box center [1018, 651] width 85 height 12
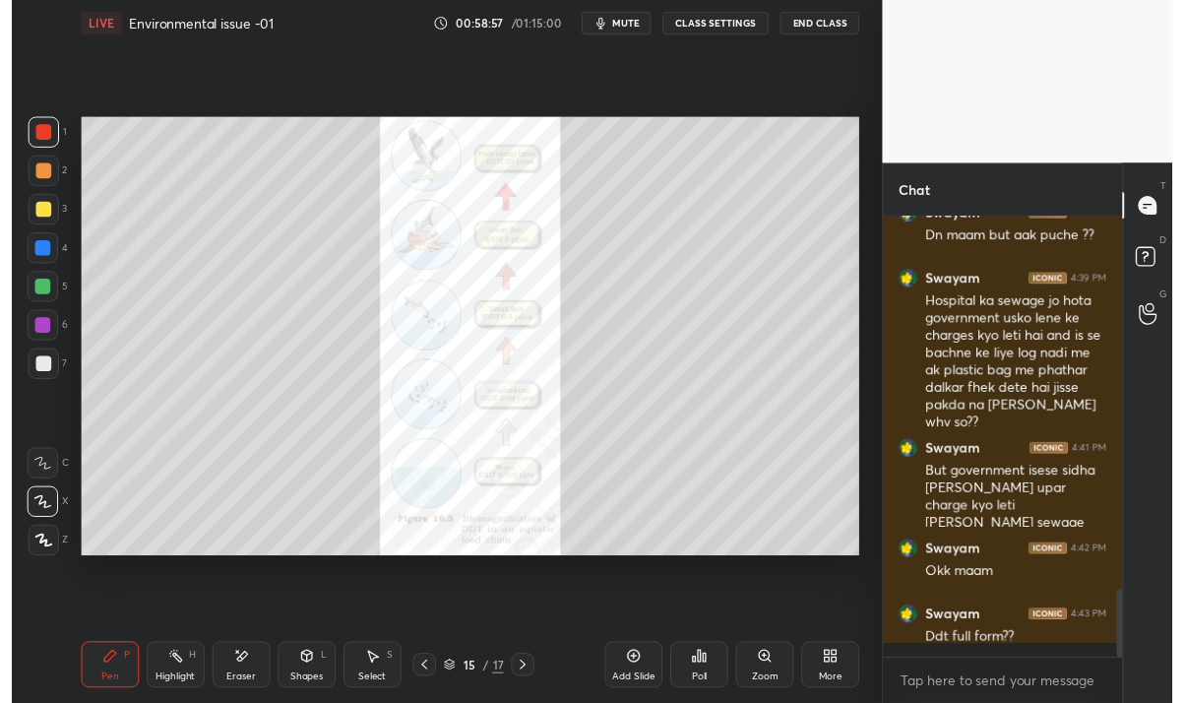
scroll to position [491, 238]
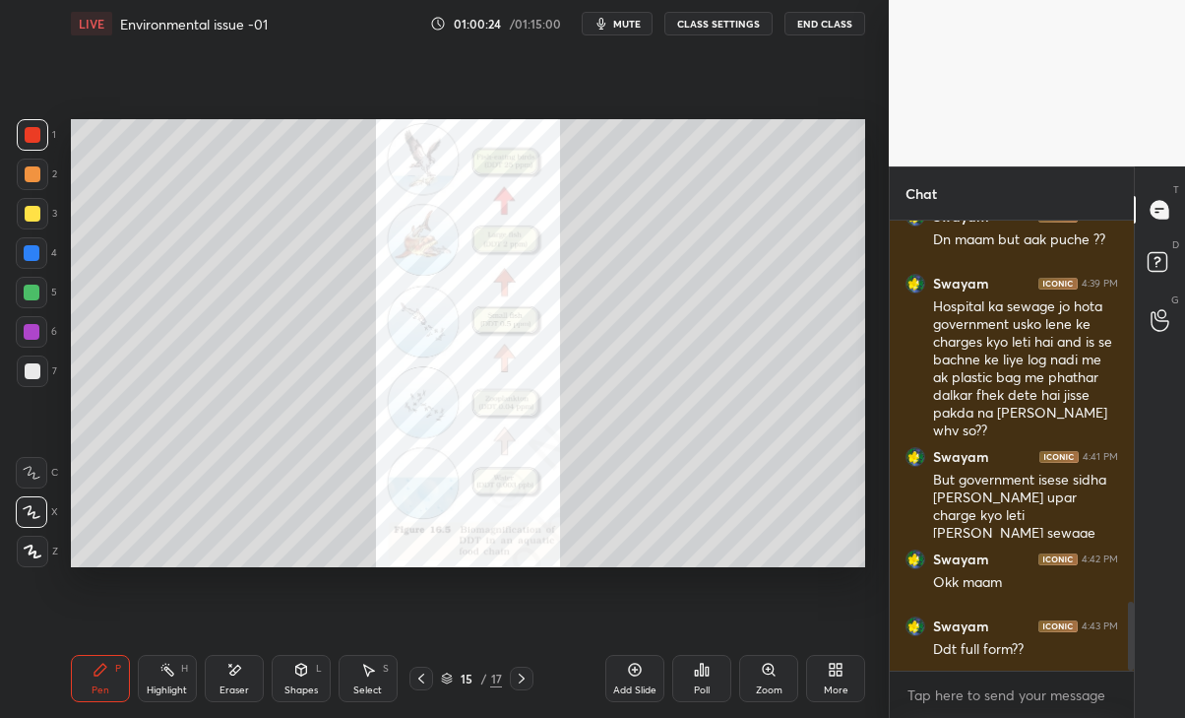
click at [227, 689] on div "Eraser" at bounding box center [234, 690] width 30 height 10
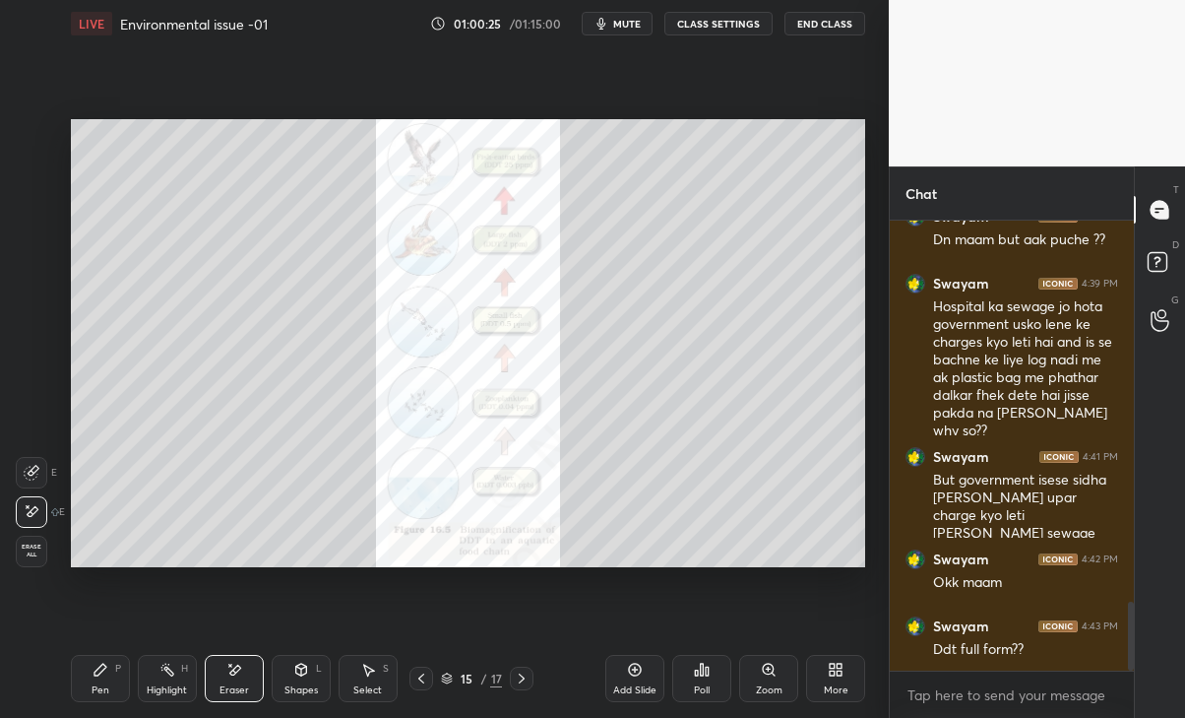
click at [93, 664] on icon at bounding box center [101, 669] width 16 height 16
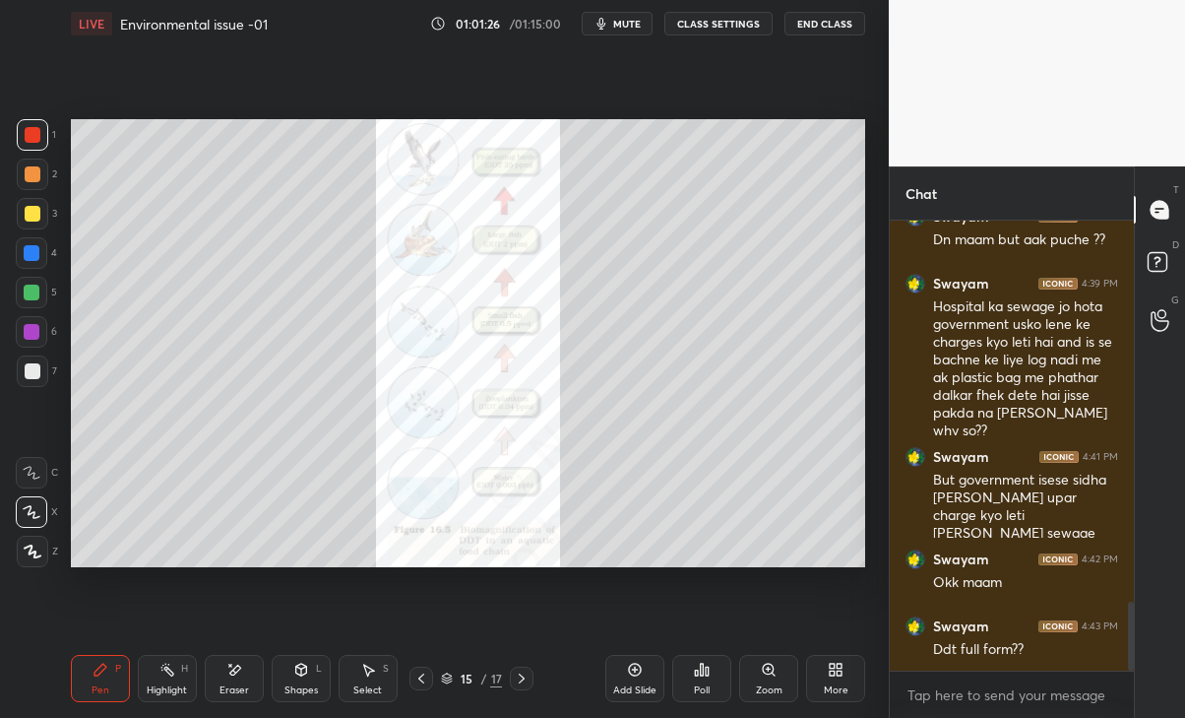
click at [232, 687] on div "Eraser" at bounding box center [234, 690] width 30 height 10
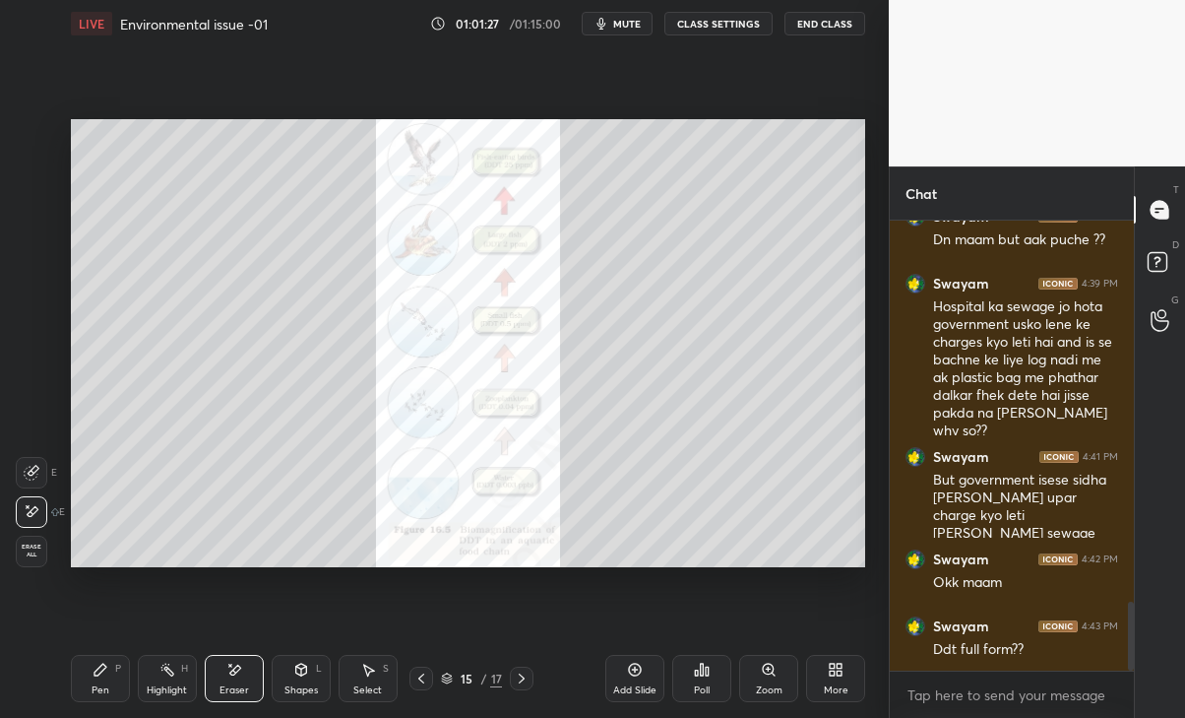
click at [96, 690] on div "Pen" at bounding box center [101, 690] width 18 height 10
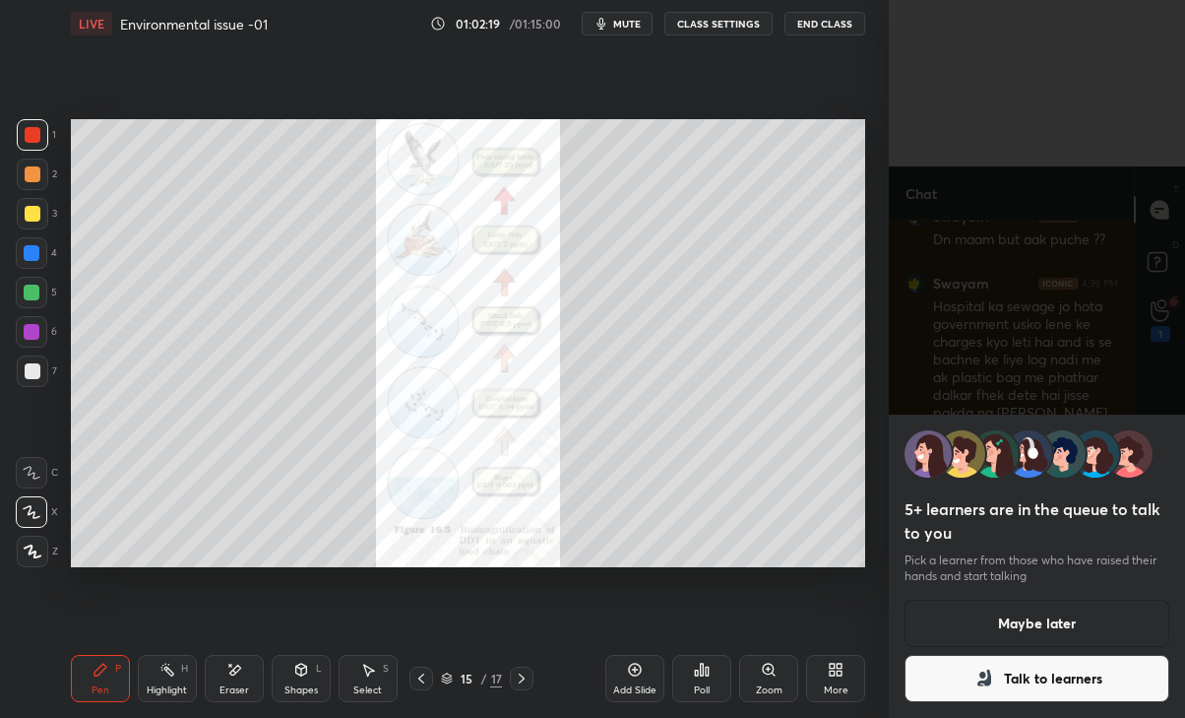
click at [1050, 682] on button "Talk to learners" at bounding box center [1037, 678] width 265 height 47
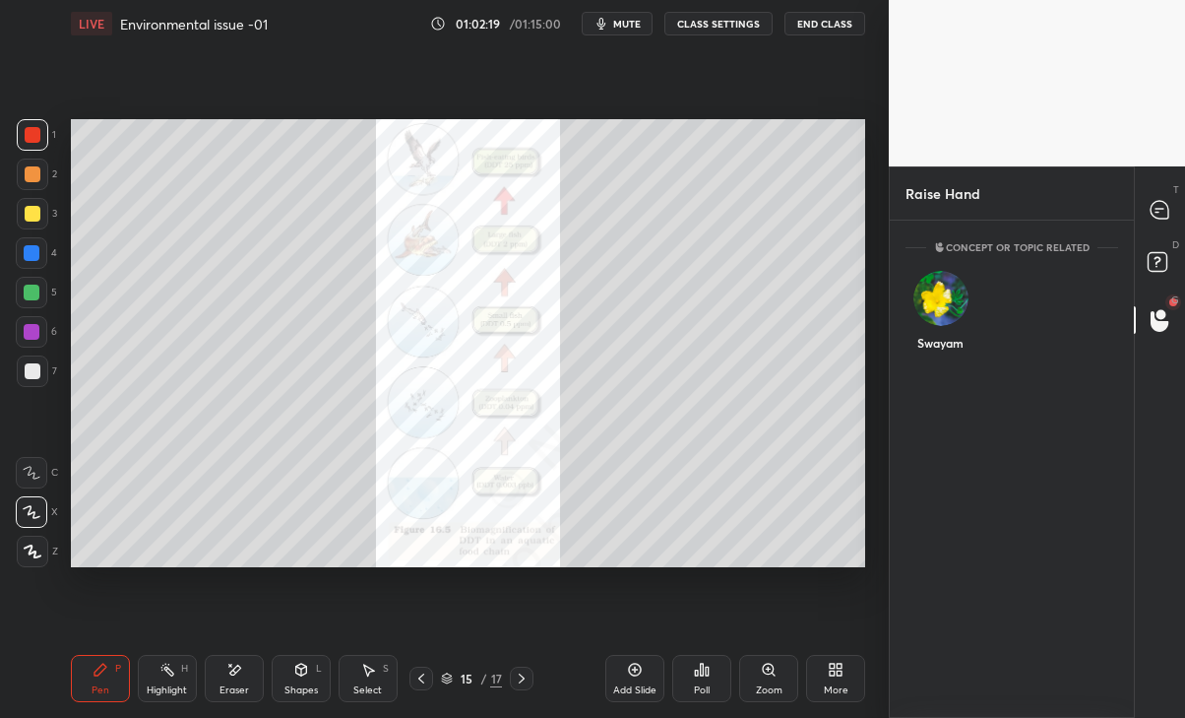
scroll to position [7, 6]
click at [957, 316] on div "Swayam" at bounding box center [941, 315] width 70 height 114
click at [952, 355] on button "INVITE" at bounding box center [940, 357] width 52 height 26
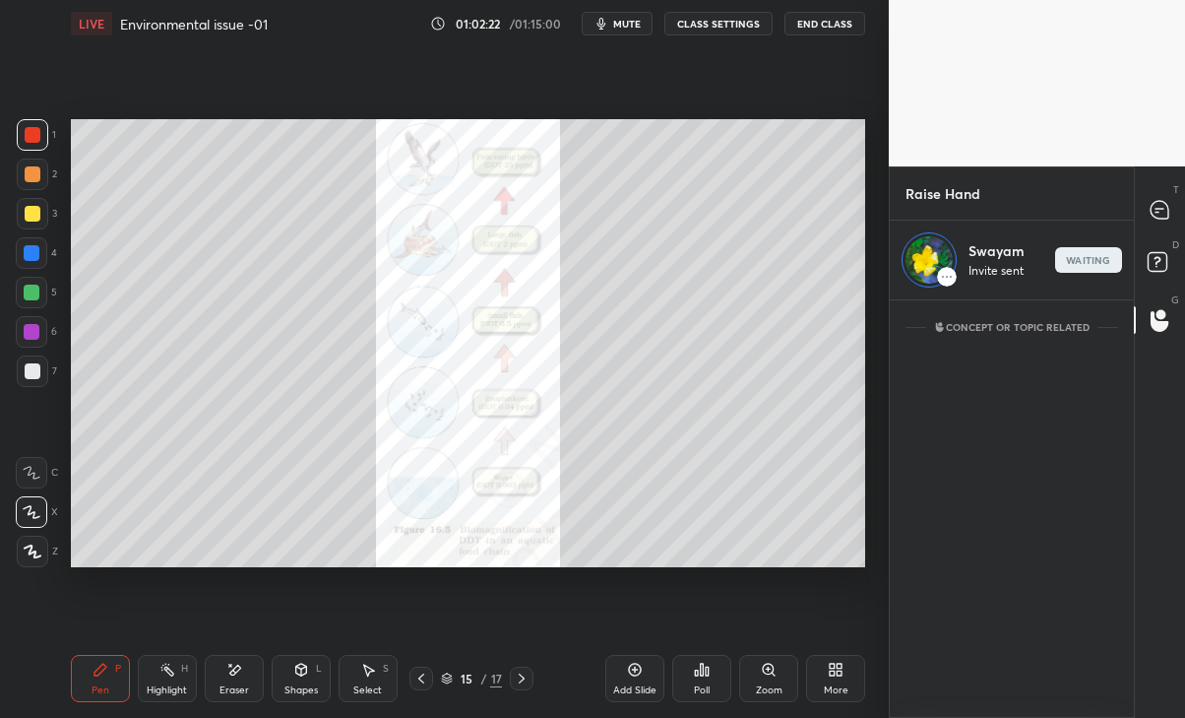
scroll to position [410, 238]
click at [1150, 215] on icon at bounding box center [1160, 210] width 21 height 21
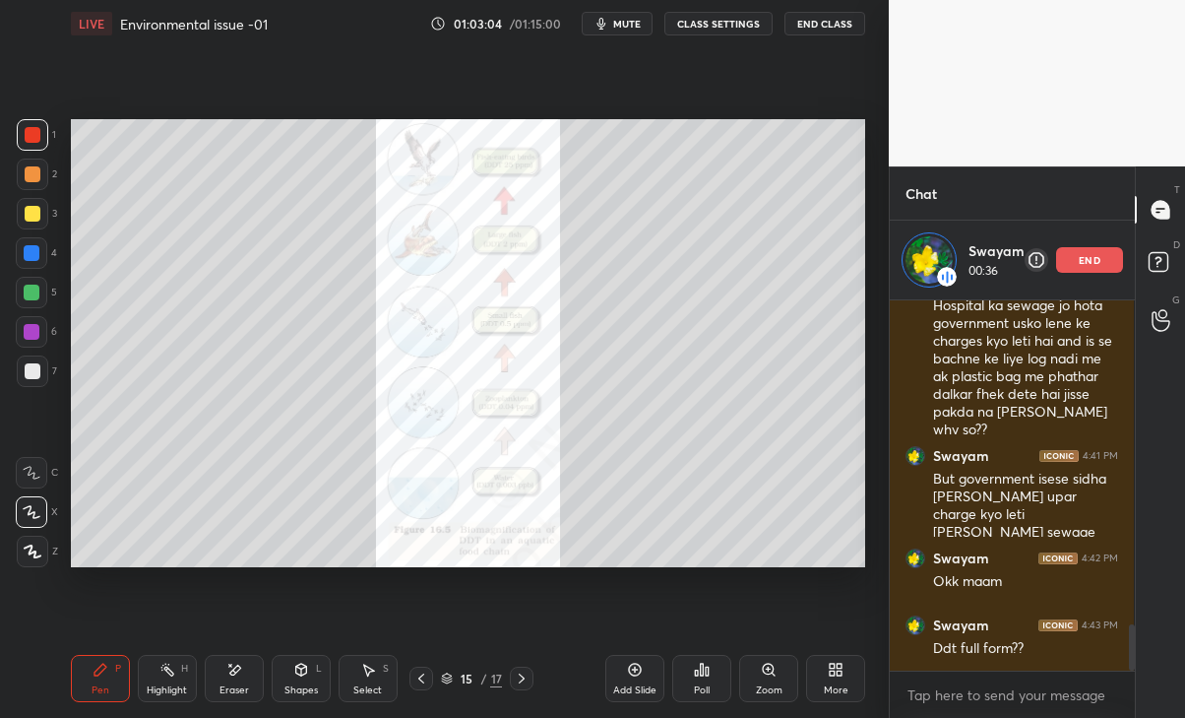
click at [418, 677] on icon at bounding box center [421, 678] width 16 height 16
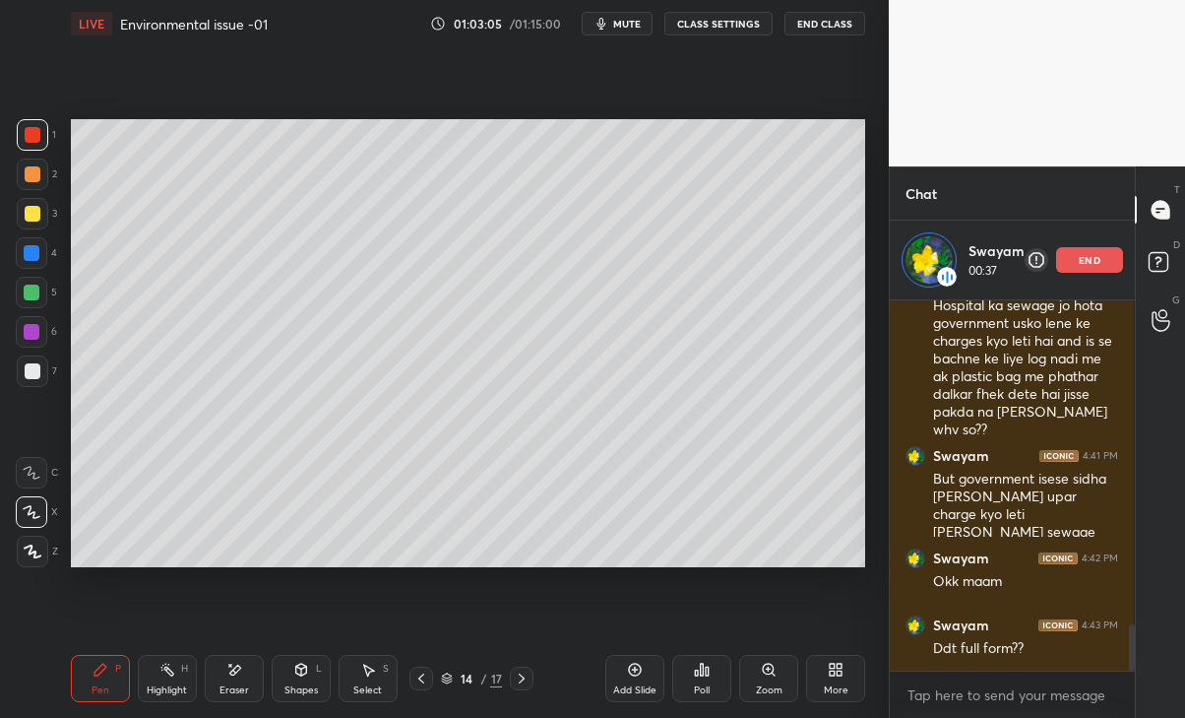
click at [520, 677] on icon at bounding box center [522, 678] width 16 height 16
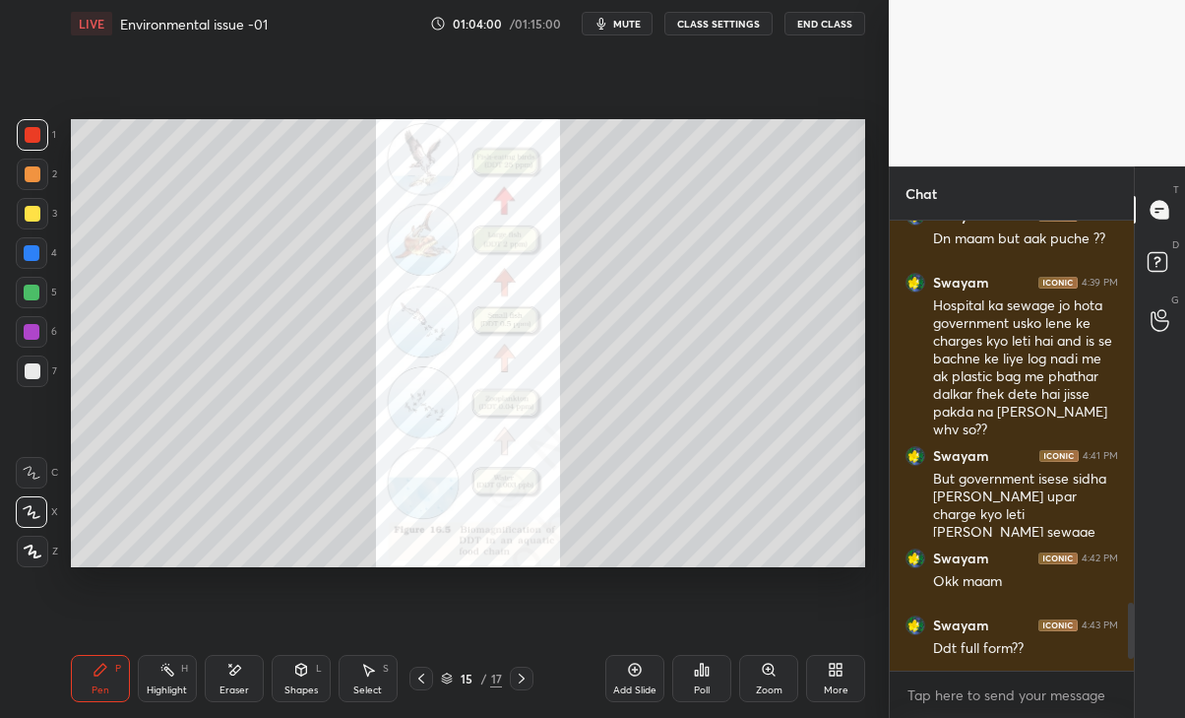
scroll to position [2507, 0]
click at [424, 683] on icon at bounding box center [421, 678] width 16 height 16
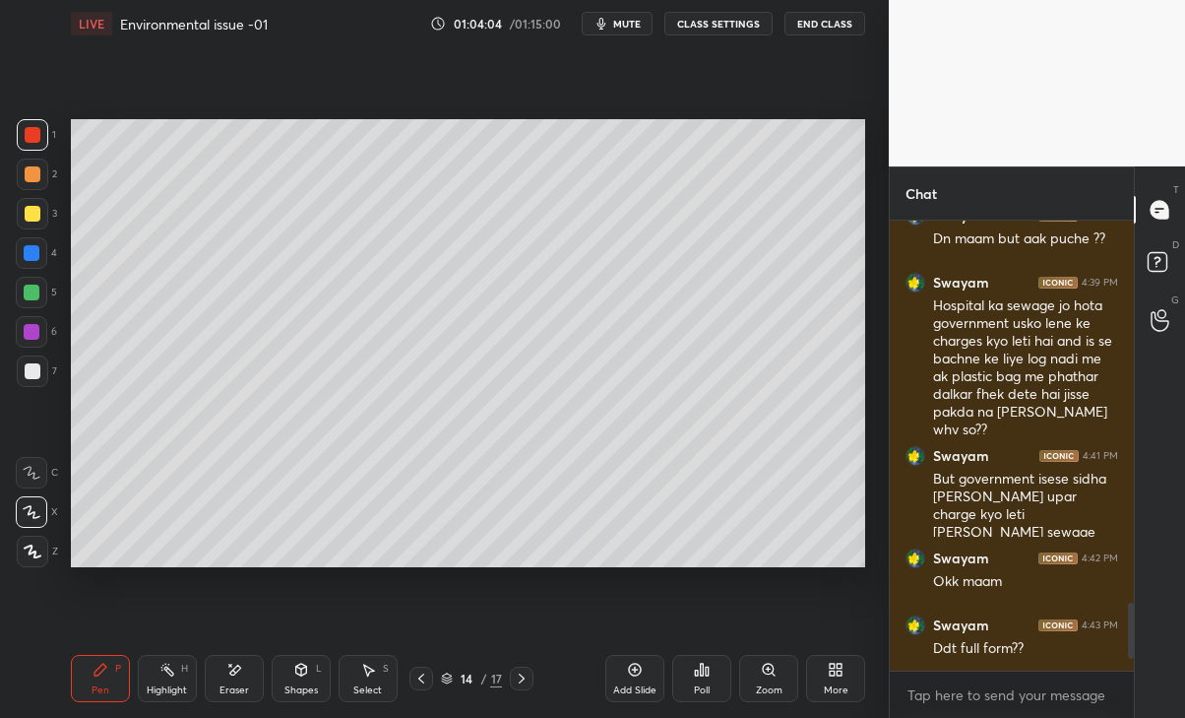
click at [27, 214] on div at bounding box center [33, 214] width 16 height 16
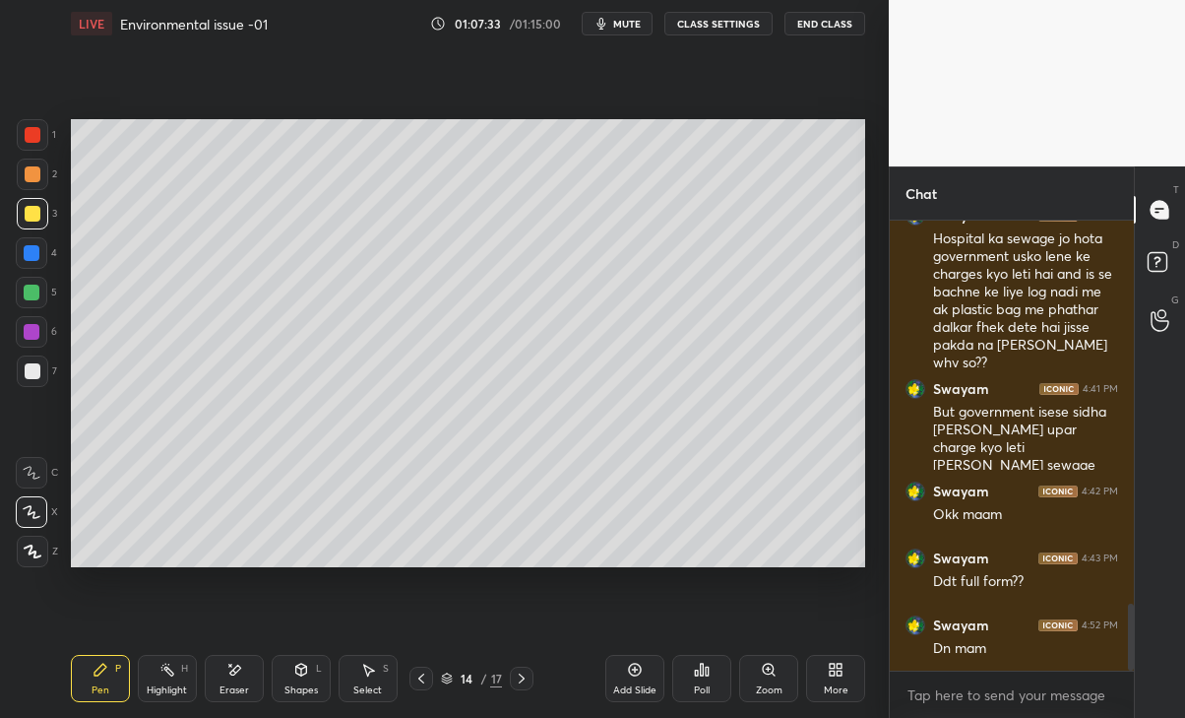
click at [640, 674] on icon at bounding box center [635, 669] width 16 height 16
click at [422, 677] on icon at bounding box center [421, 678] width 16 height 16
click at [512, 681] on div at bounding box center [522, 678] width 24 height 24
click at [522, 678] on icon at bounding box center [522, 678] width 16 height 16
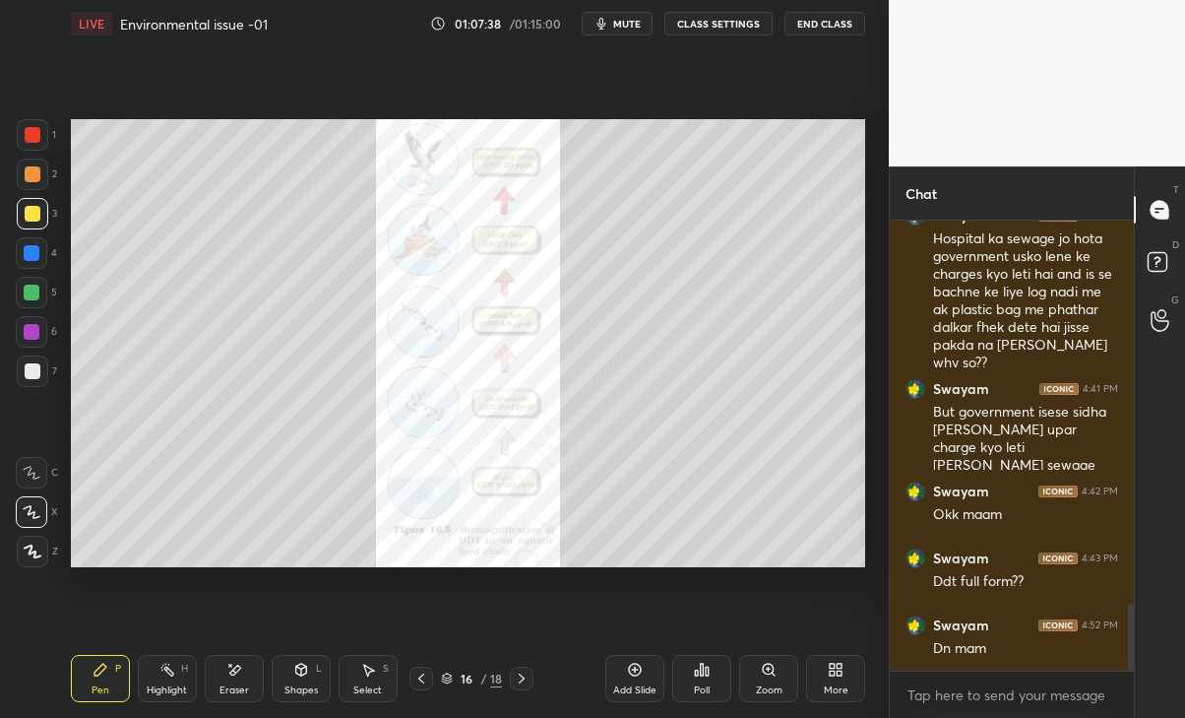
click at [654, 677] on div "Add Slide" at bounding box center [634, 678] width 59 height 47
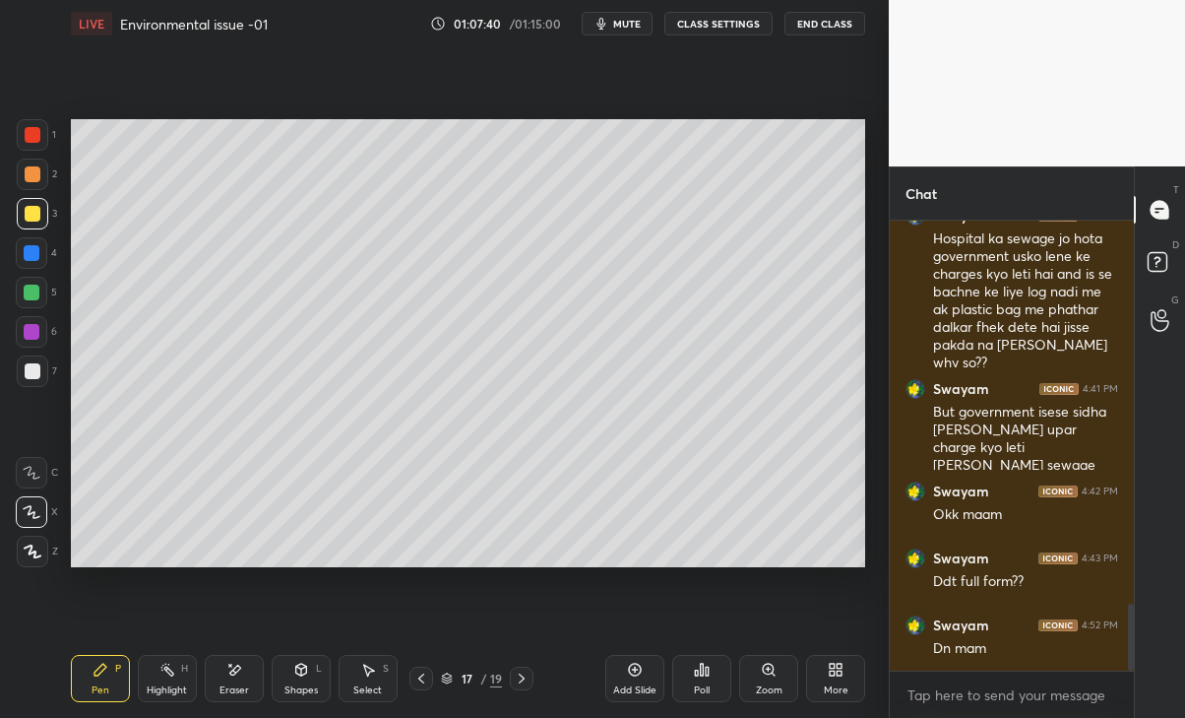
click at [516, 676] on icon at bounding box center [522, 678] width 16 height 16
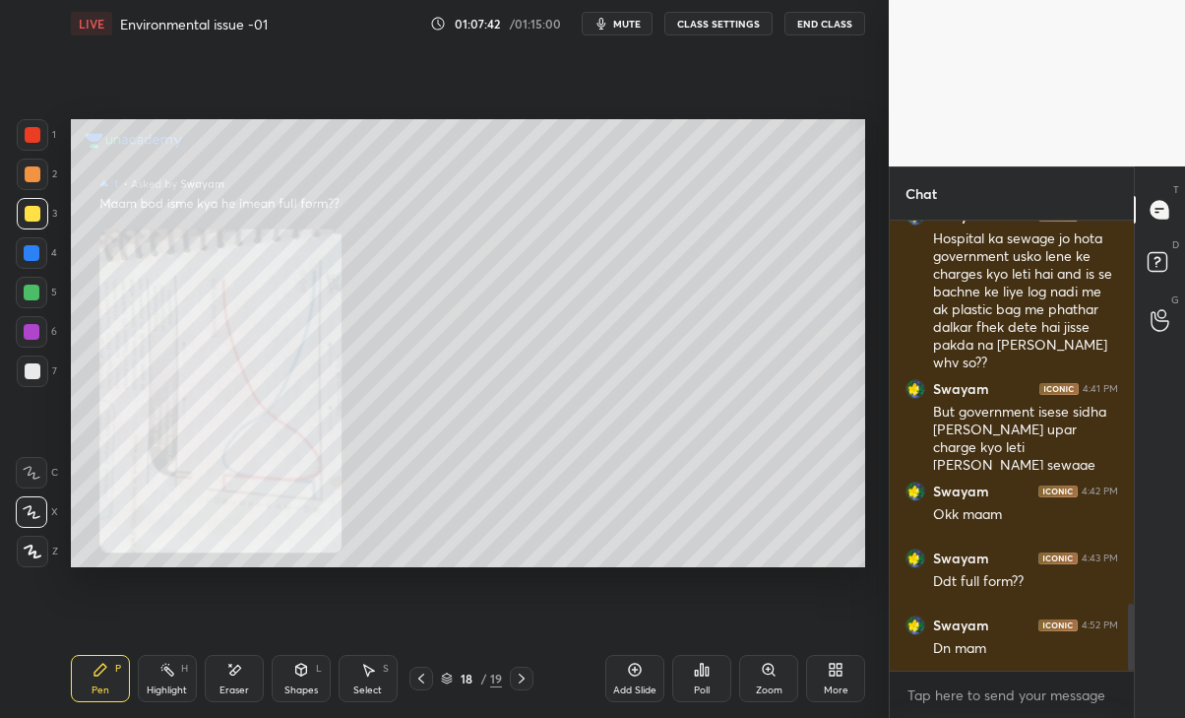
click at [525, 678] on icon at bounding box center [522, 678] width 6 height 10
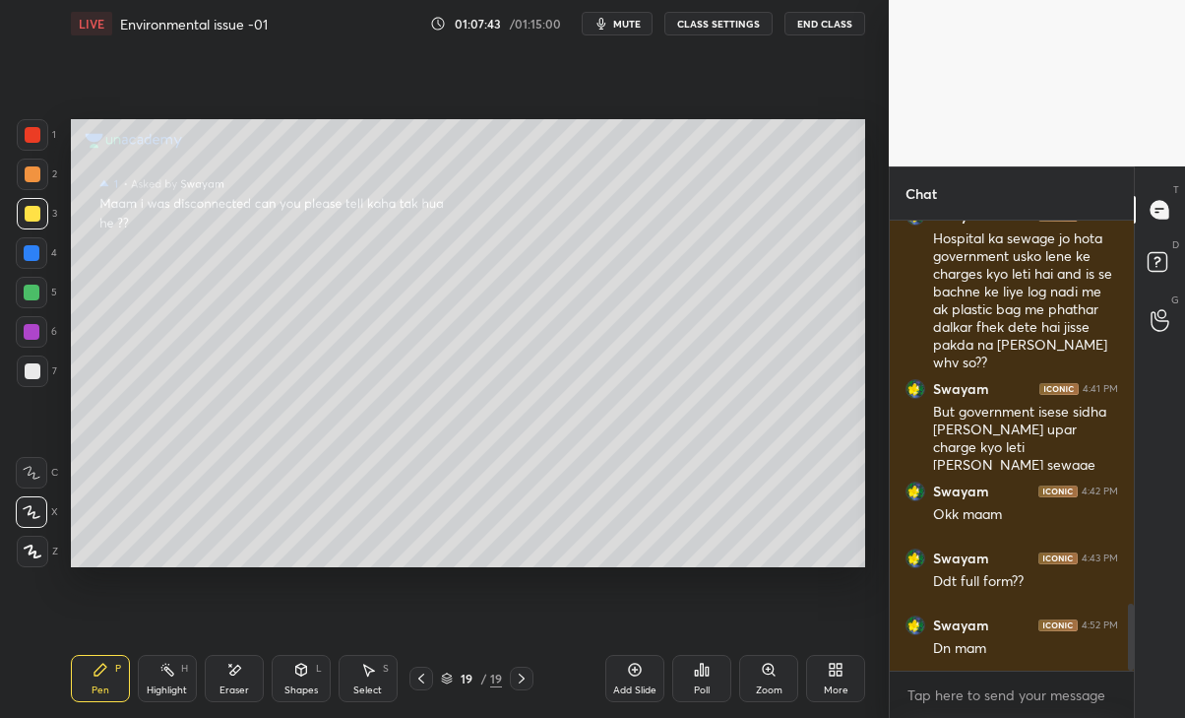
click at [422, 678] on icon at bounding box center [421, 678] width 16 height 16
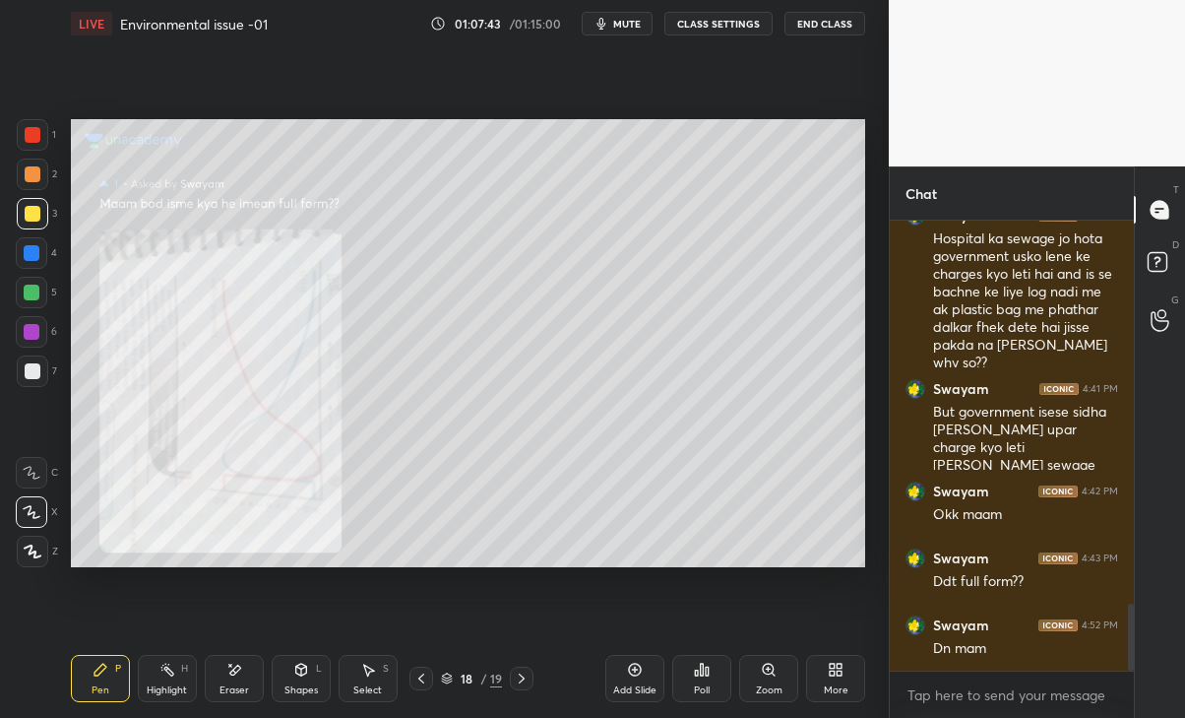
click at [419, 679] on icon at bounding box center [421, 678] width 16 height 16
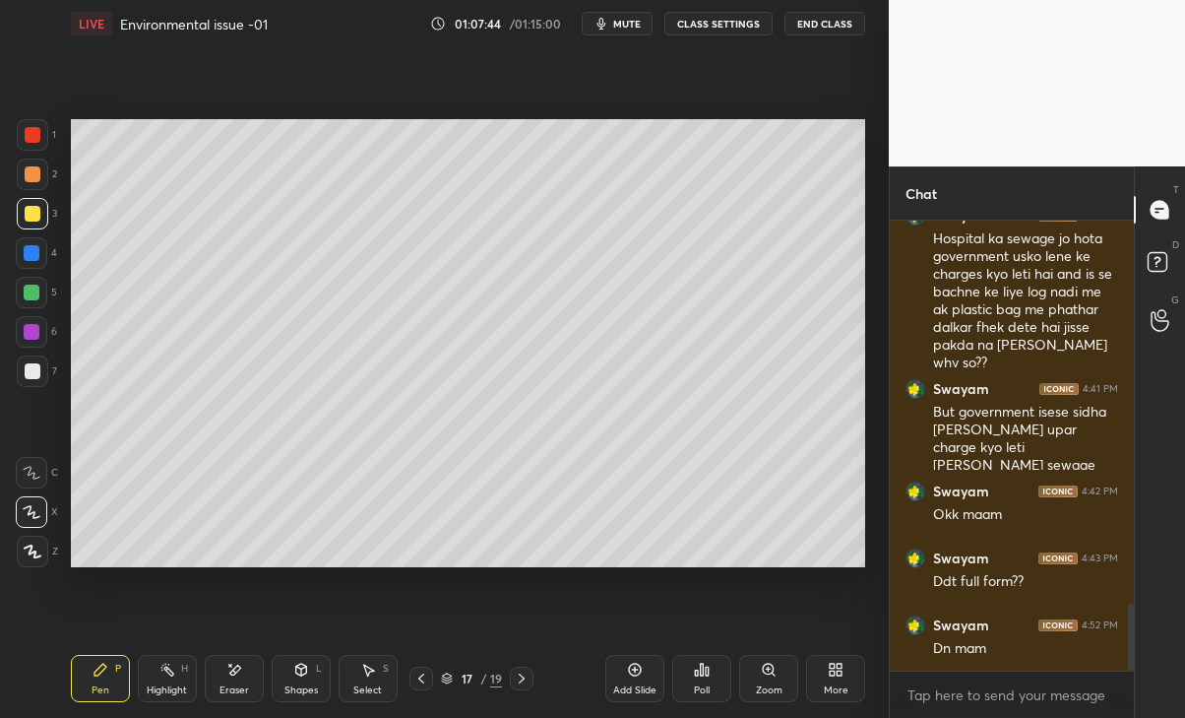
click at [418, 676] on icon at bounding box center [421, 678] width 16 height 16
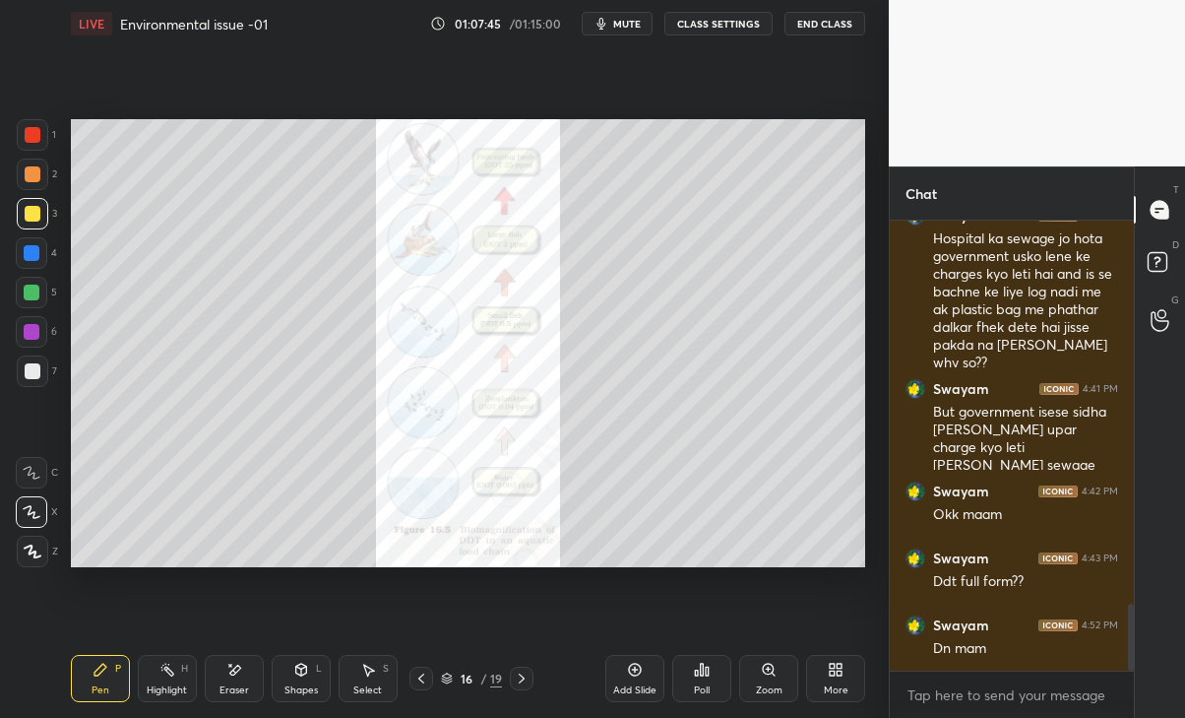
click at [521, 678] on icon at bounding box center [522, 678] width 16 height 16
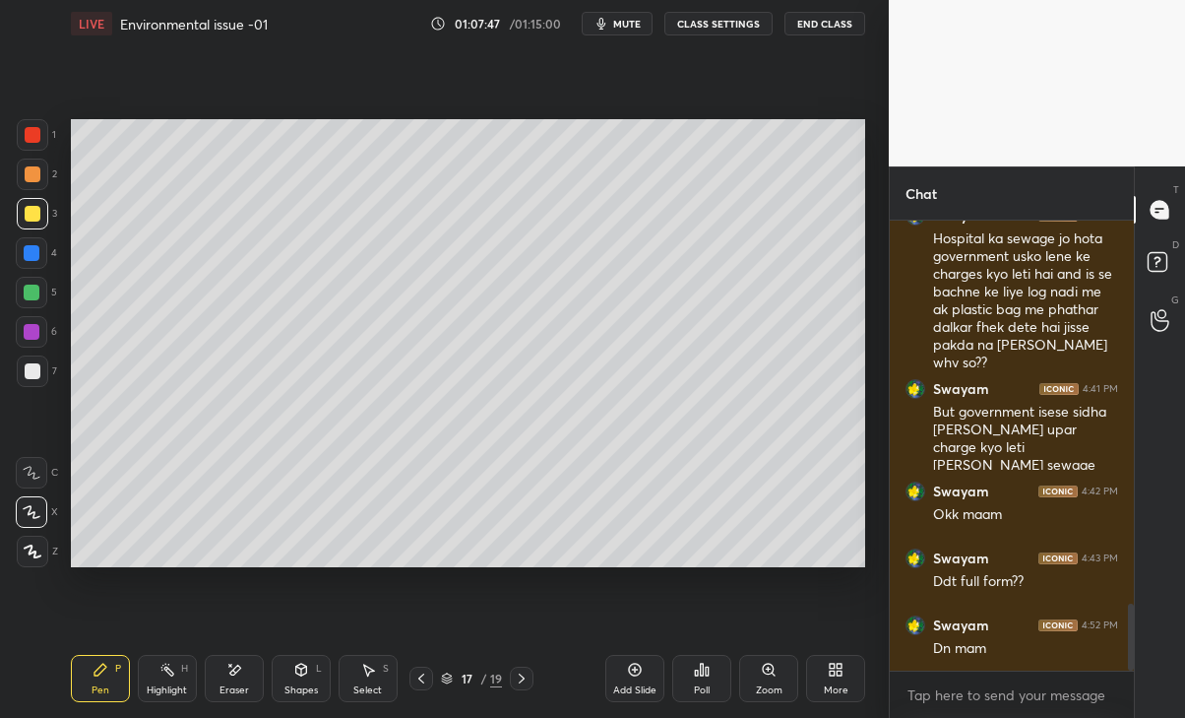
click at [32, 247] on div at bounding box center [32, 253] width 16 height 16
click at [31, 144] on div at bounding box center [32, 134] width 31 height 31
click at [25, 218] on div at bounding box center [33, 214] width 16 height 16
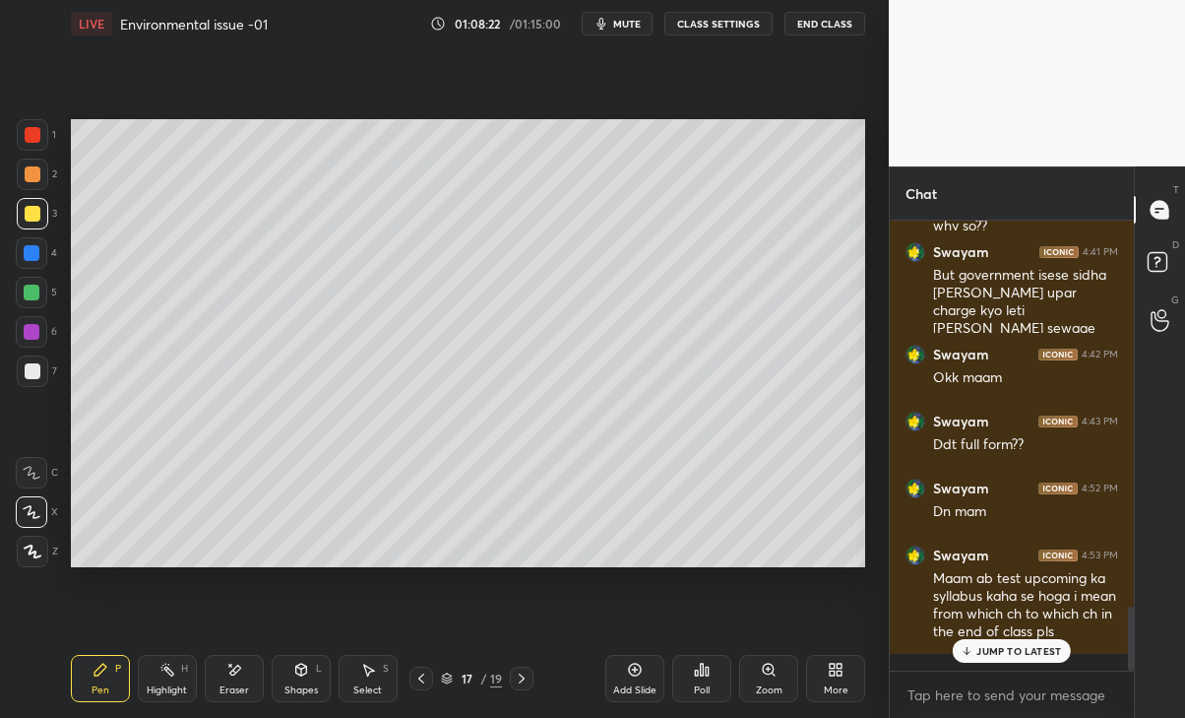
click at [1013, 653] on p "JUMP TO LATEST" at bounding box center [1018, 651] width 85 height 12
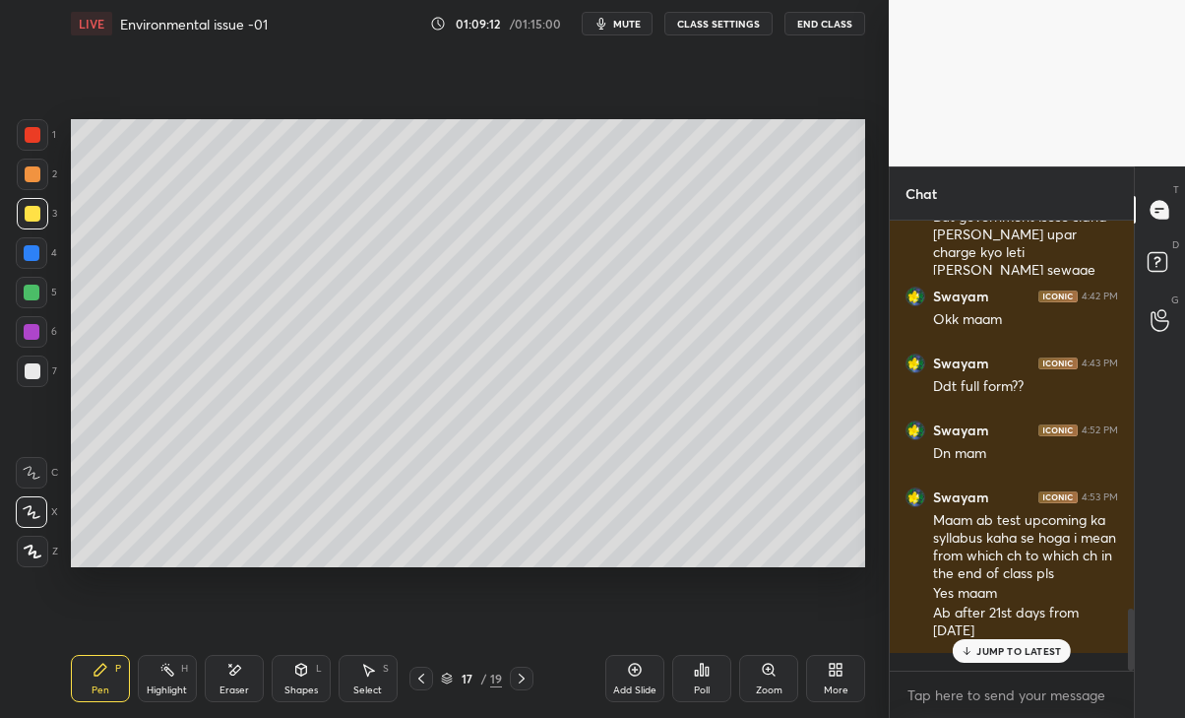
scroll to position [2835, 0]
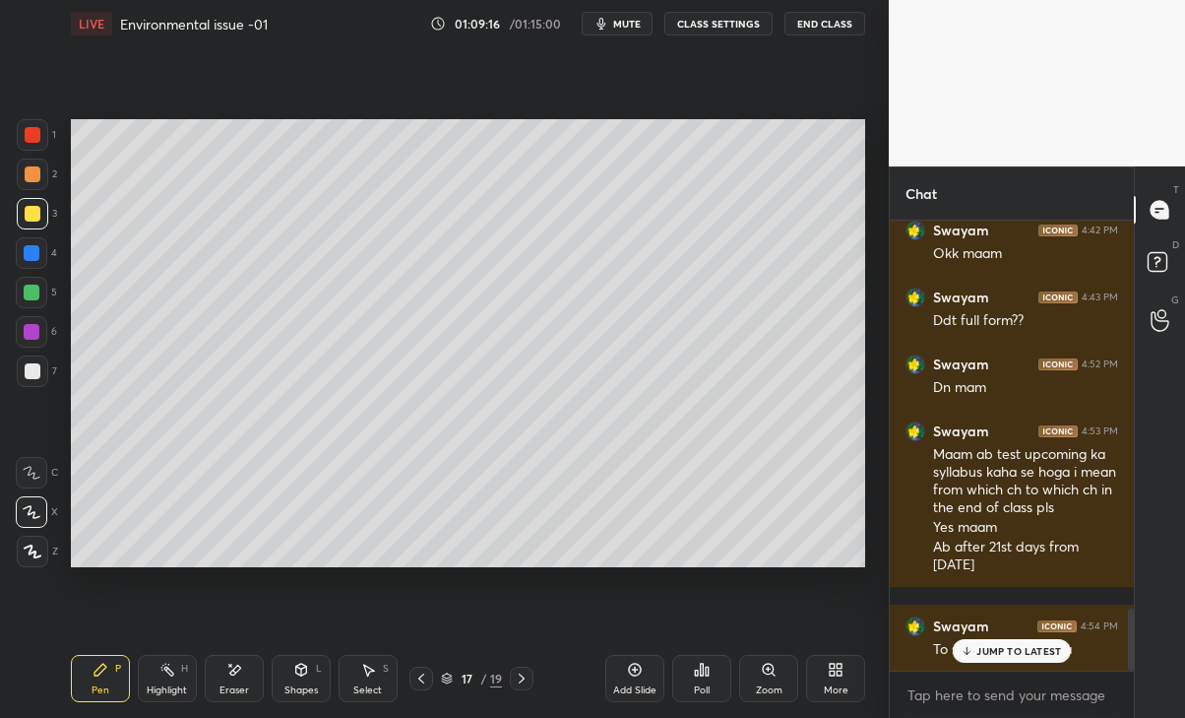
click at [987, 645] on p "JUMP TO LATEST" at bounding box center [1018, 651] width 85 height 12
click at [518, 26] on div "/ 01:15:00" at bounding box center [537, 24] width 61 height 12
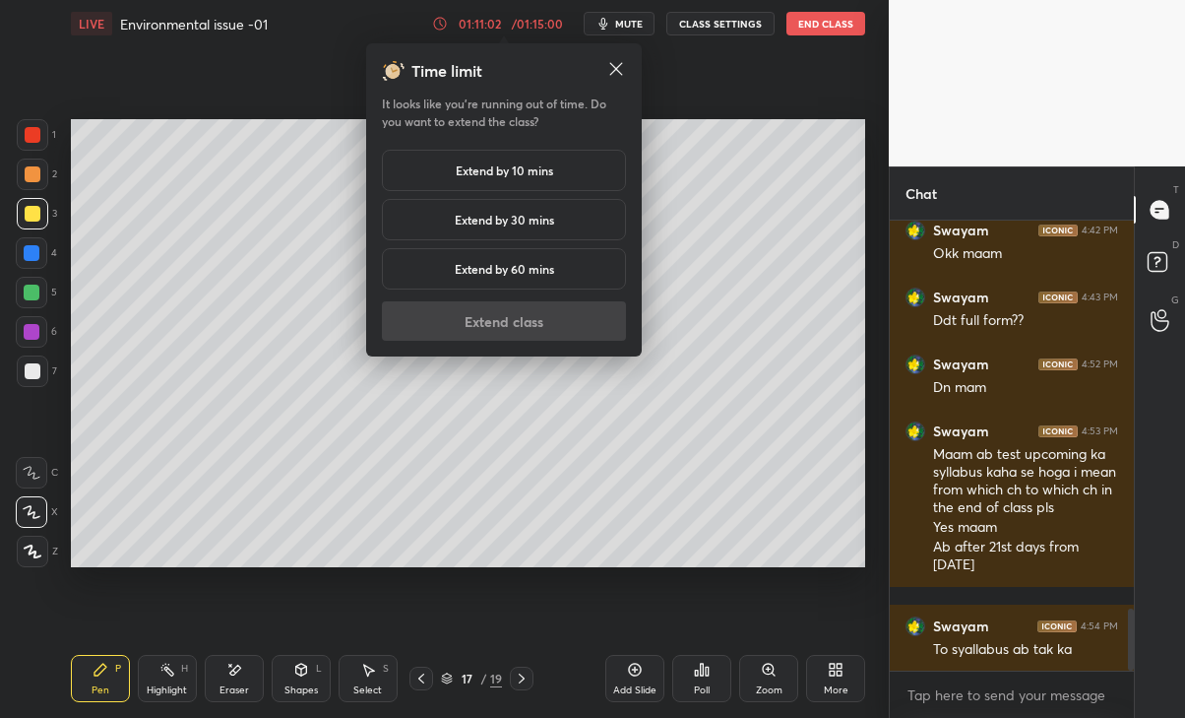
click at [435, 165] on div "Extend by 10 mins" at bounding box center [504, 170] width 244 height 41
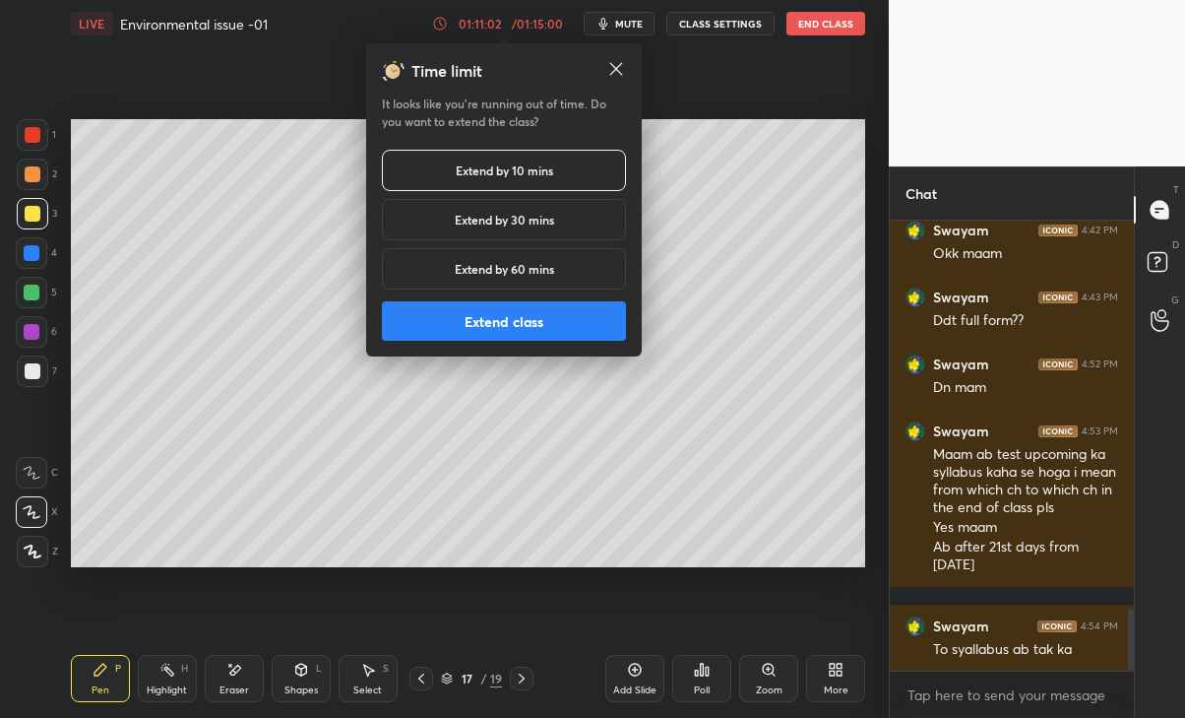
click at [455, 328] on button "Extend class" at bounding box center [504, 320] width 244 height 39
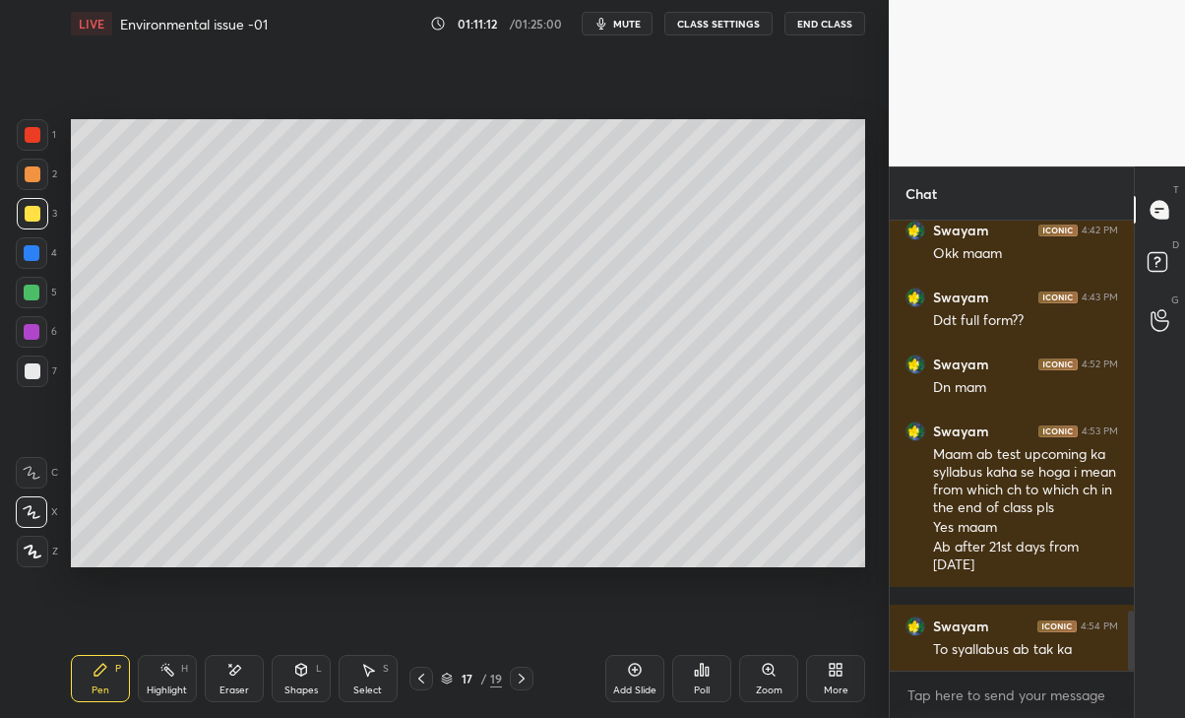
scroll to position [2903, 0]
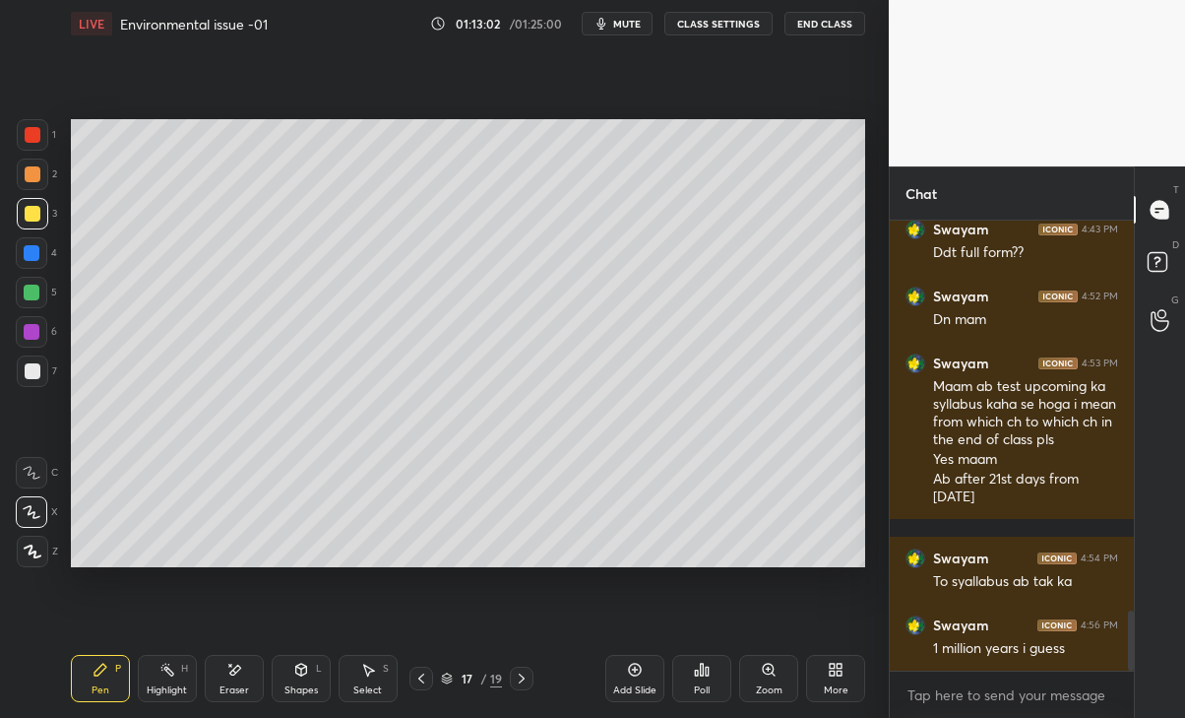
click at [236, 680] on div "Eraser" at bounding box center [234, 678] width 59 height 47
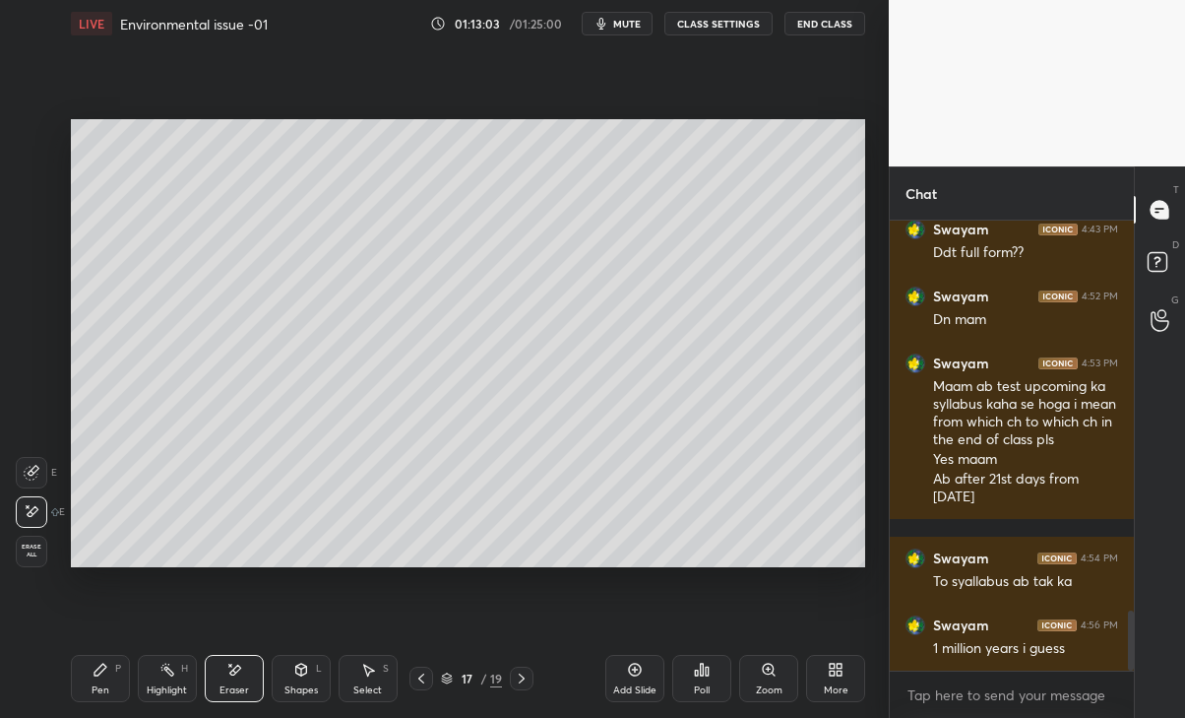
click at [106, 685] on div "Pen" at bounding box center [101, 690] width 18 height 10
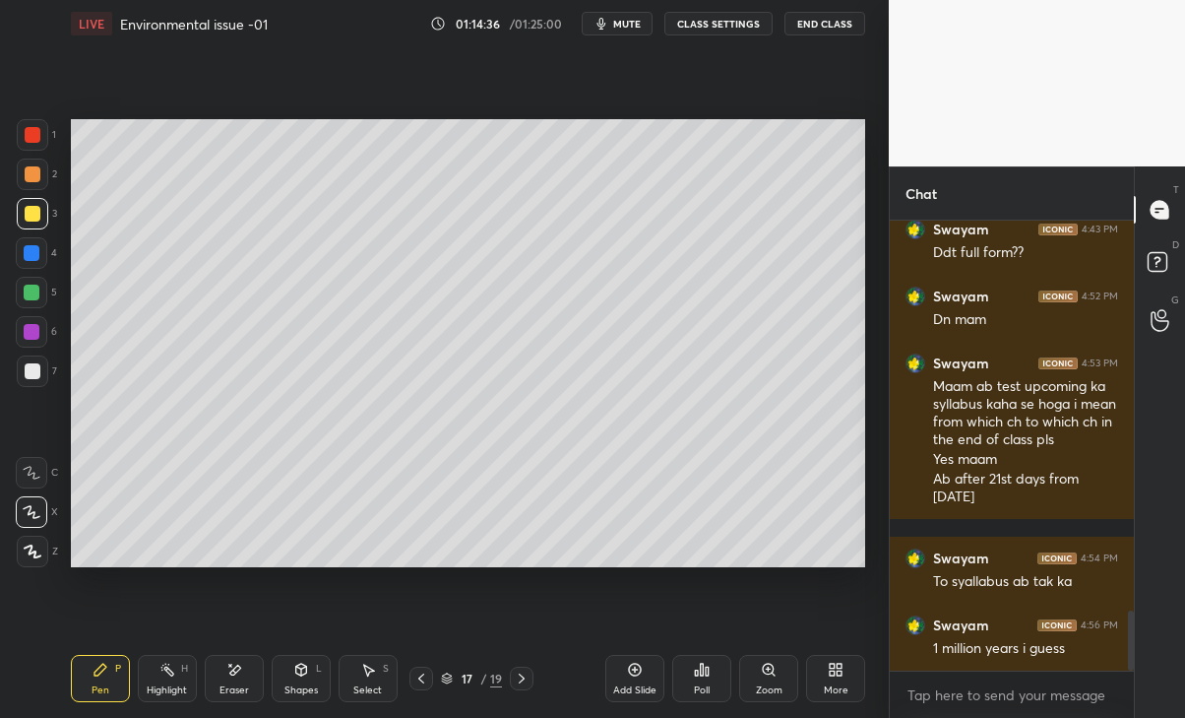
scroll to position [2968, 0]
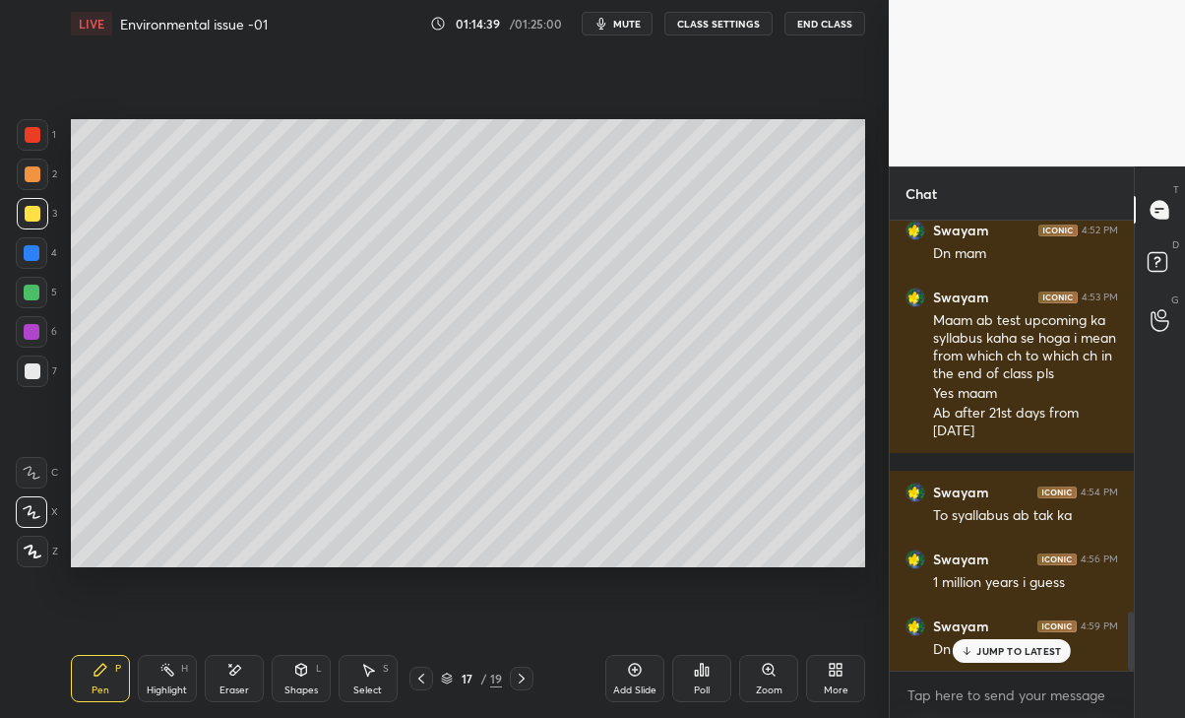
click at [522, 674] on icon at bounding box center [522, 678] width 16 height 16
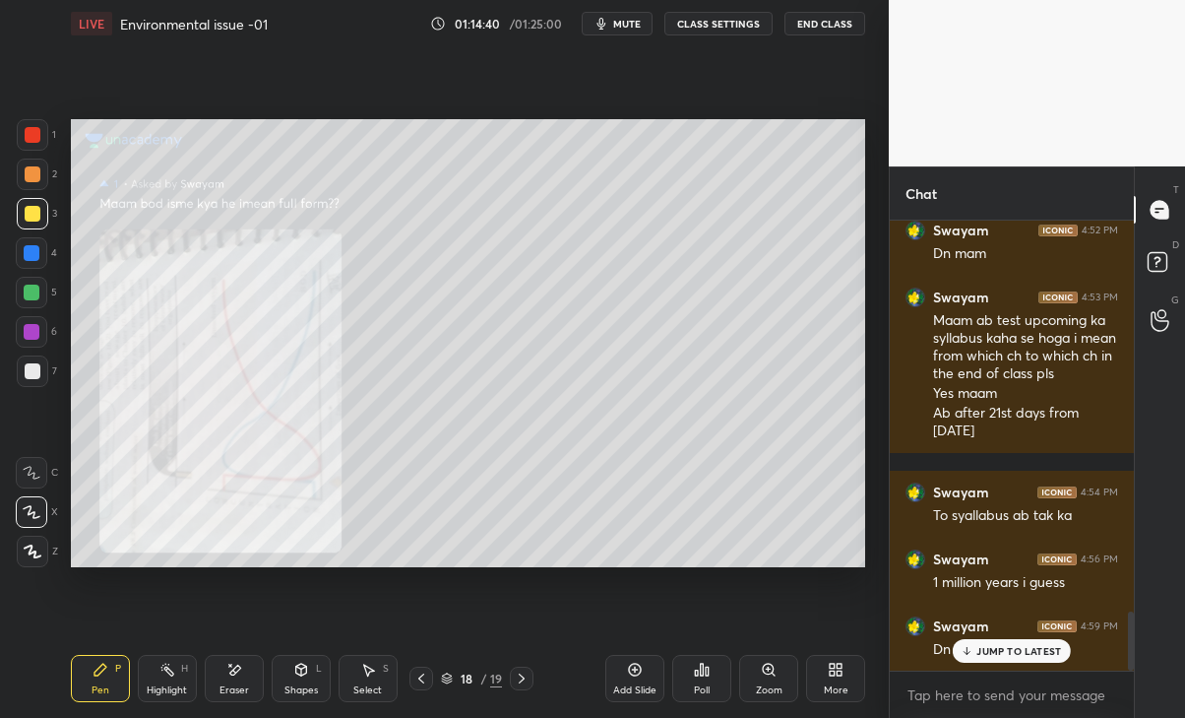
click at [425, 680] on icon at bounding box center [421, 678] width 16 height 16
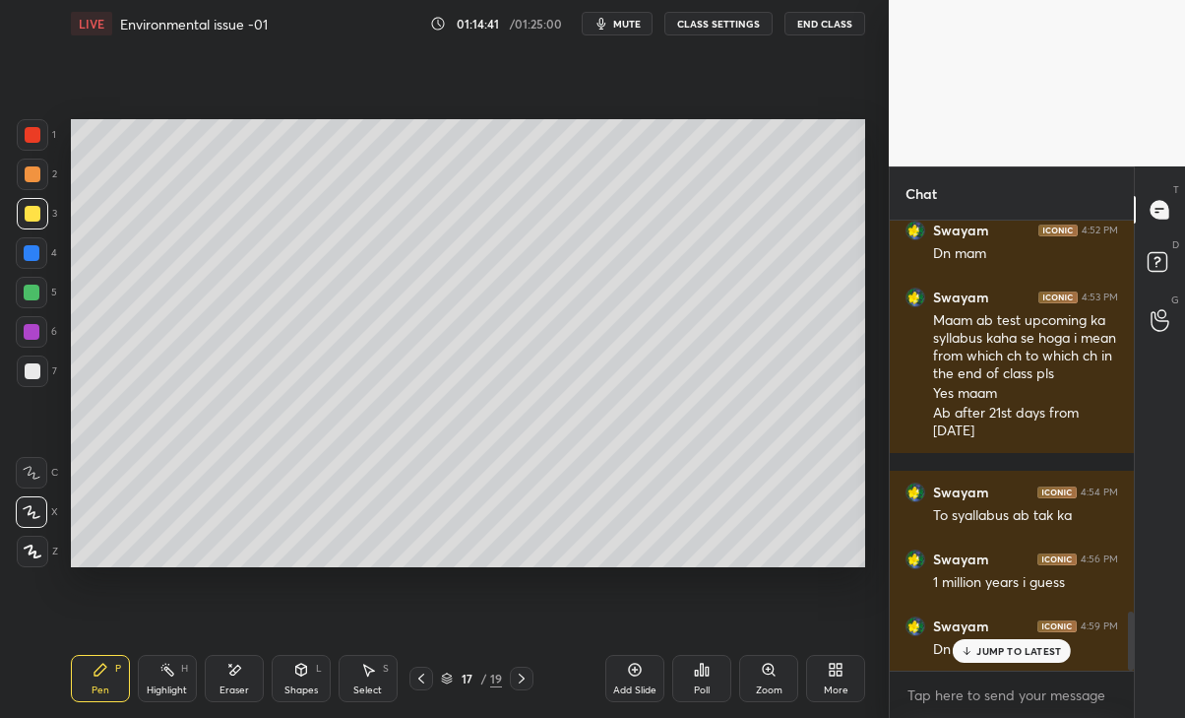
click at [653, 694] on div "Add Slide" at bounding box center [634, 690] width 43 height 10
click at [253, 674] on div "Eraser" at bounding box center [234, 678] width 59 height 47
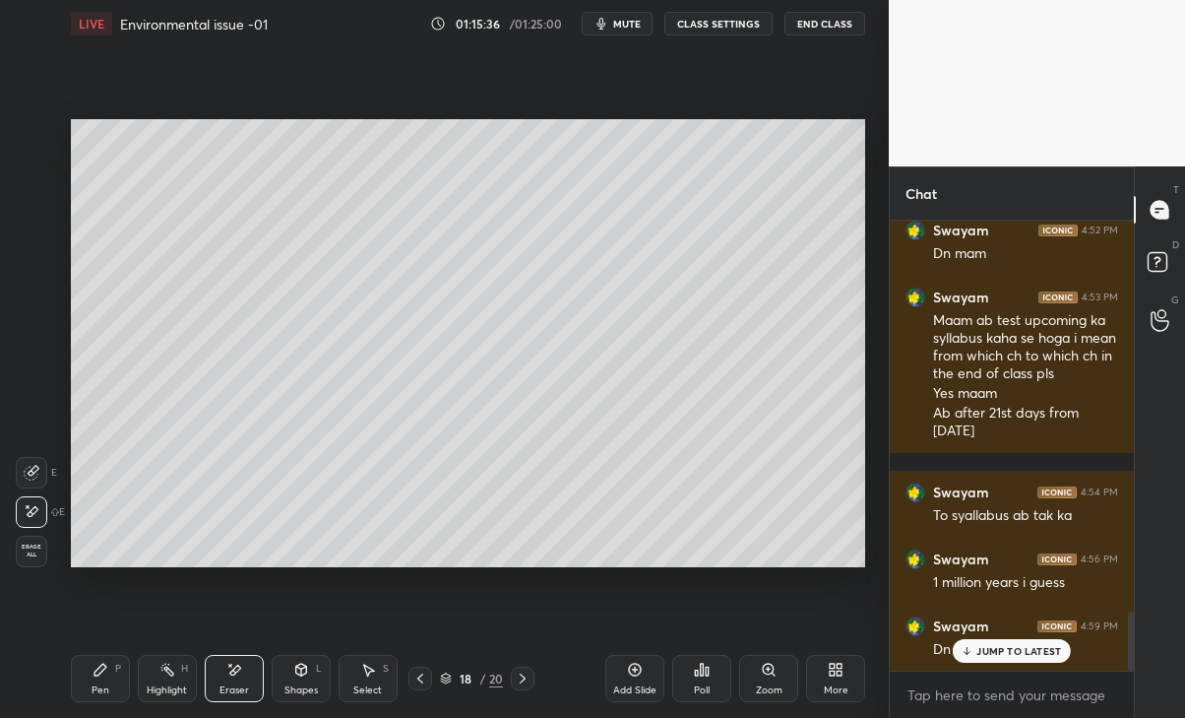
click at [31, 467] on icon at bounding box center [32, 473] width 16 height 16
click at [97, 665] on icon at bounding box center [101, 669] width 16 height 16
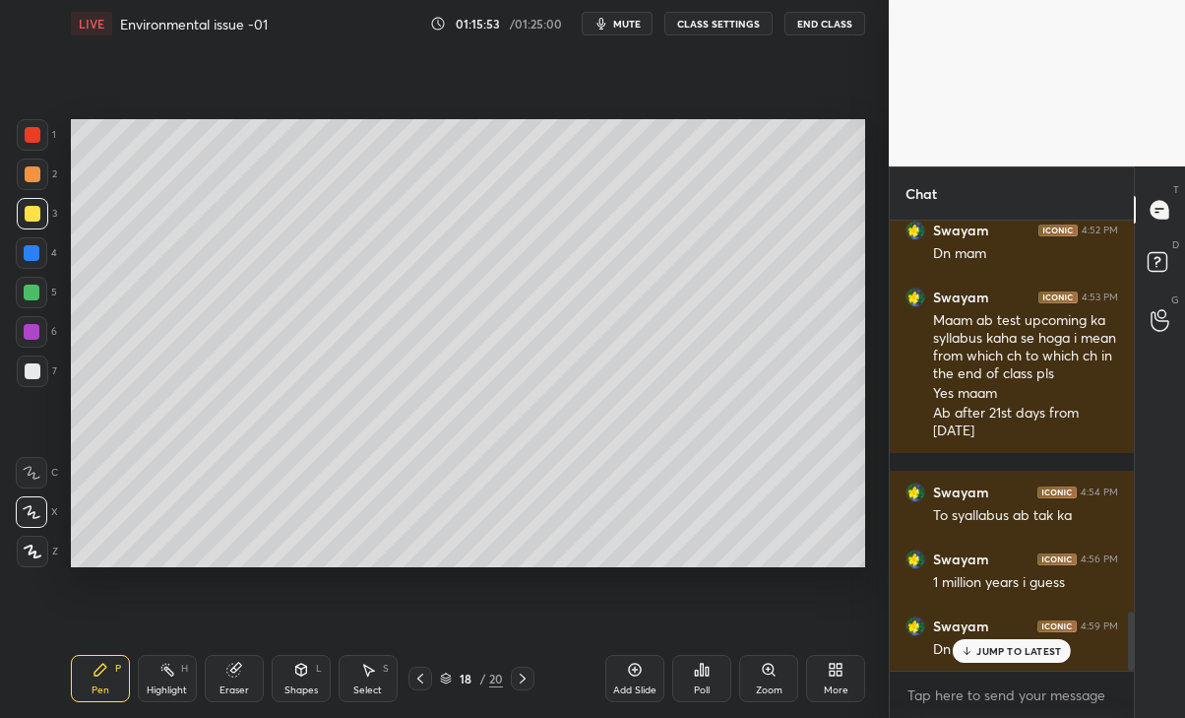
click at [225, 685] on div "Eraser" at bounding box center [234, 690] width 30 height 10
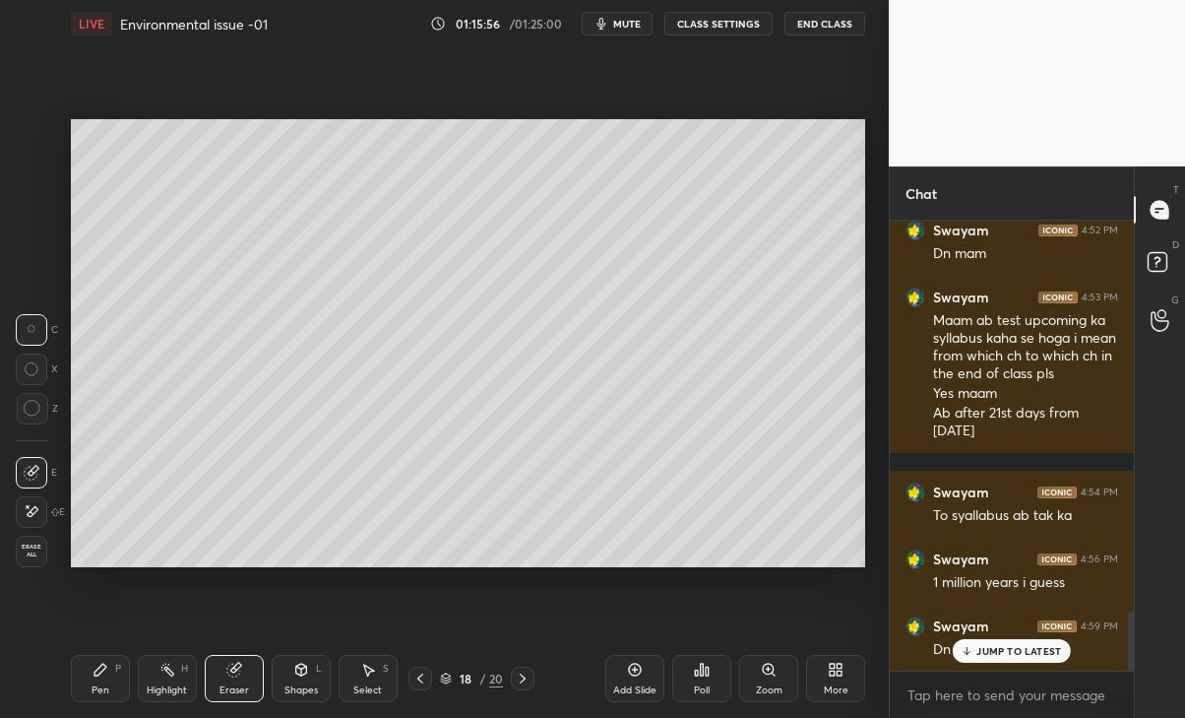
click at [93, 685] on div "Pen" at bounding box center [101, 690] width 18 height 10
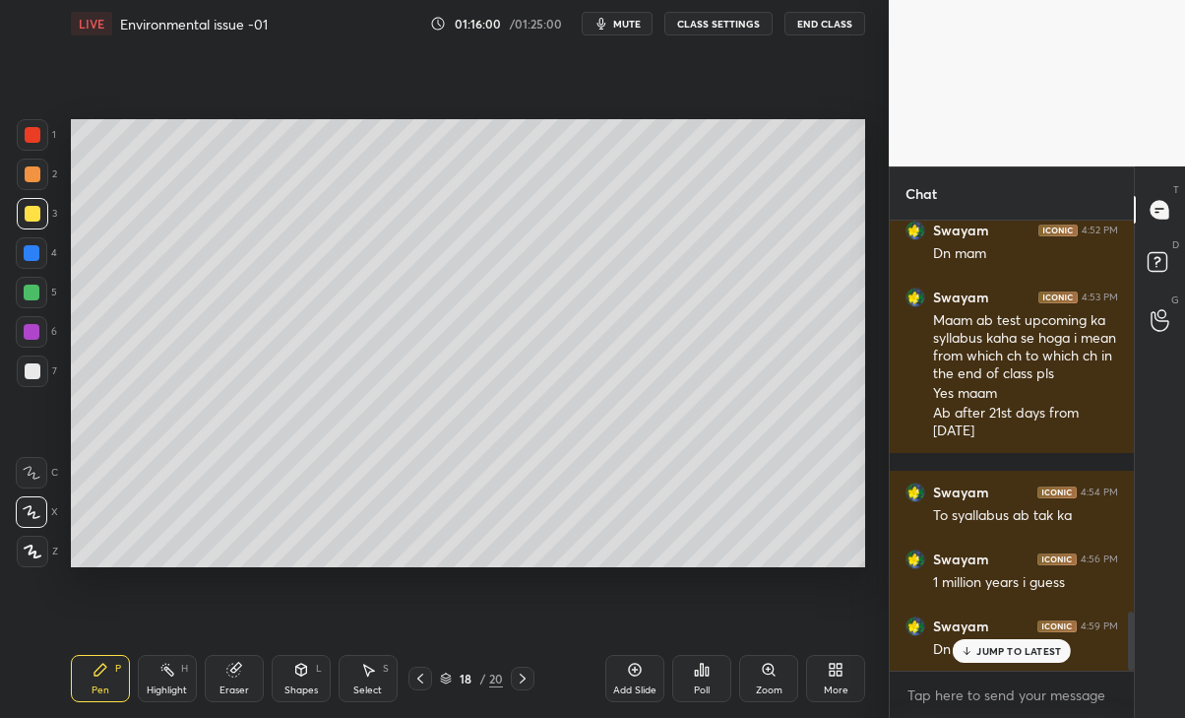
click at [1026, 663] on div "Swayam 4:59 PM Dn maam" at bounding box center [1012, 637] width 244 height 67
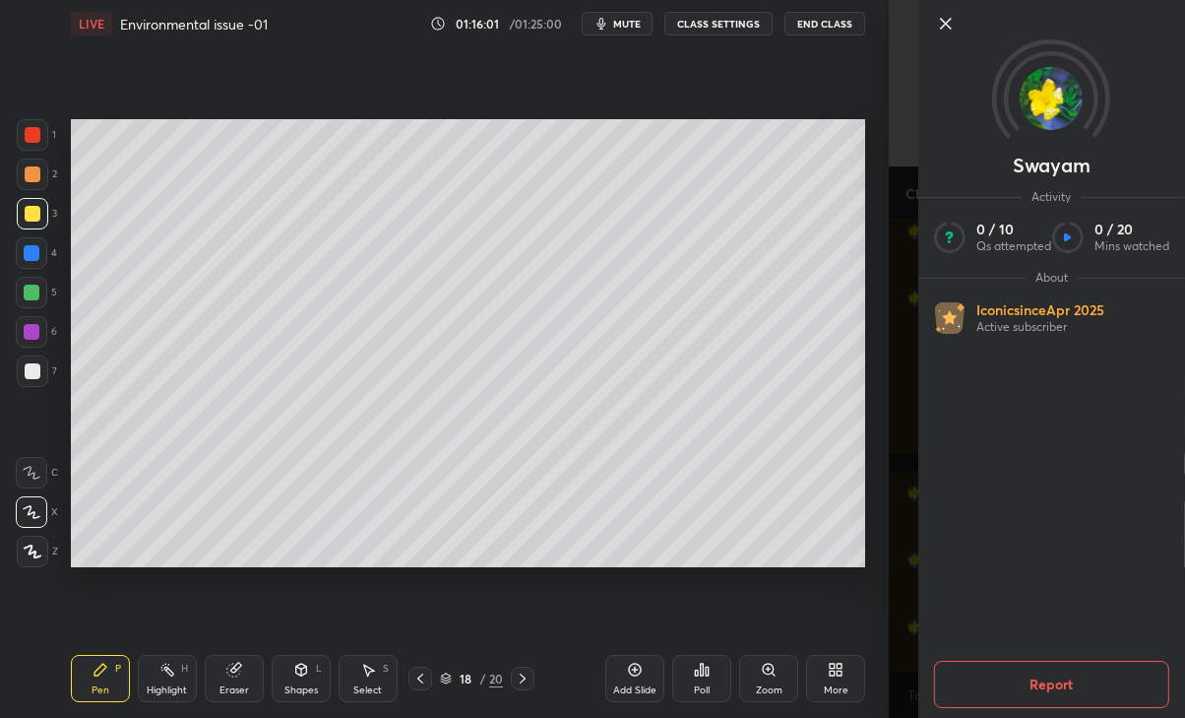
click at [898, 588] on div "Swayam Activity 0 / 10 Qs attempted 0 / 20 Mins watched About Iconic since [DAT…" at bounding box center [1037, 359] width 296 height 718
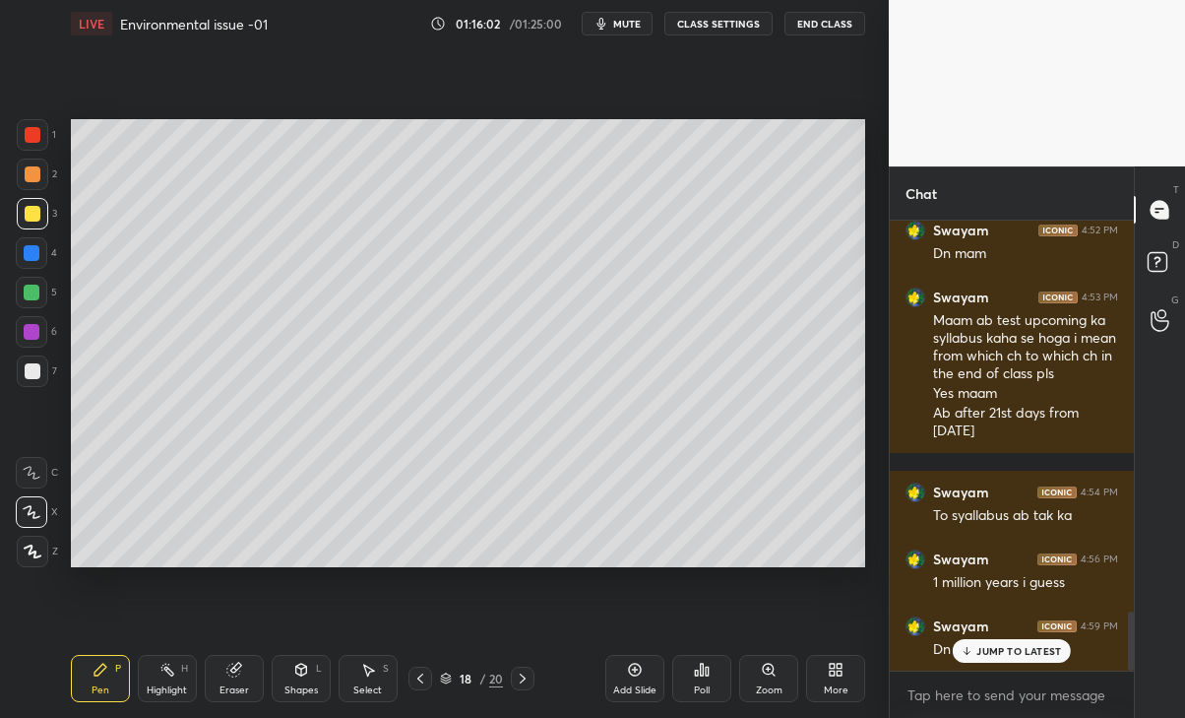
click at [1007, 652] on p "JUMP TO LATEST" at bounding box center [1018, 651] width 85 height 12
click at [219, 691] on div "Eraser" at bounding box center [234, 690] width 30 height 10
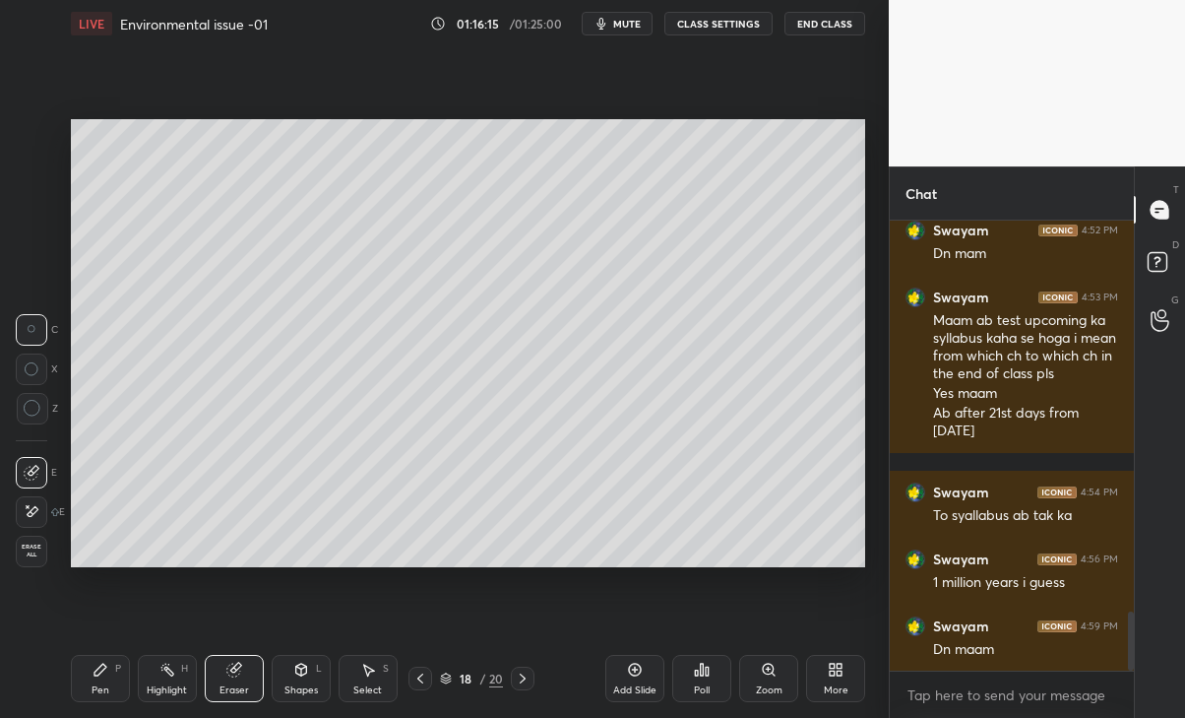
click at [94, 689] on div "Pen" at bounding box center [101, 690] width 18 height 10
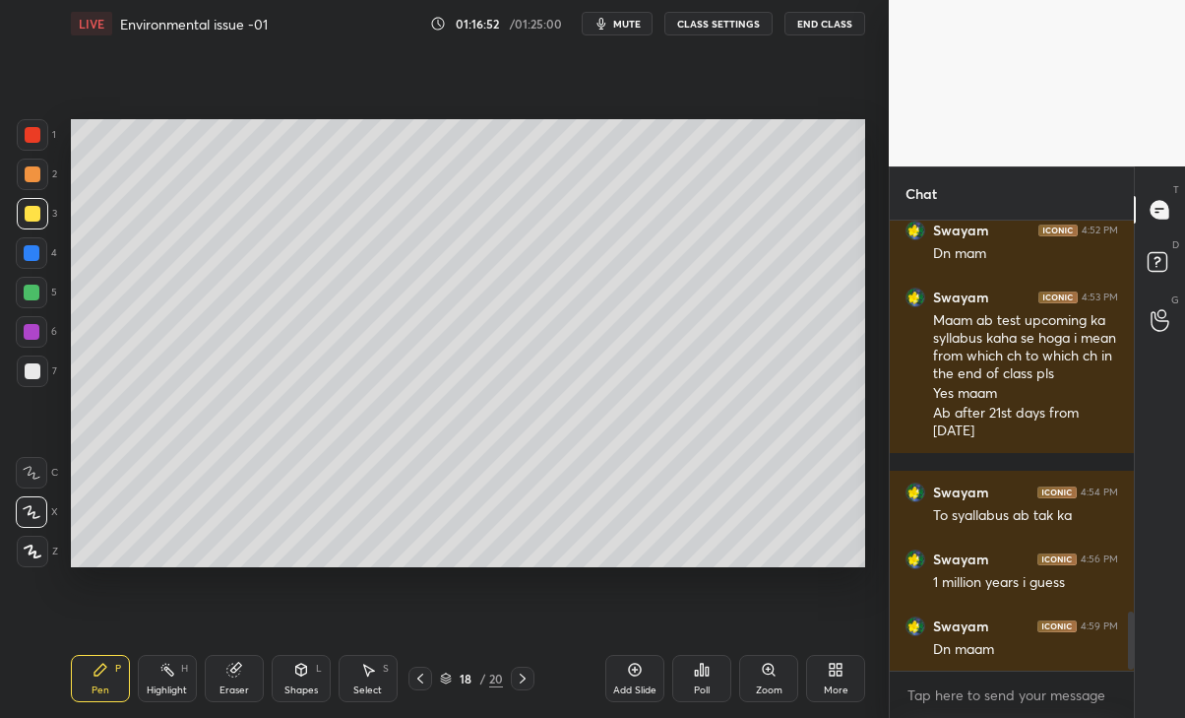
scroll to position [3036, 0]
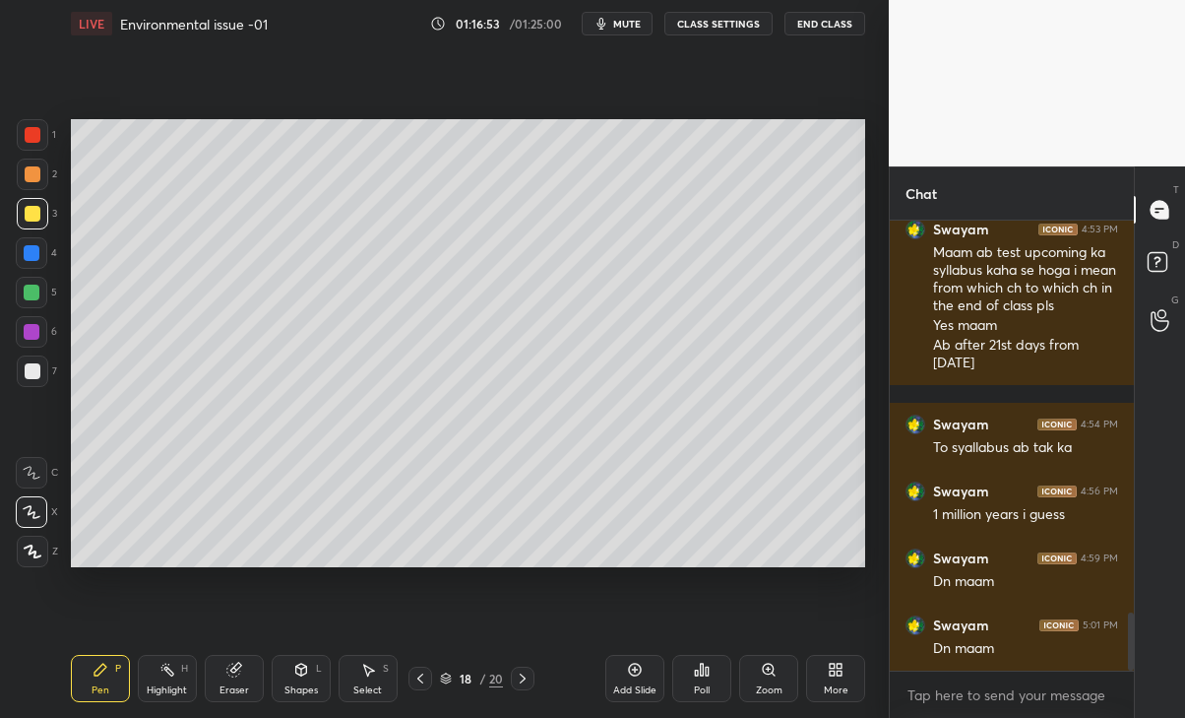
click at [823, 676] on div "More" at bounding box center [835, 678] width 59 height 47
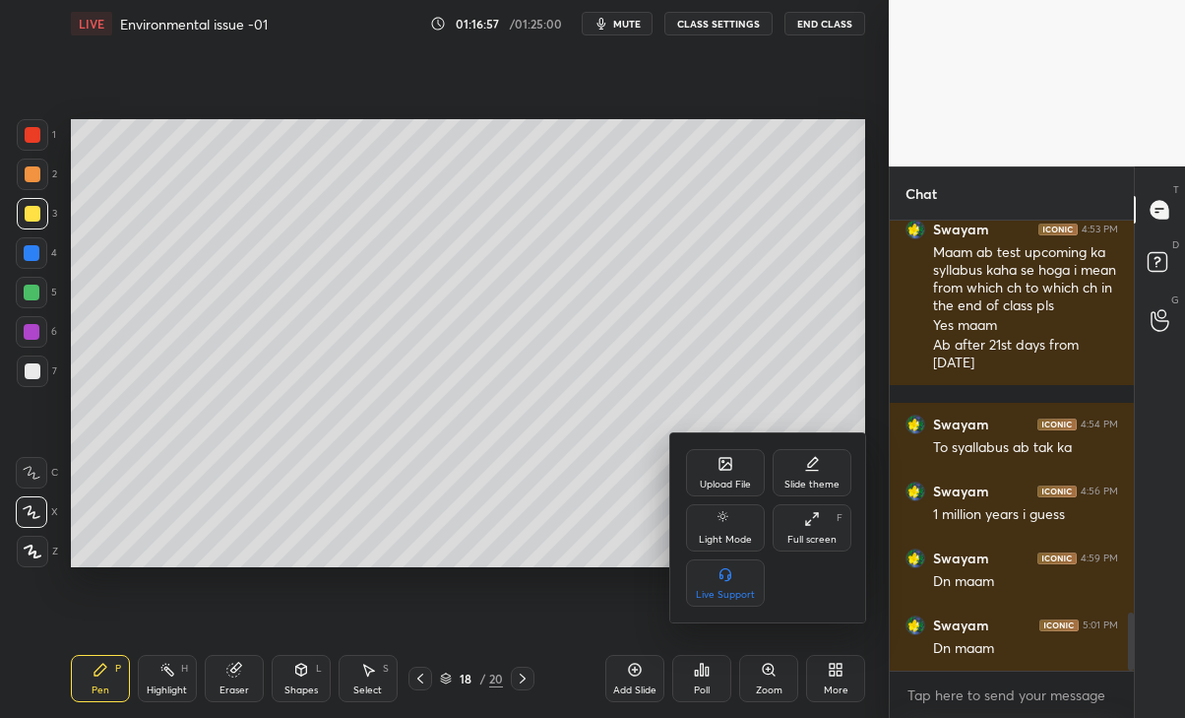
click at [736, 480] on div "Upload File" at bounding box center [725, 484] width 51 height 10
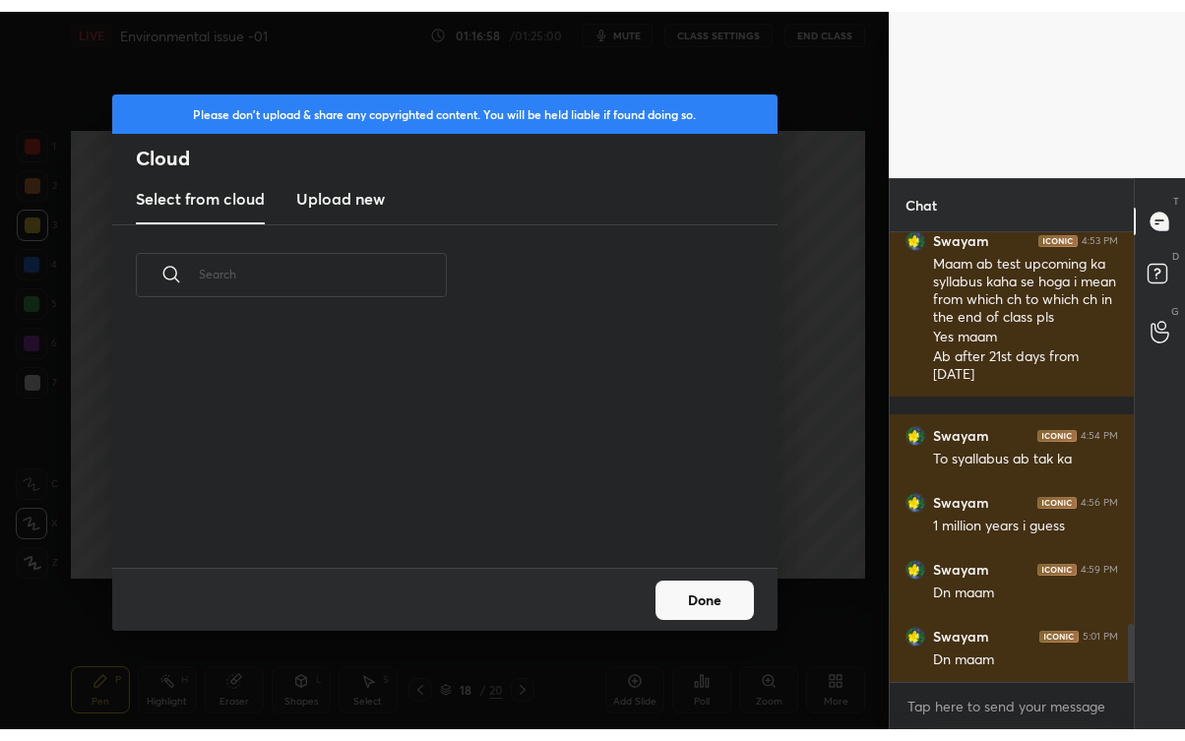
scroll to position [242, 631]
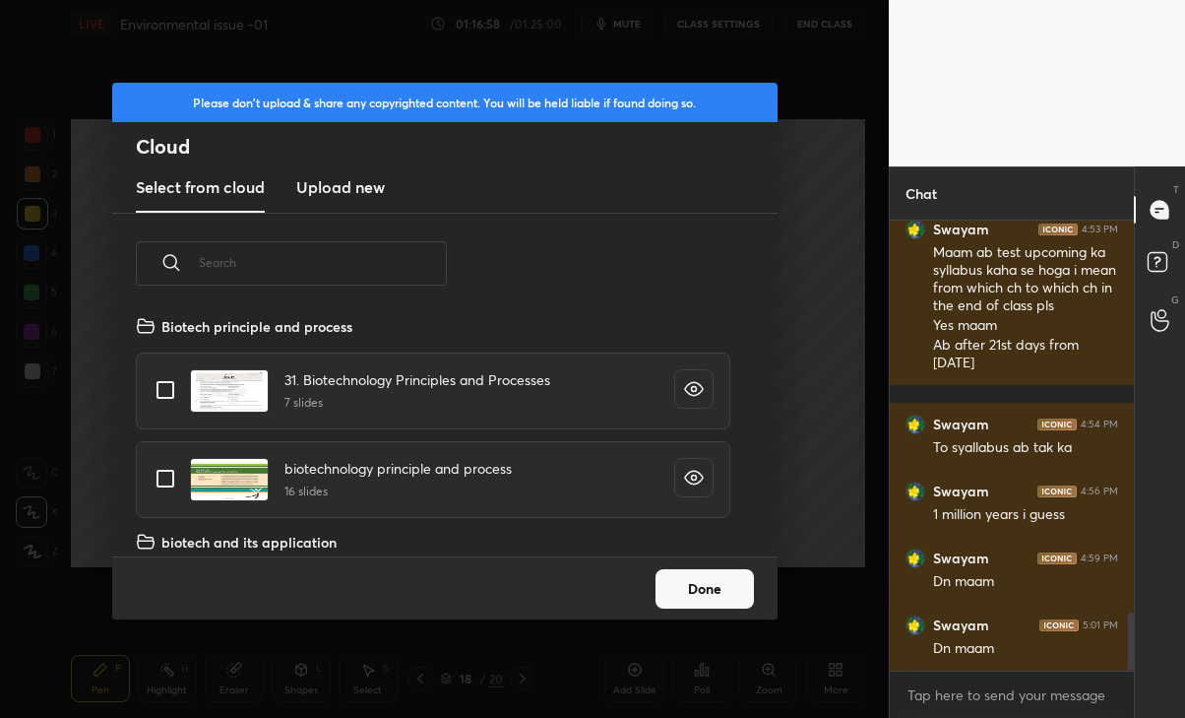
click at [351, 197] on h3 "Upload new" at bounding box center [340, 187] width 89 height 24
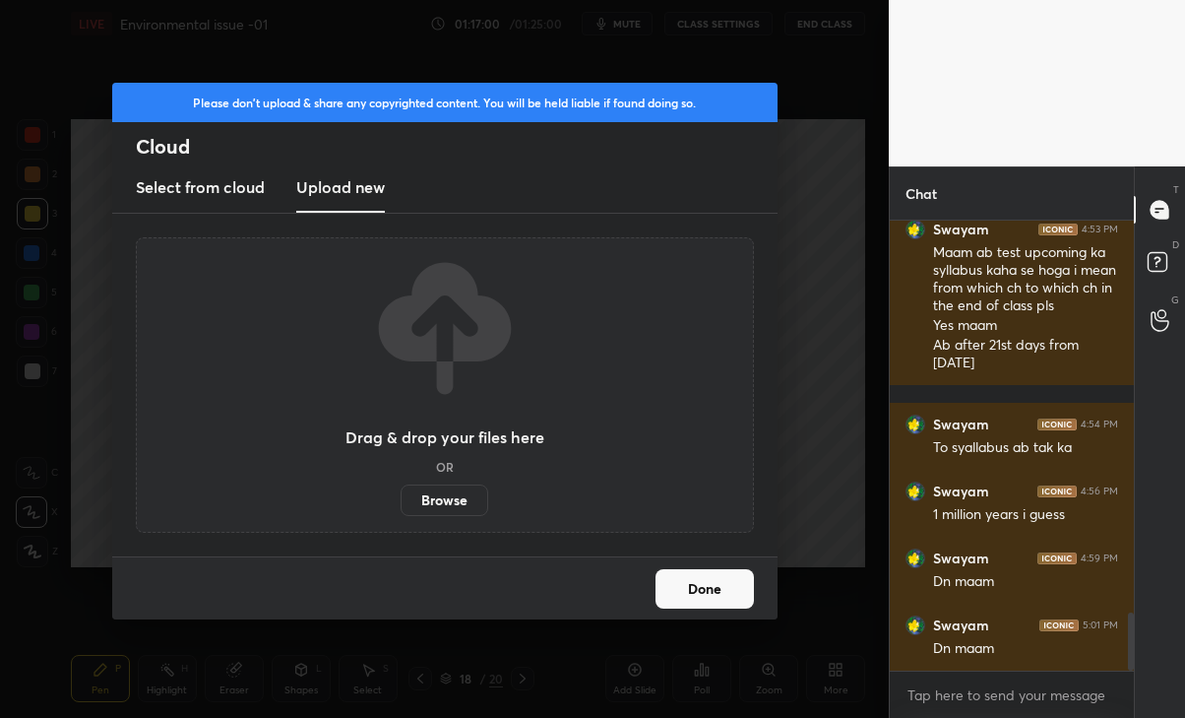
click at [459, 499] on label "Browse" at bounding box center [445, 499] width 88 height 31
click at [401, 499] on input "Browse" at bounding box center [401, 499] width 0 height 31
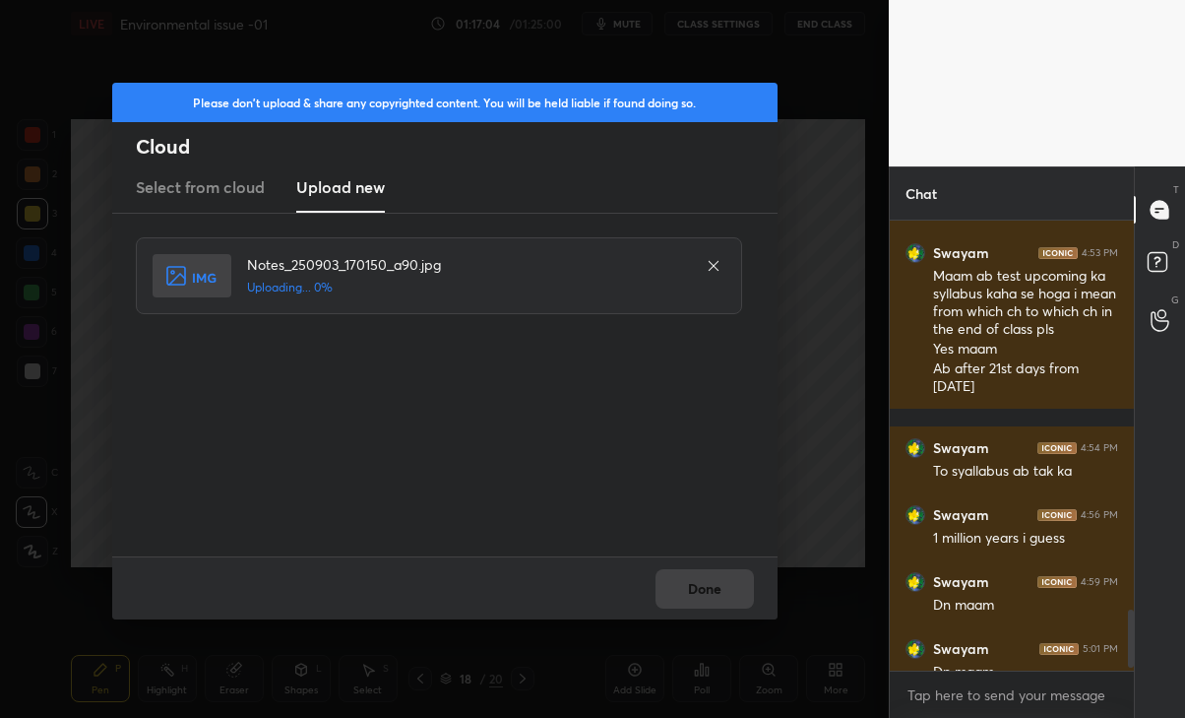
scroll to position [97833, 97613]
click at [723, 585] on button "Done" at bounding box center [705, 588] width 98 height 39
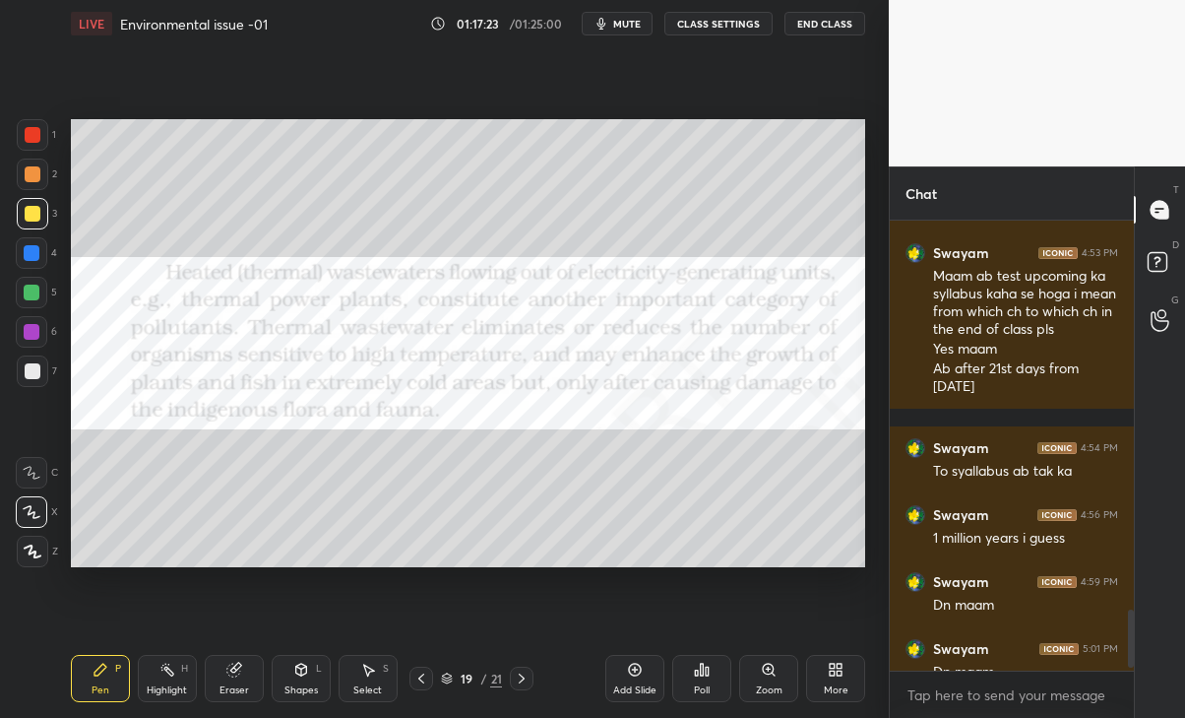
click at [32, 148] on div at bounding box center [32, 134] width 31 height 31
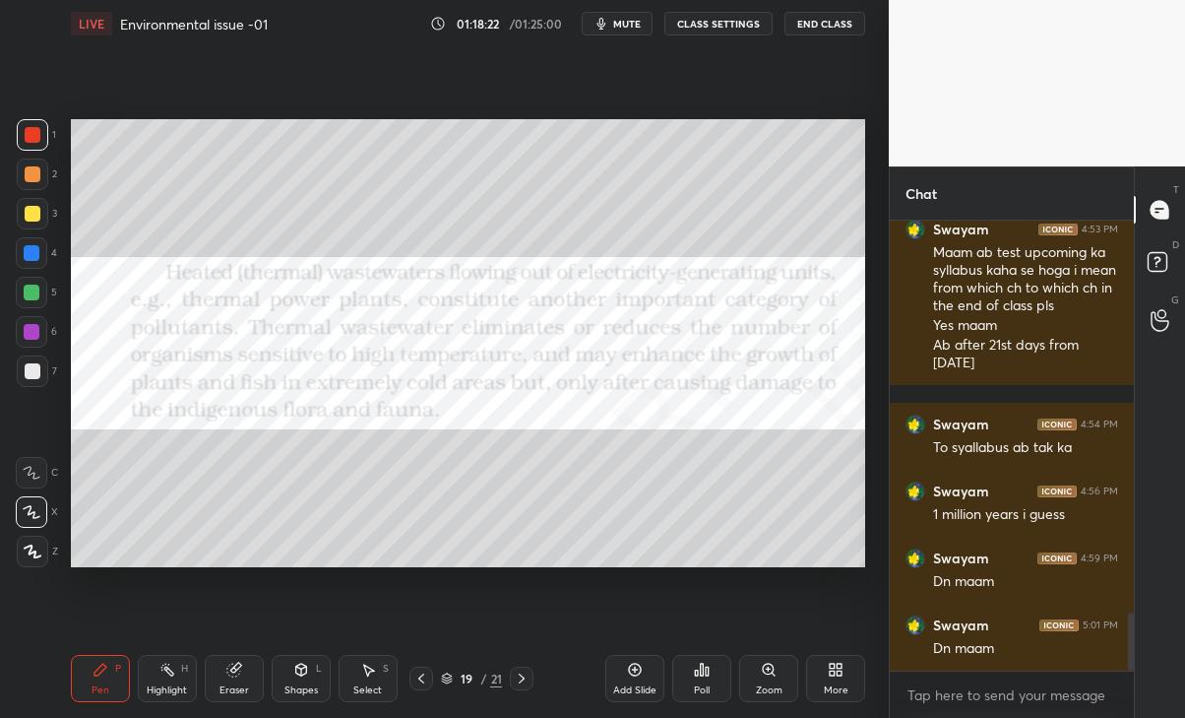
scroll to position [3120, 0]
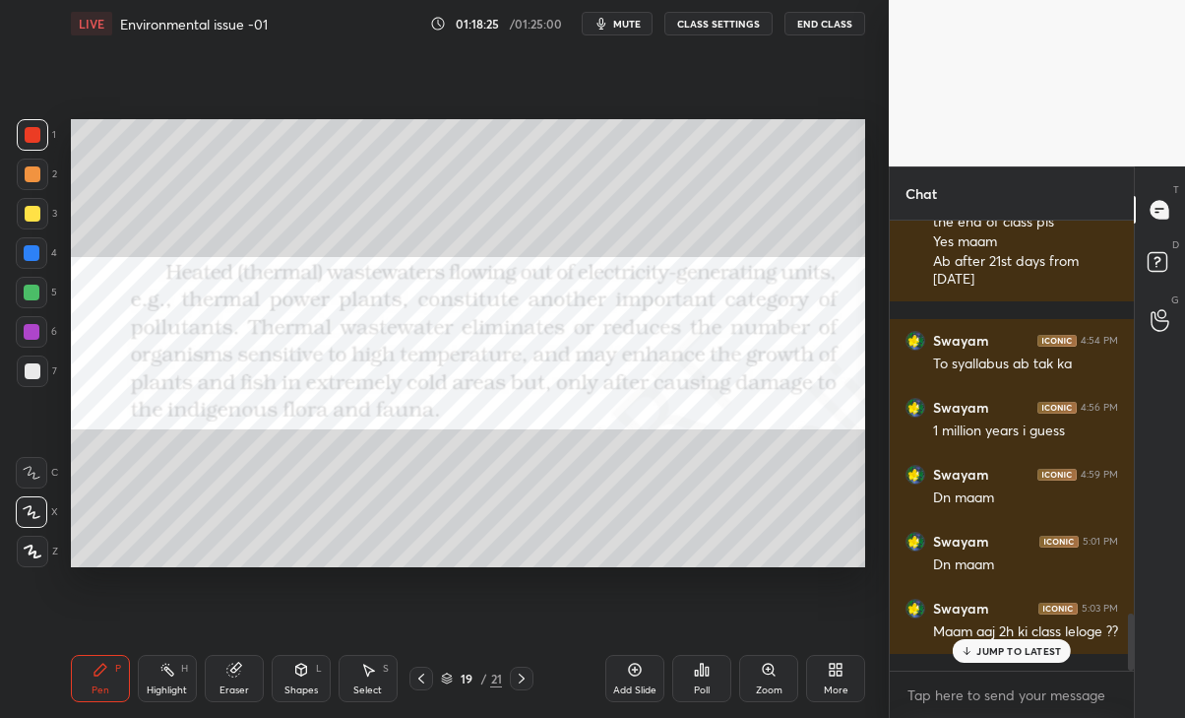
click at [1053, 645] on p "JUMP TO LATEST" at bounding box center [1018, 651] width 85 height 12
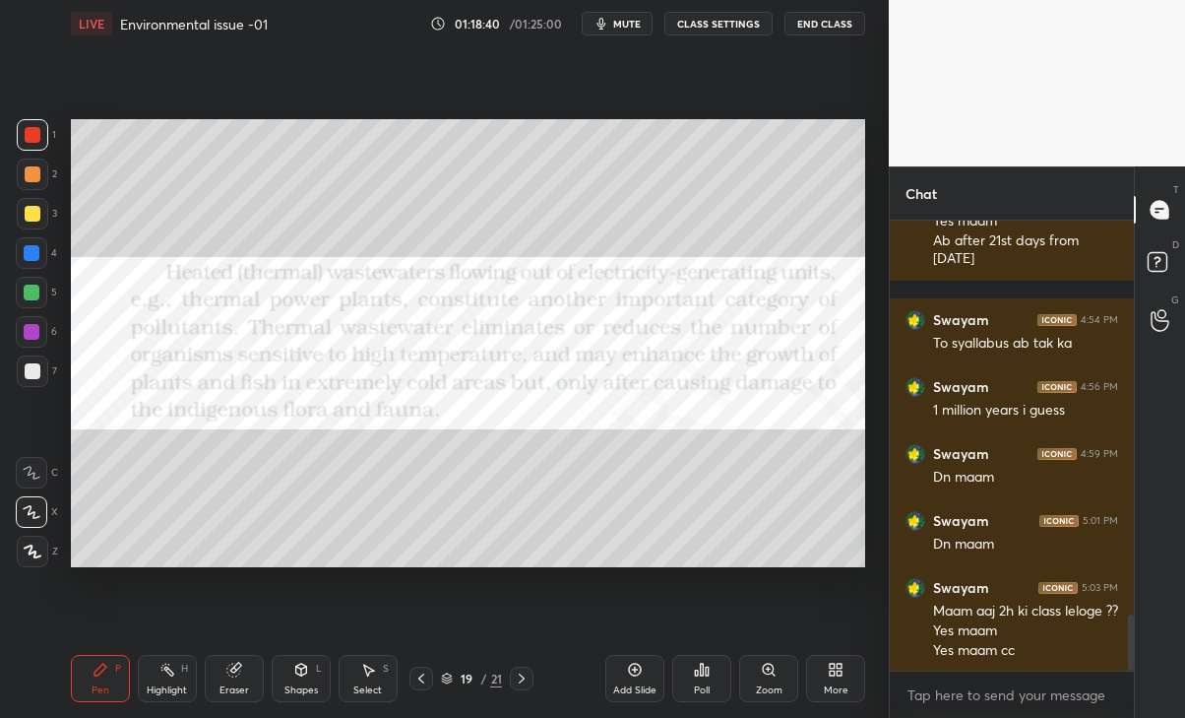
scroll to position [3159, 0]
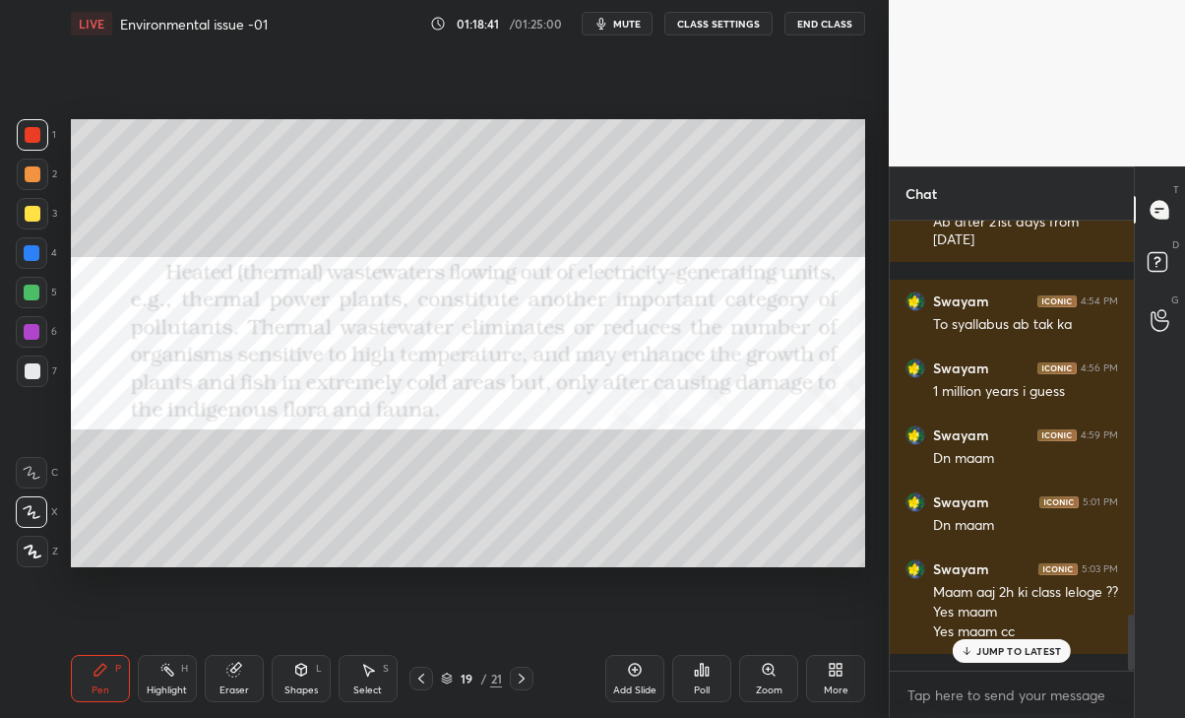
click at [1004, 655] on p "JUMP TO LATEST" at bounding box center [1018, 651] width 85 height 12
click at [1157, 326] on div "1" at bounding box center [1161, 334] width 20 height 16
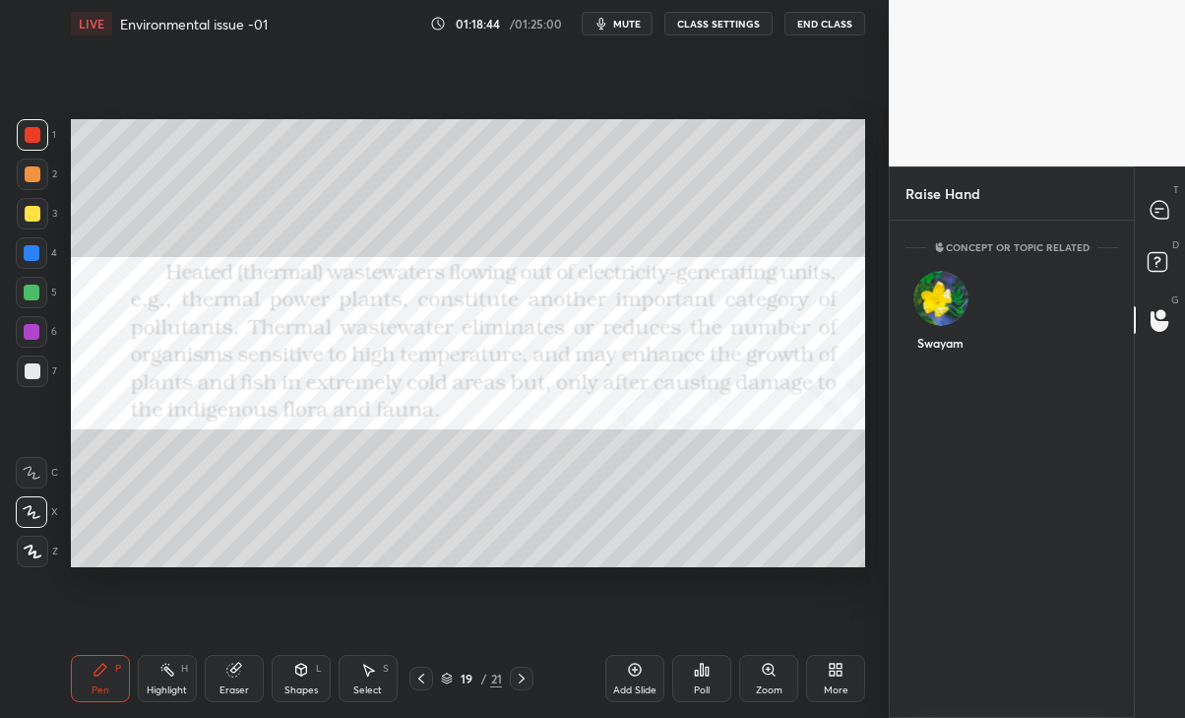
scroll to position [7, 6]
click at [947, 310] on div "Swayam" at bounding box center [941, 315] width 70 height 114
click at [948, 348] on button "INVITE" at bounding box center [940, 357] width 52 height 26
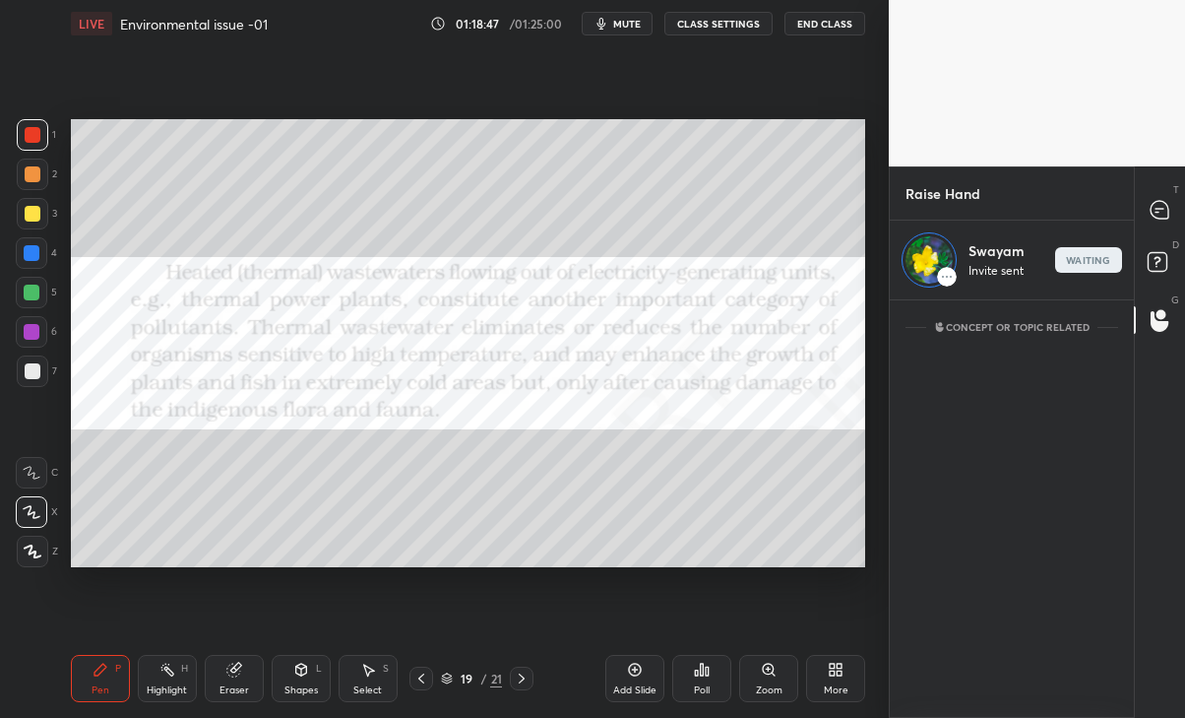
click at [1162, 209] on icon at bounding box center [1160, 209] width 8 height 0
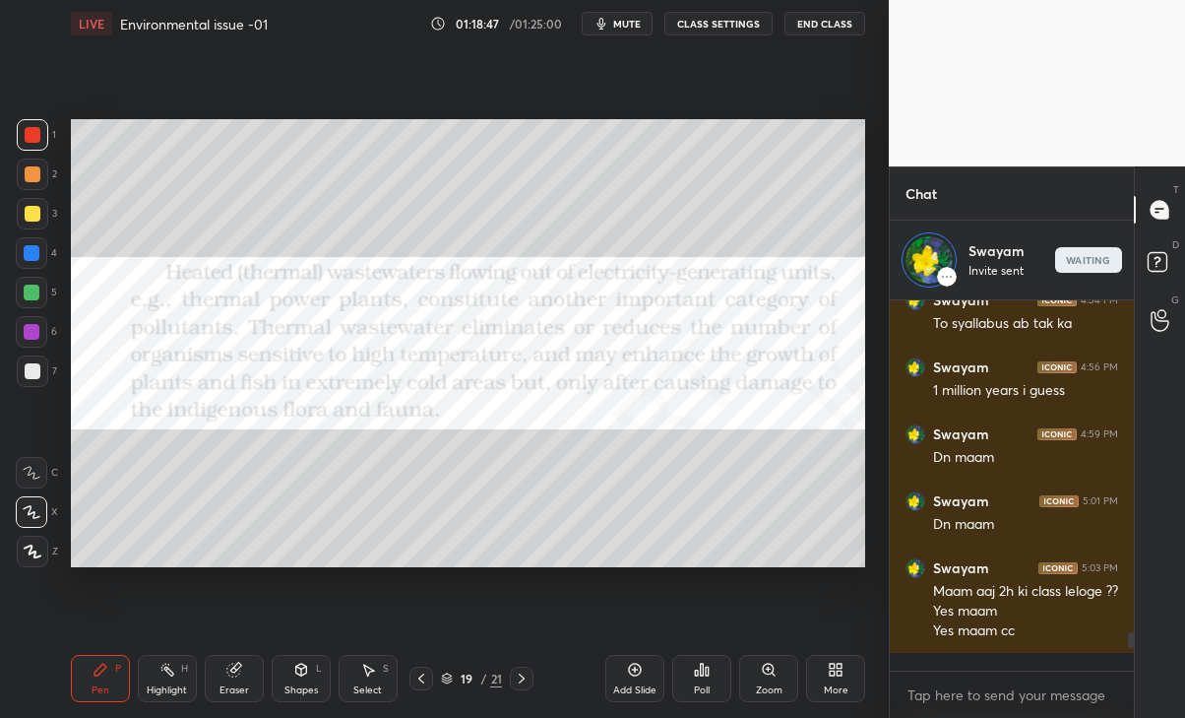
scroll to position [364, 238]
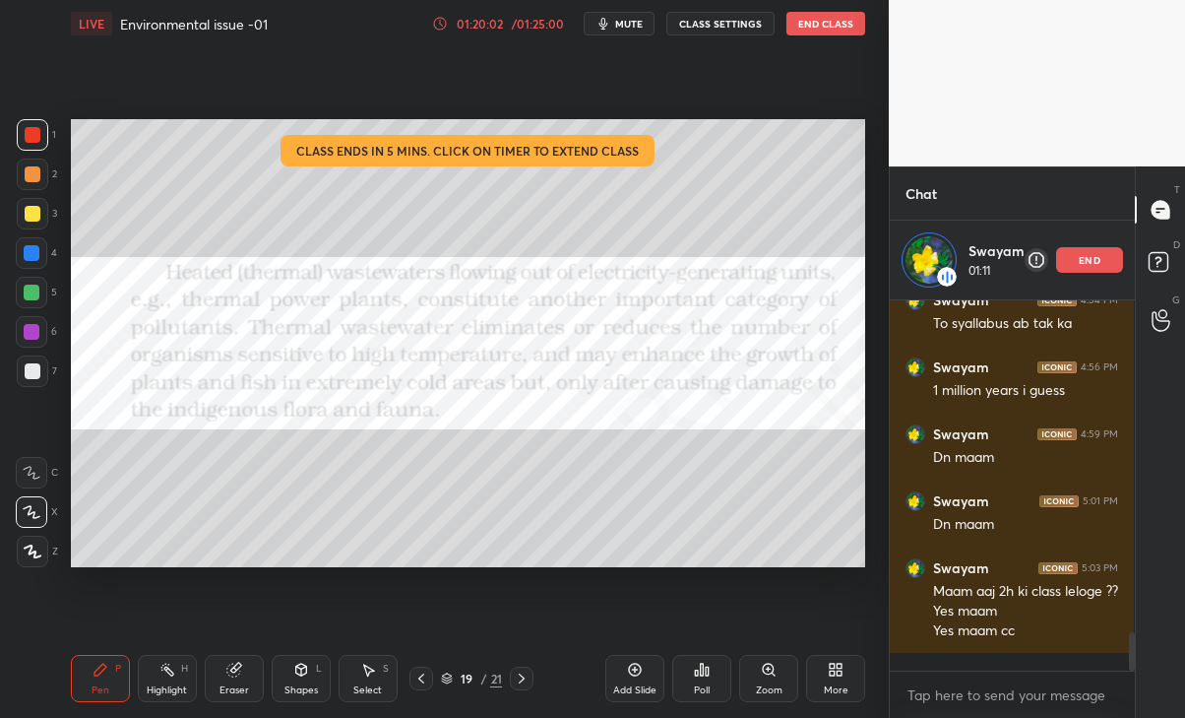
click at [1102, 261] on div "end" at bounding box center [1089, 260] width 67 height 26
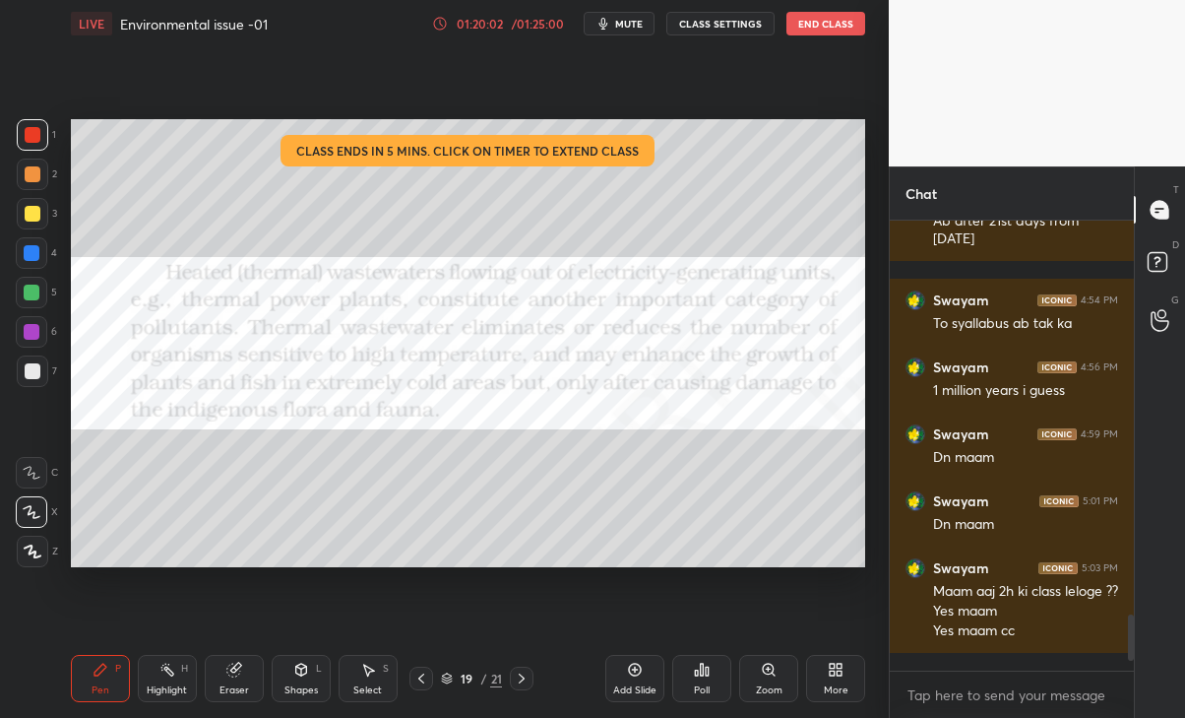
scroll to position [3160, 0]
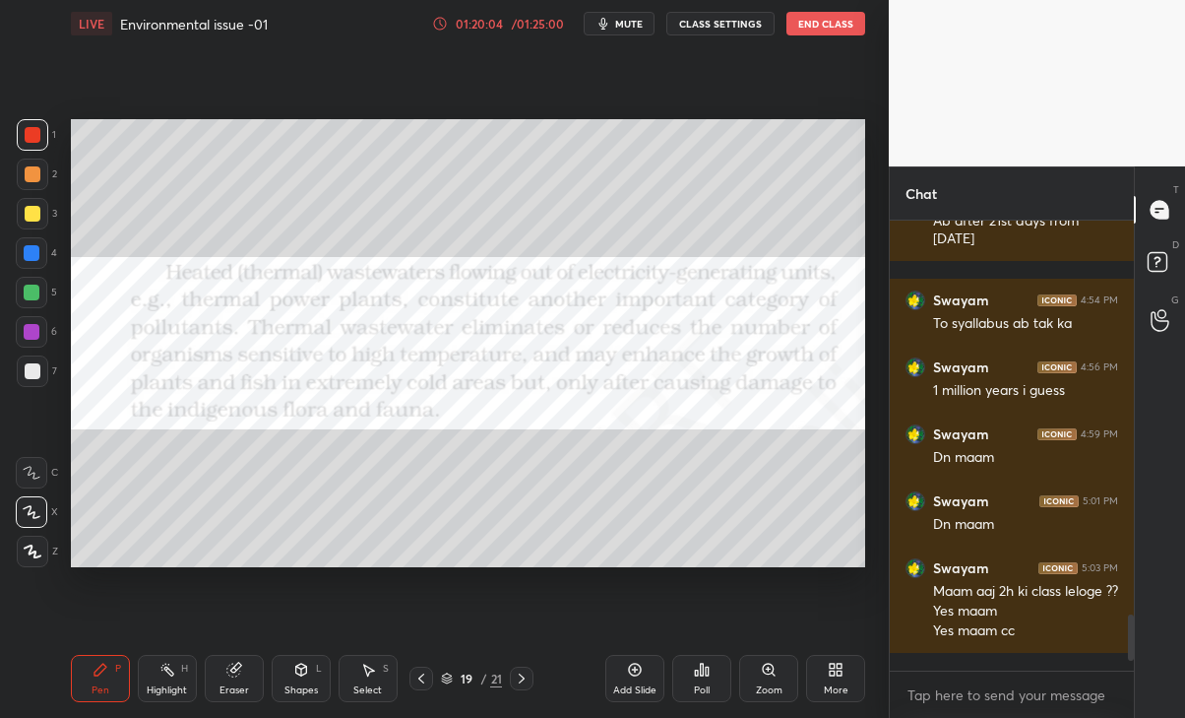
click at [847, 27] on button "End Class" at bounding box center [825, 24] width 79 height 24
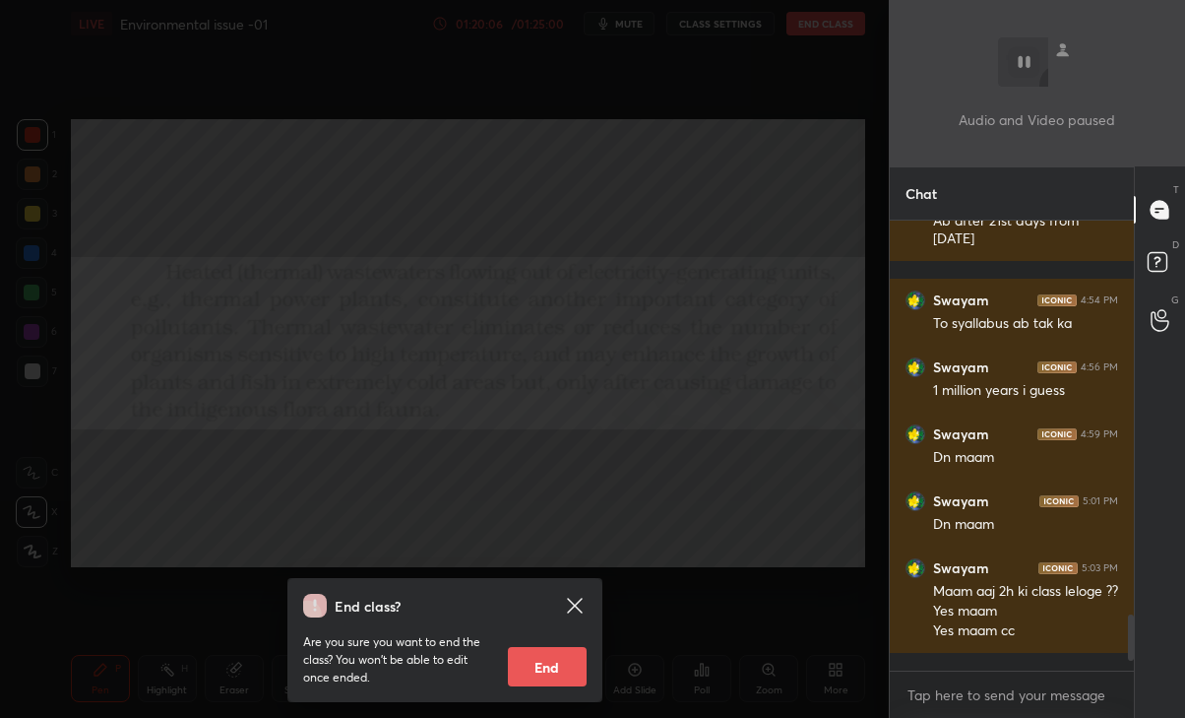
click at [553, 672] on button "End" at bounding box center [547, 666] width 79 height 39
type textarea "x"
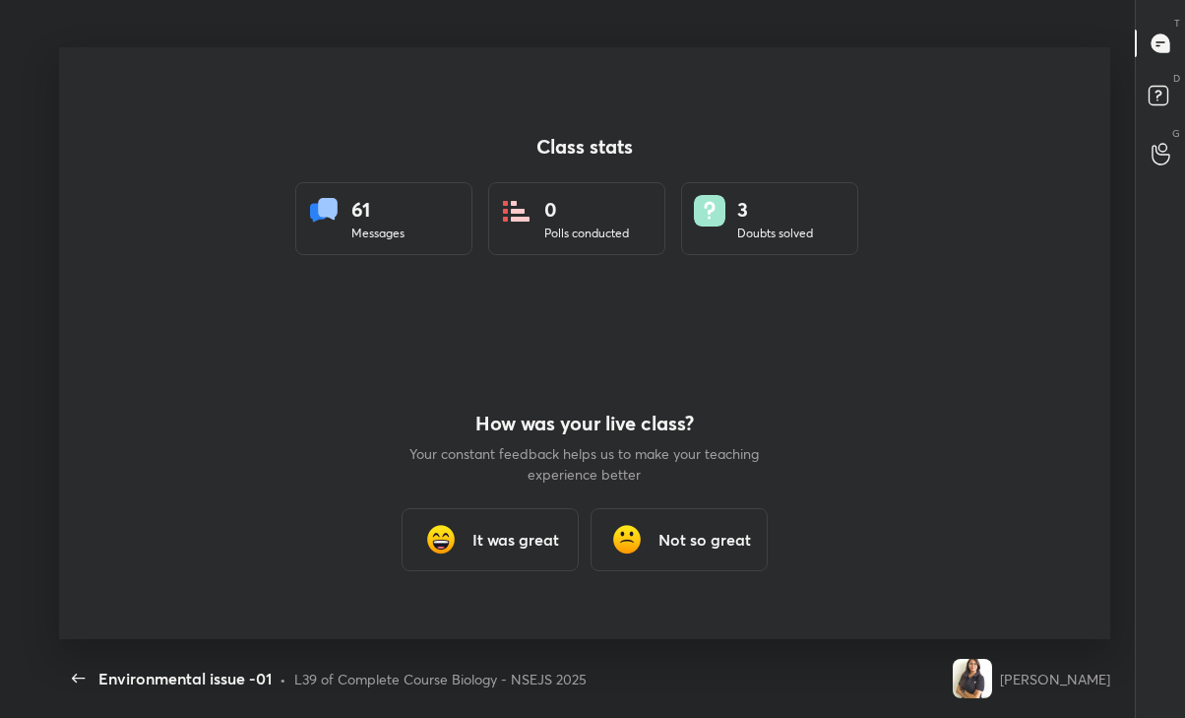
scroll to position [0, 0]
click at [71, 668] on icon "button" at bounding box center [79, 678] width 24 height 24
